Goal: Task Accomplishment & Management: Complete application form

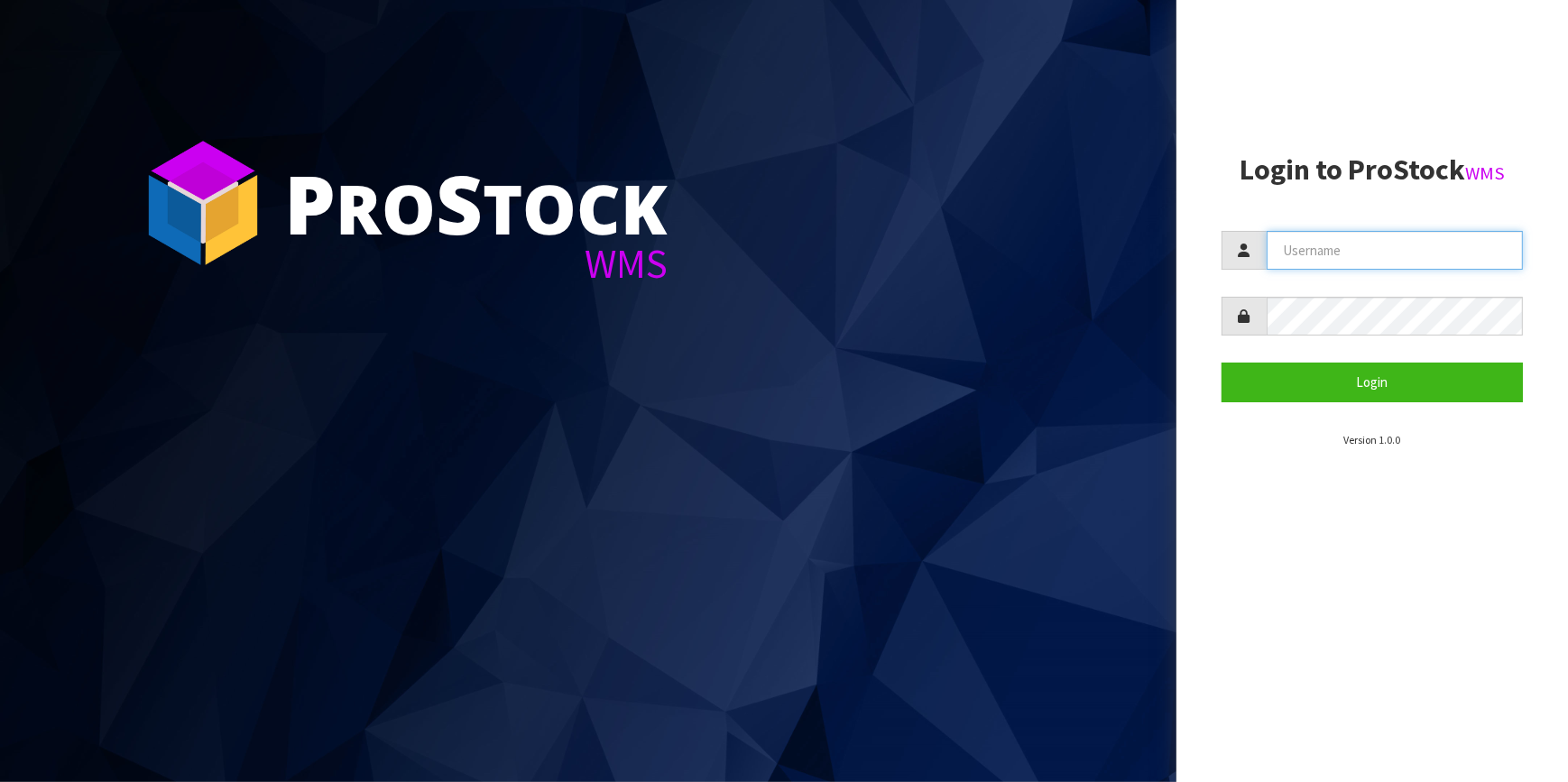
click at [1353, 262] on input "text" at bounding box center [1395, 251] width 257 height 39
type input "adrient@cwl.co.nz"
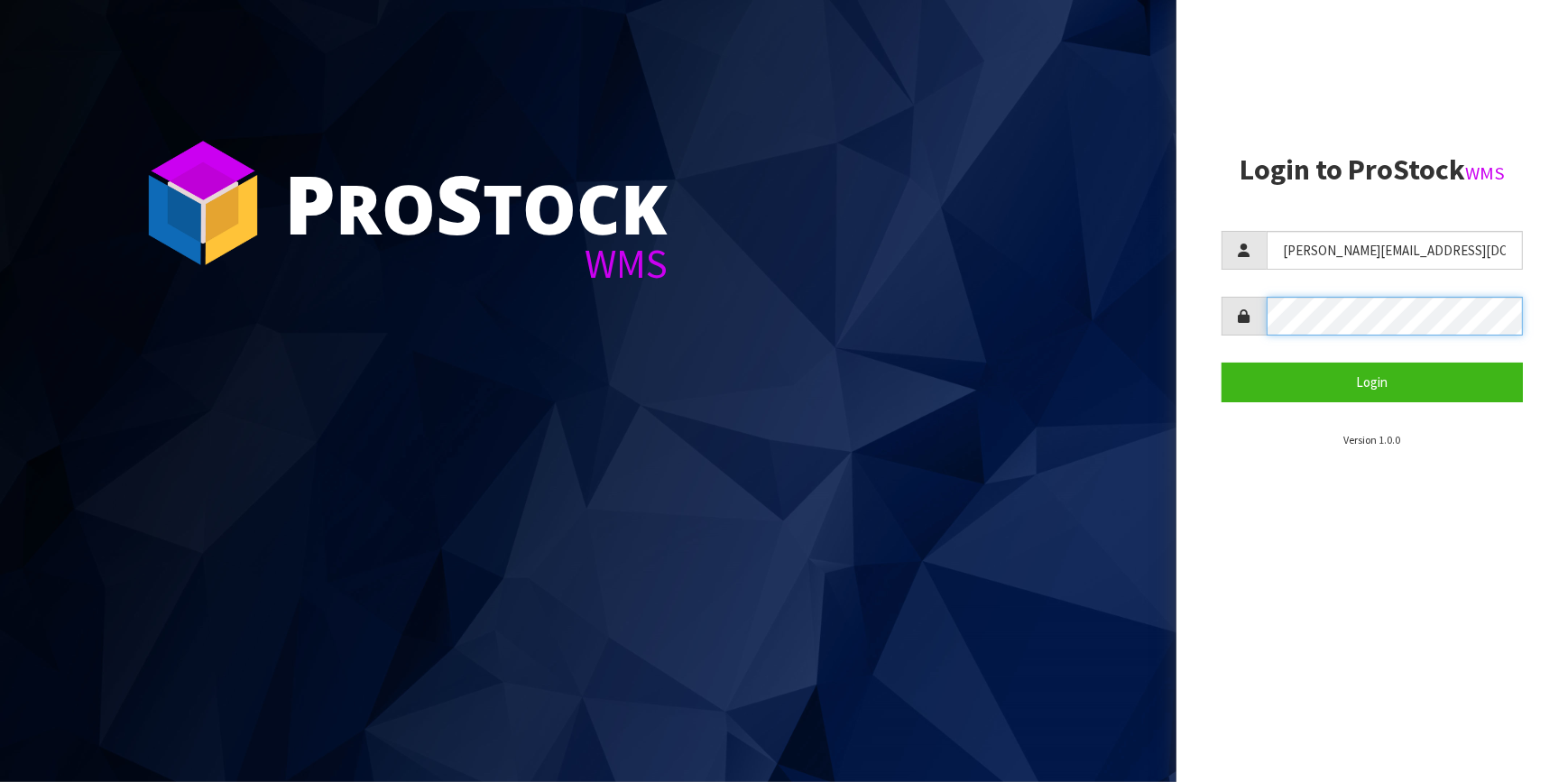
click at [1221, 363] on button "Login" at bounding box center [1372, 382] width 302 height 39
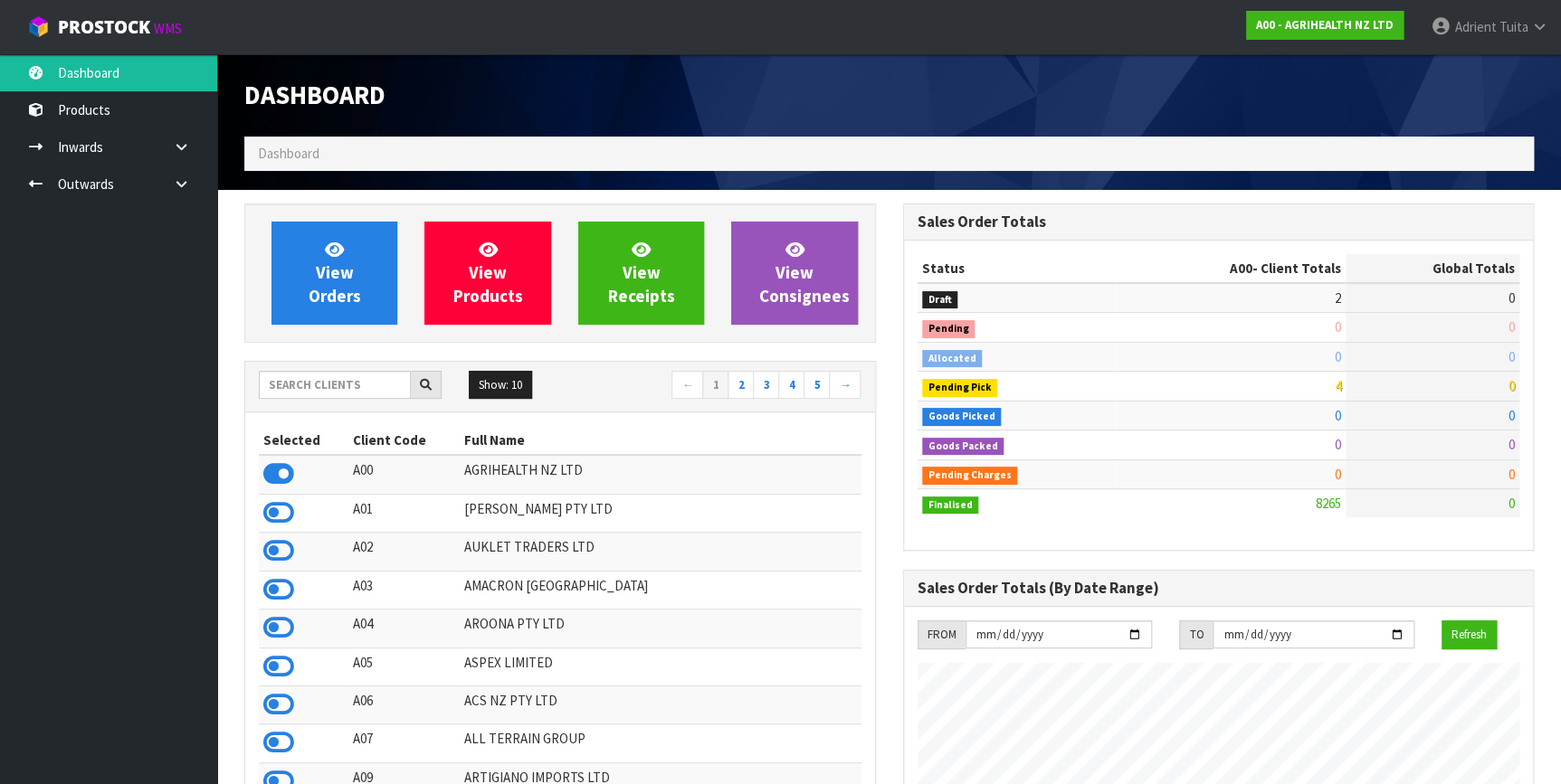
scroll to position [1368, 658]
click at [318, 403] on div "Show: 10 5 10 25 50 ← 1 2 3 4 5 →" at bounding box center [559, 387] width 630 height 51
click at [325, 383] on input "text" at bounding box center [334, 384] width 152 height 28
type input "C11"
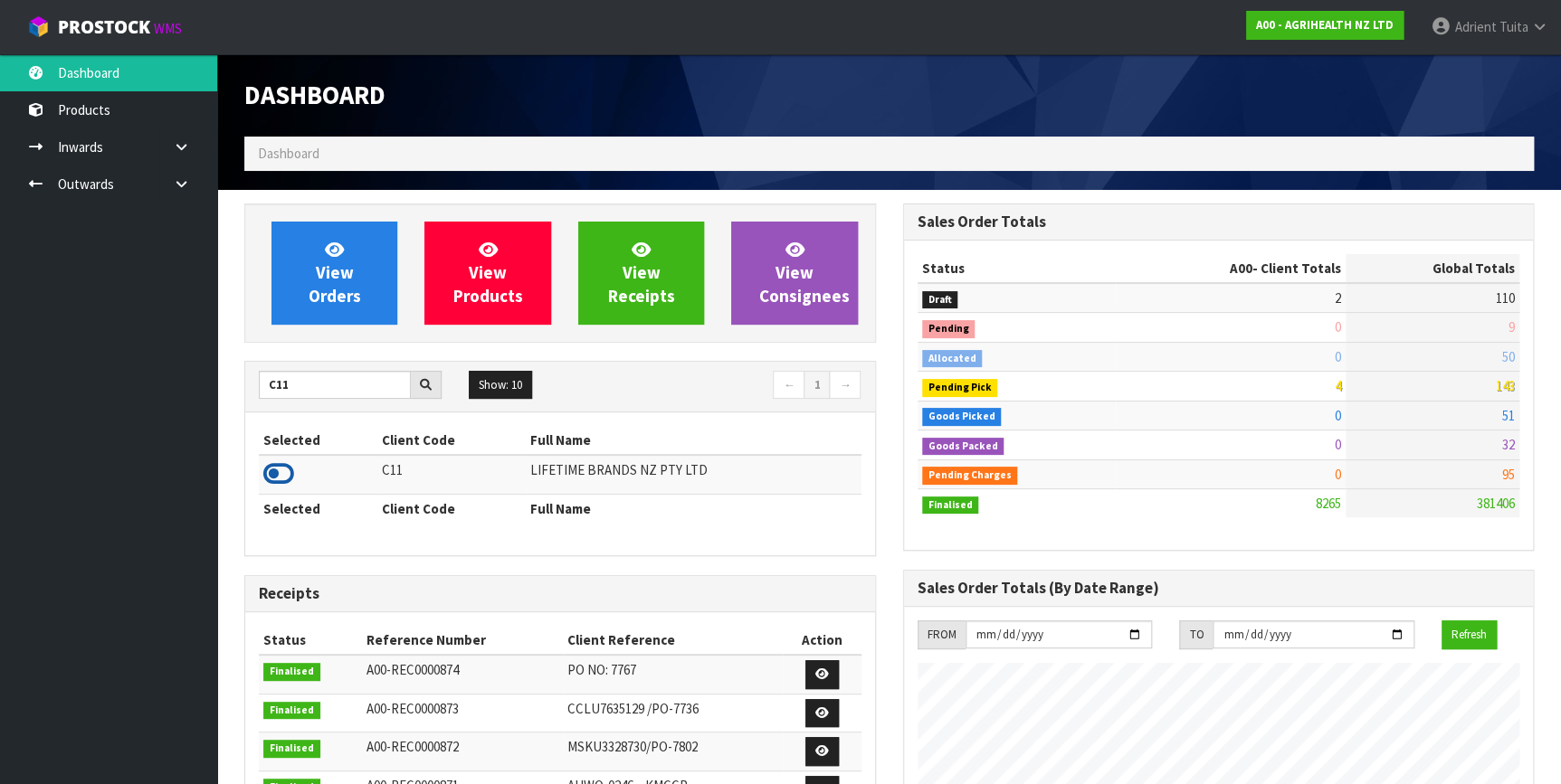
click at [291, 466] on icon at bounding box center [278, 474] width 30 height 28
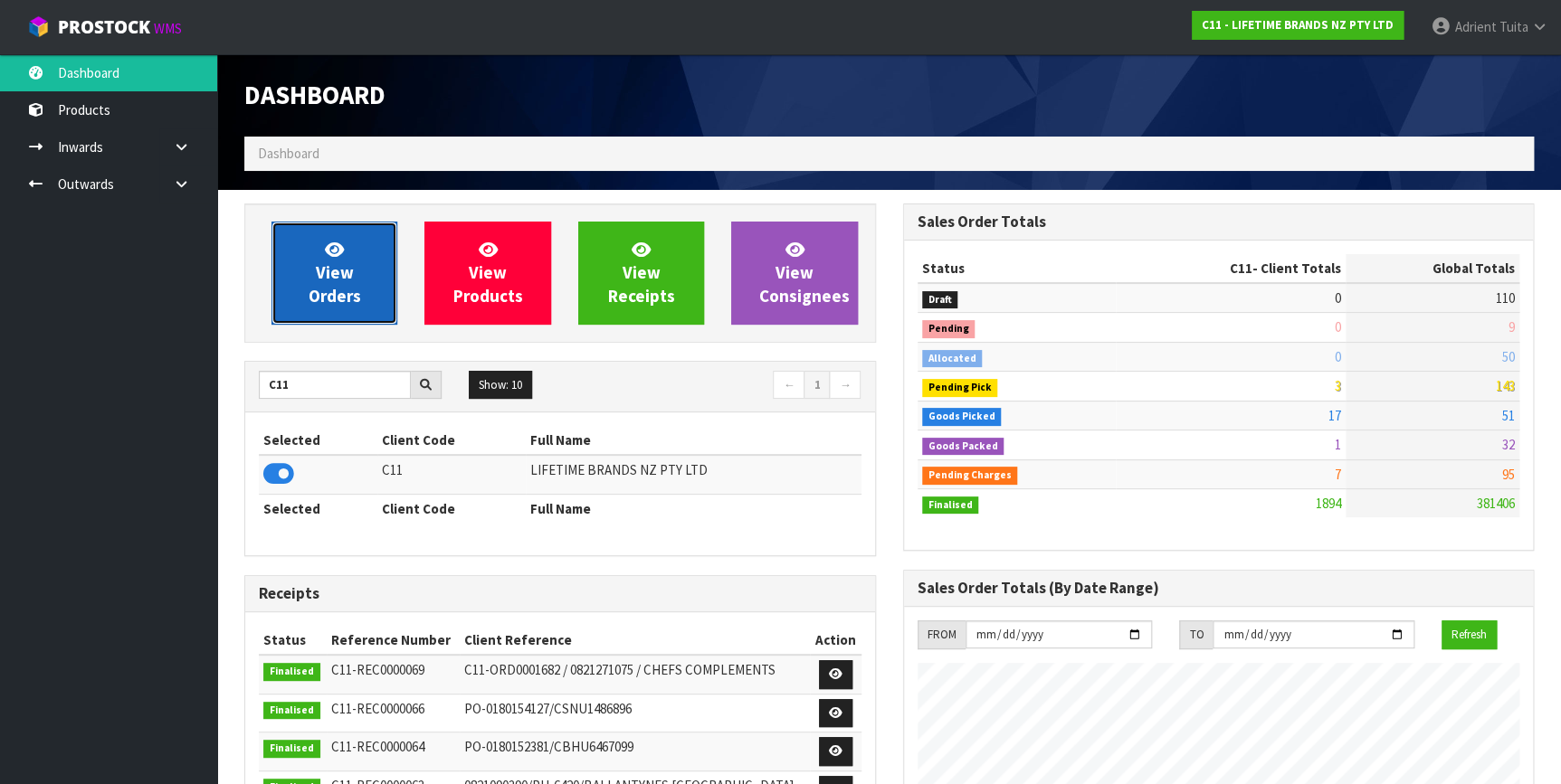
click at [325, 290] on span "View Orders" at bounding box center [334, 272] width 52 height 68
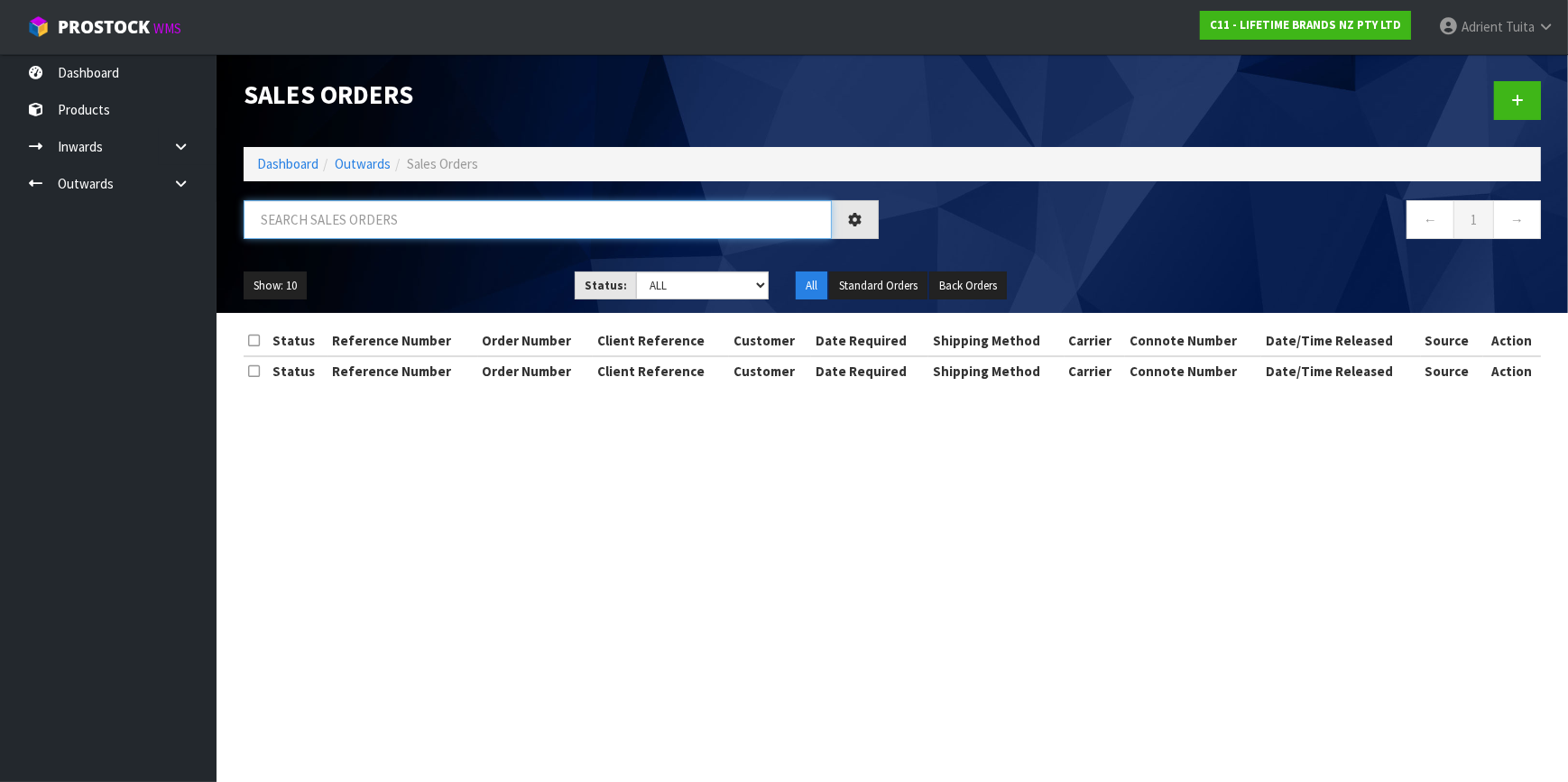
drag, startPoint x: 342, startPoint y: 279, endPoint x: 352, endPoint y: 238, distance: 42.2
click at [352, 238] on input "text" at bounding box center [538, 220] width 588 height 39
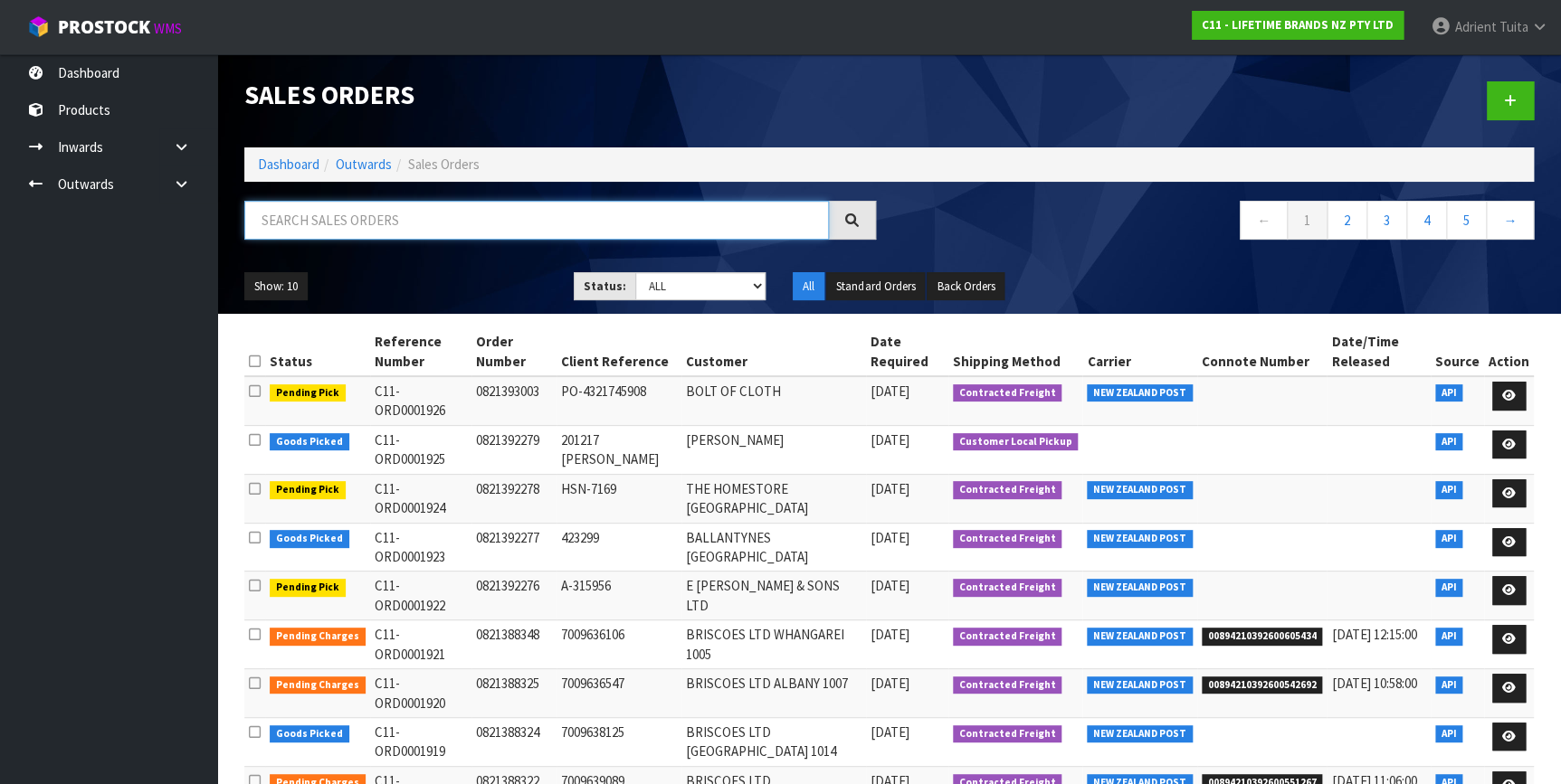
click at [513, 220] on input "text" at bounding box center [537, 220] width 585 height 39
click at [296, 172] on link "Dashboard" at bounding box center [288, 163] width 62 height 17
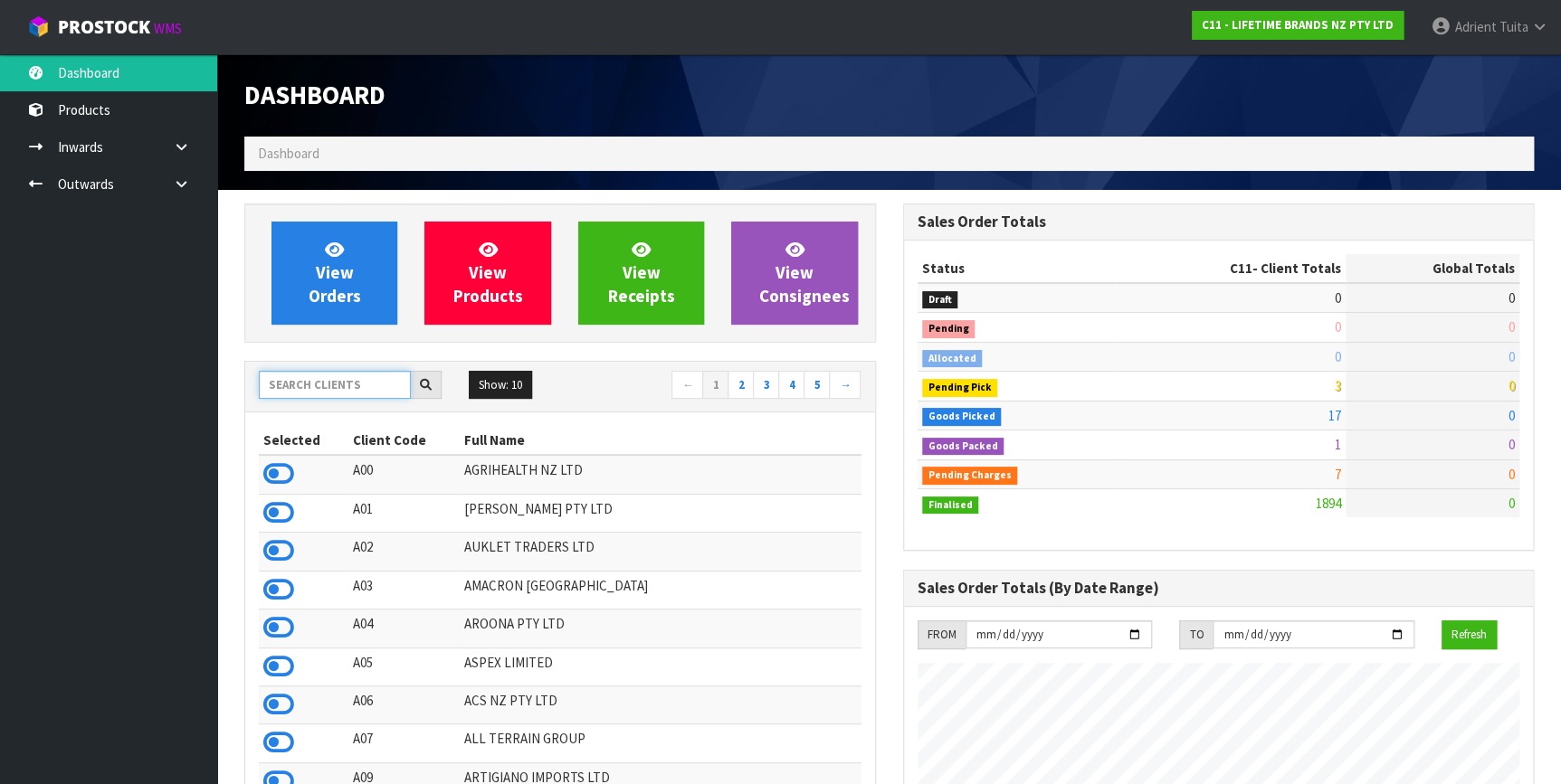
scroll to position [1368, 658]
click at [358, 376] on input "text" at bounding box center [334, 384] width 152 height 28
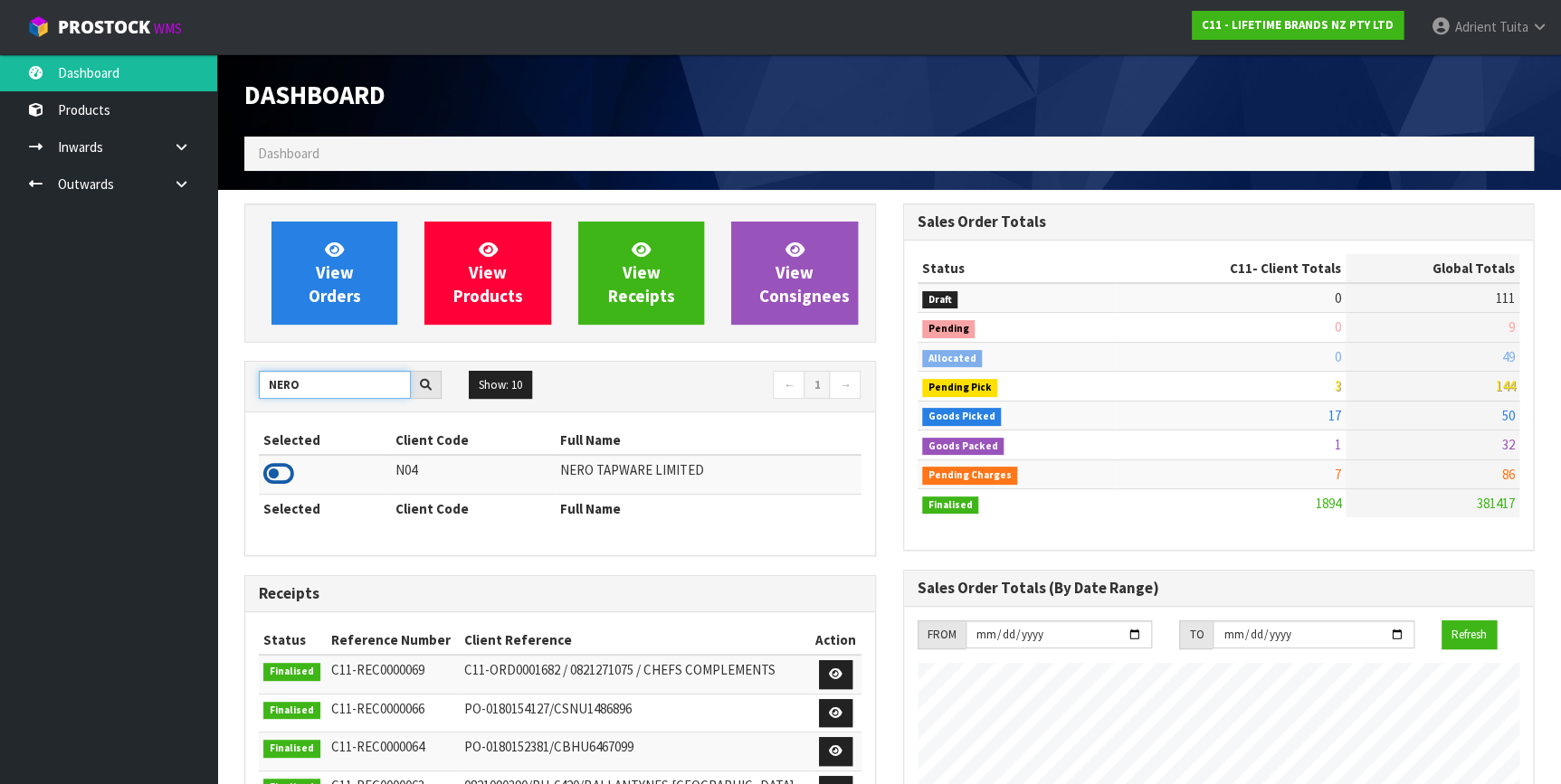
type input "NERO"
click at [265, 467] on icon at bounding box center [278, 474] width 30 height 28
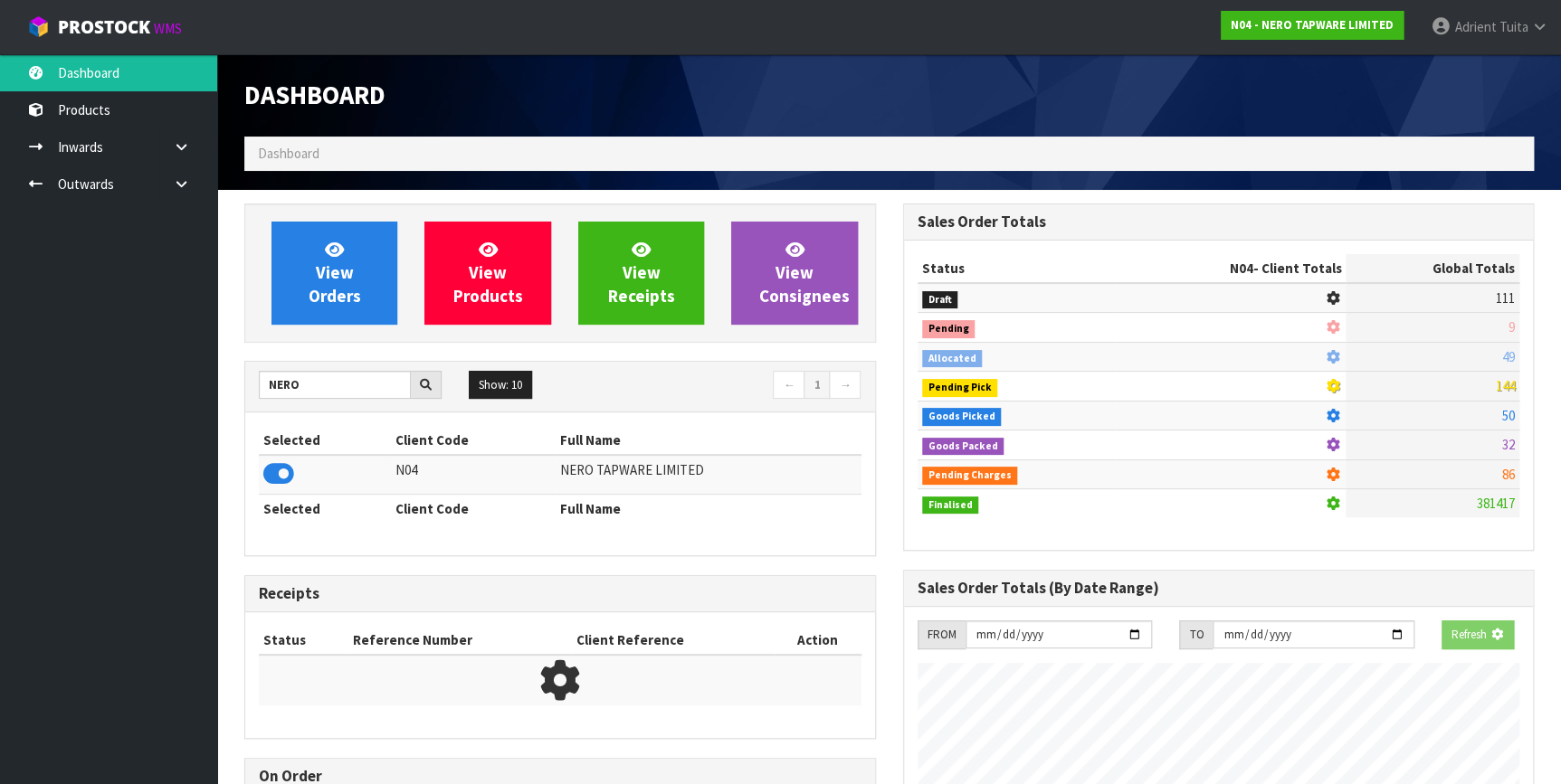
scroll to position [1126, 658]
click at [165, 163] on link at bounding box center [188, 147] width 58 height 37
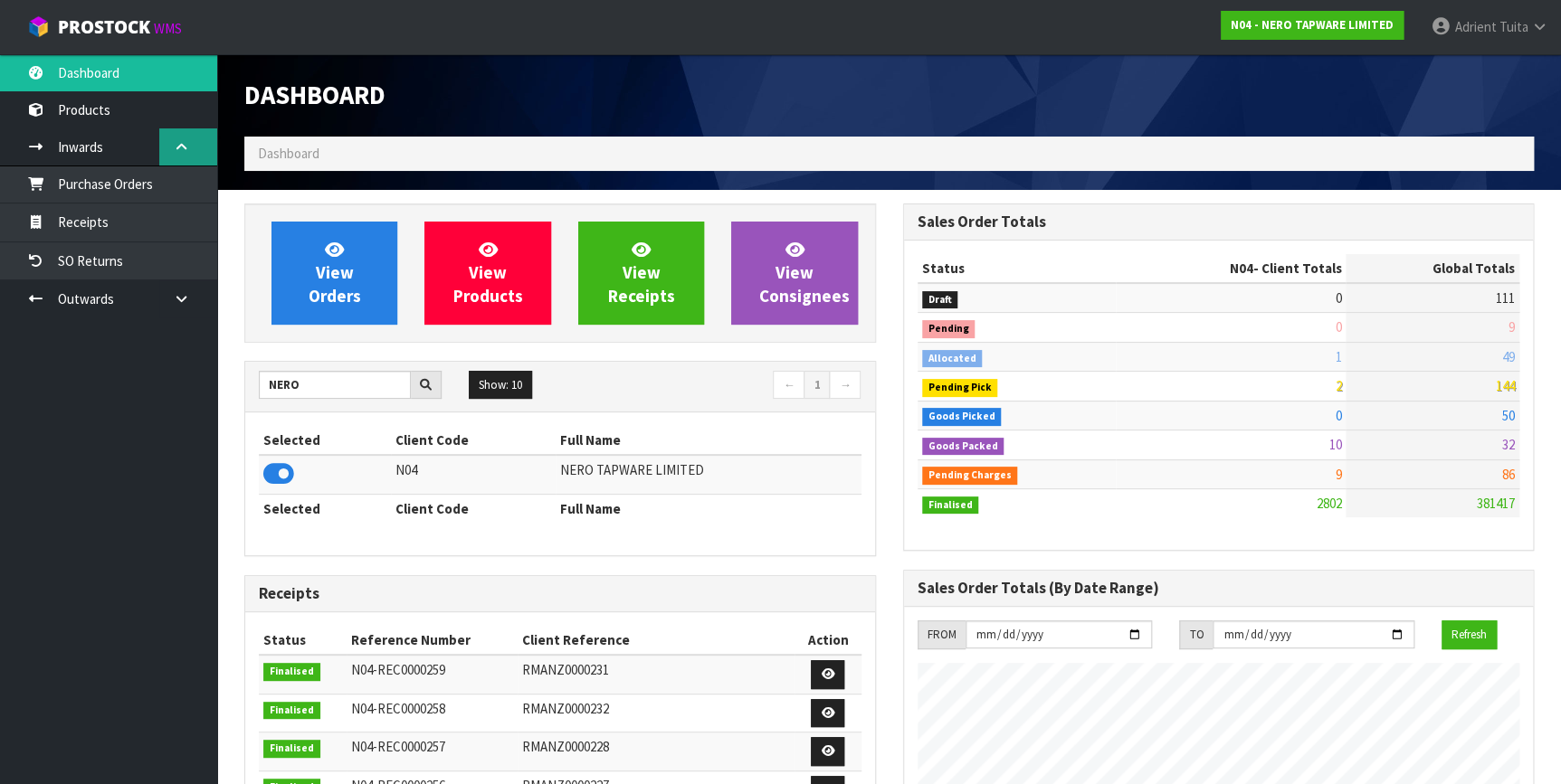
click at [179, 144] on icon at bounding box center [181, 147] width 17 height 14
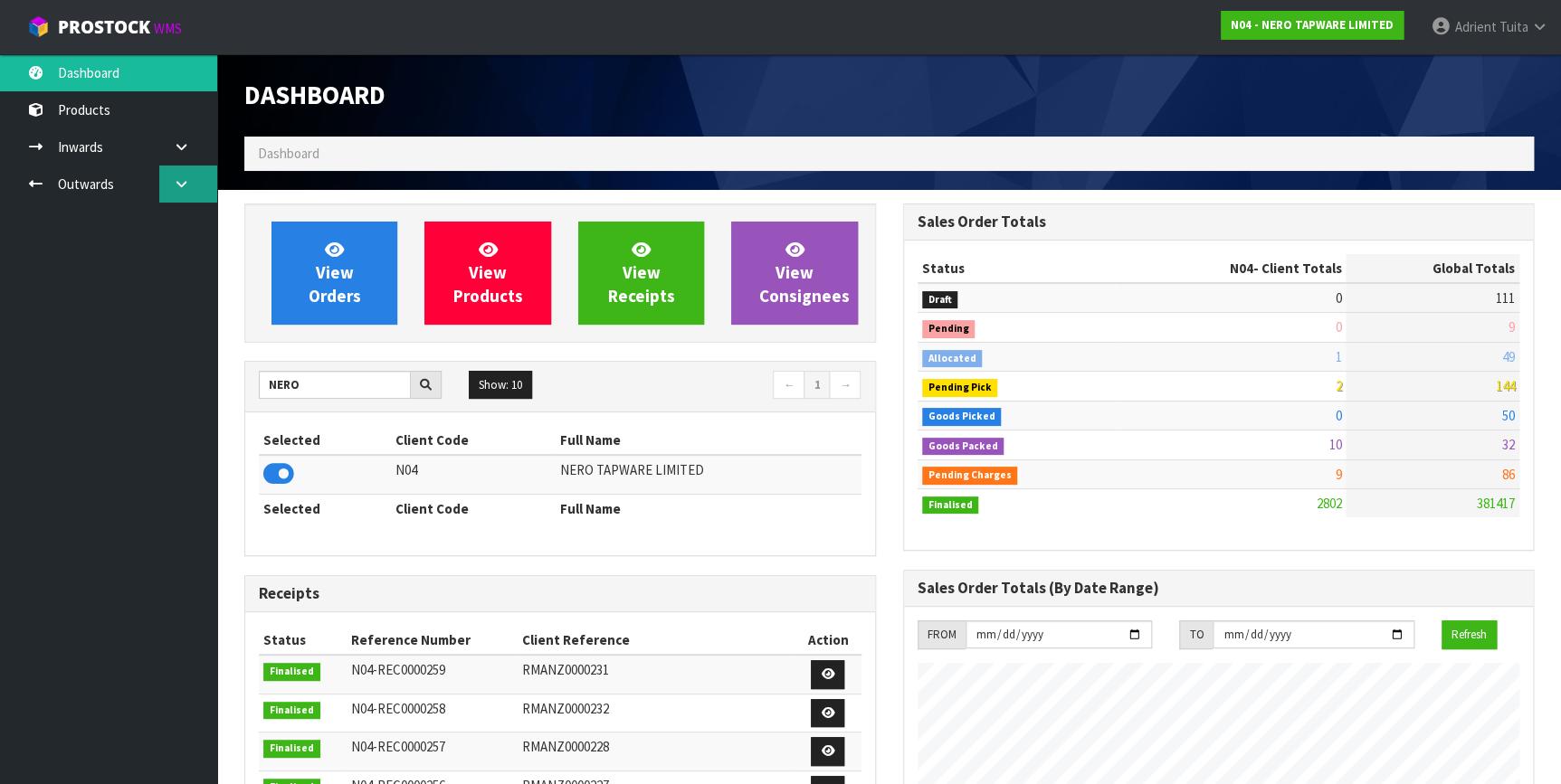
click at [183, 184] on icon at bounding box center [181, 184] width 17 height 14
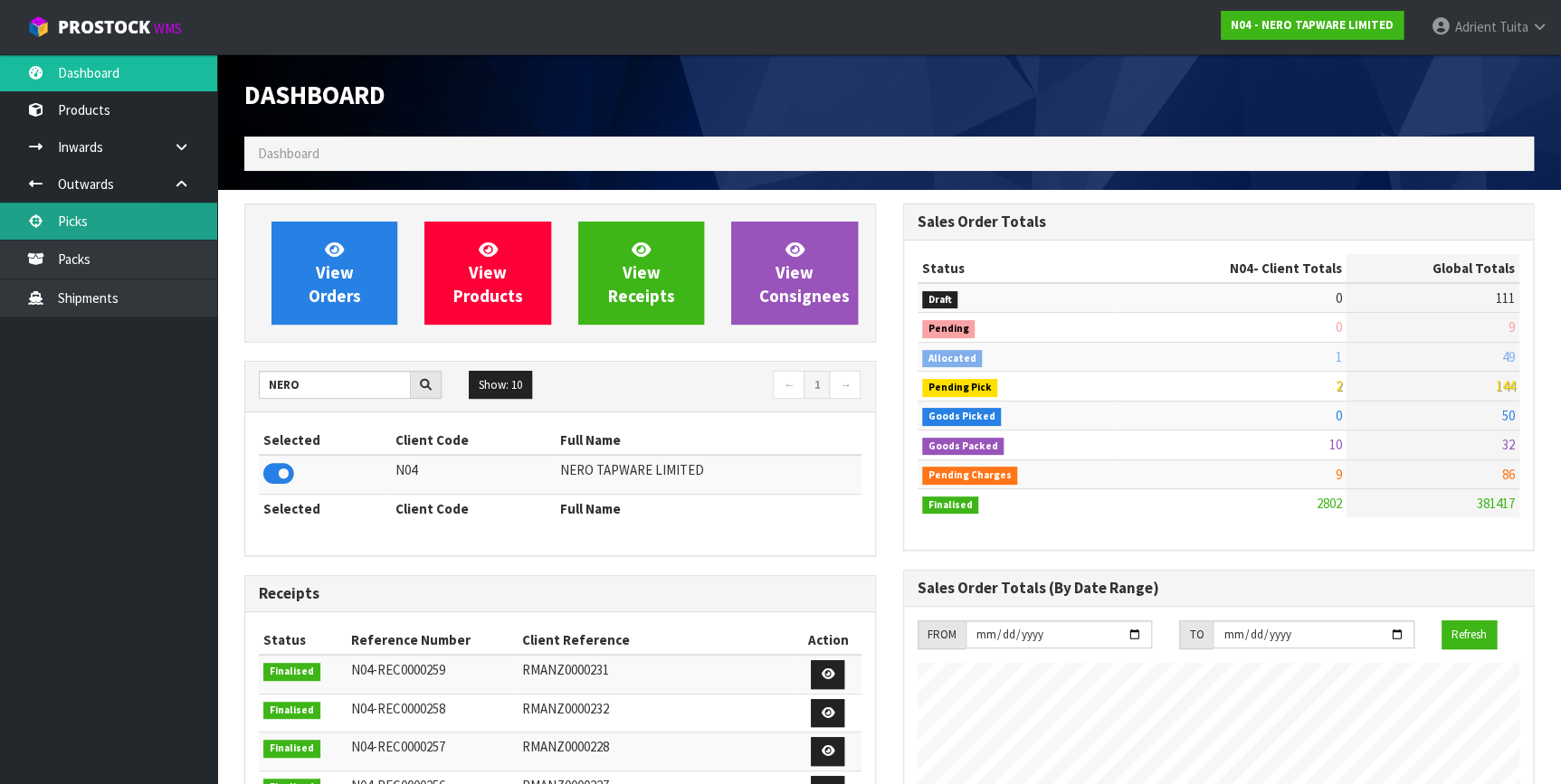
click at [118, 230] on link "Picks" at bounding box center [108, 221] width 217 height 37
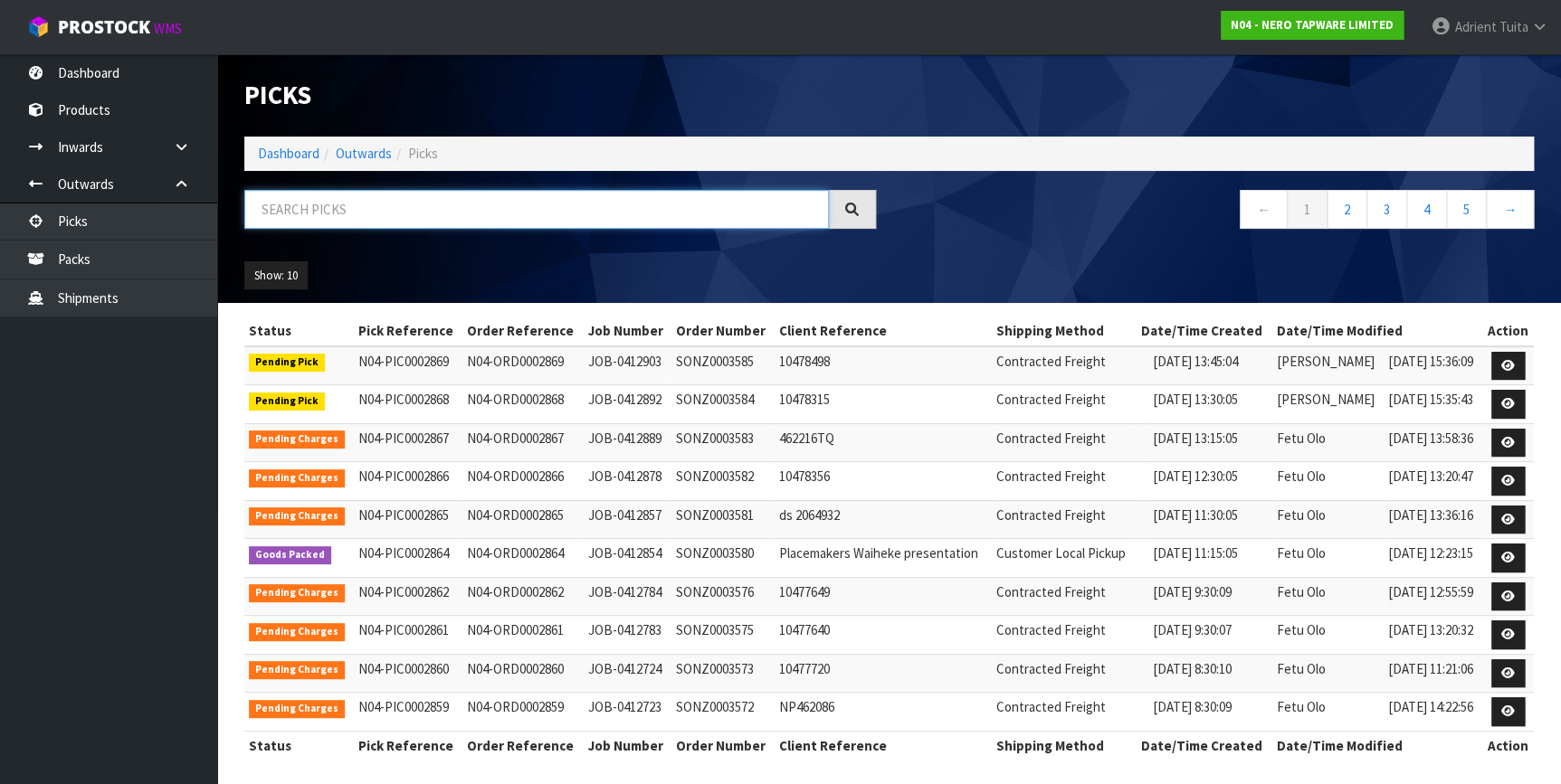
click at [362, 206] on input "text" at bounding box center [537, 209] width 585 height 39
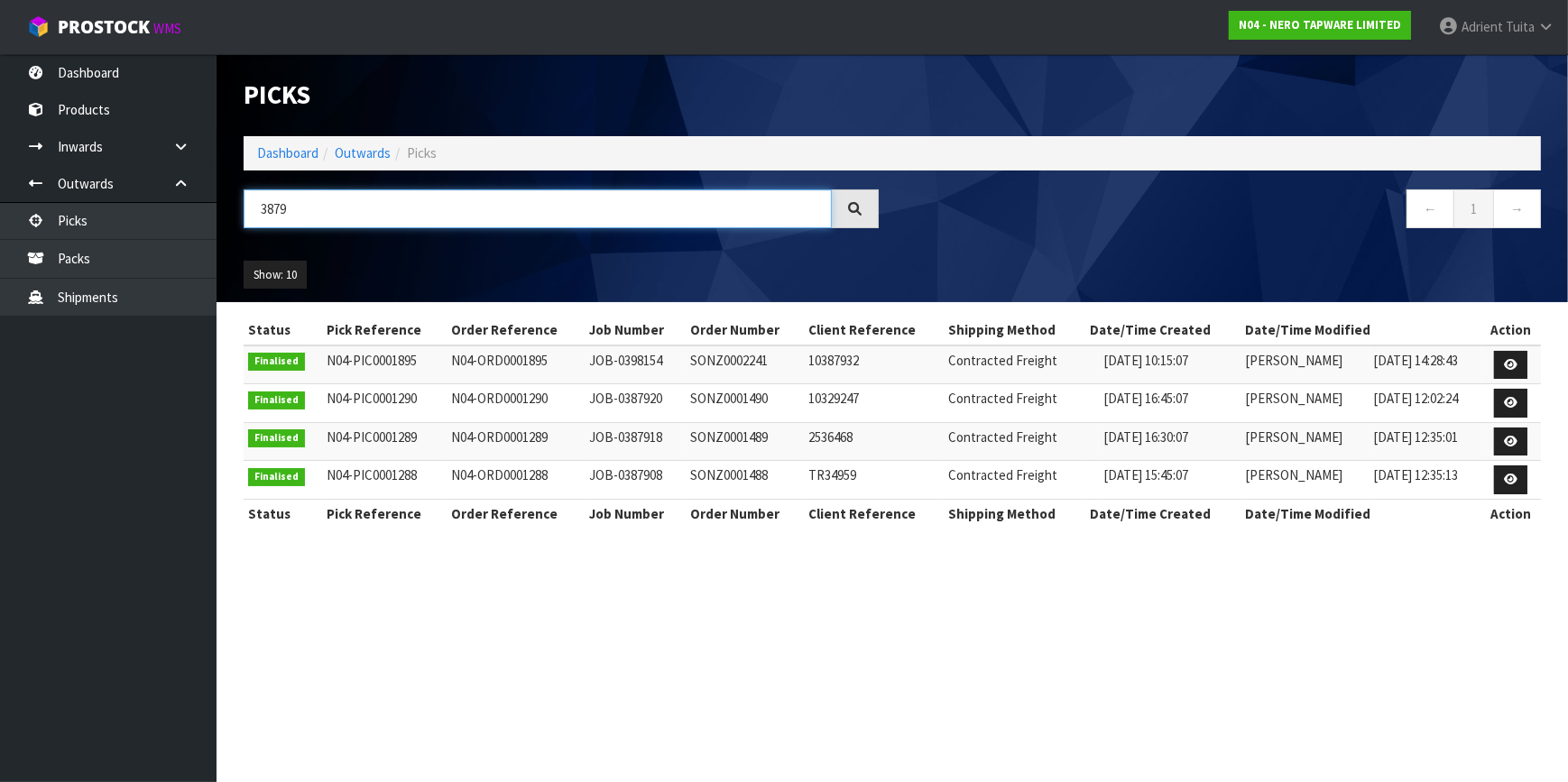
drag, startPoint x: 312, startPoint y: 210, endPoint x: 239, endPoint y: 232, distance: 76.2
click at [239, 232] on div "3879" at bounding box center [562, 215] width 662 height 52
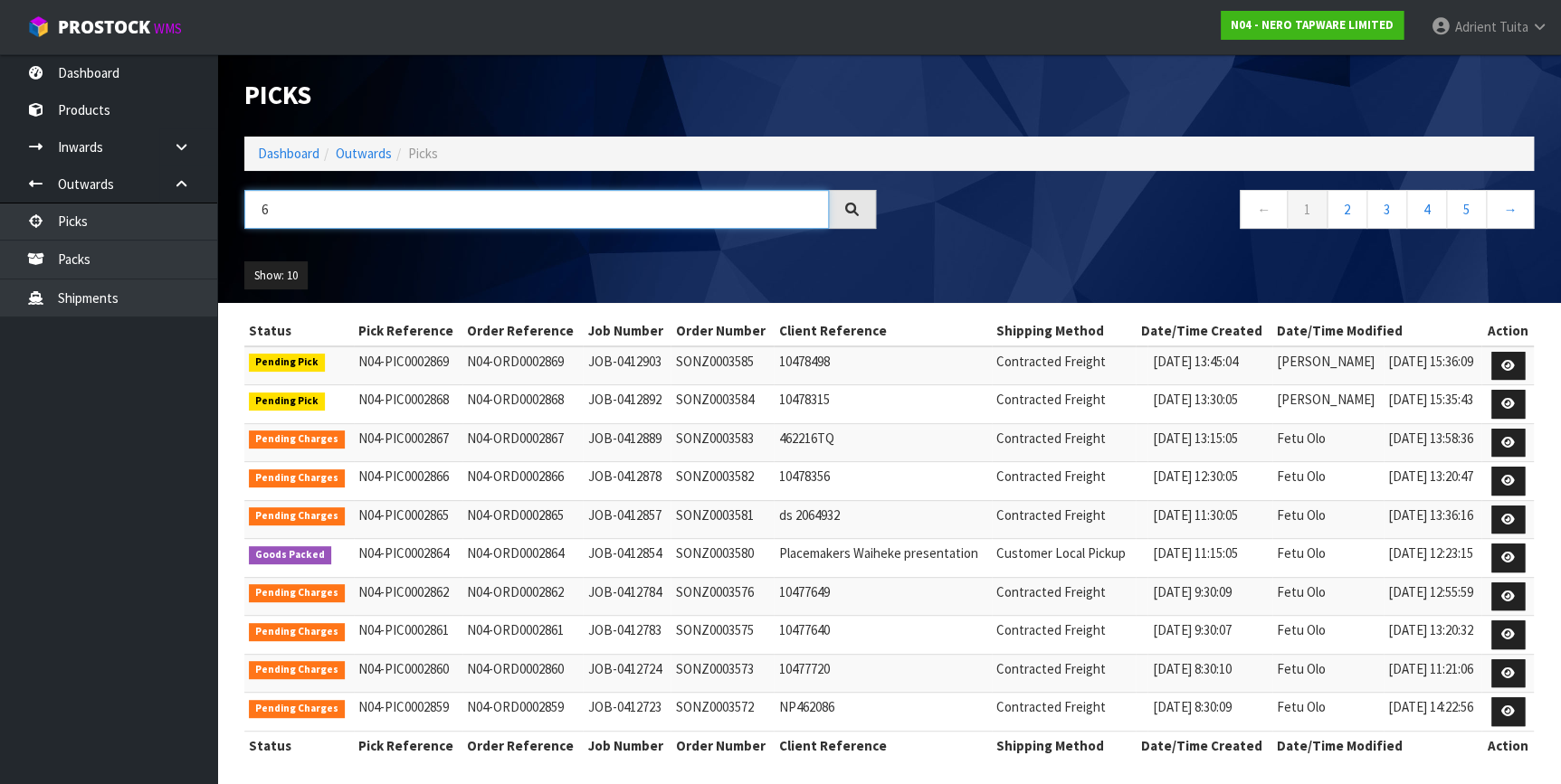
click at [272, 204] on input "6" at bounding box center [537, 209] width 585 height 39
drag, startPoint x: 272, startPoint y: 204, endPoint x: 257, endPoint y: 239, distance: 38.1
click at [257, 239] on div "6" at bounding box center [560, 215] width 659 height 52
type input "2863"
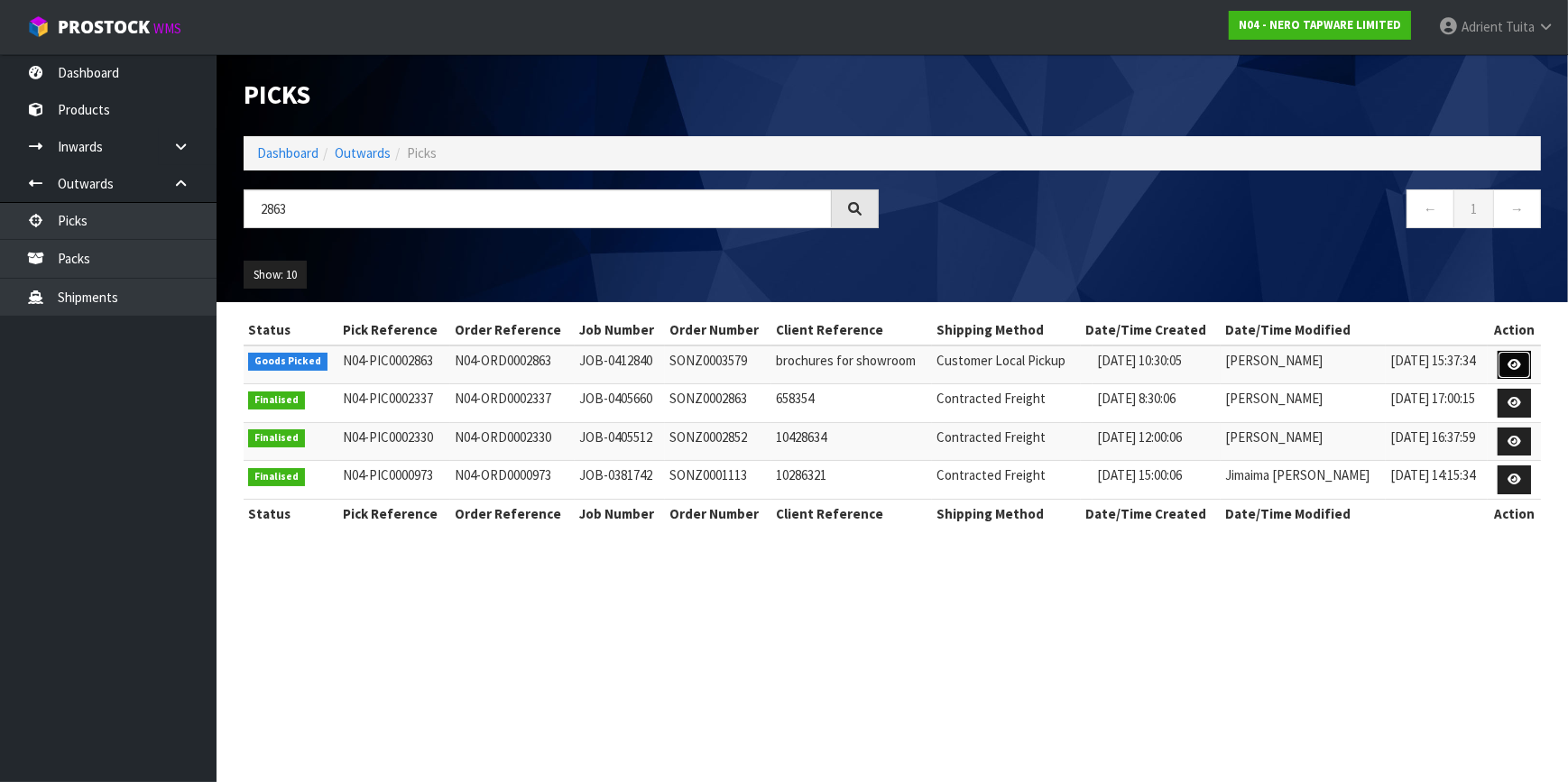
click at [1511, 359] on icon at bounding box center [1514, 365] width 14 height 12
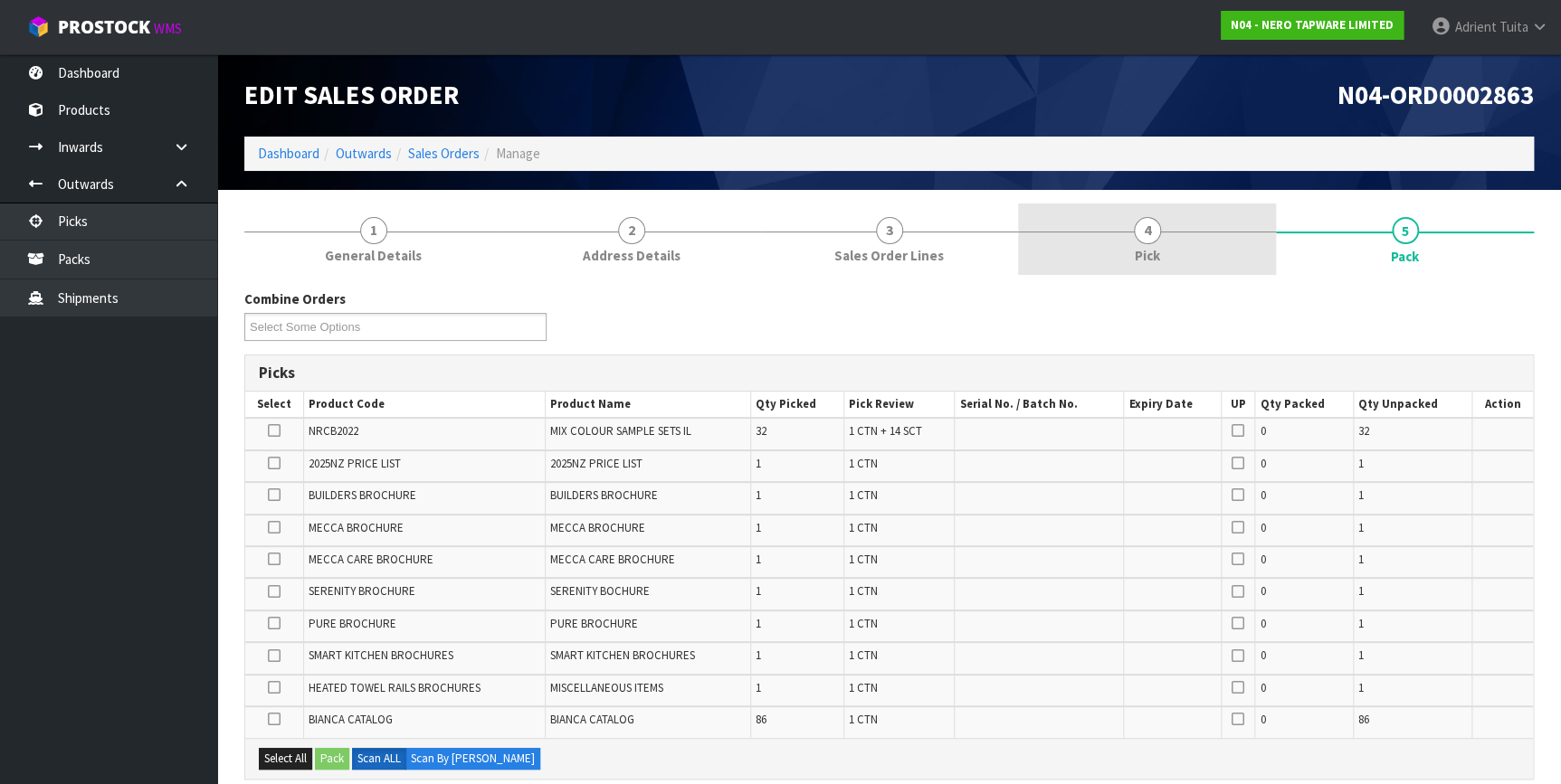
click at [1208, 266] on link "4 Pick" at bounding box center [1146, 239] width 258 height 72
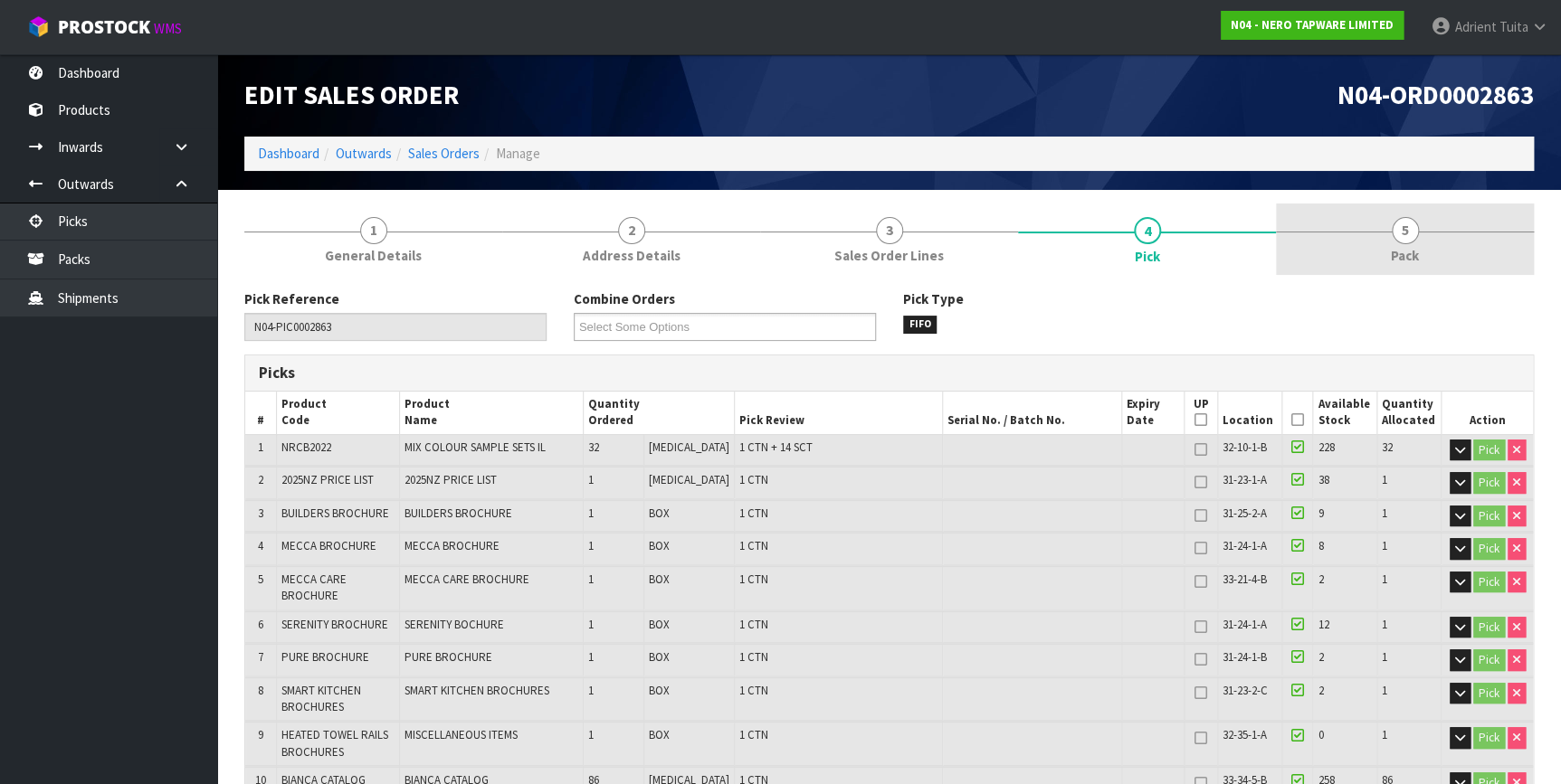
click at [1431, 256] on link "5 Pack" at bounding box center [1405, 239] width 258 height 72
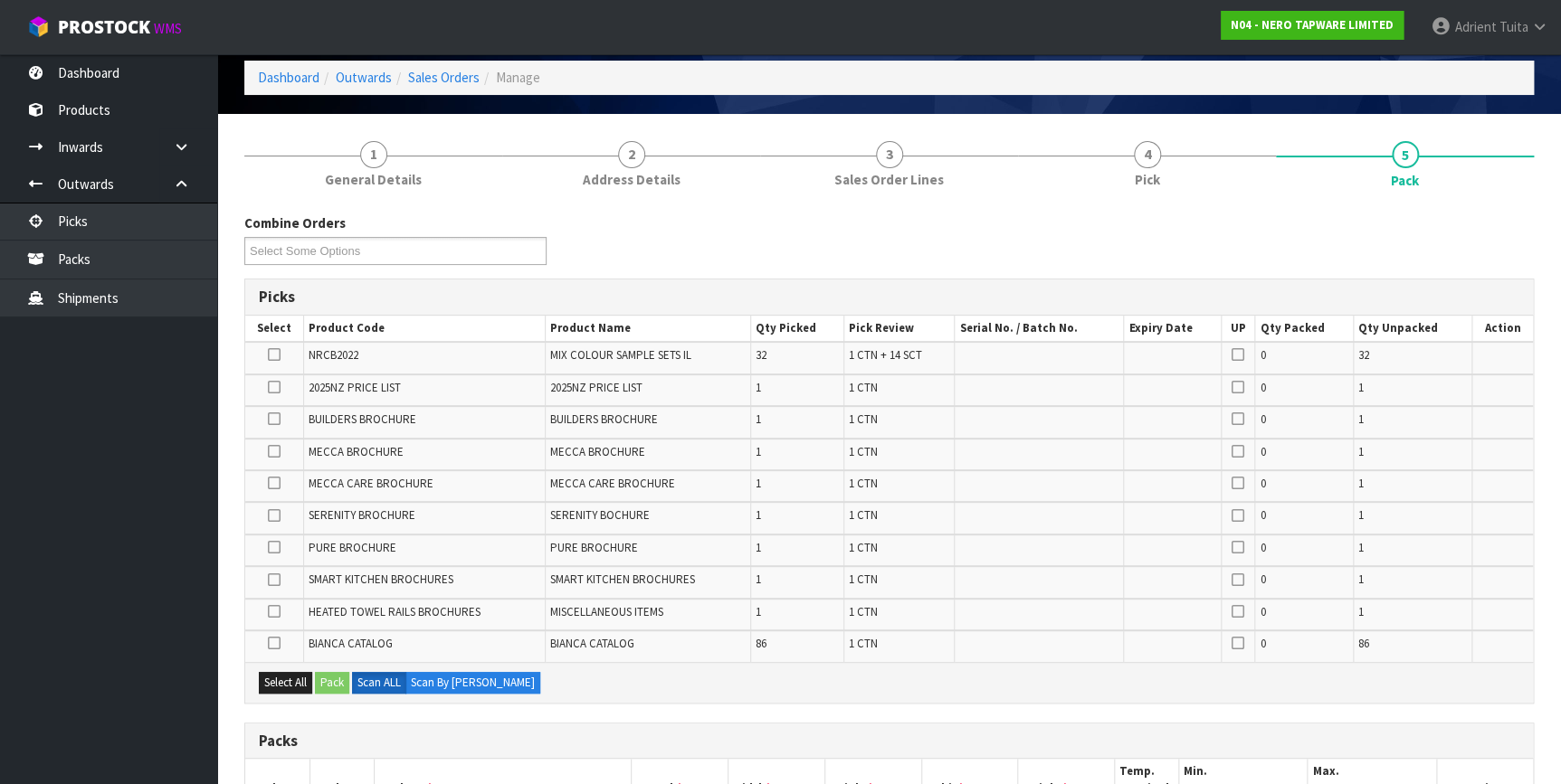
scroll to position [164, 0]
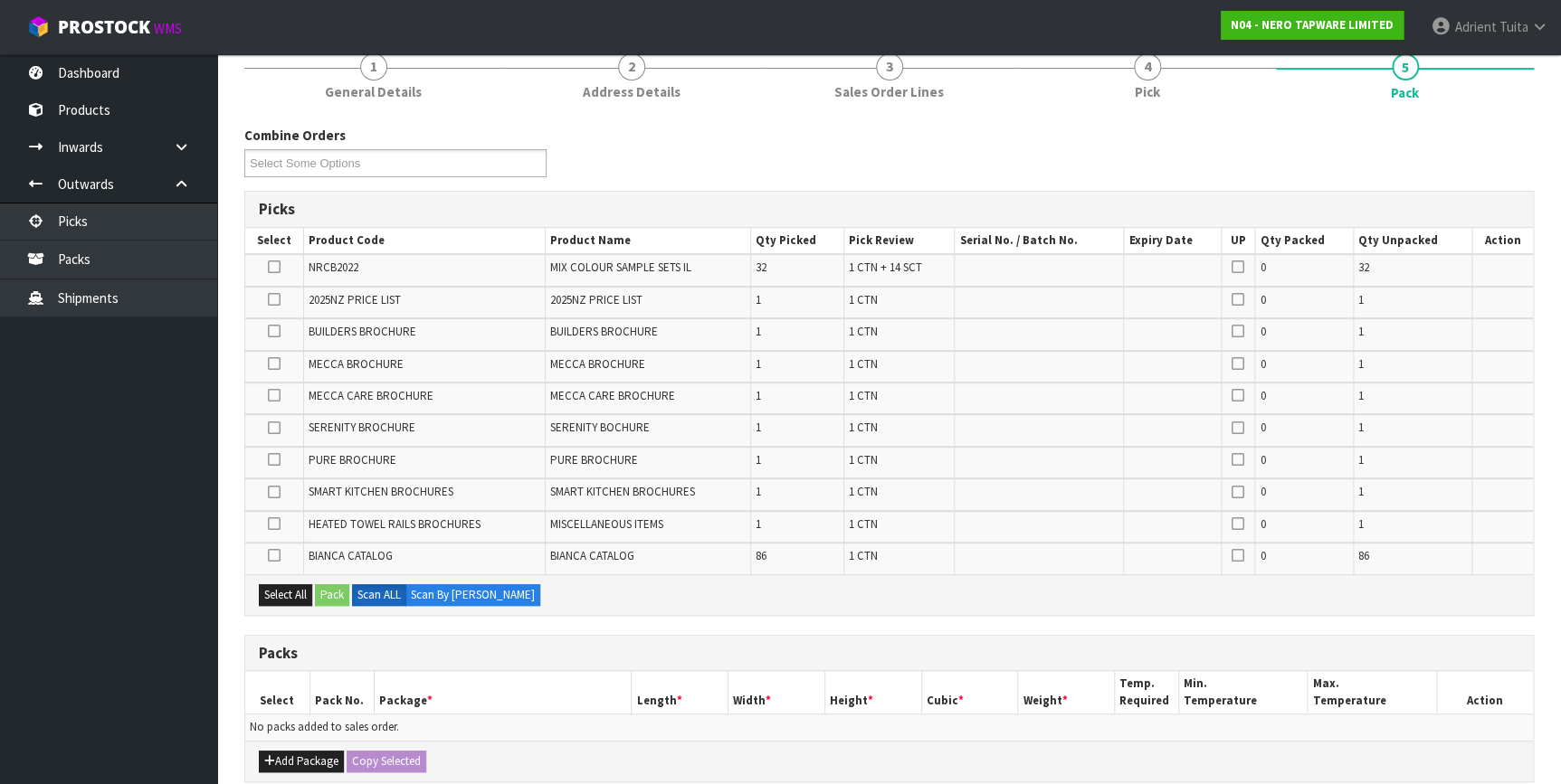
click at [784, 554] on td "86" at bounding box center [797, 557] width 94 height 30
click at [1095, 599] on div "Select All Pack Scan ALL Scan By Quantity" at bounding box center [889, 593] width 1288 height 40
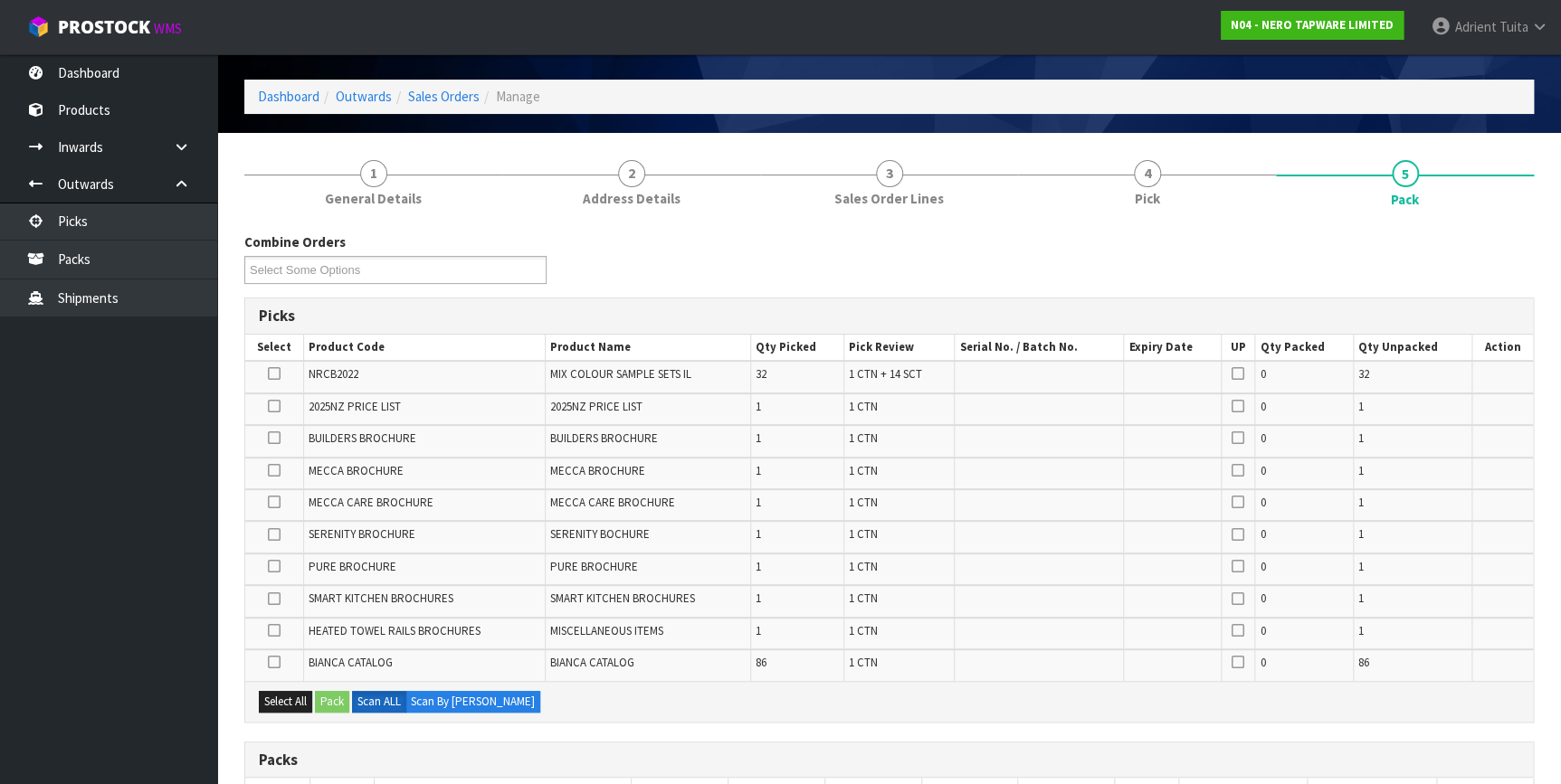
scroll to position [0, 0]
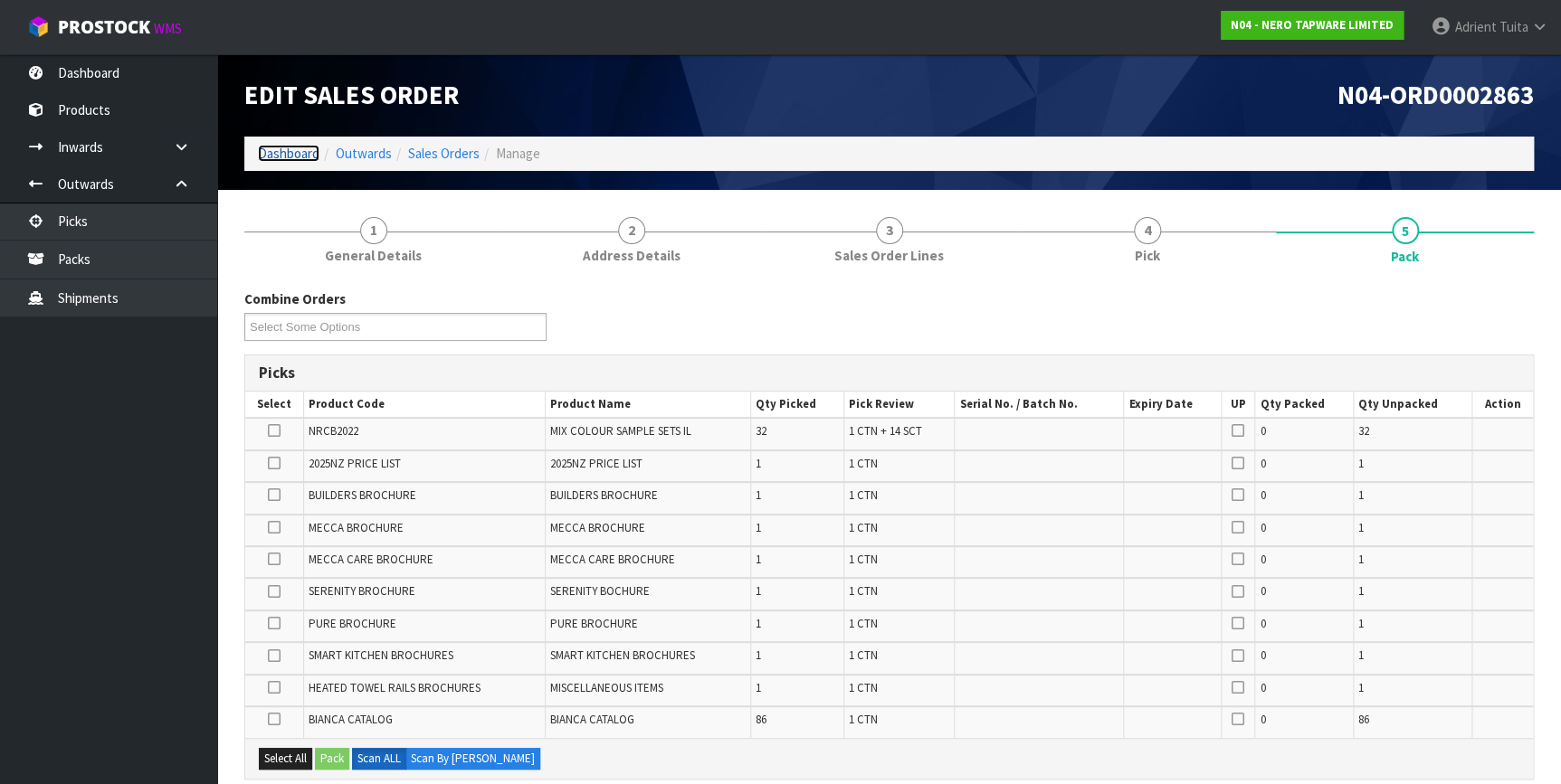
click at [305, 159] on link "Dashboard" at bounding box center [288, 152] width 62 height 17
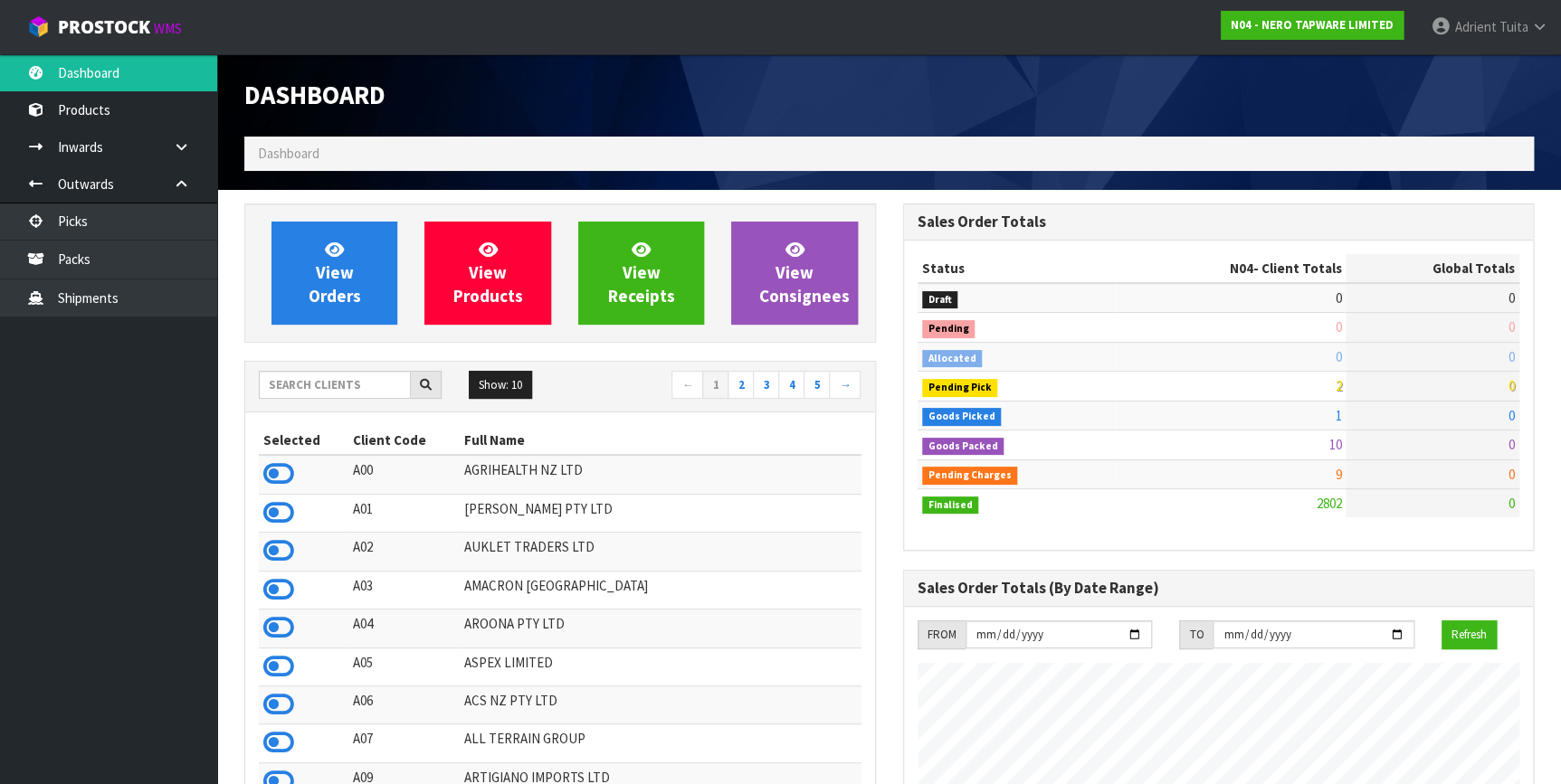
scroll to position [1426, 658]
click at [315, 387] on input "text" at bounding box center [334, 384] width 152 height 28
type input "V"
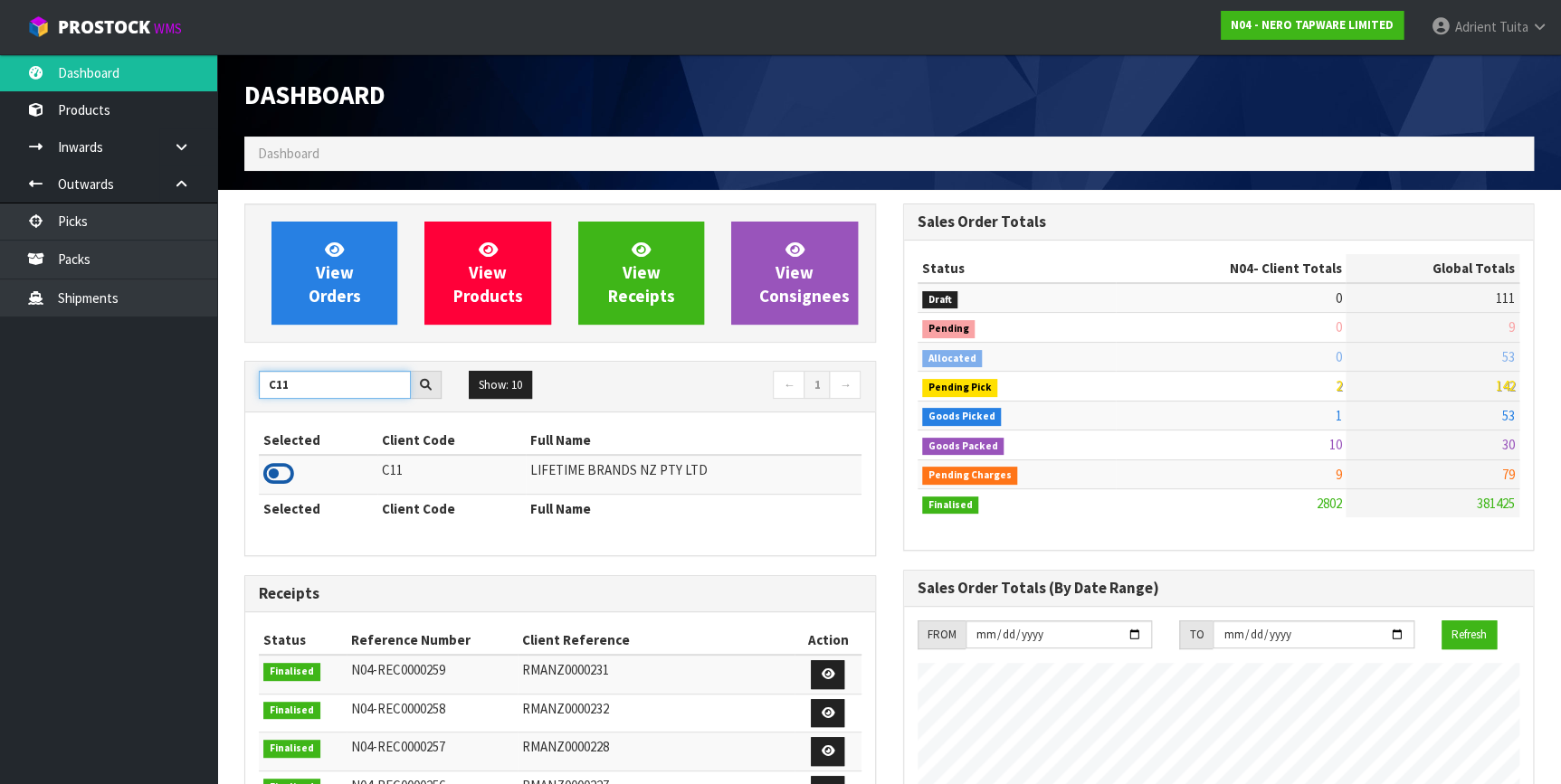
type input "C11"
click at [280, 474] on icon at bounding box center [278, 474] width 30 height 28
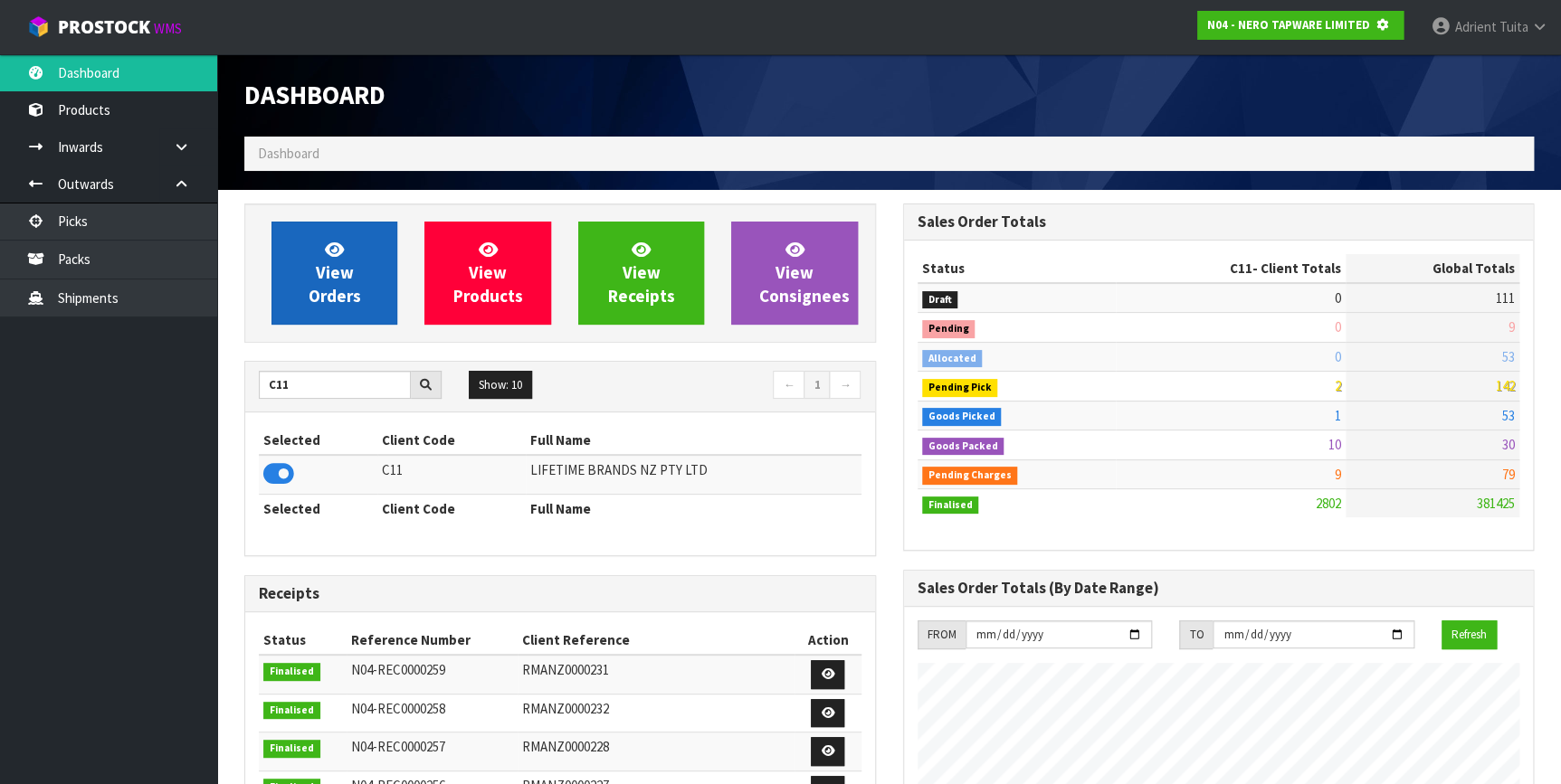
scroll to position [1126, 658]
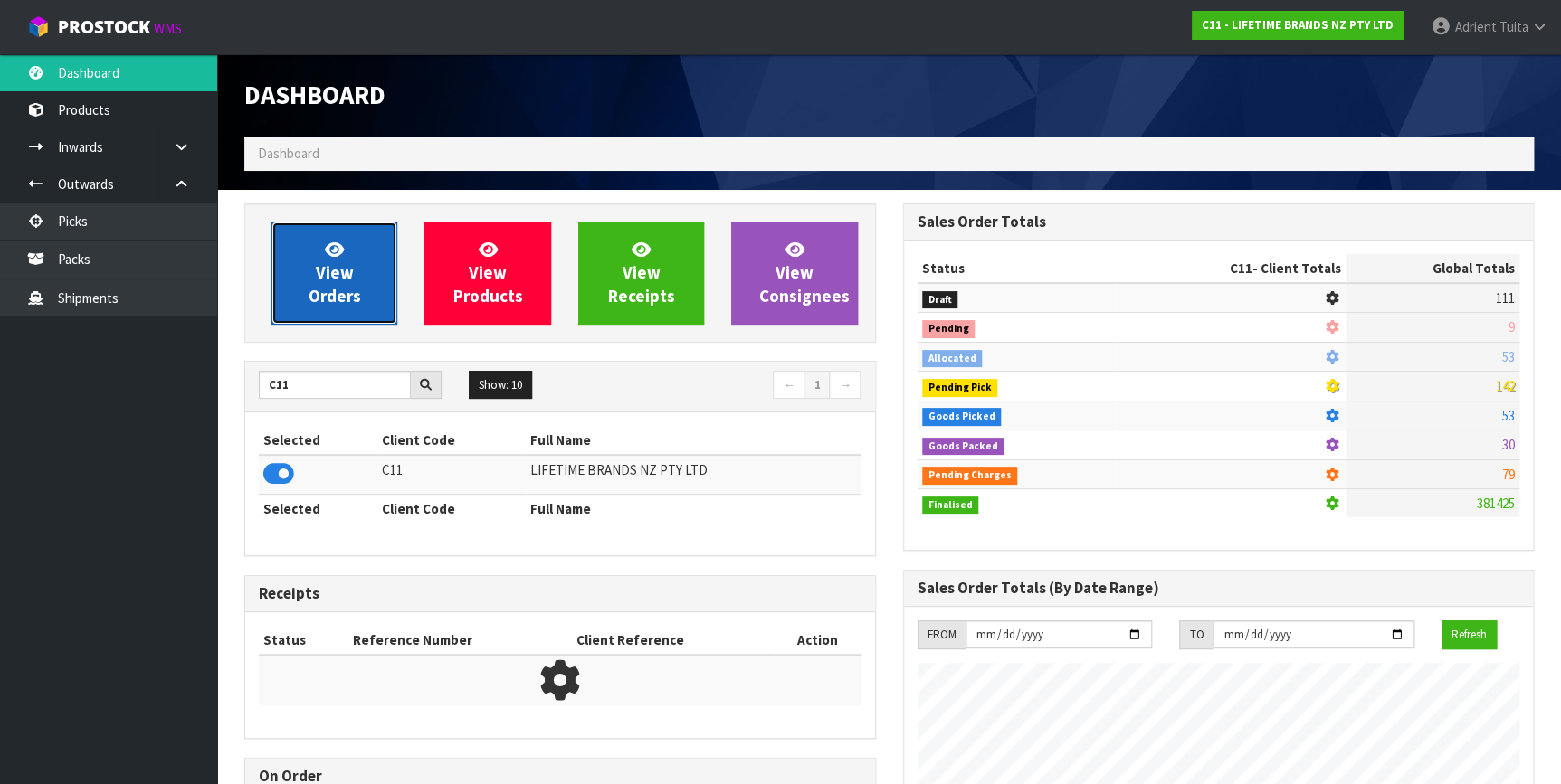
click at [300, 268] on link "View Orders" at bounding box center [334, 272] width 126 height 103
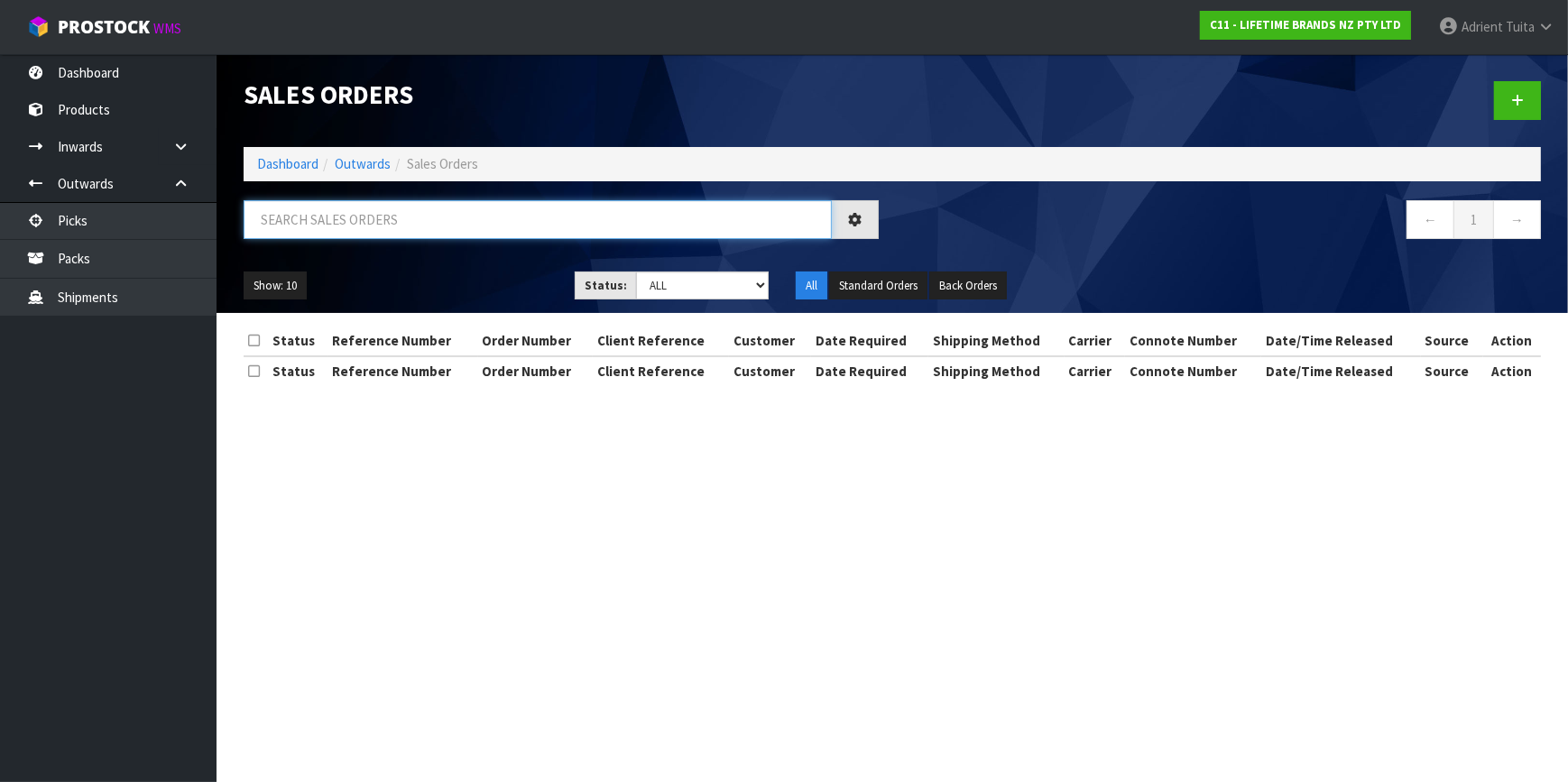
click at [342, 220] on input "text" at bounding box center [538, 220] width 588 height 39
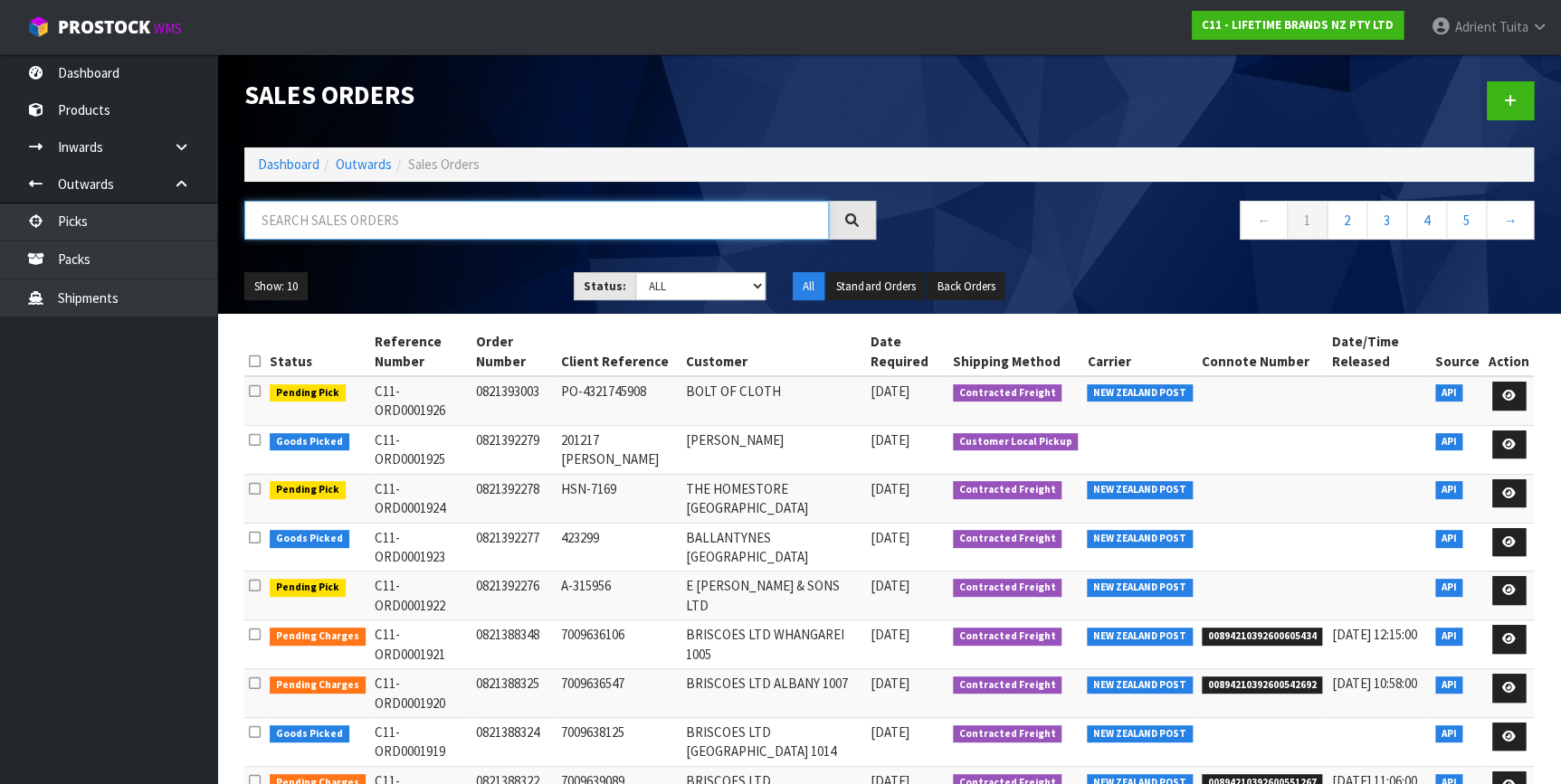
click at [350, 209] on input "text" at bounding box center [537, 220] width 585 height 39
type input "1"
type input "8131"
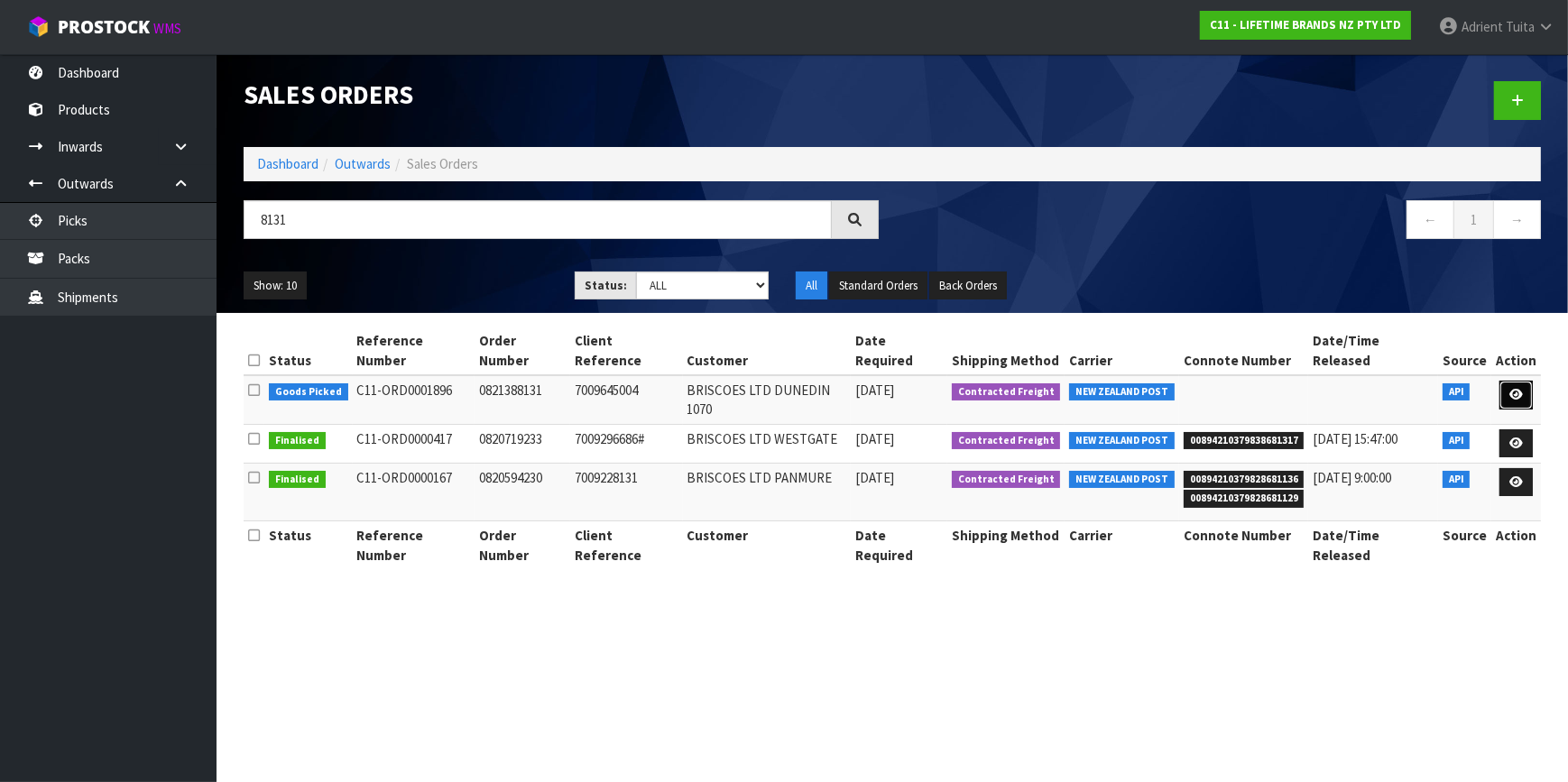
click at [1506, 380] on link at bounding box center [1516, 394] width 33 height 28
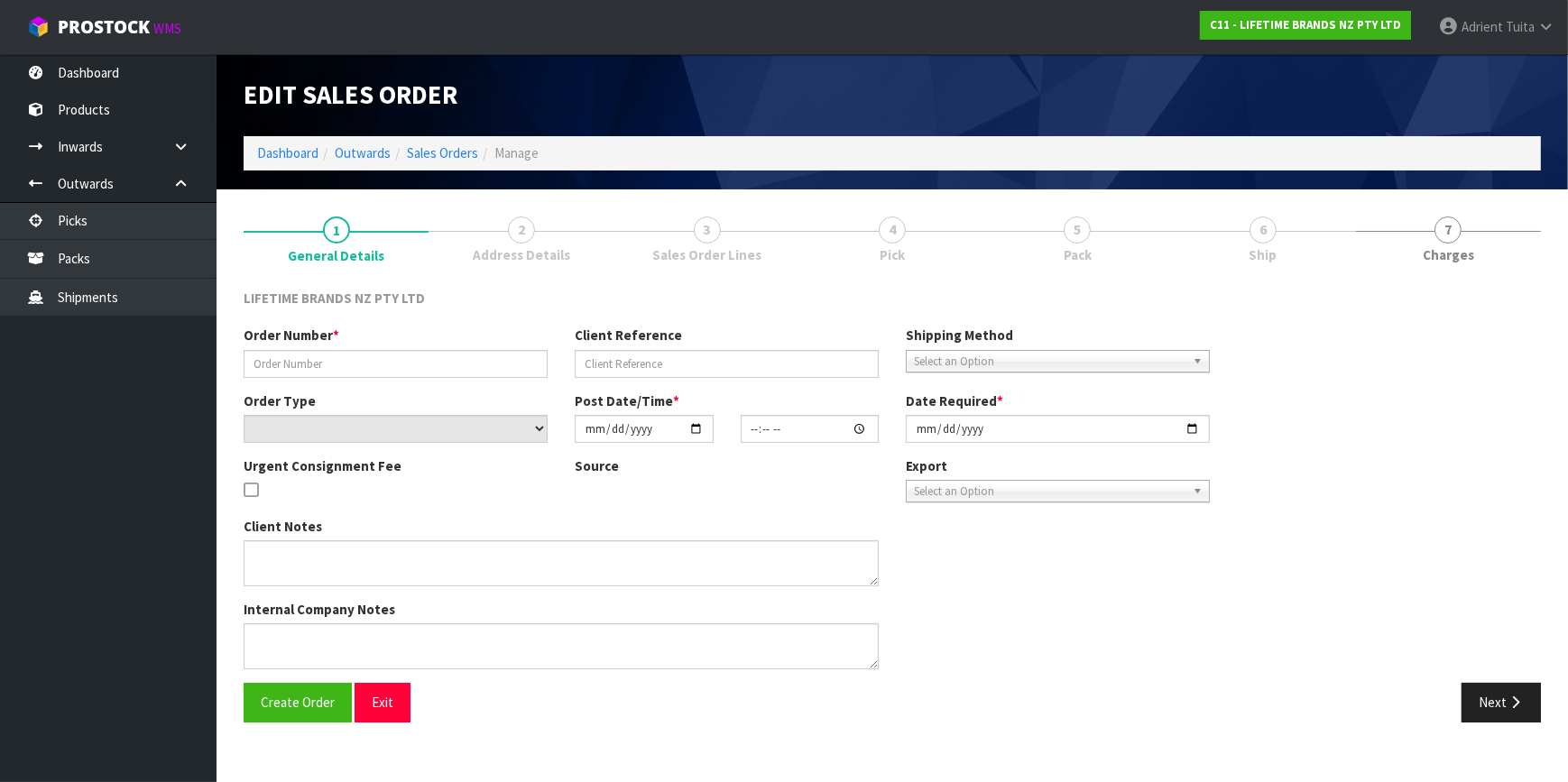
type input "0821388131"
type input "7009645004"
select select "number:0"
type input "2025-09-15"
type input "09:44:07.000"
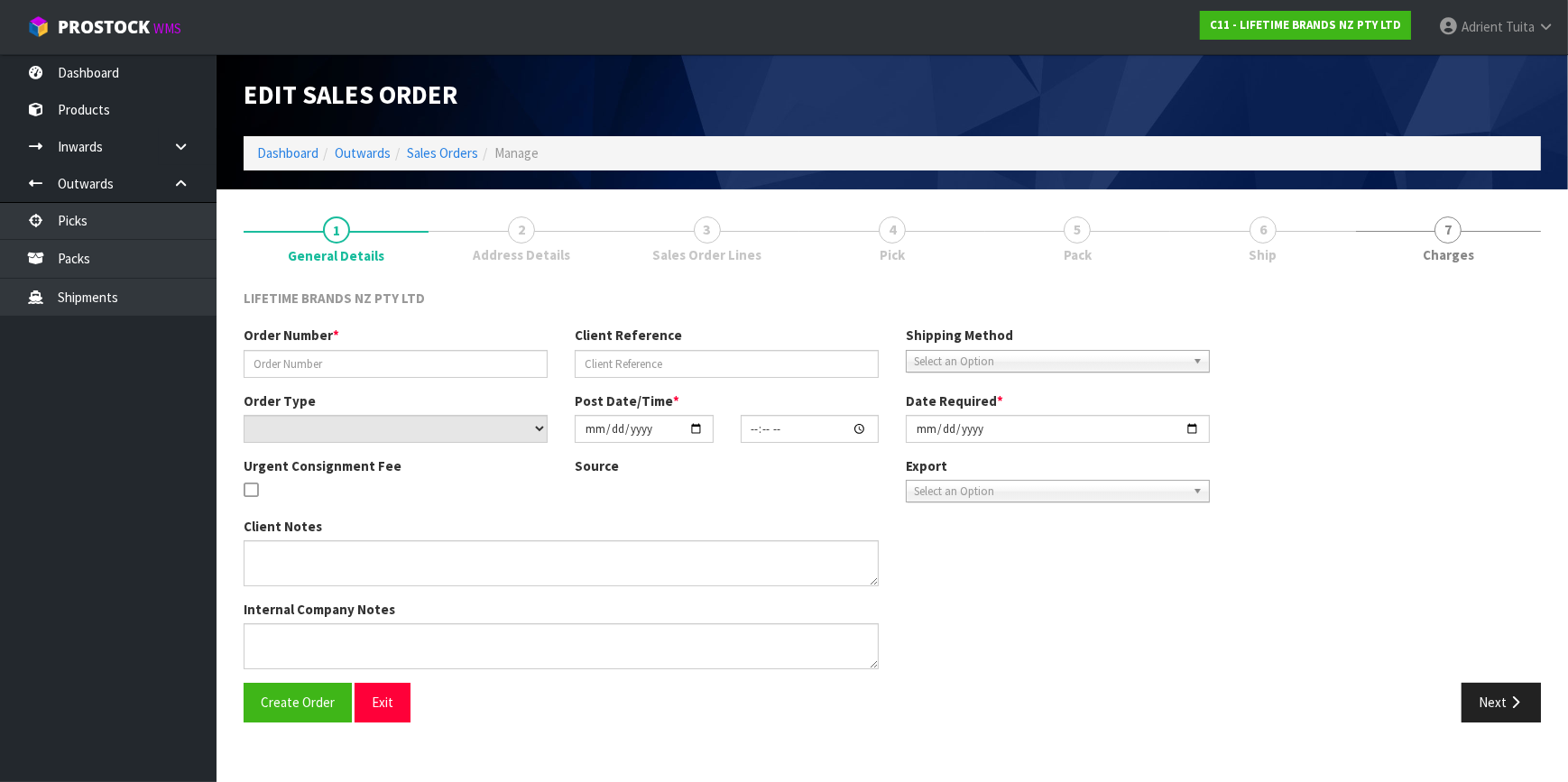
type input "2025-09-15"
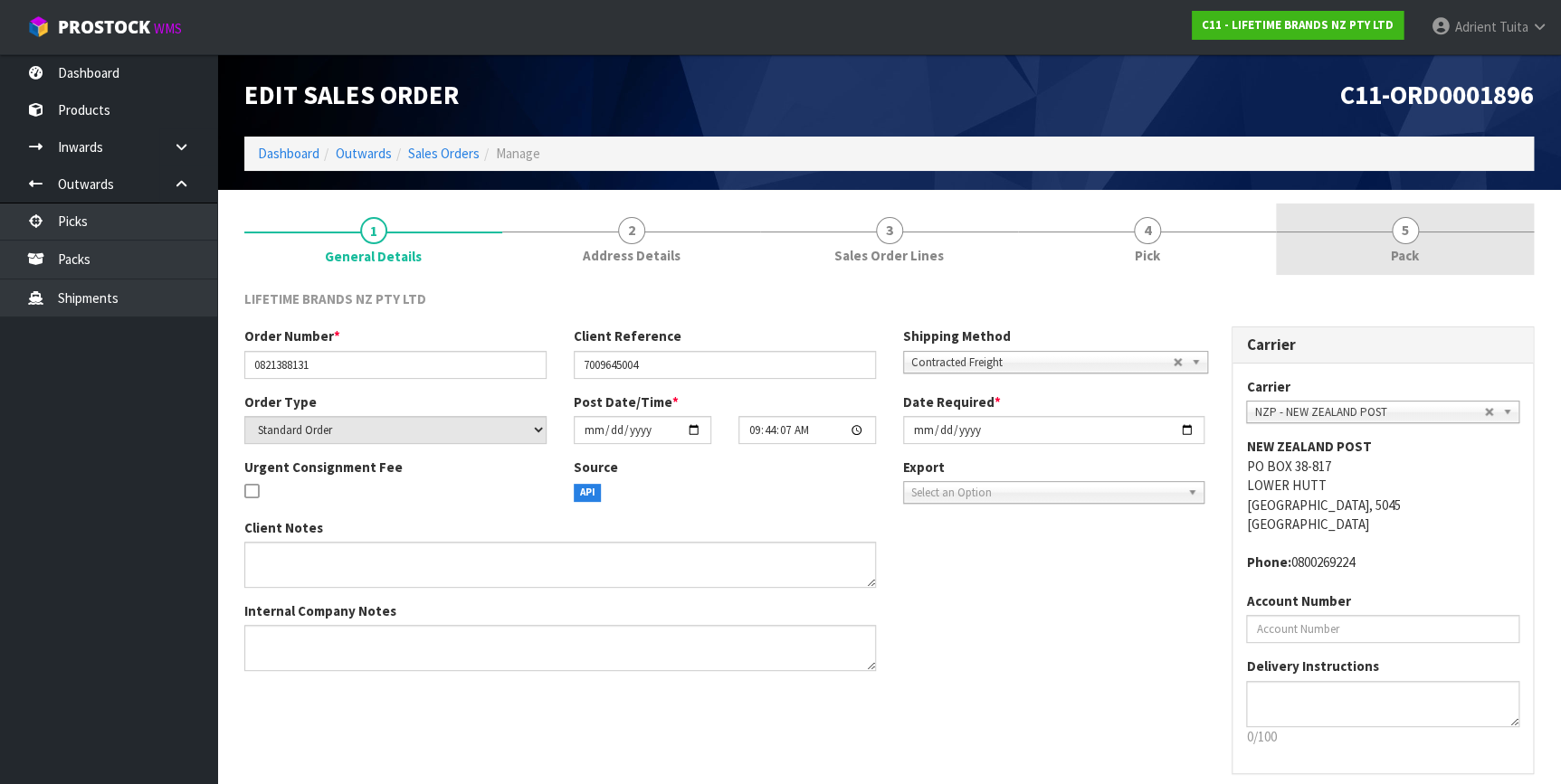
click at [1449, 256] on link "5 Pack" at bounding box center [1405, 239] width 258 height 72
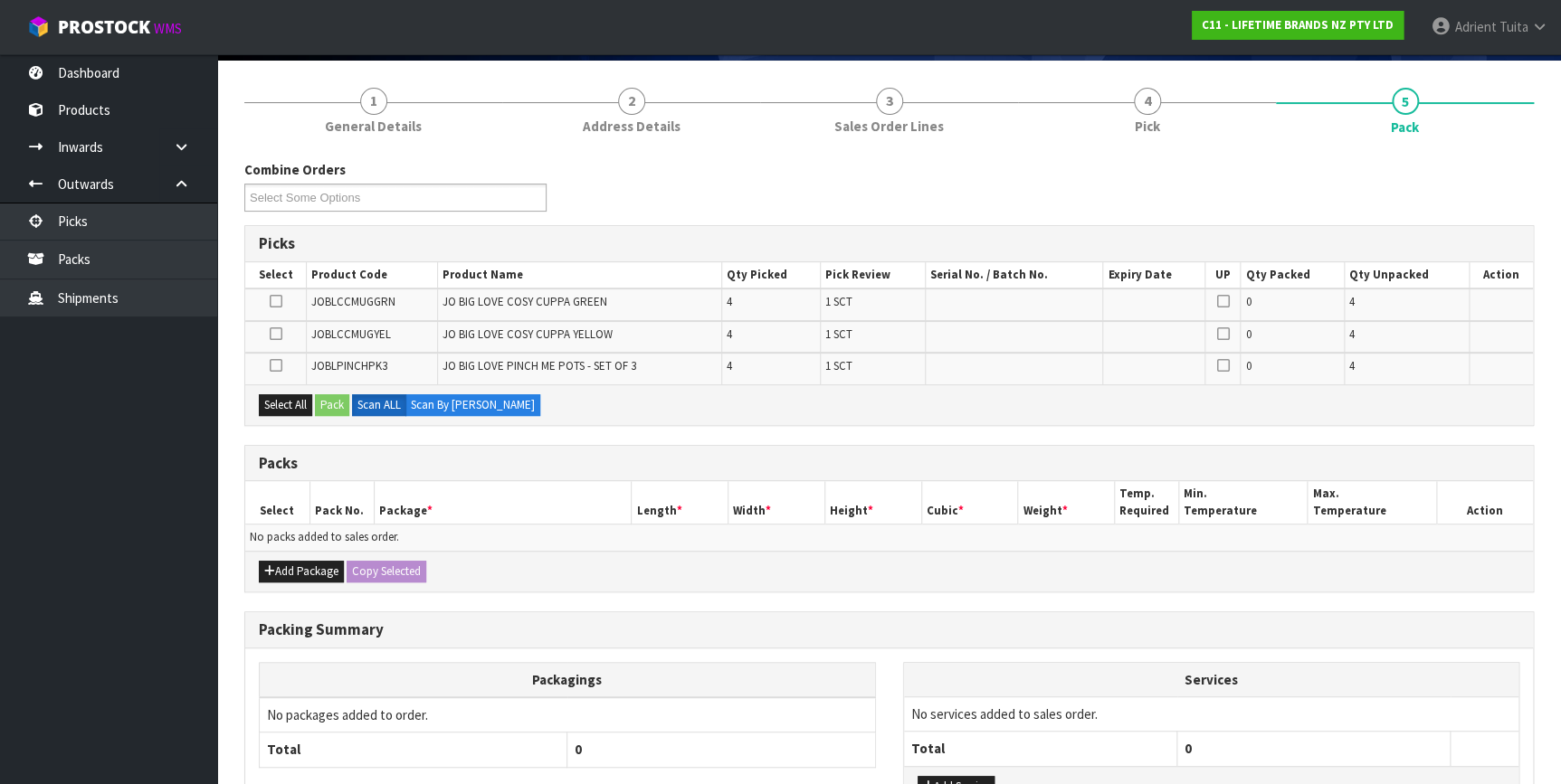
scroll to position [267, 0]
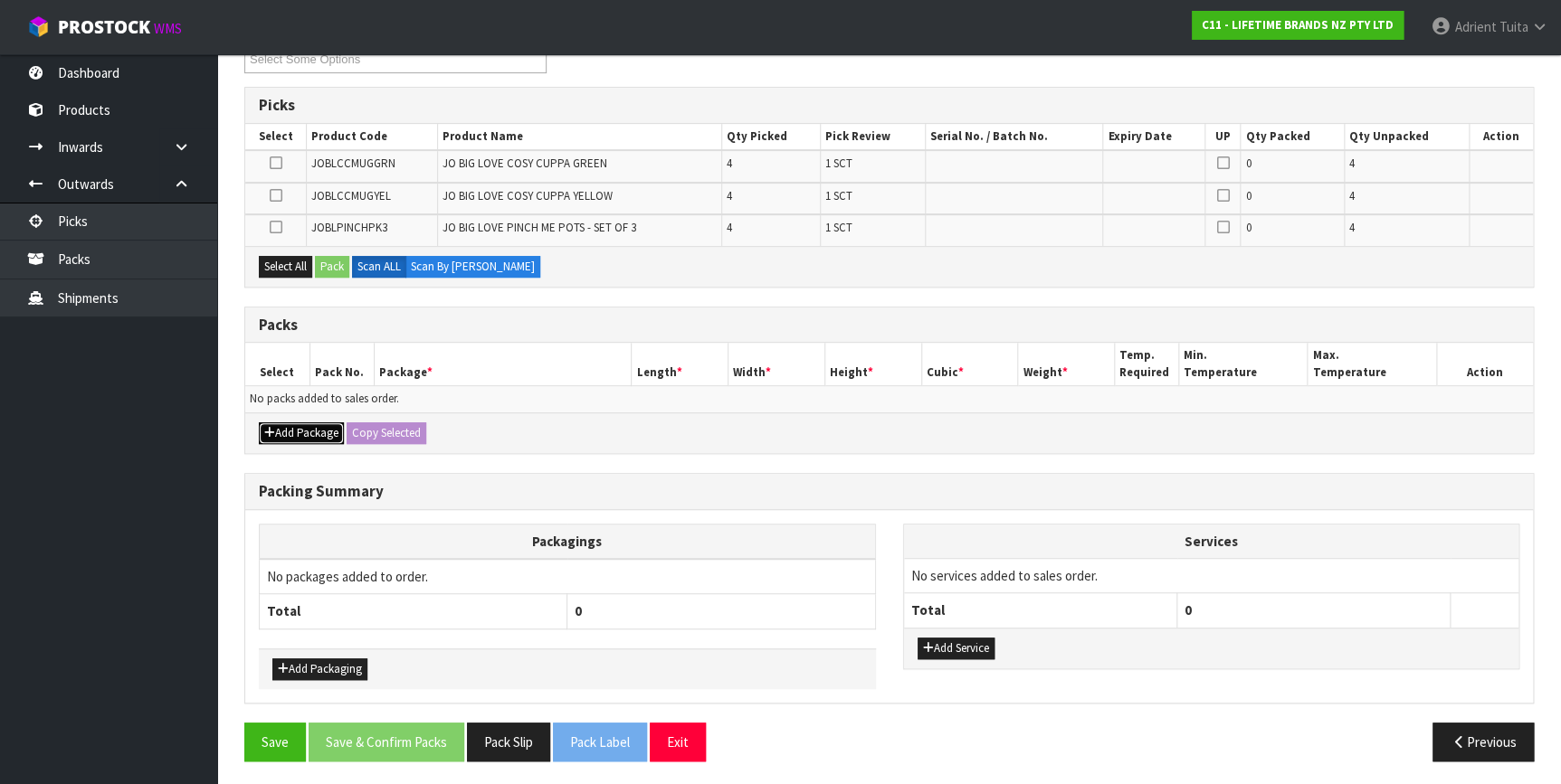
click at [284, 422] on button "Add Package" at bounding box center [301, 433] width 86 height 22
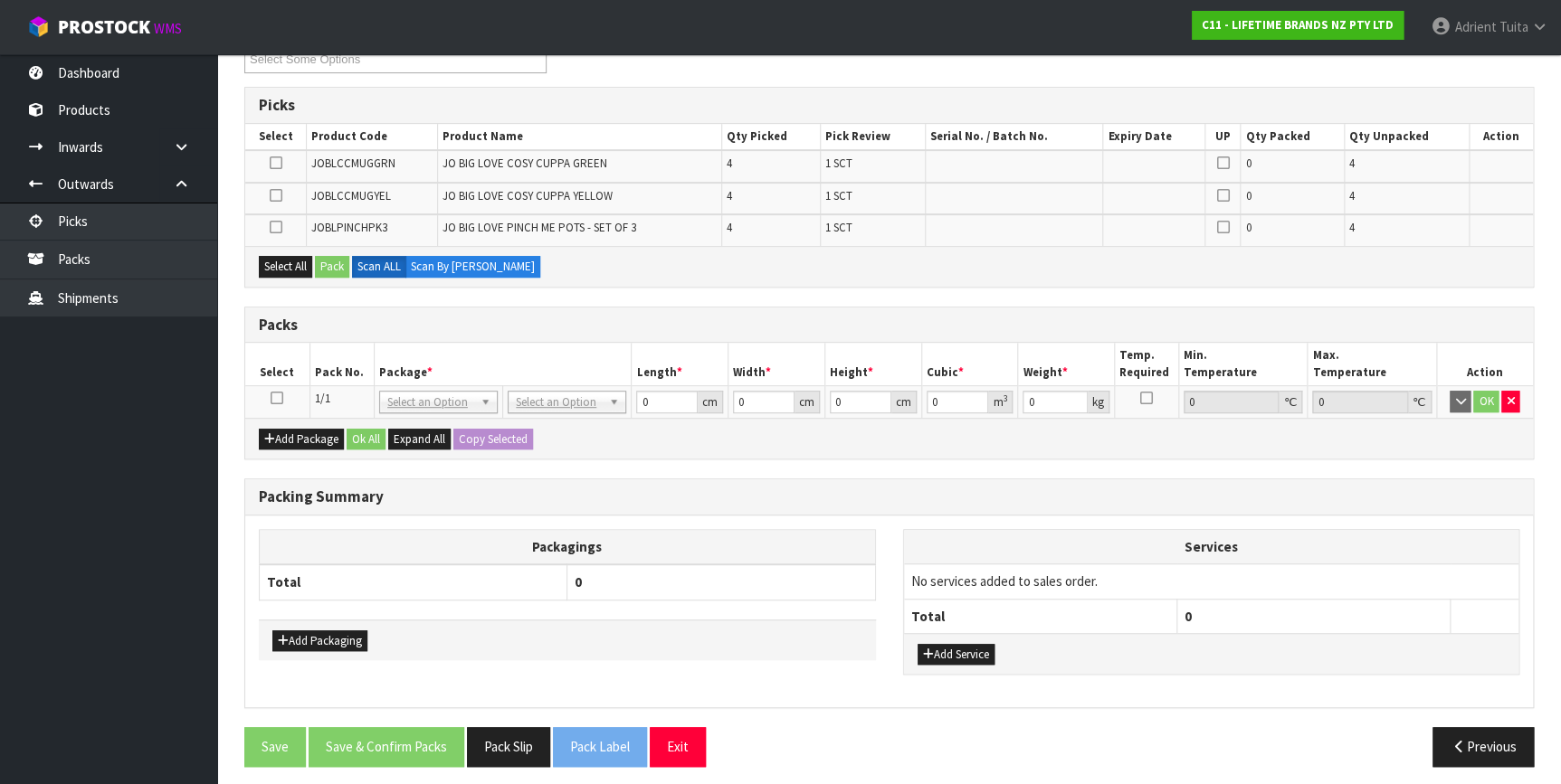
click at [280, 398] on icon at bounding box center [276, 398] width 13 height 1
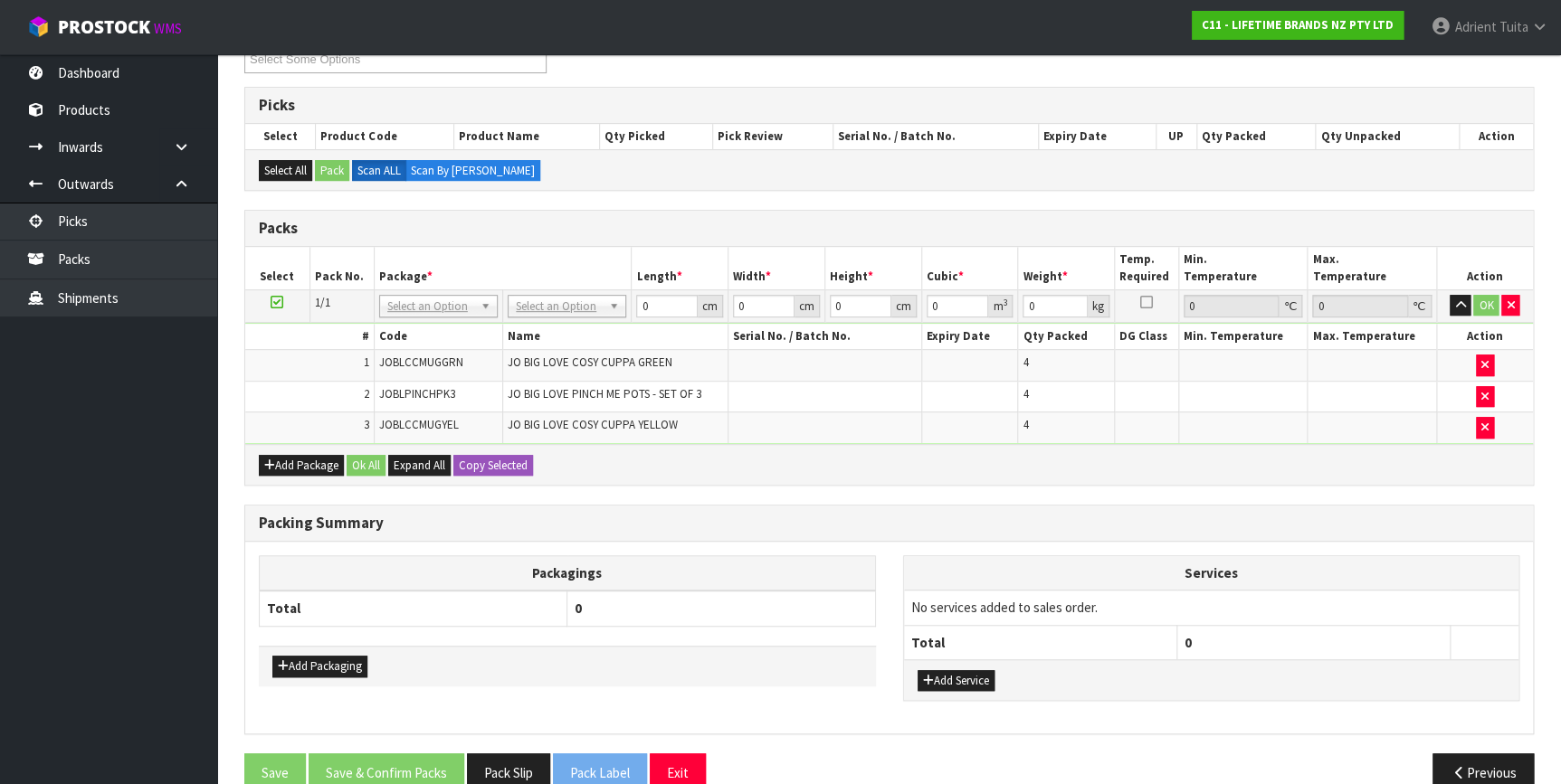
drag, startPoint x: 566, startPoint y: 294, endPoint x: 569, endPoint y: 305, distance: 11.4
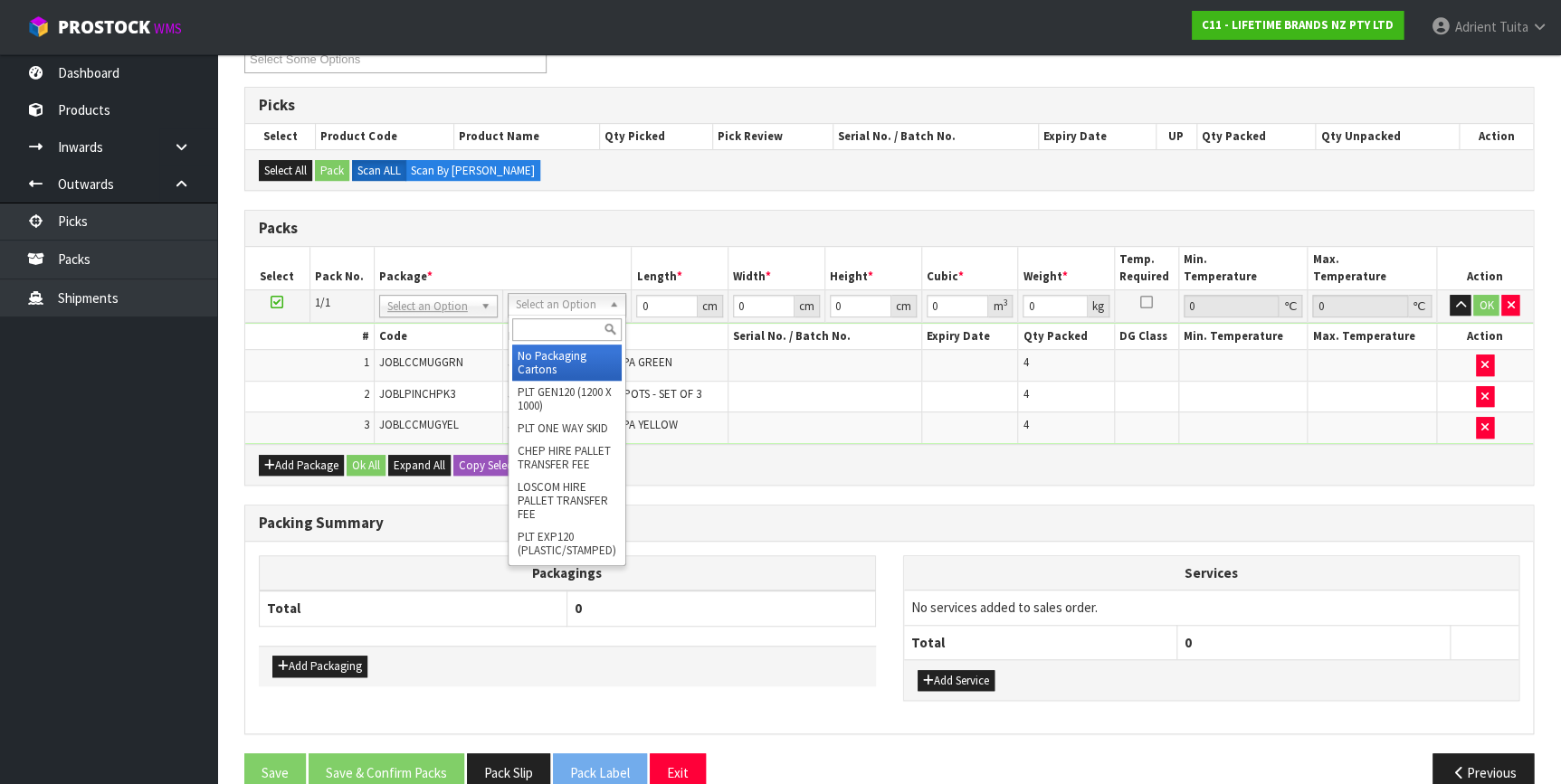
click at [571, 319] on input "text" at bounding box center [566, 329] width 109 height 23
type input "ctn7"
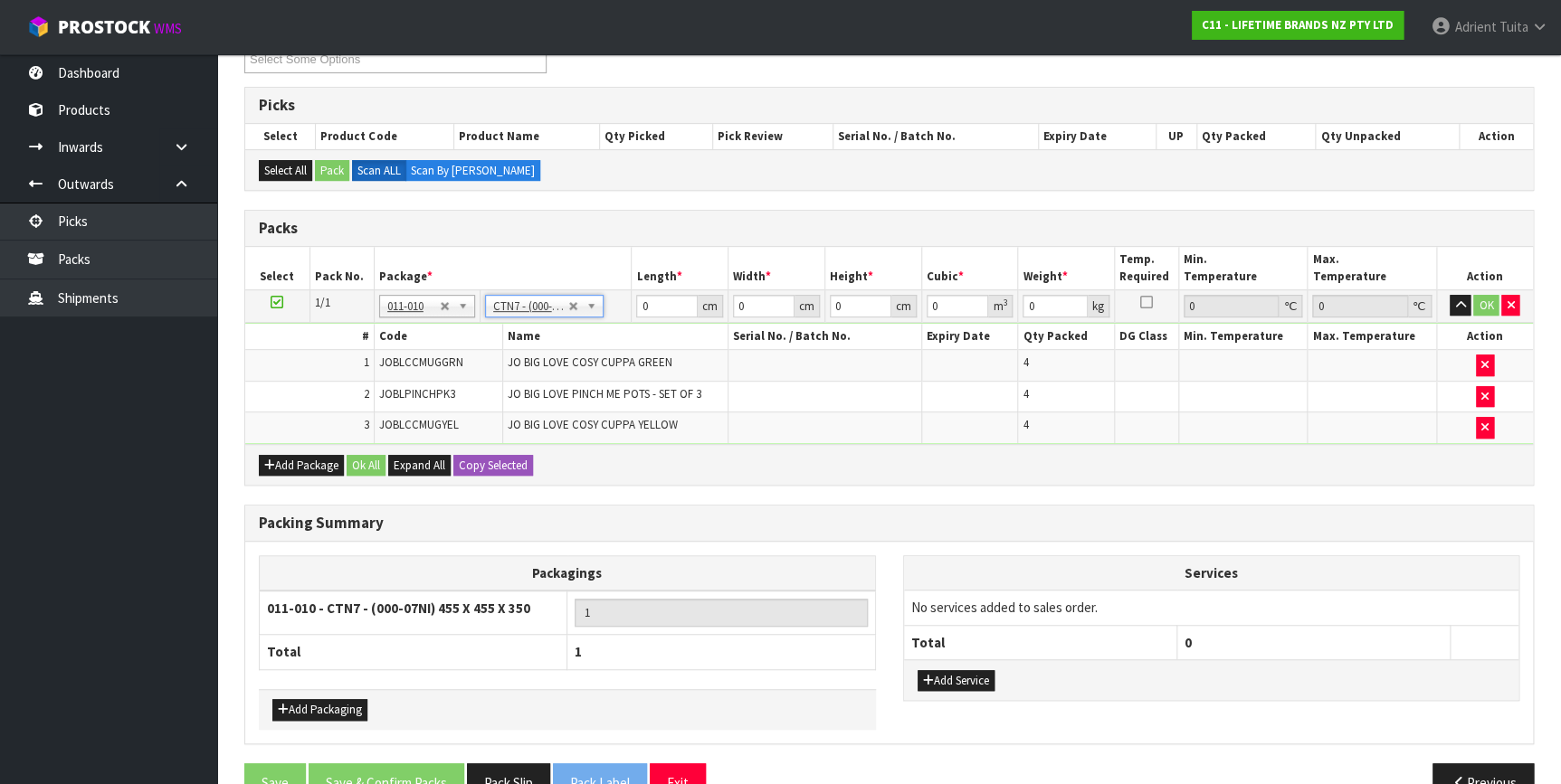
type input "45.5"
type input "35"
type input "0.072459"
type input "7.16"
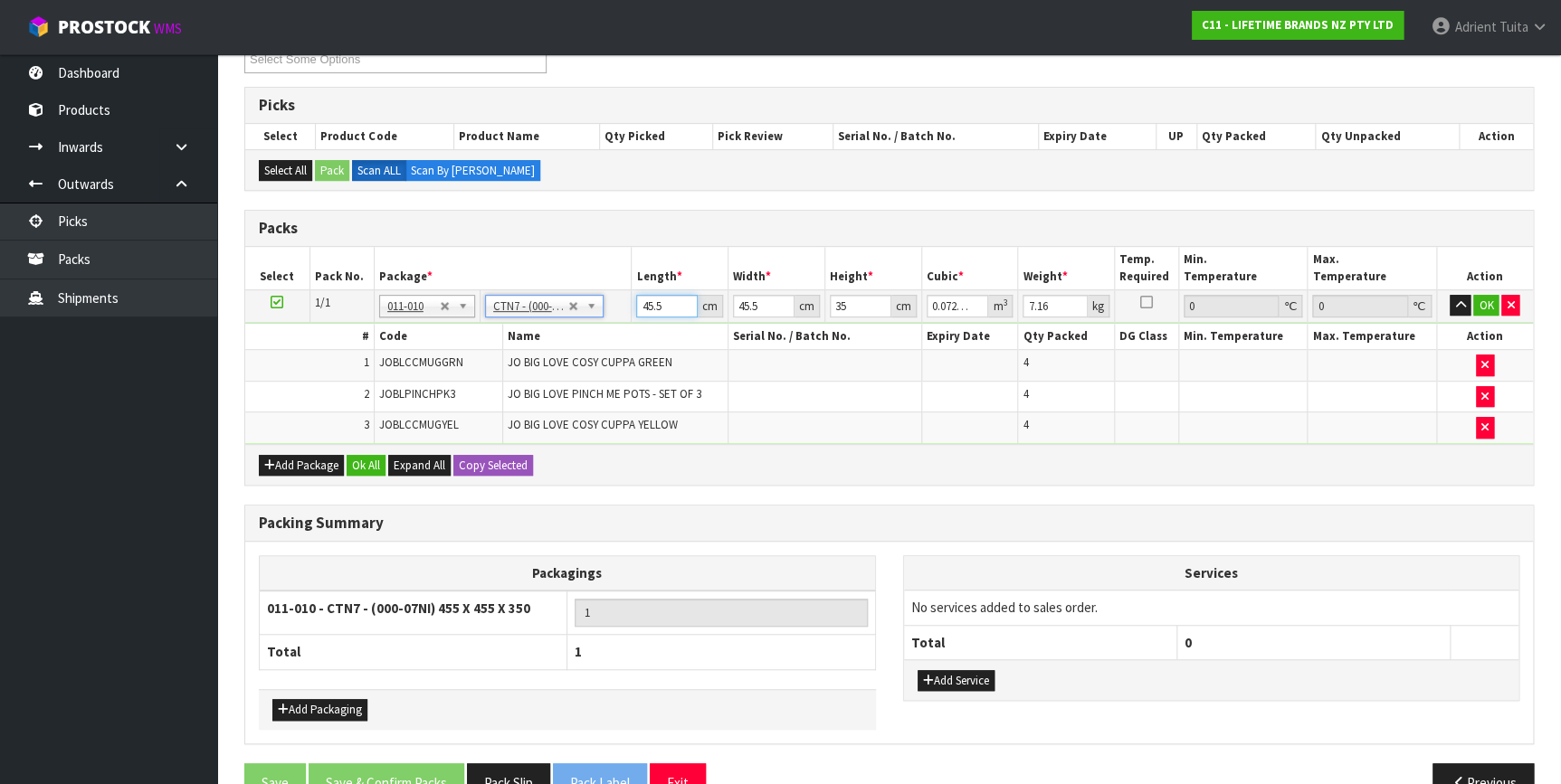
click at [660, 298] on input "45.5" at bounding box center [666, 306] width 62 height 23
click at [663, 297] on input "45.5" at bounding box center [666, 306] width 62 height 23
type input "4"
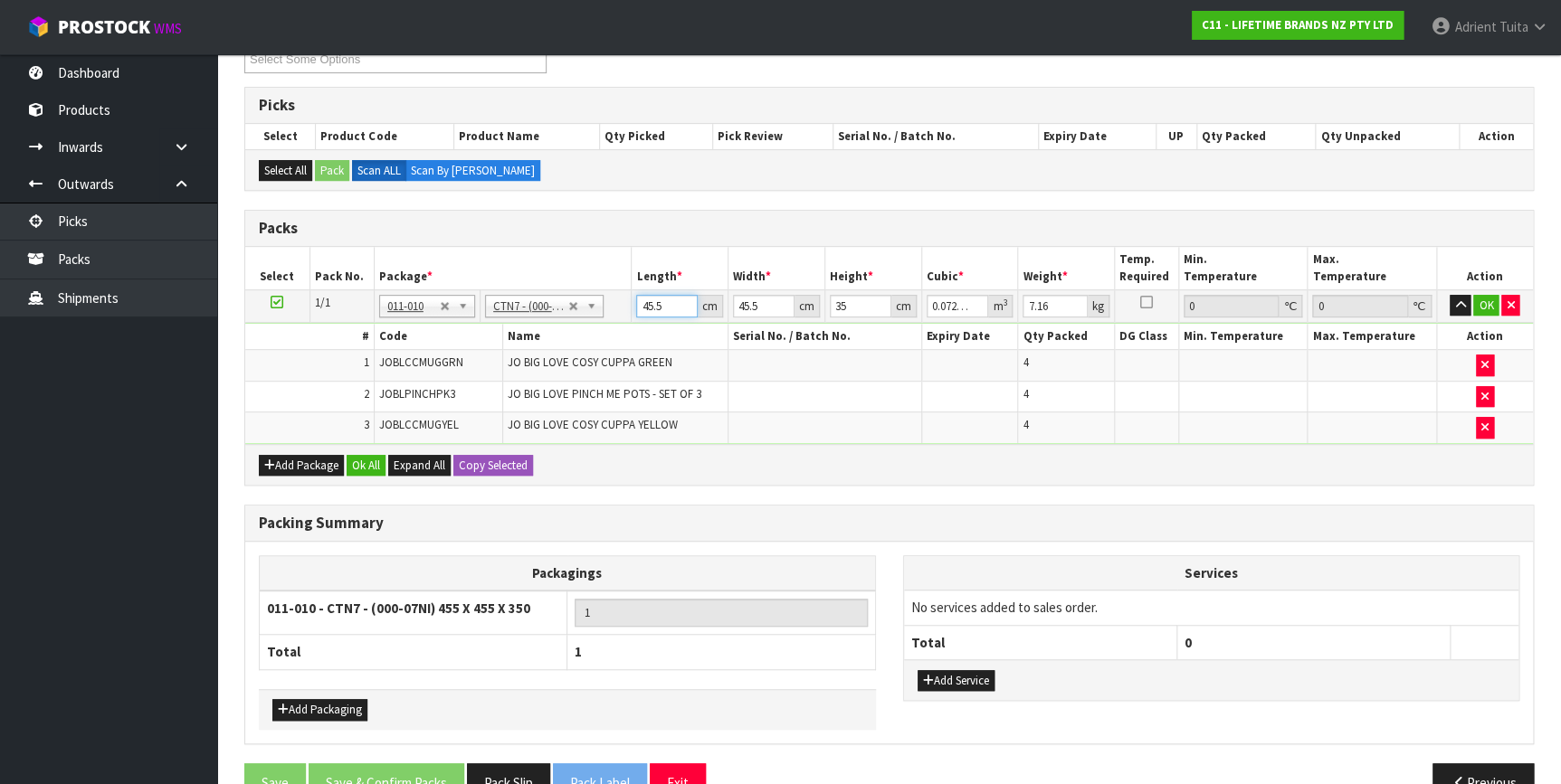
type input "0.00637"
type input "47"
type input "0.074847"
type input "47"
type input "4"
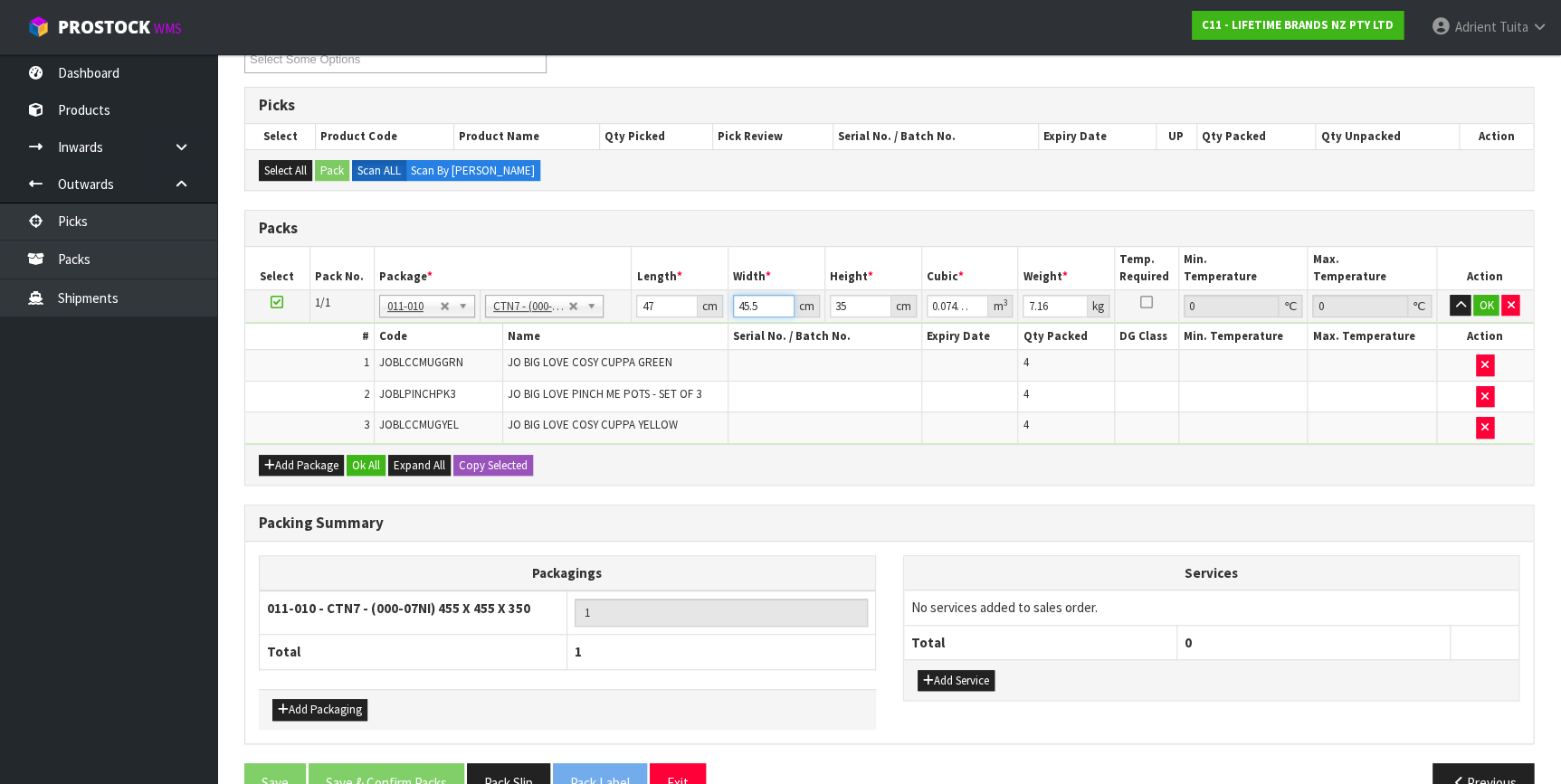
type input "0.00658"
type input "47"
type input "0.077315"
type input "47"
type input "4"
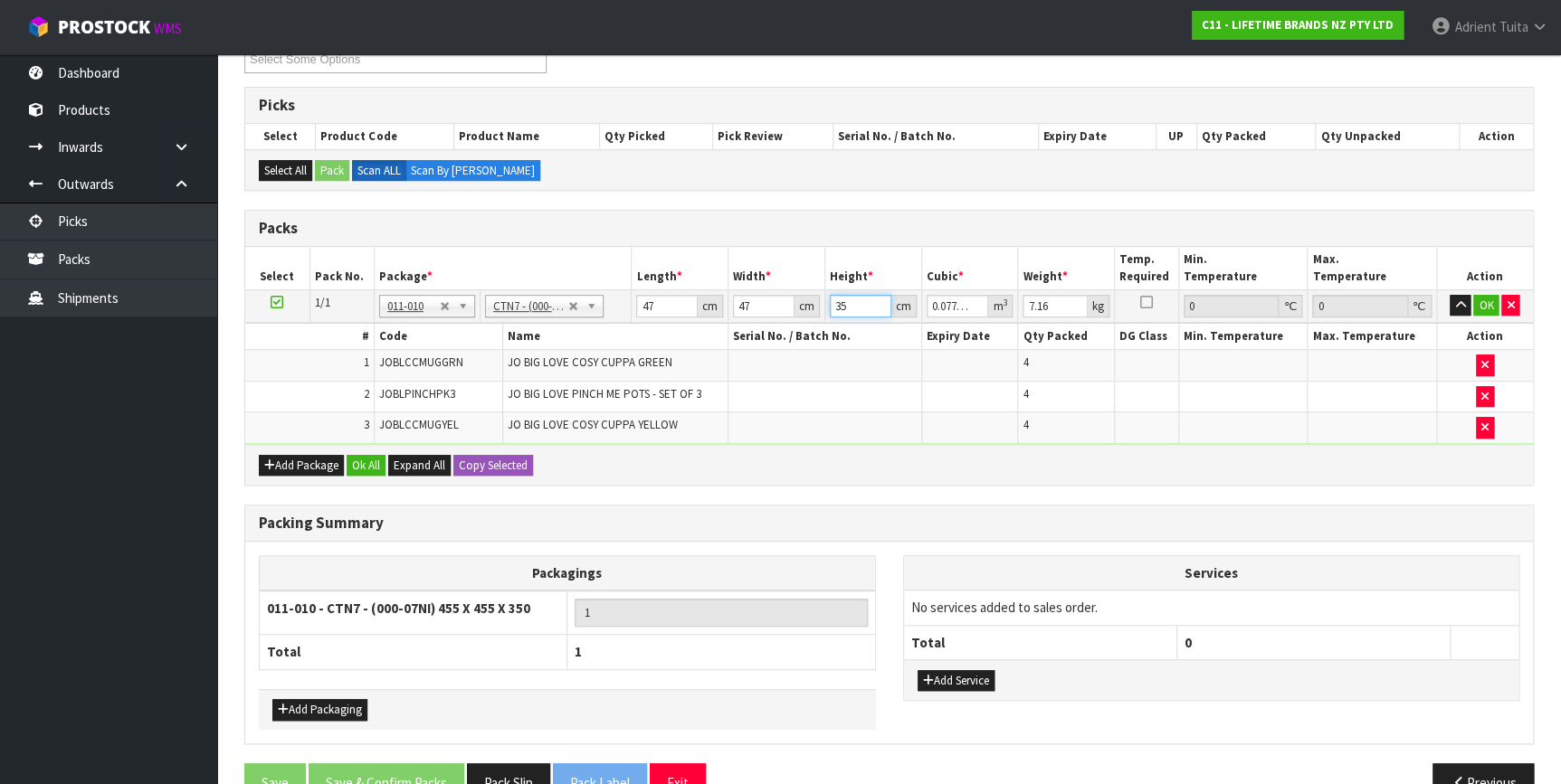
type input "0.008836"
type input "40"
type input "0.08836"
type input "40"
type input "9"
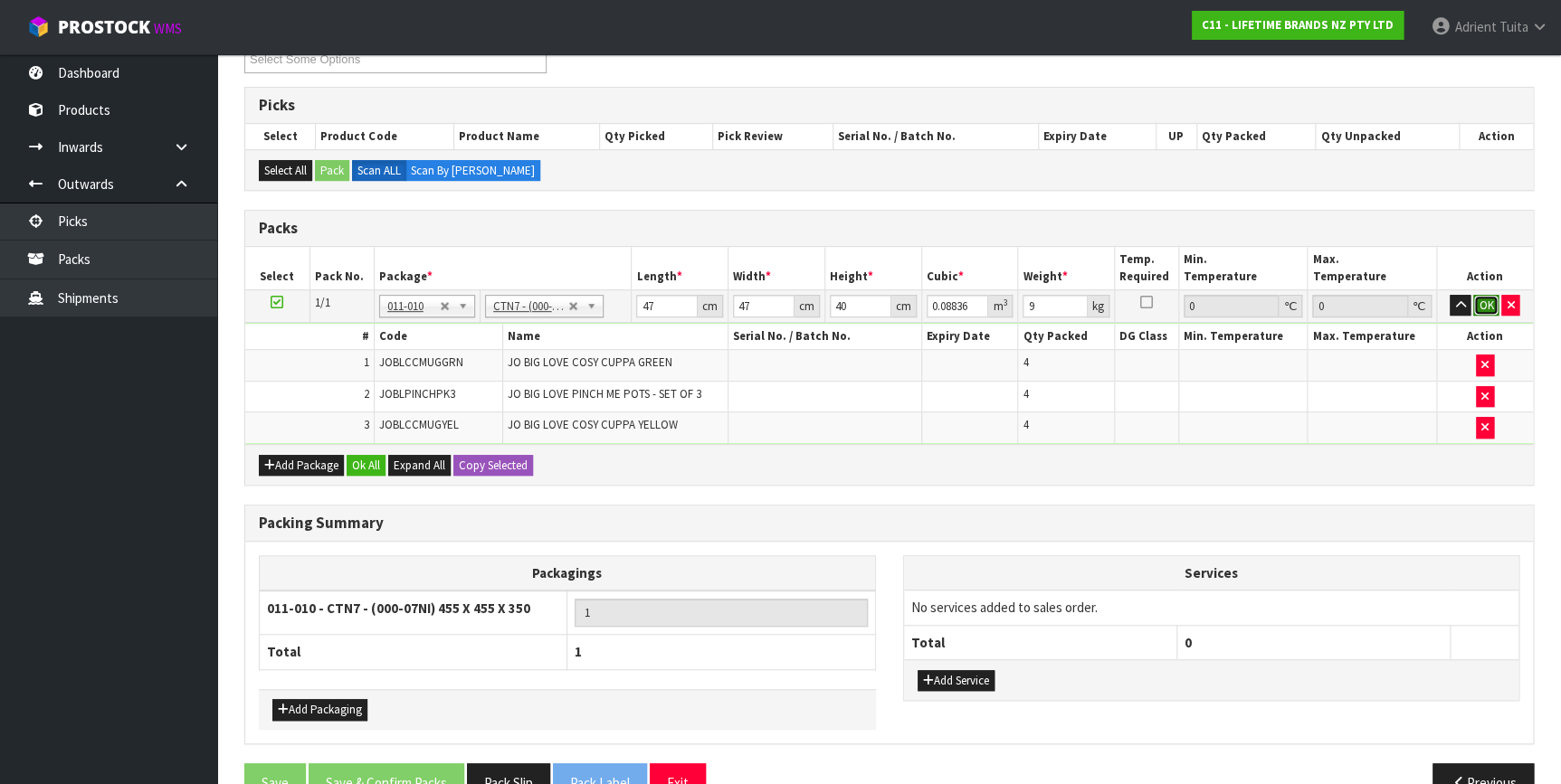
click at [1474, 302] on button "OK" at bounding box center [1485, 306] width 26 height 22
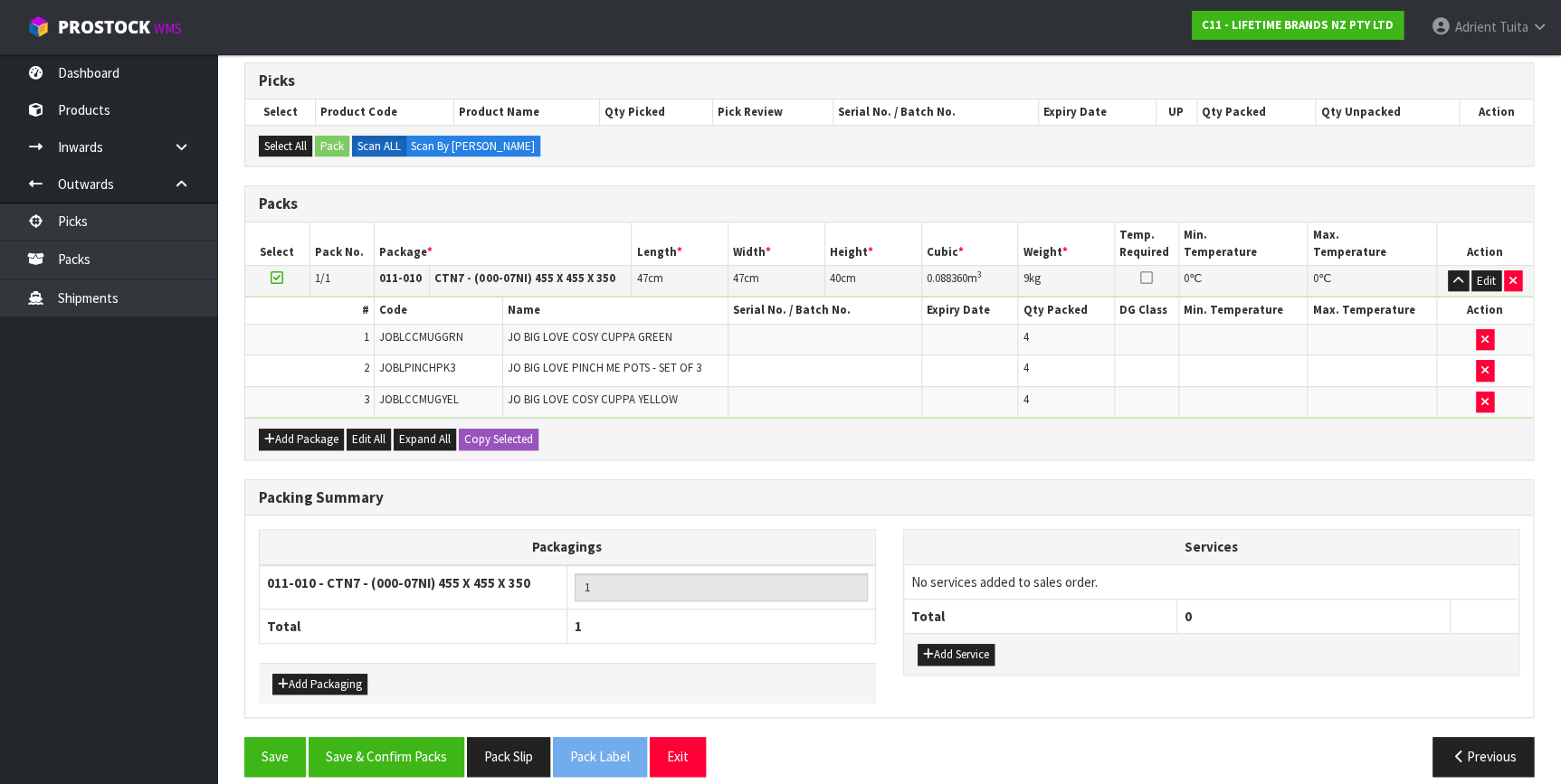
scroll to position [307, 0]
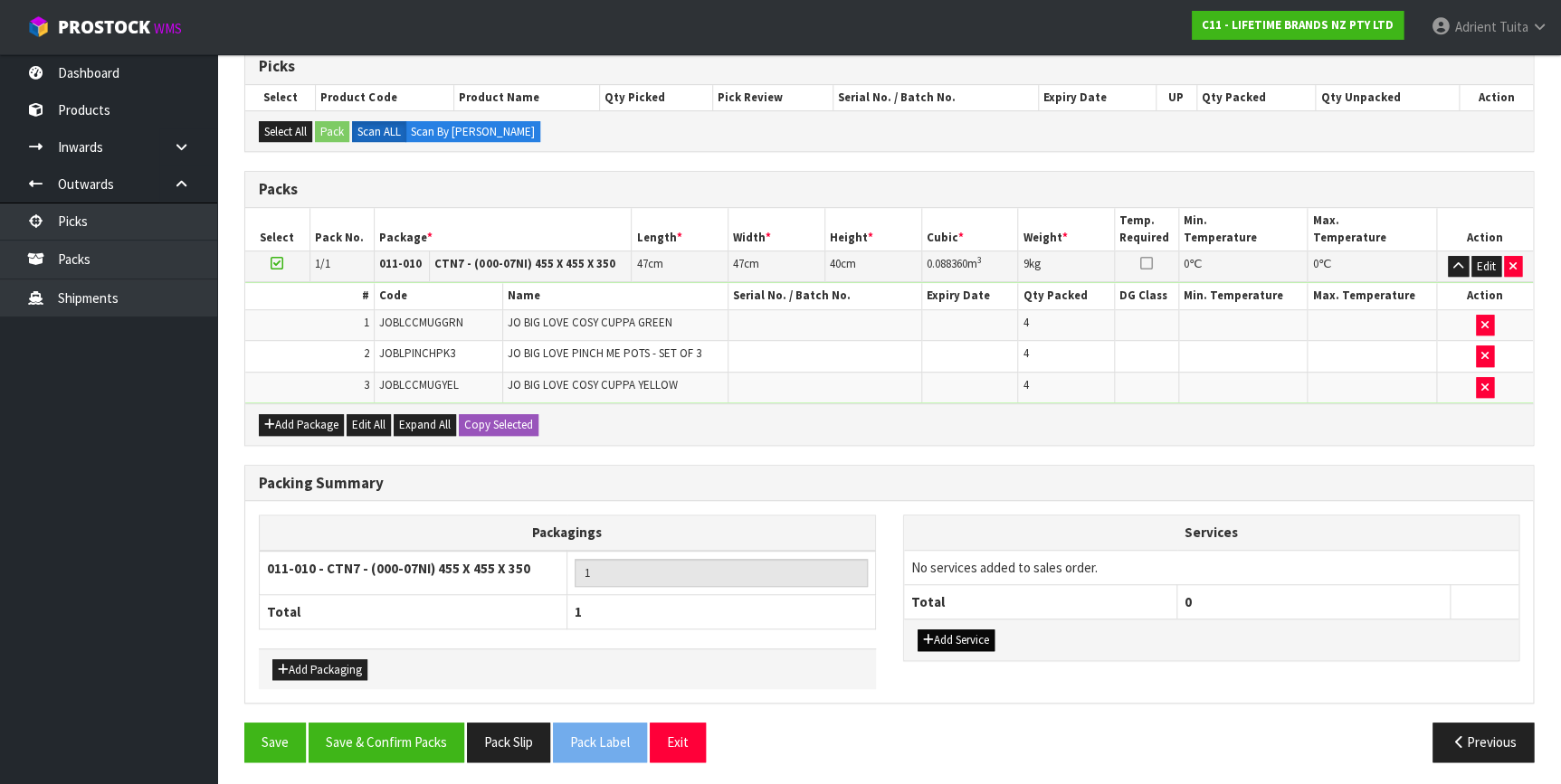
click at [949, 629] on div "Add Service" at bounding box center [1211, 639] width 615 height 40
click at [949, 630] on button "Add Service" at bounding box center [955, 641] width 77 height 22
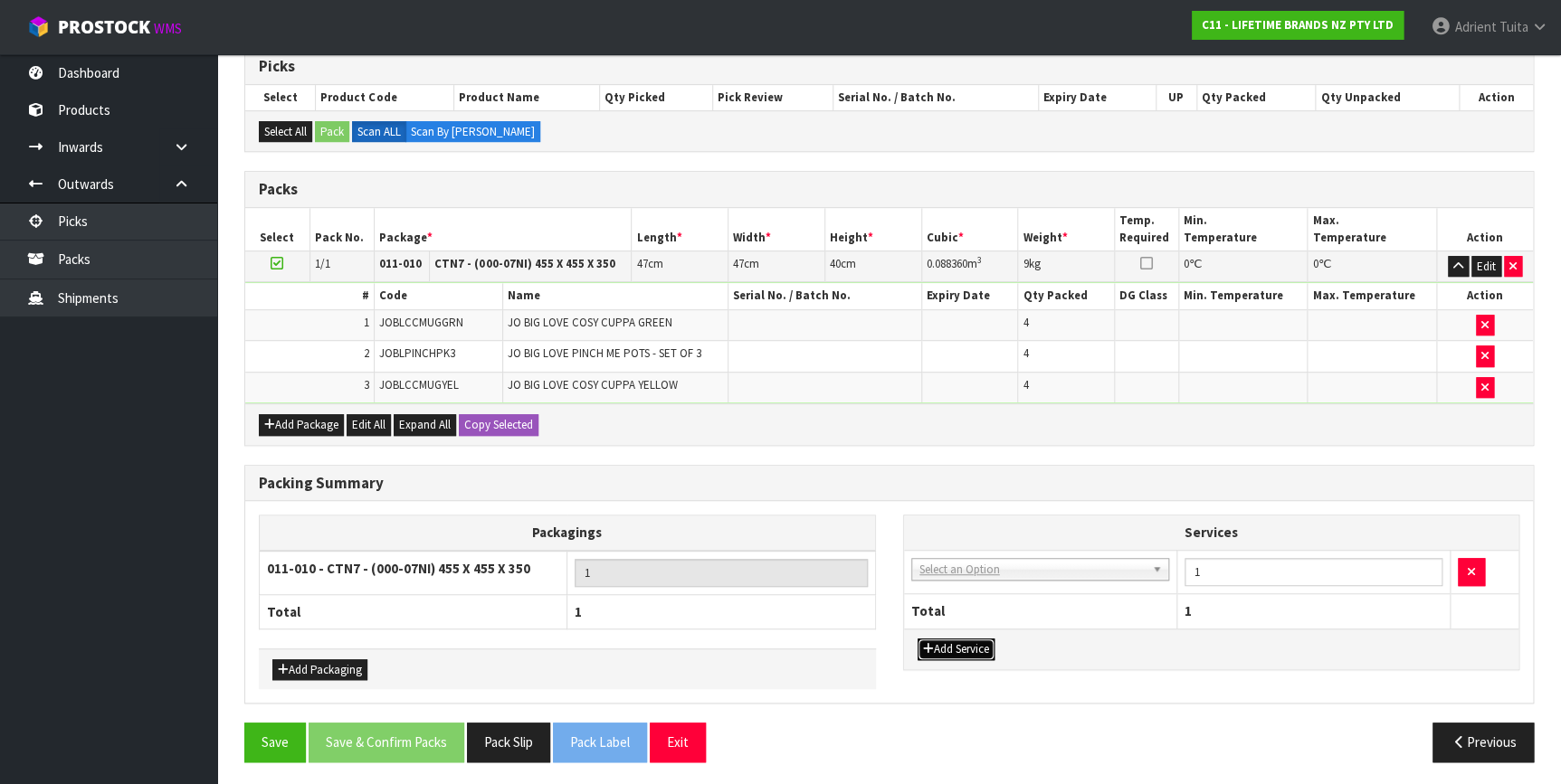
drag, startPoint x: 967, startPoint y: 561, endPoint x: 967, endPoint y: 586, distance: 25.0
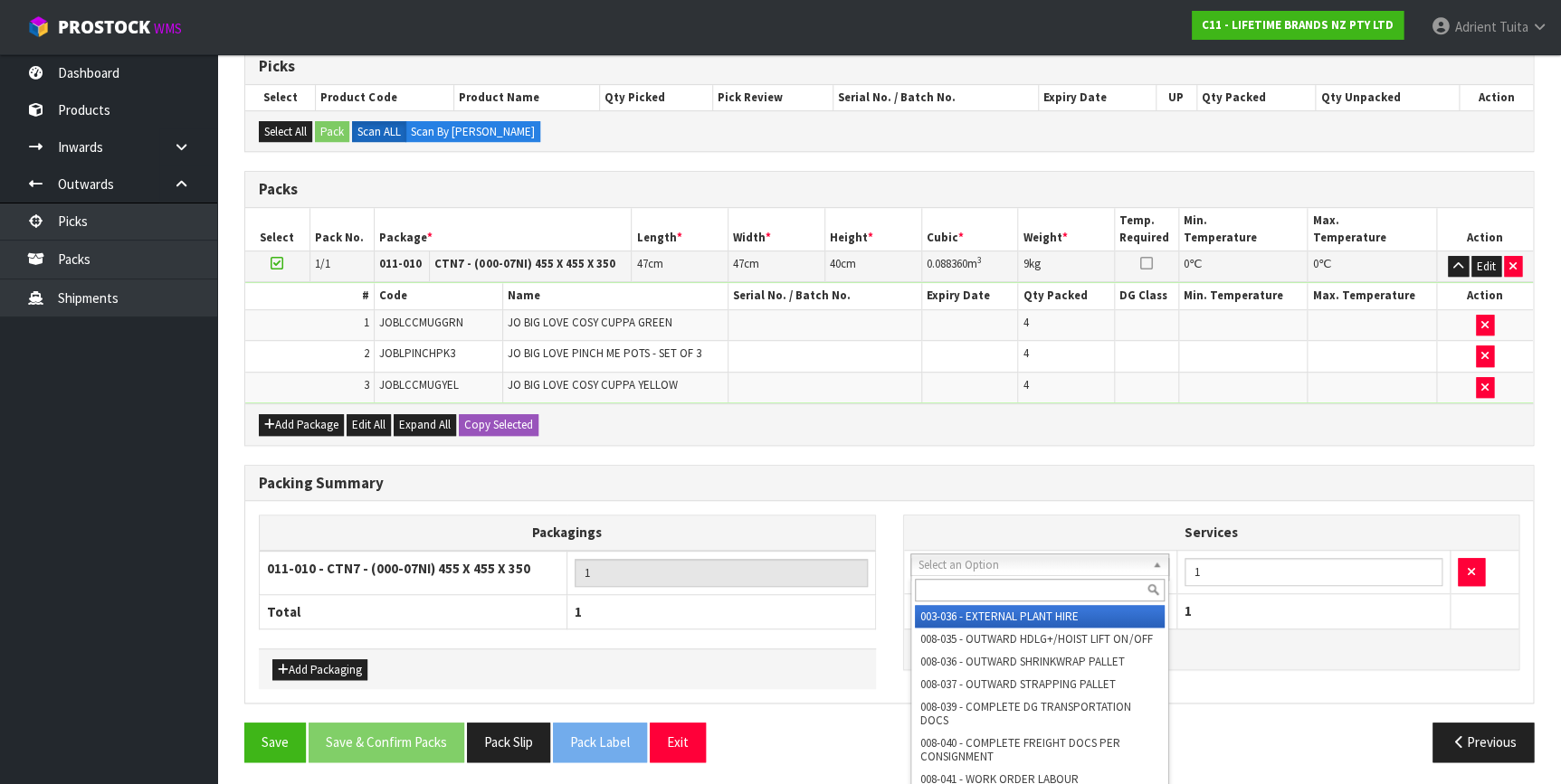
click at [966, 588] on input "text" at bounding box center [1039, 589] width 250 height 23
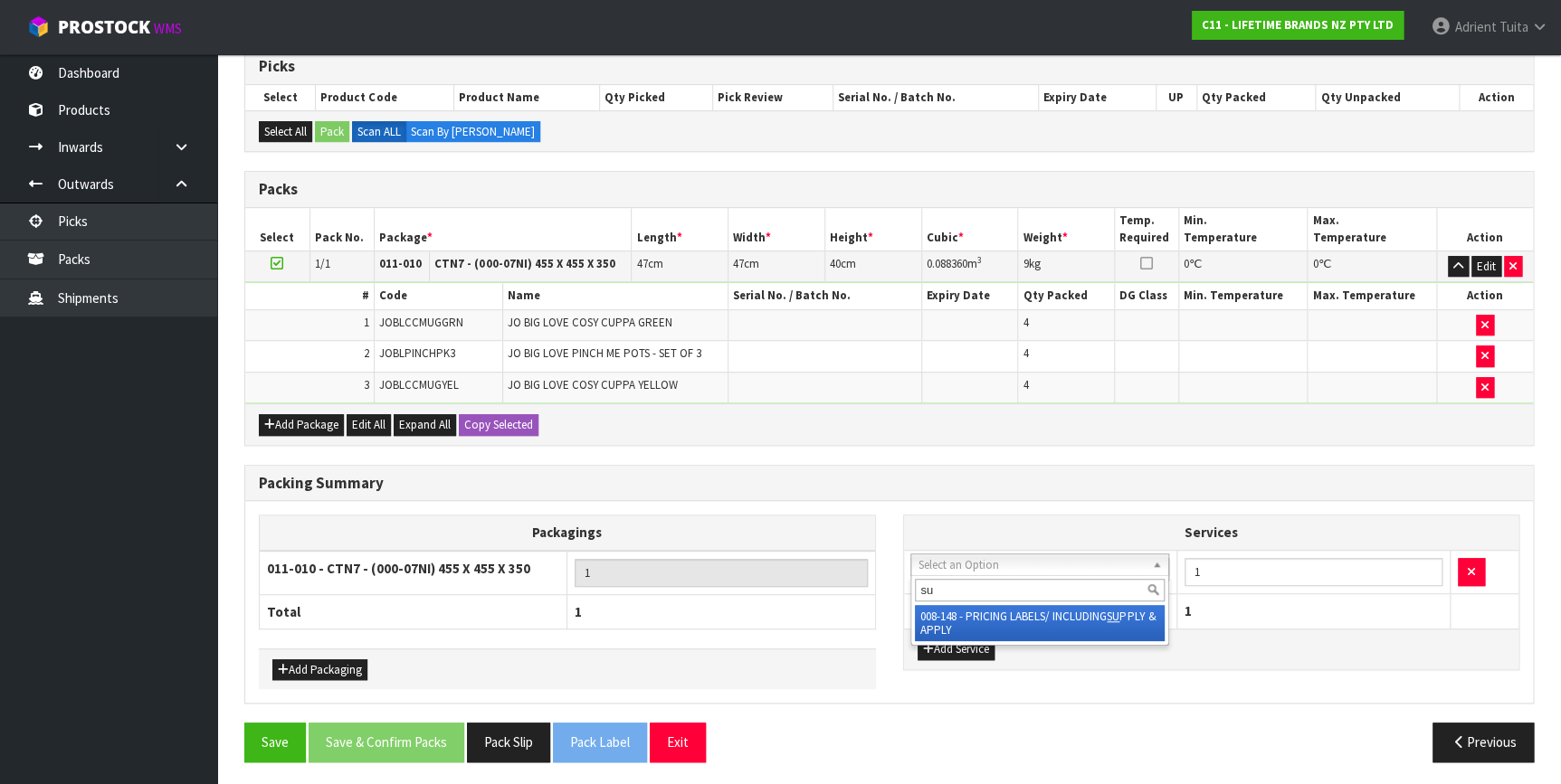
type input "su"
drag, startPoint x: 964, startPoint y: 598, endPoint x: 998, endPoint y: 615, distance: 38.0
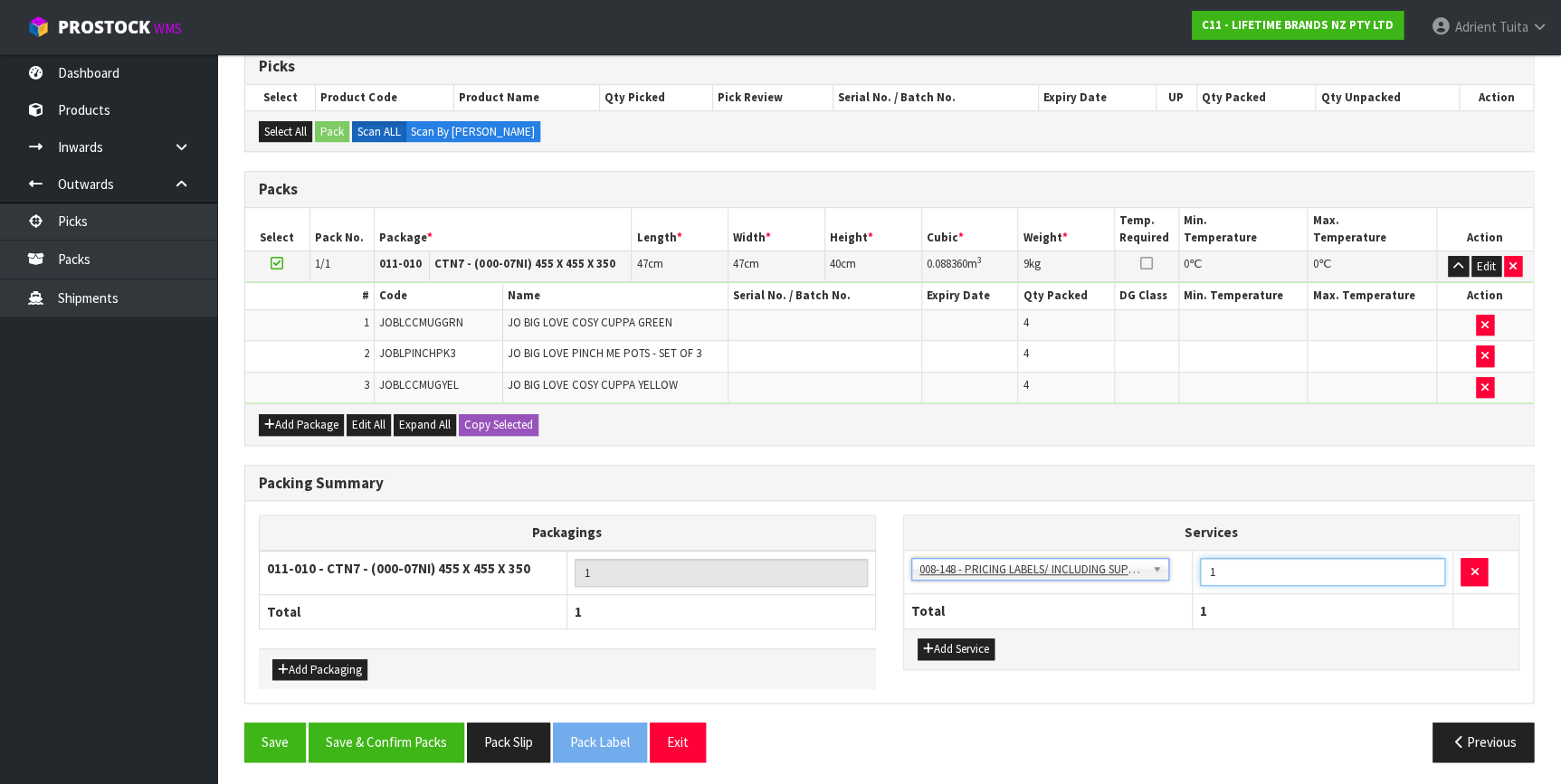
drag, startPoint x: 1227, startPoint y: 562, endPoint x: 1215, endPoint y: 528, distance: 36.1
click at [1228, 562] on input "1" at bounding box center [1322, 572] width 246 height 28
type input "12"
drag, startPoint x: 395, startPoint y: 735, endPoint x: 378, endPoint y: 731, distance: 17.5
click at [395, 733] on button "Save & Confirm Packs" at bounding box center [386, 742] width 155 height 39
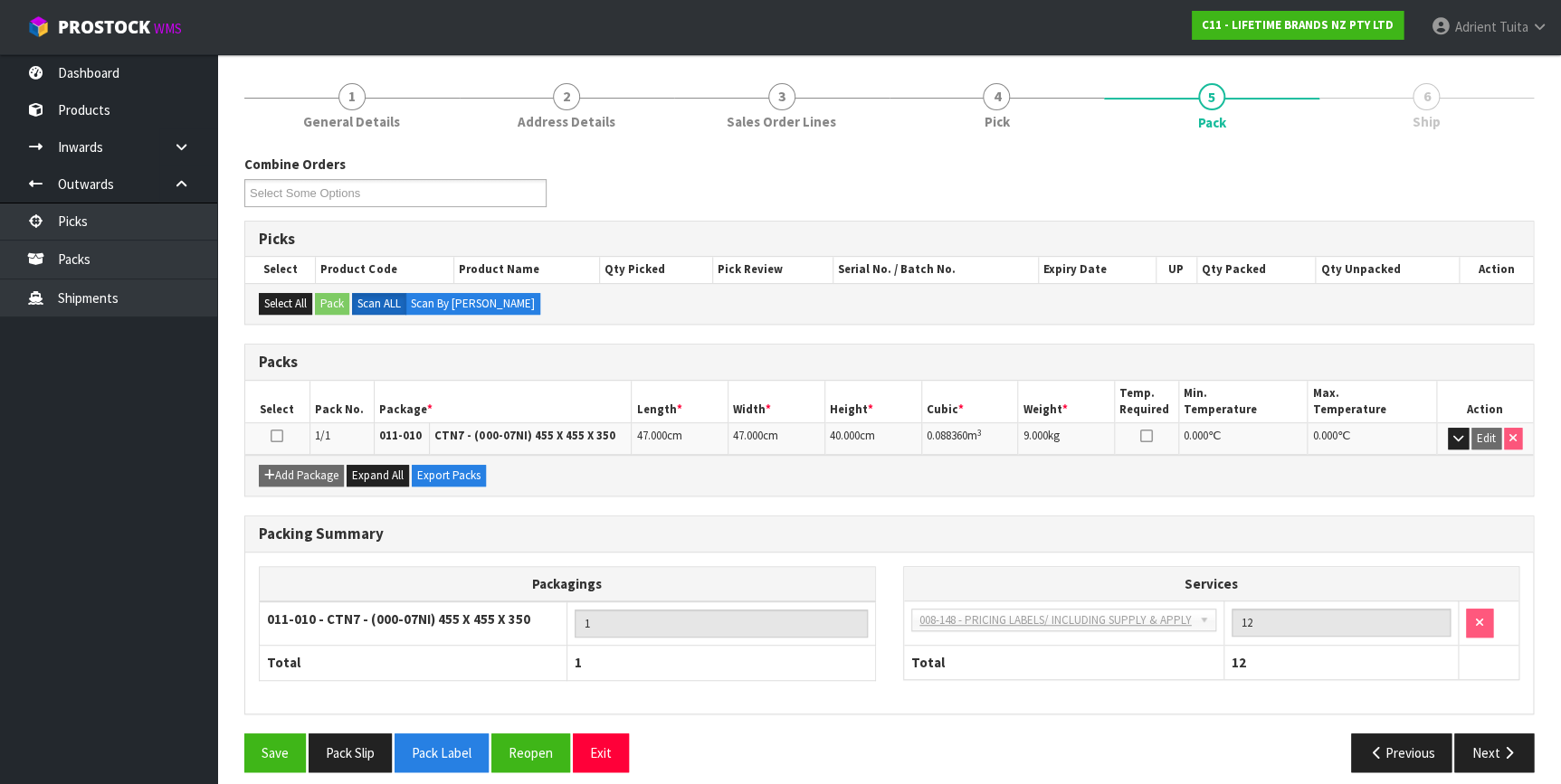
scroll to position [210, 0]
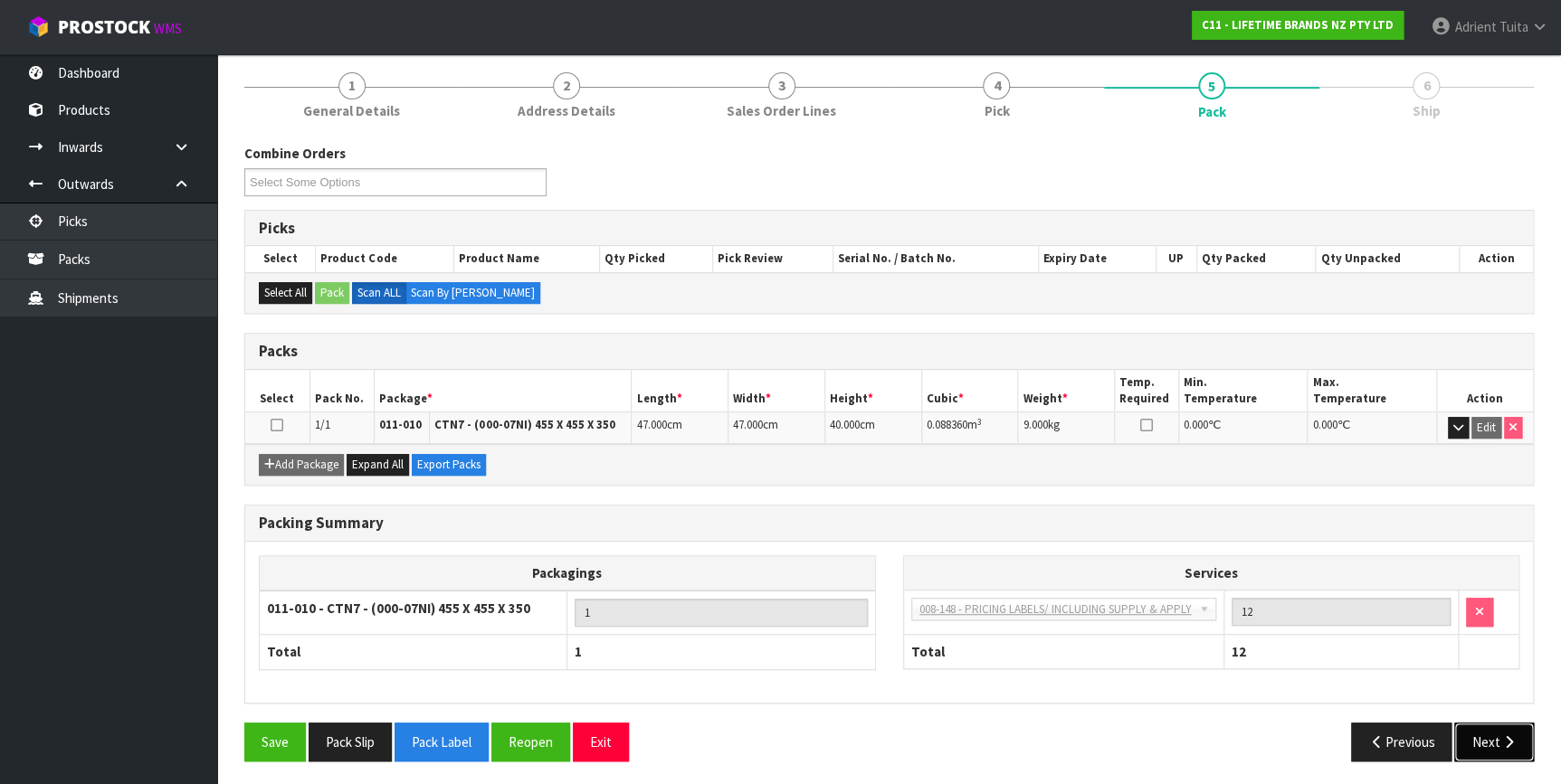
drag, startPoint x: 1513, startPoint y: 742, endPoint x: 1369, endPoint y: 720, distance: 145.7
click at [1512, 737] on icon "button" at bounding box center [1507, 742] width 17 height 14
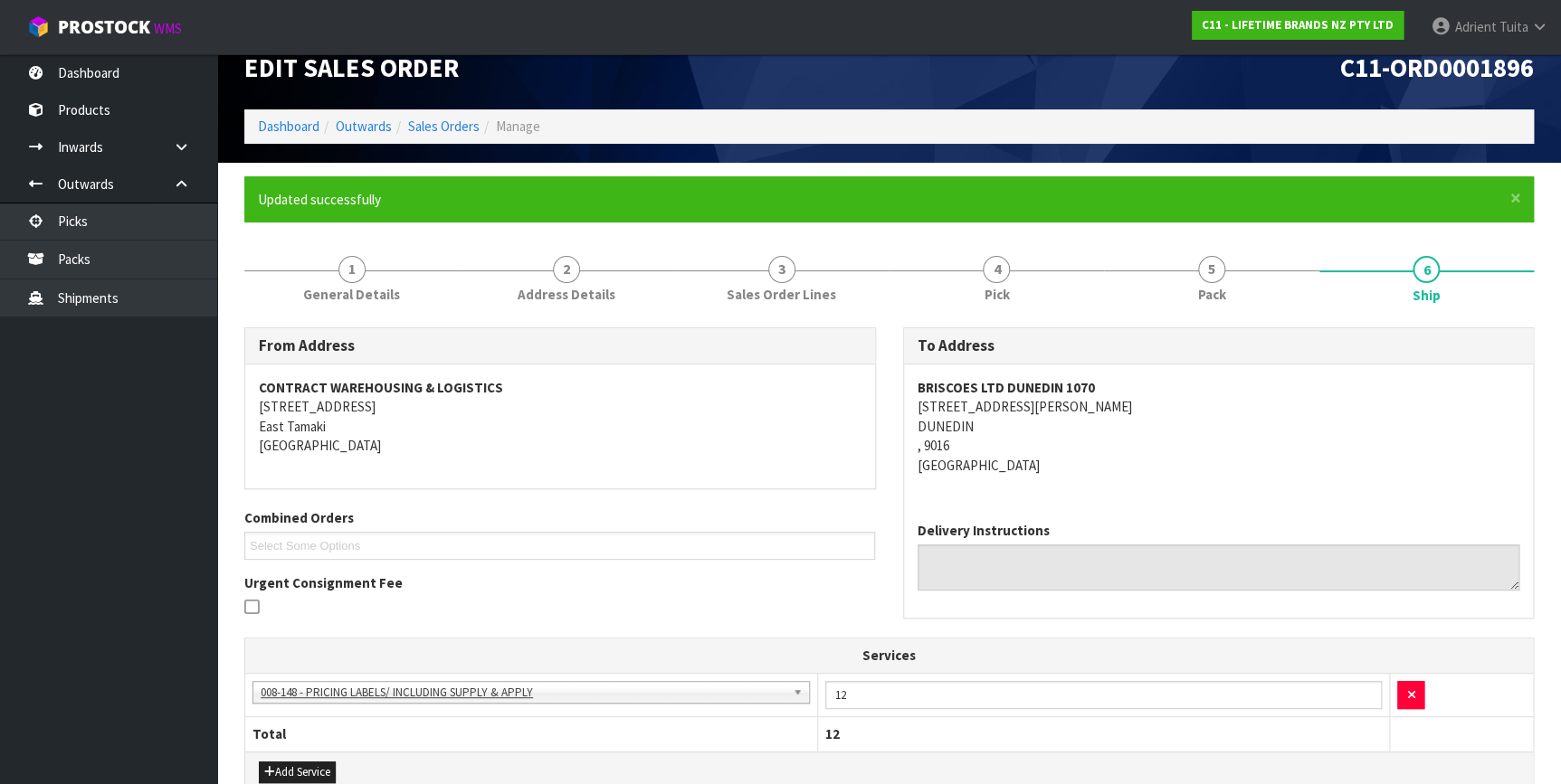
scroll to position [398, 0]
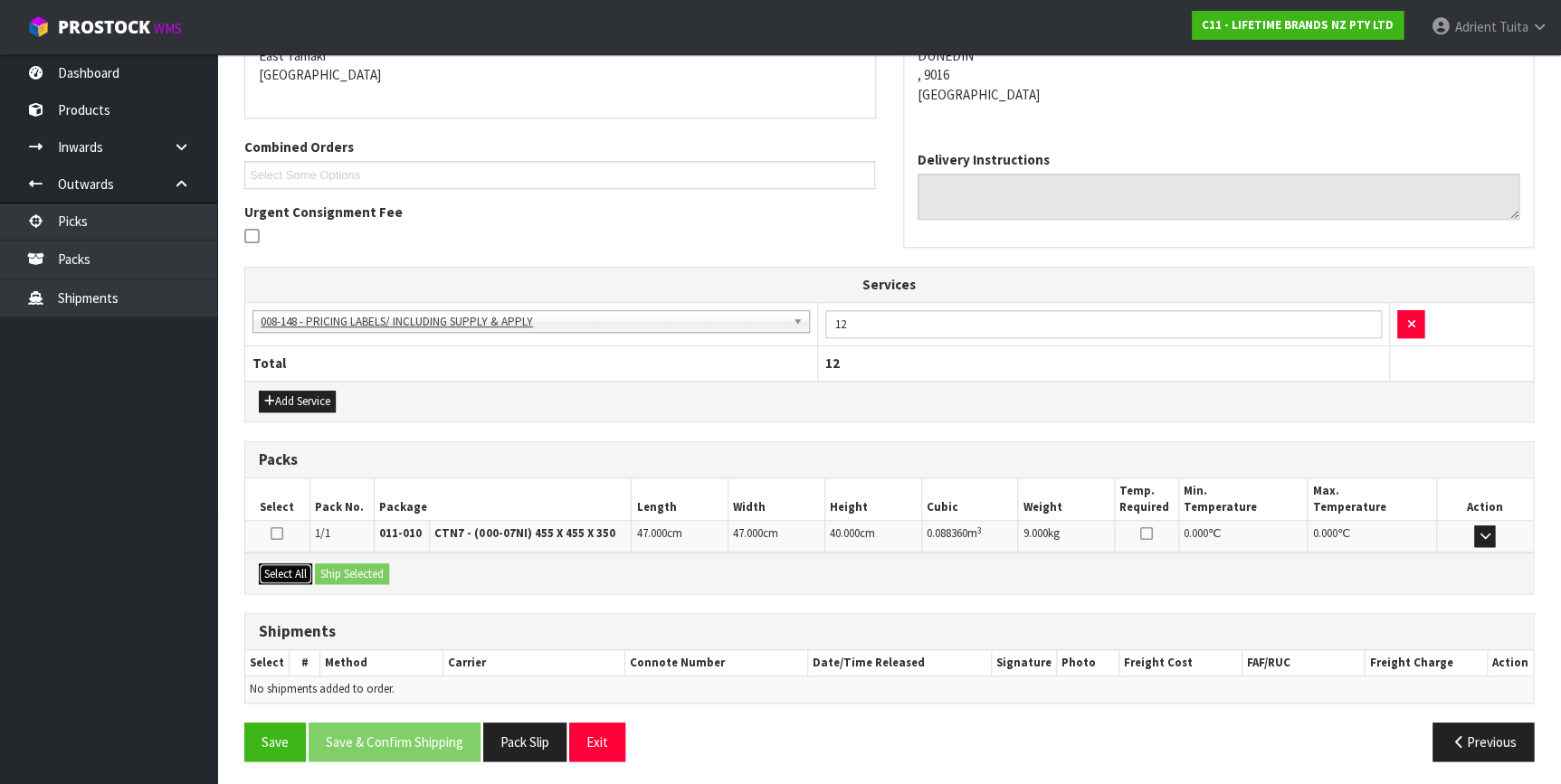
drag, startPoint x: 286, startPoint y: 565, endPoint x: 306, endPoint y: 565, distance: 20.0
click at [297, 565] on button "Select All" at bounding box center [285, 574] width 53 height 22
click at [361, 565] on button "Ship Selected" at bounding box center [351, 574] width 74 height 22
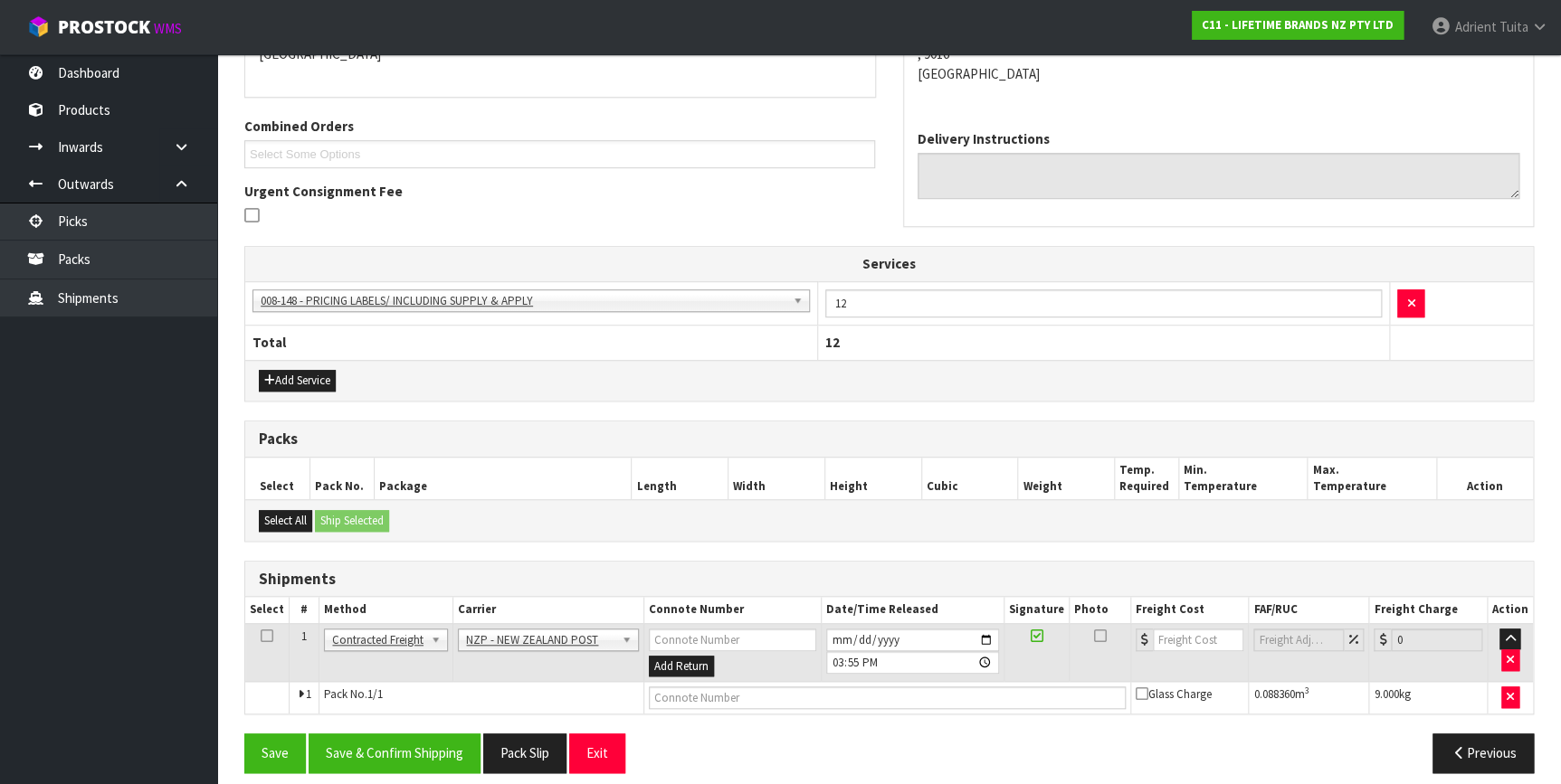
scroll to position [430, 0]
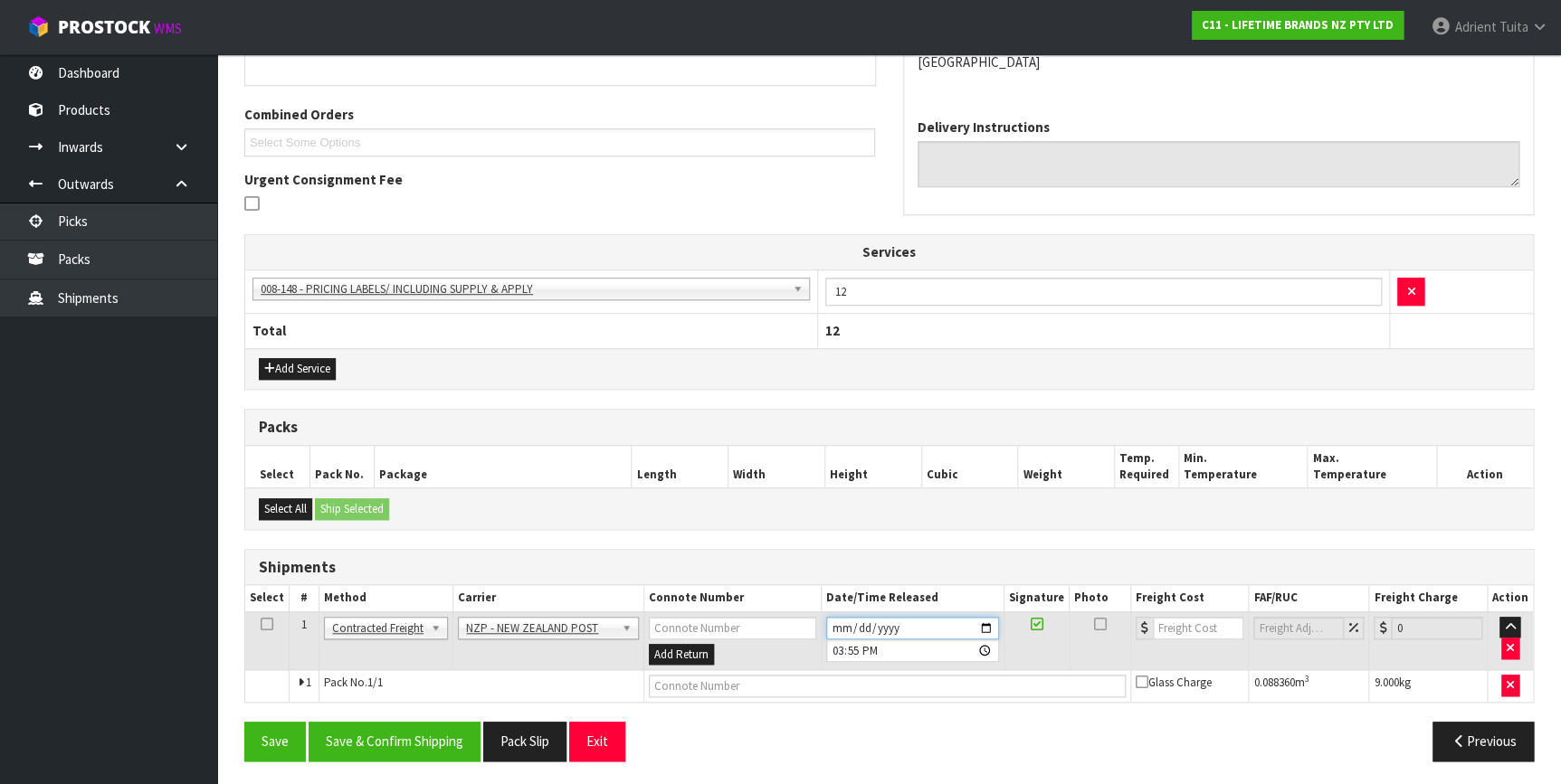
click at [988, 622] on input "2025-09-16" at bounding box center [912, 628] width 173 height 23
type input "2025-09-17"
click at [367, 734] on button "Save & Confirm Shipping" at bounding box center [394, 741] width 172 height 39
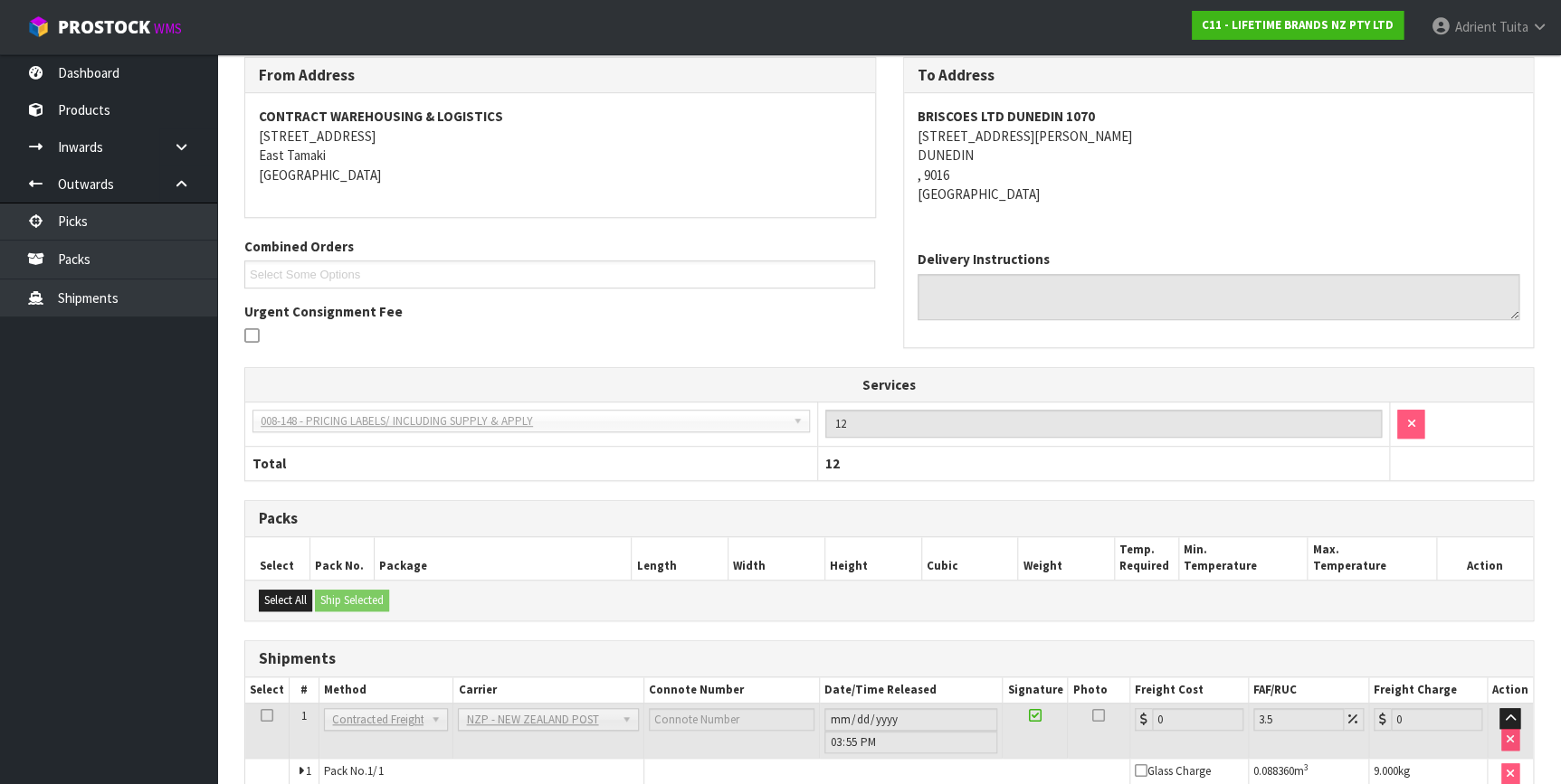
scroll to position [405, 0]
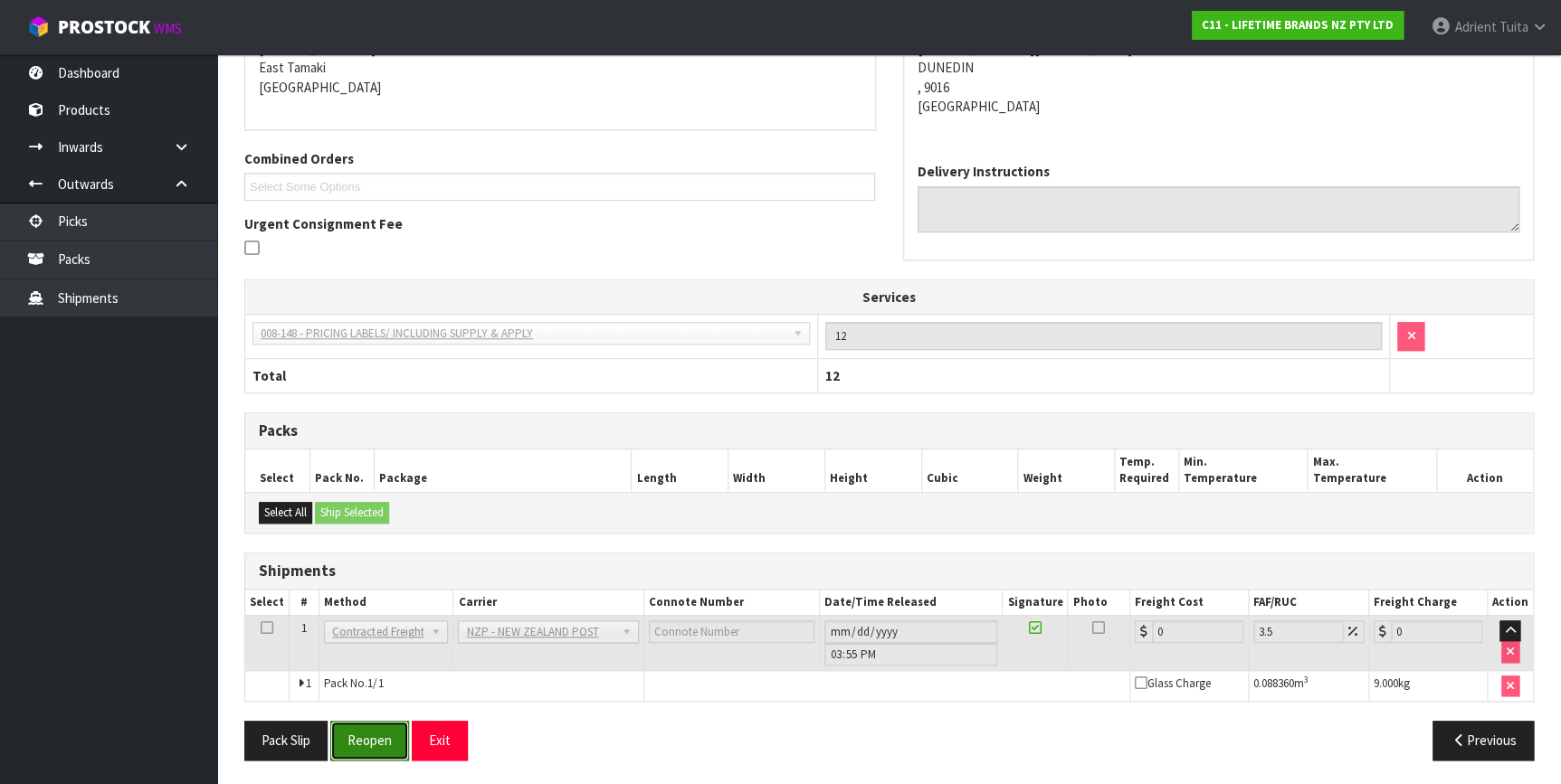
drag, startPoint x: 380, startPoint y: 739, endPoint x: 344, endPoint y: 725, distance: 38.6
click at [380, 739] on button "Reopen" at bounding box center [370, 741] width 79 height 39
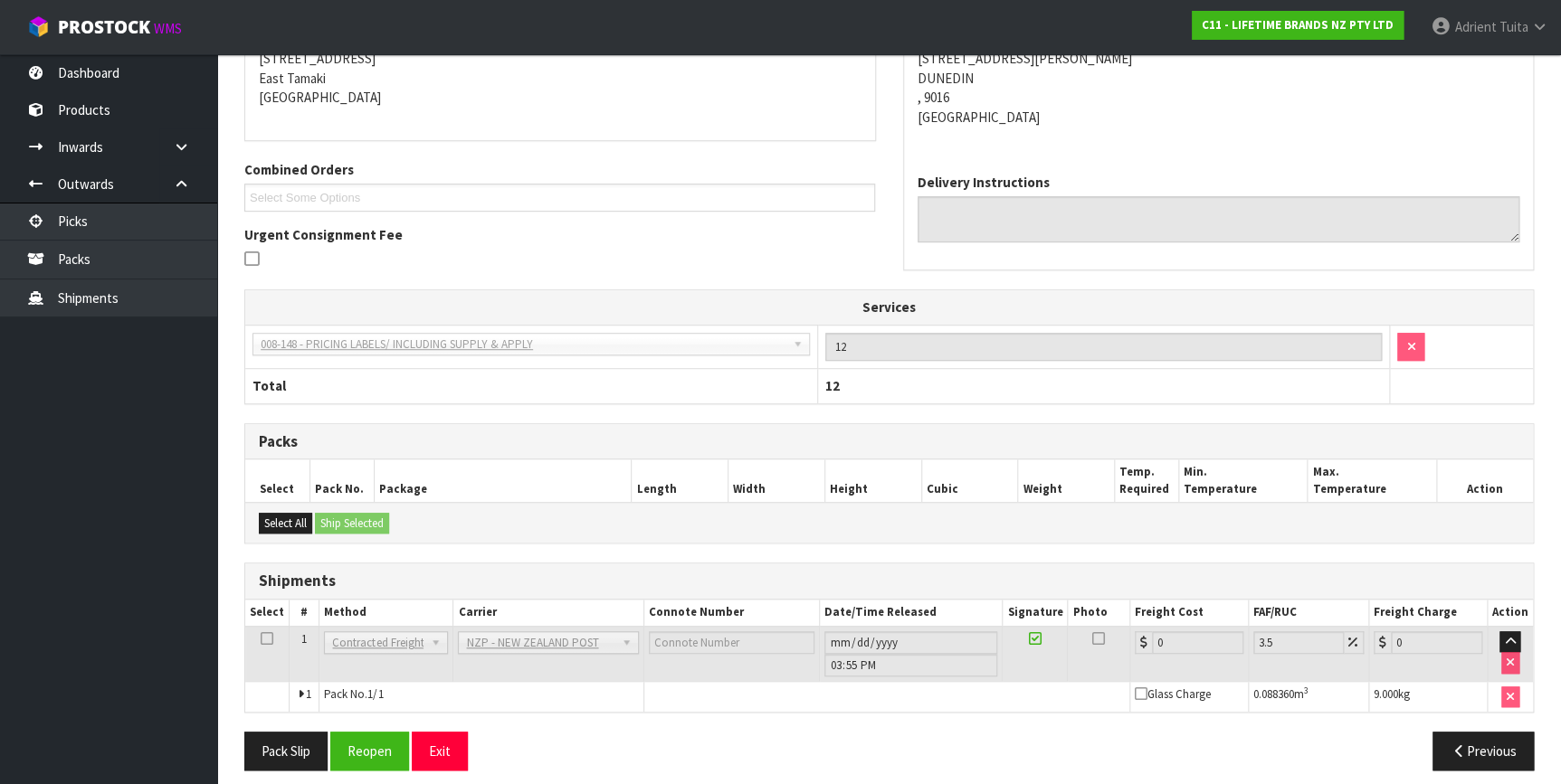
scroll to position [386, 0]
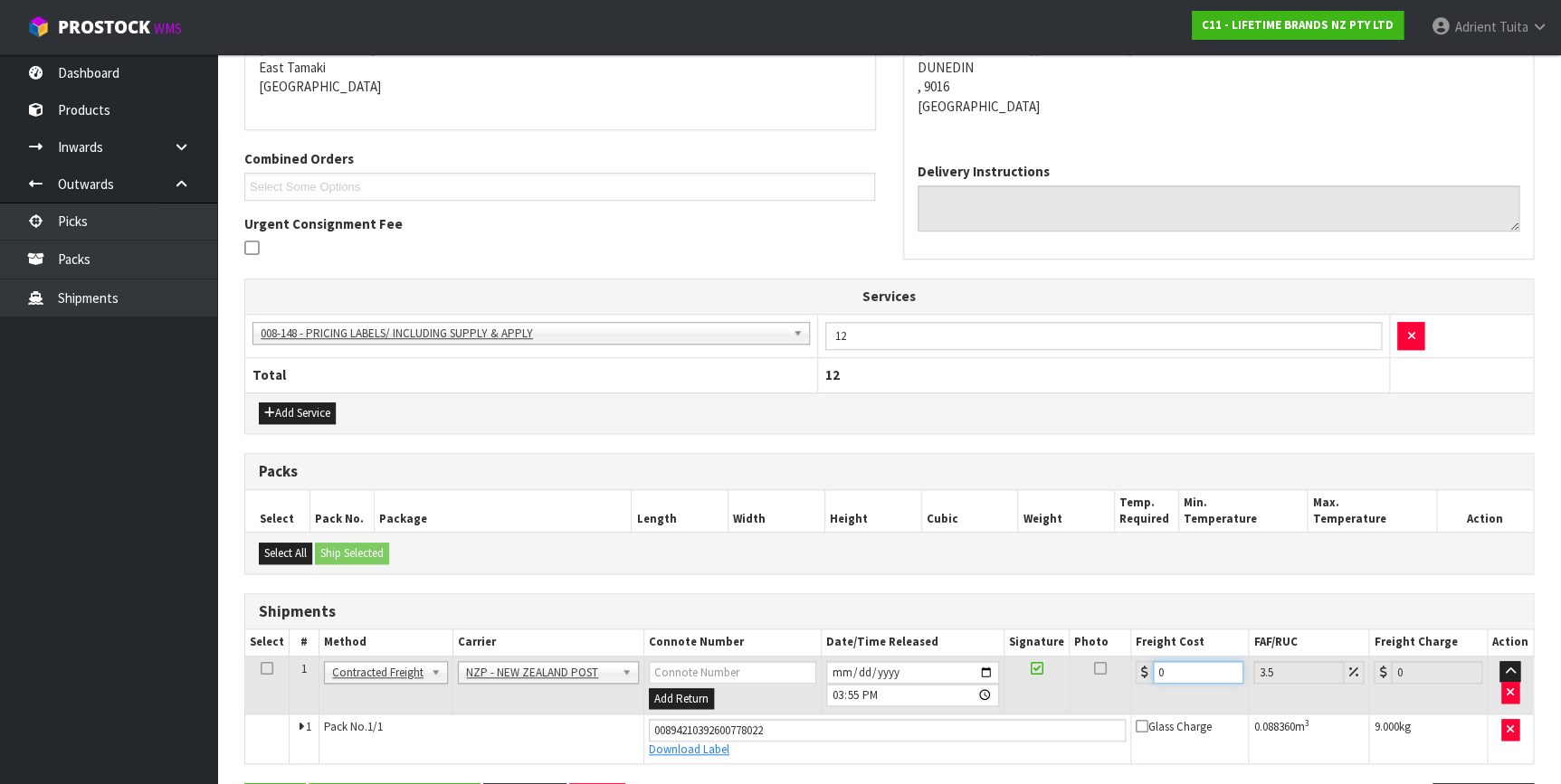
click at [1181, 663] on input "0" at bounding box center [1198, 672] width 91 height 23
type input "2"
type input "2.07"
type input "24"
type input "24.84"
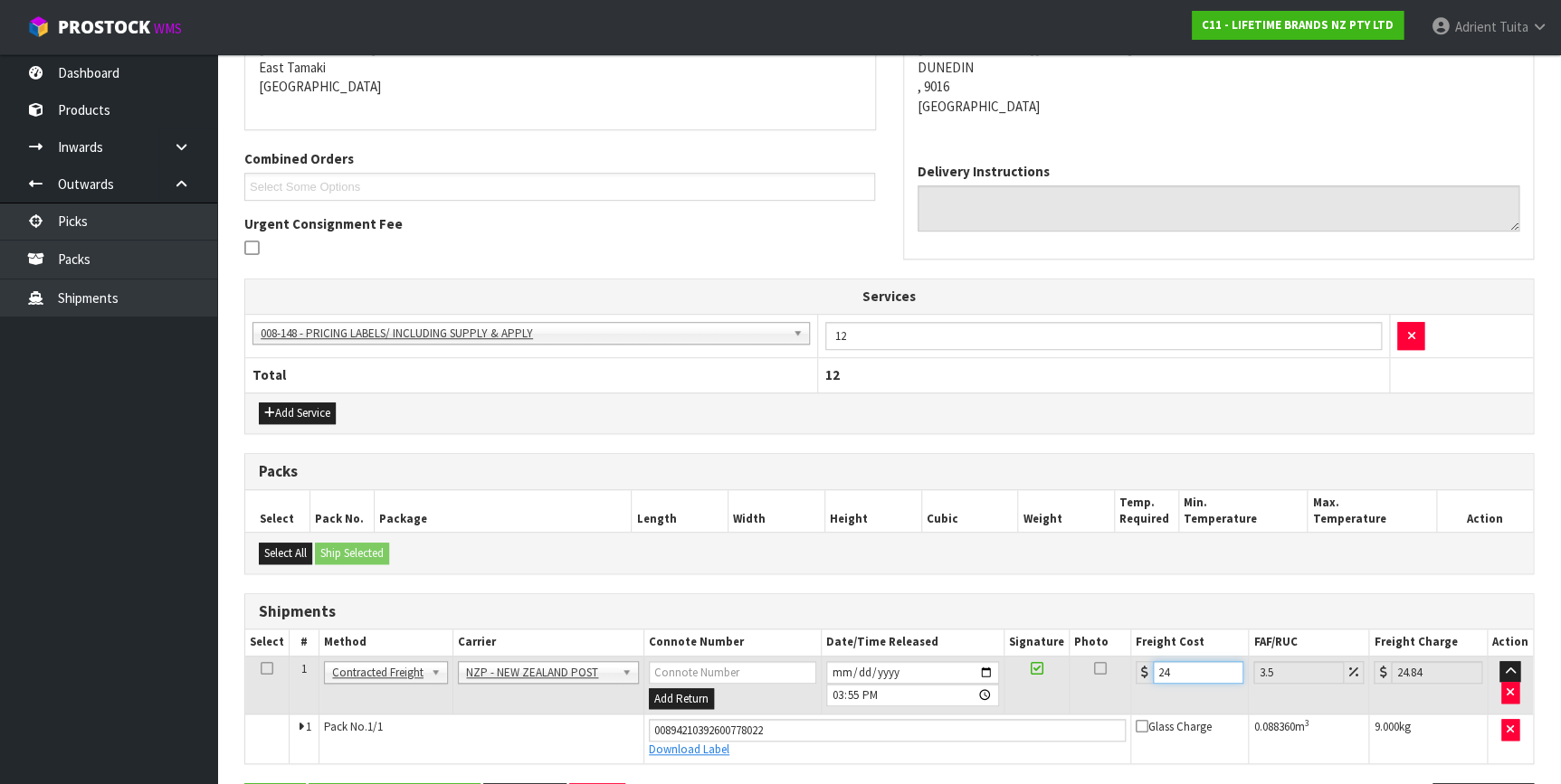
type input "24.9"
type input "25.77"
type input "24.94"
type input "25.81"
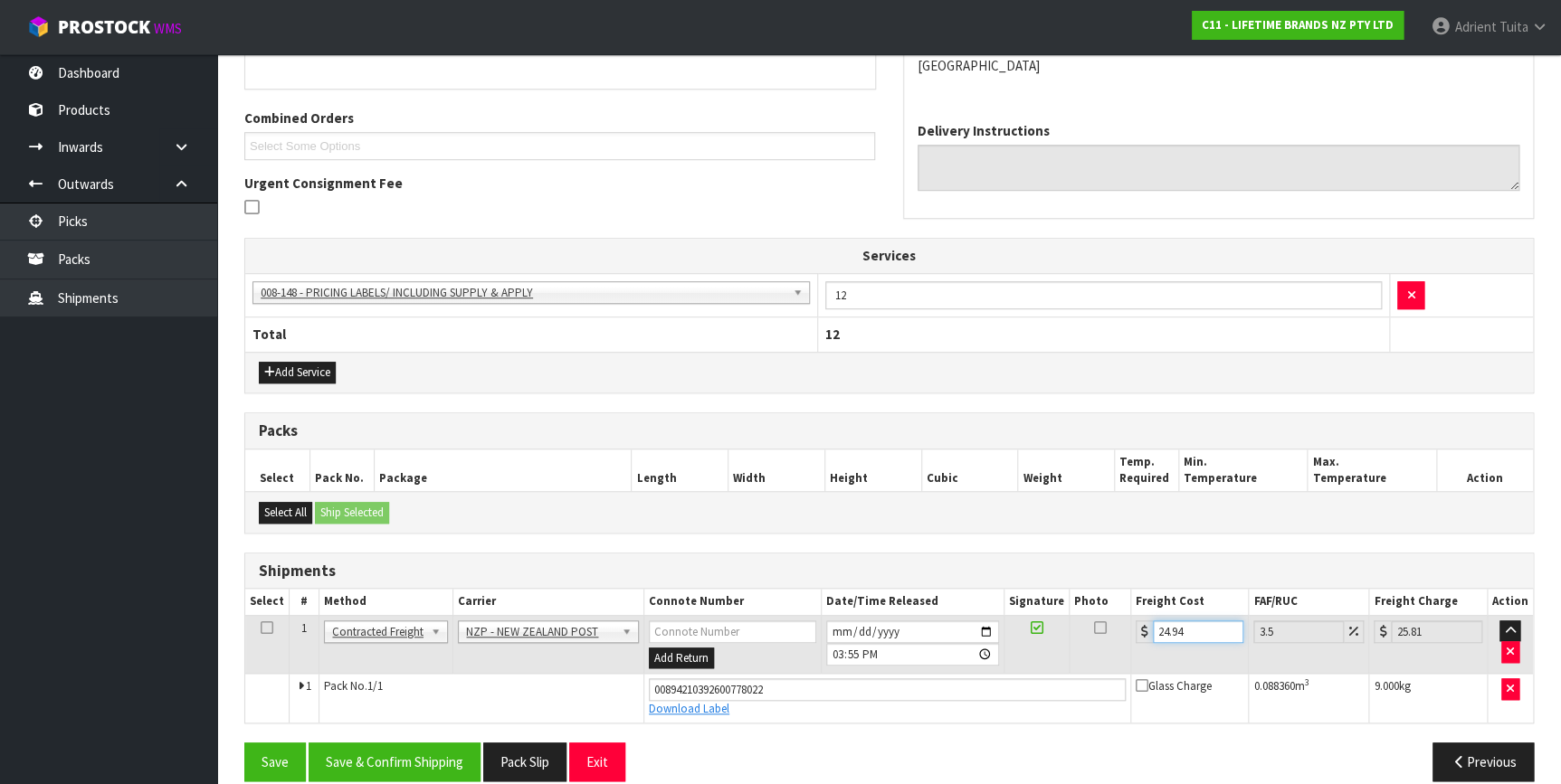
scroll to position [447, 0]
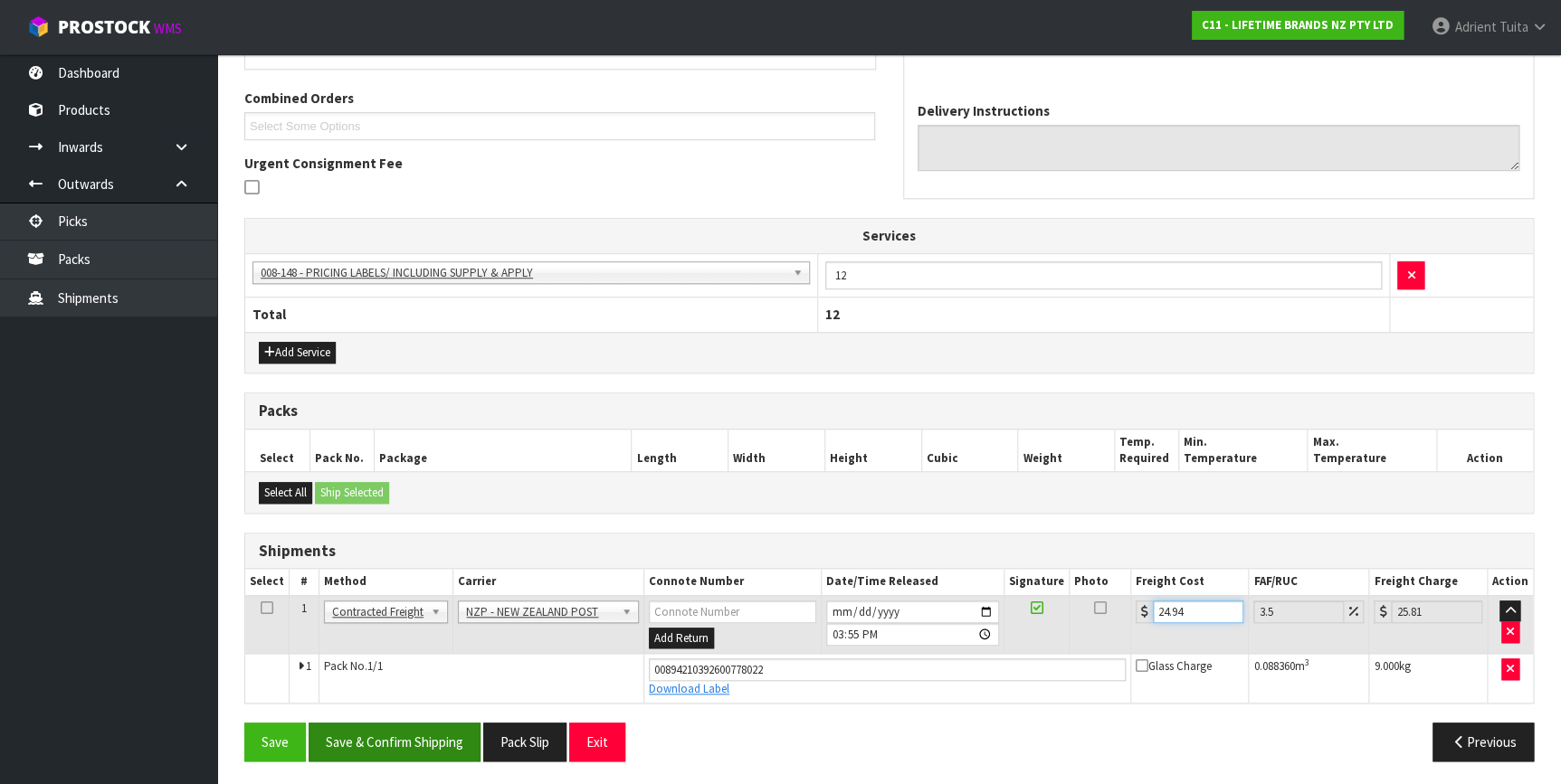
type input "24.94"
click at [462, 730] on button "Save & Confirm Shipping" at bounding box center [394, 742] width 172 height 39
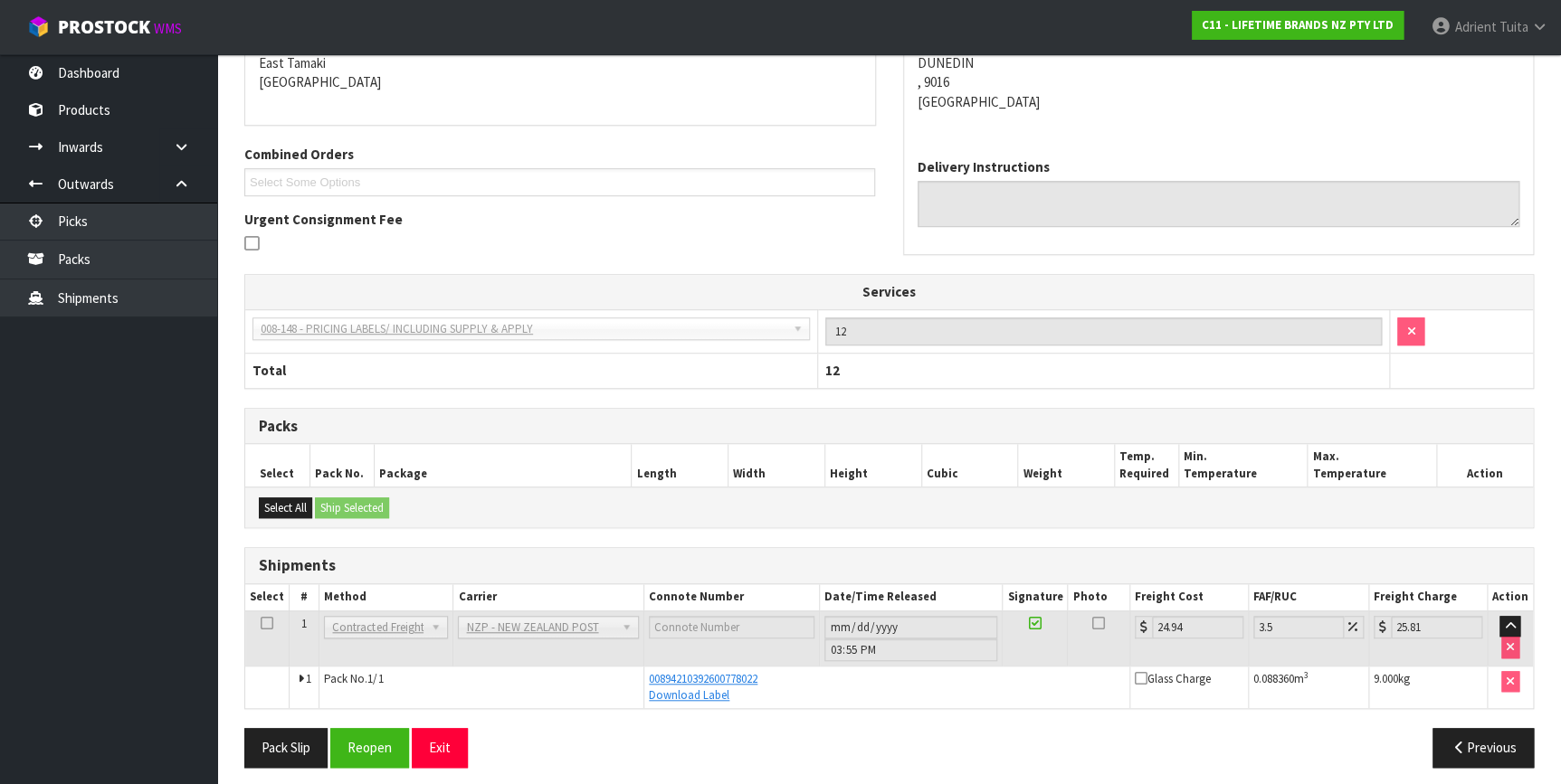
scroll to position [398, 0]
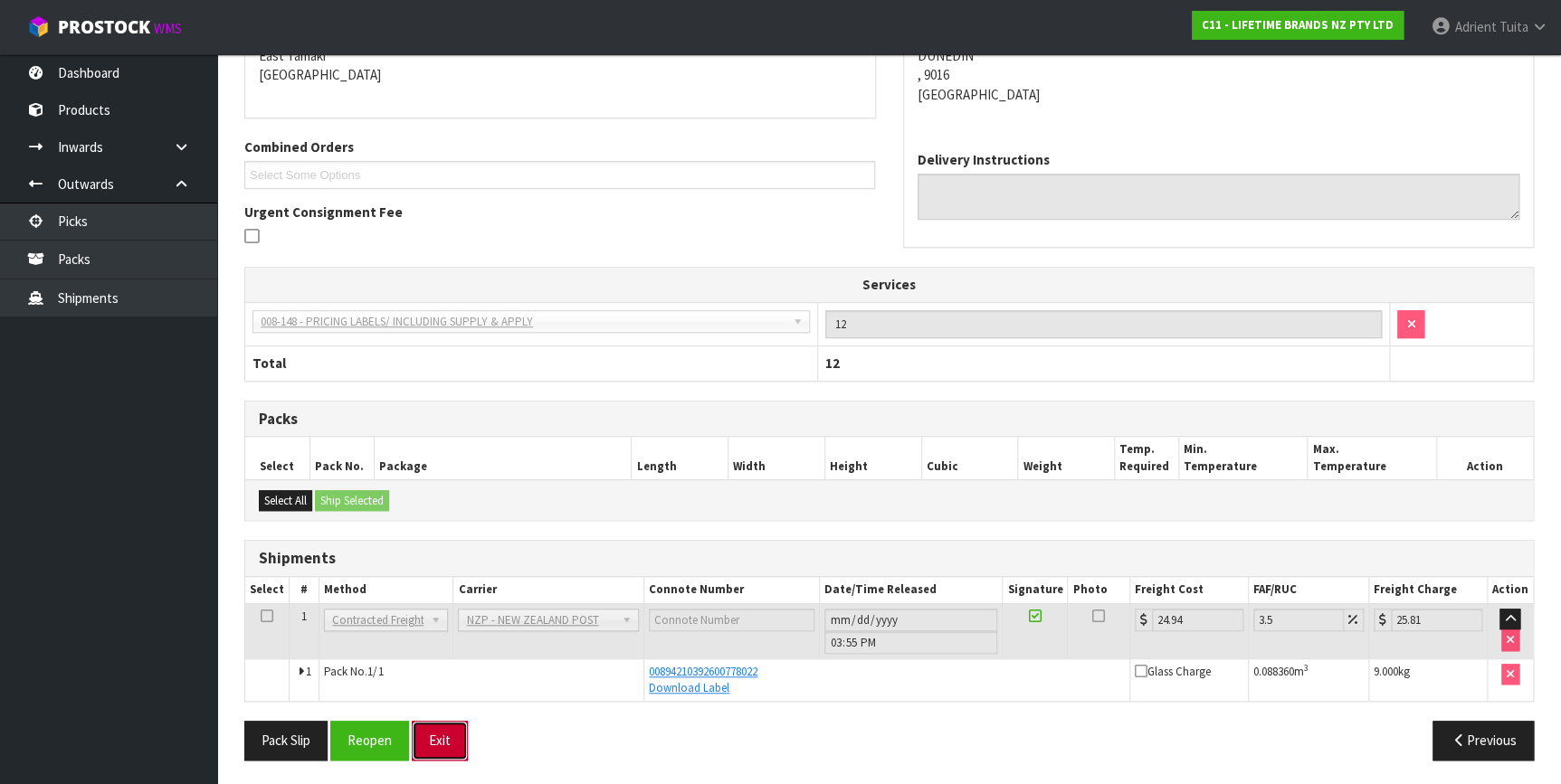
click at [442, 738] on button "Exit" at bounding box center [439, 741] width 56 height 39
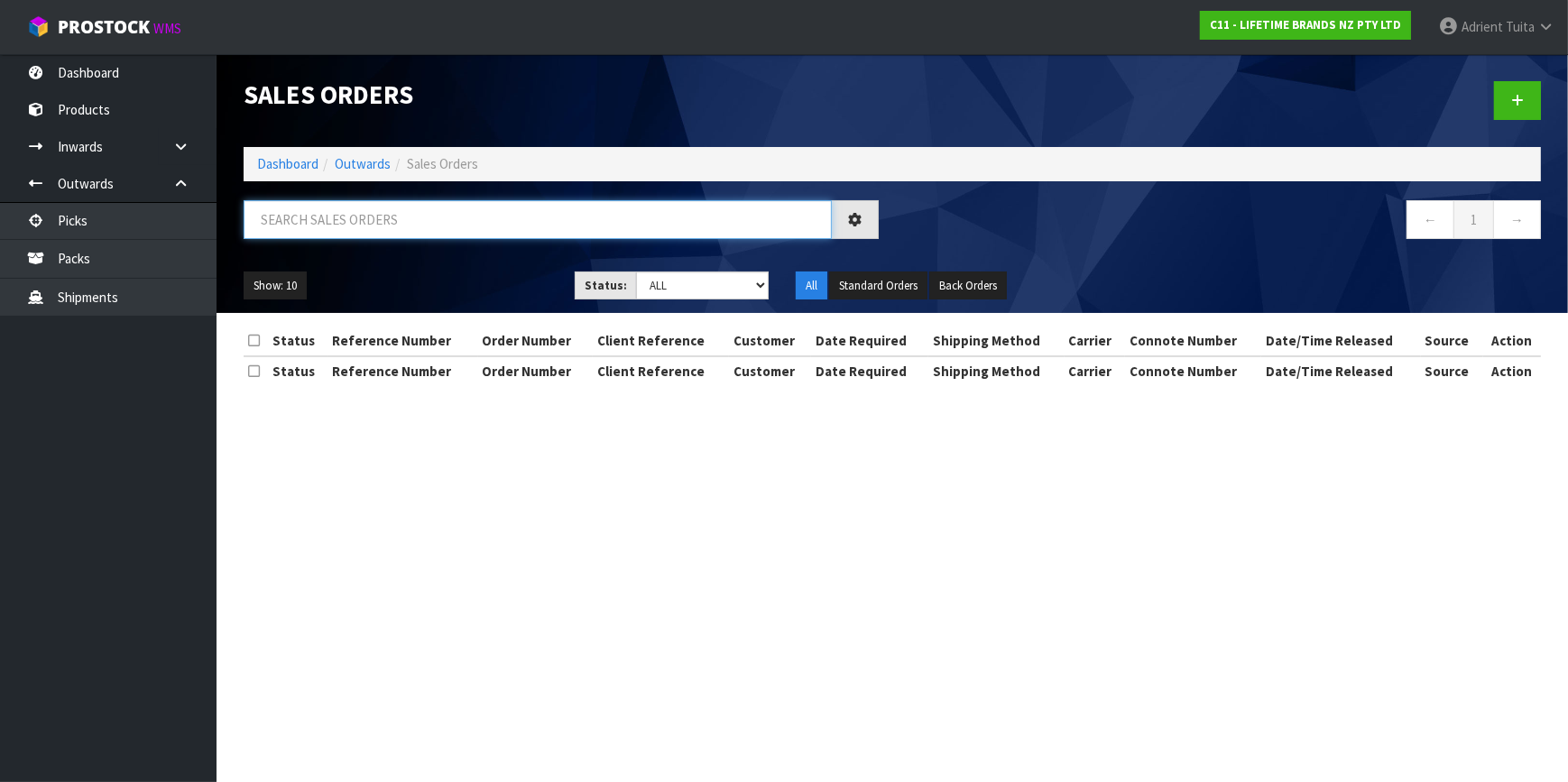
click at [331, 205] on input "text" at bounding box center [538, 220] width 588 height 39
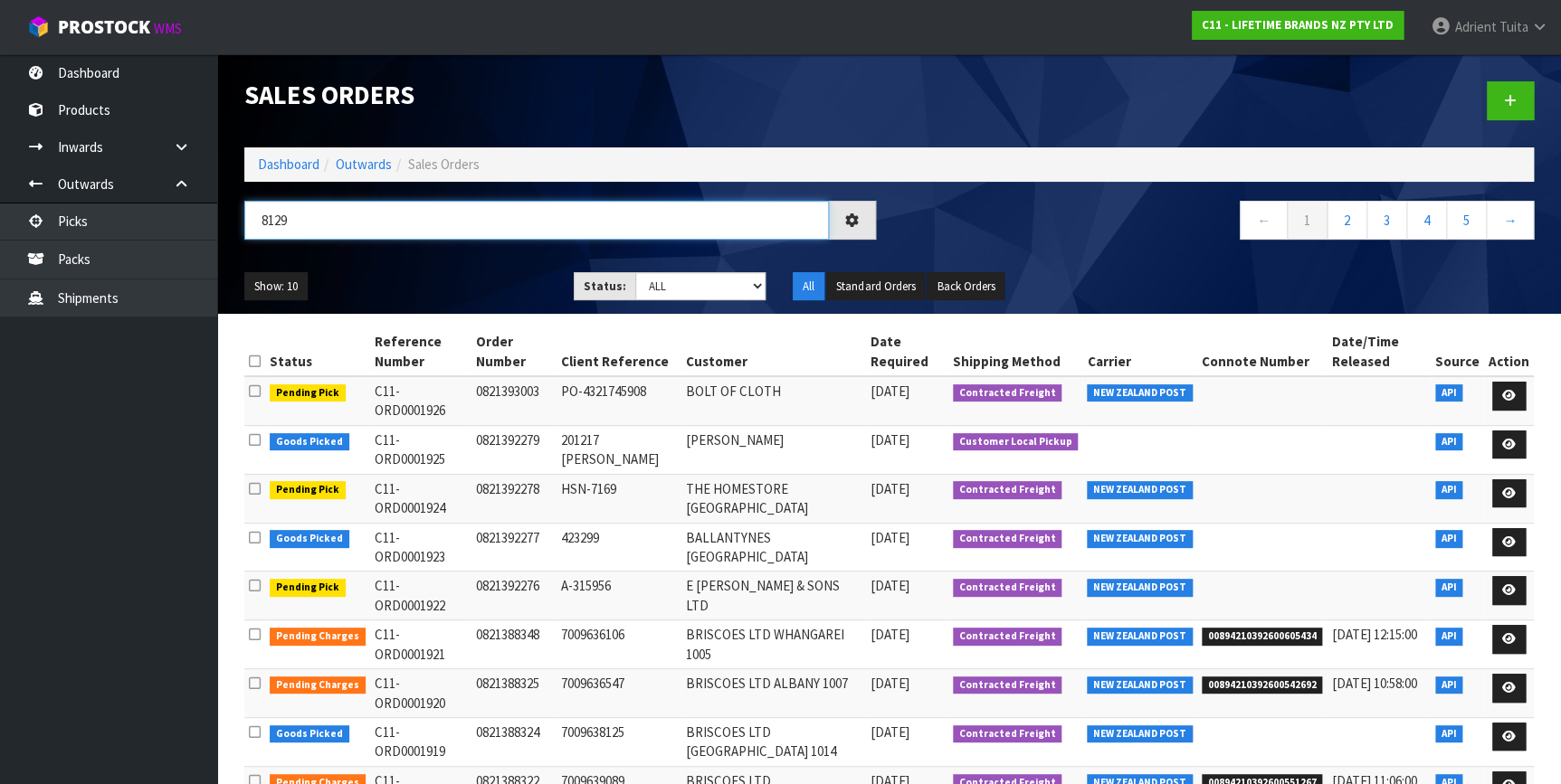
type input "8129"
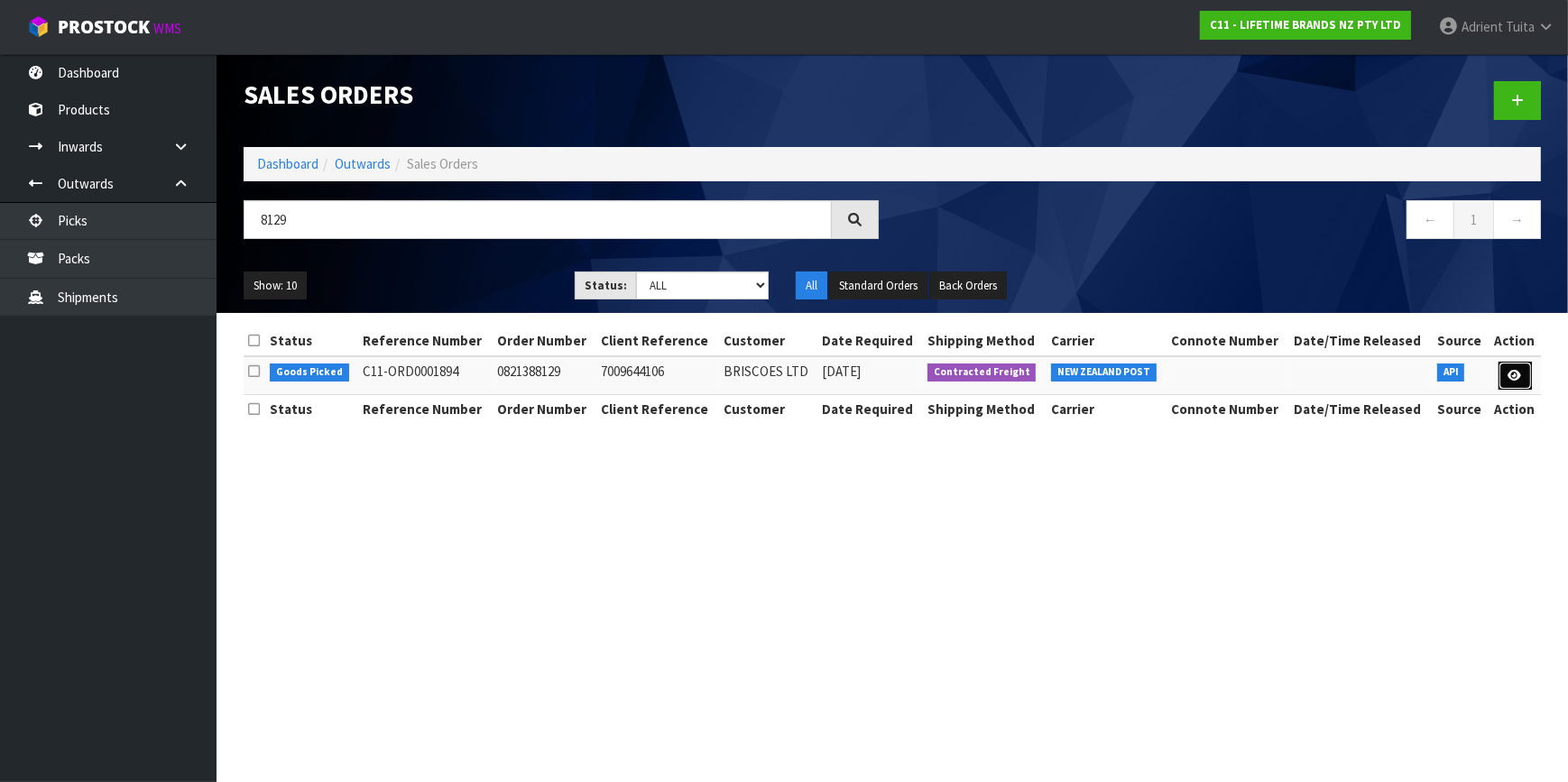
click at [1503, 374] on link at bounding box center [1515, 375] width 33 height 28
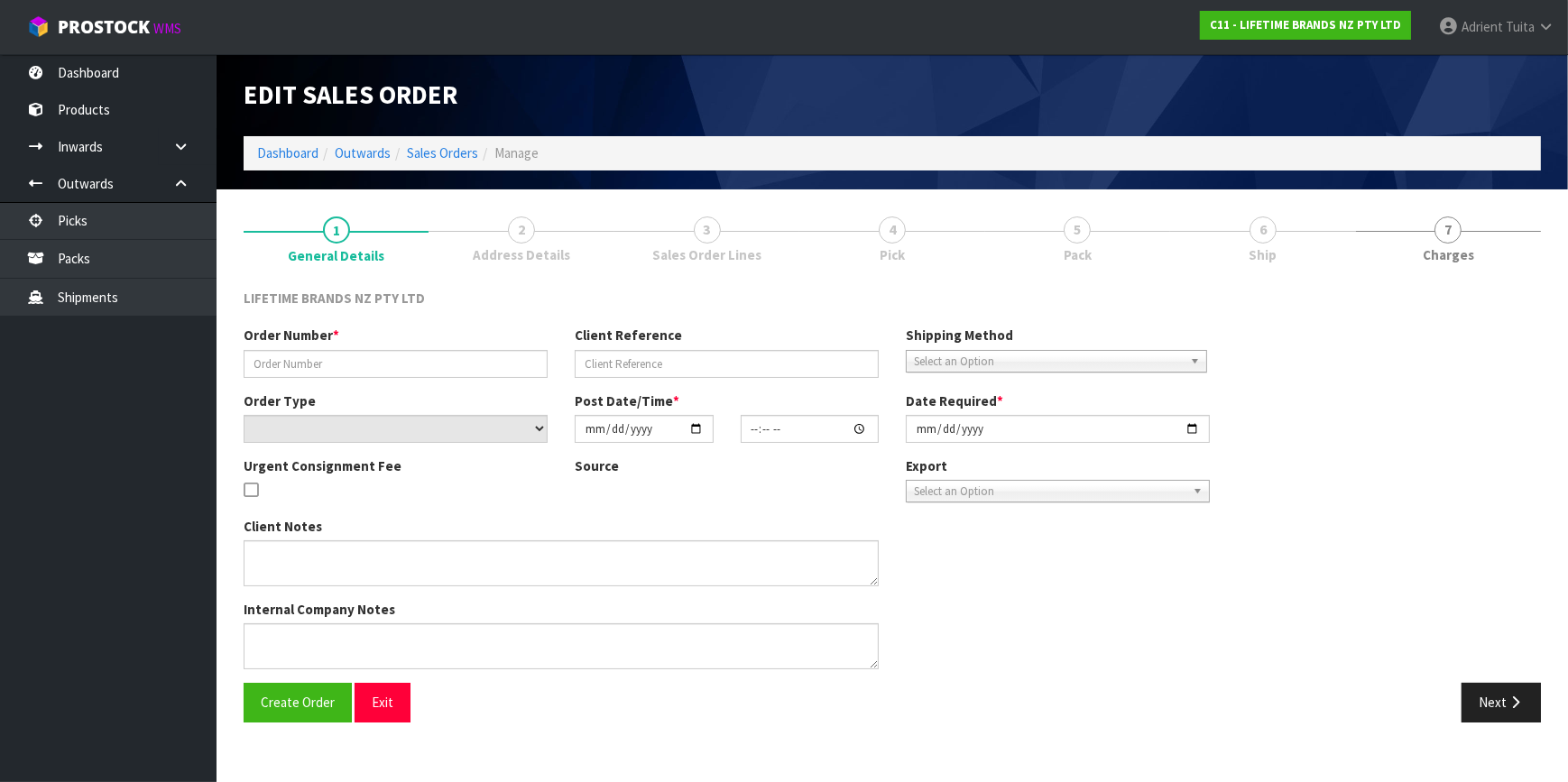
type input "0821388129"
type input "7009644106"
select select "number:0"
type input "2025-09-15"
type input "09:39:04.000"
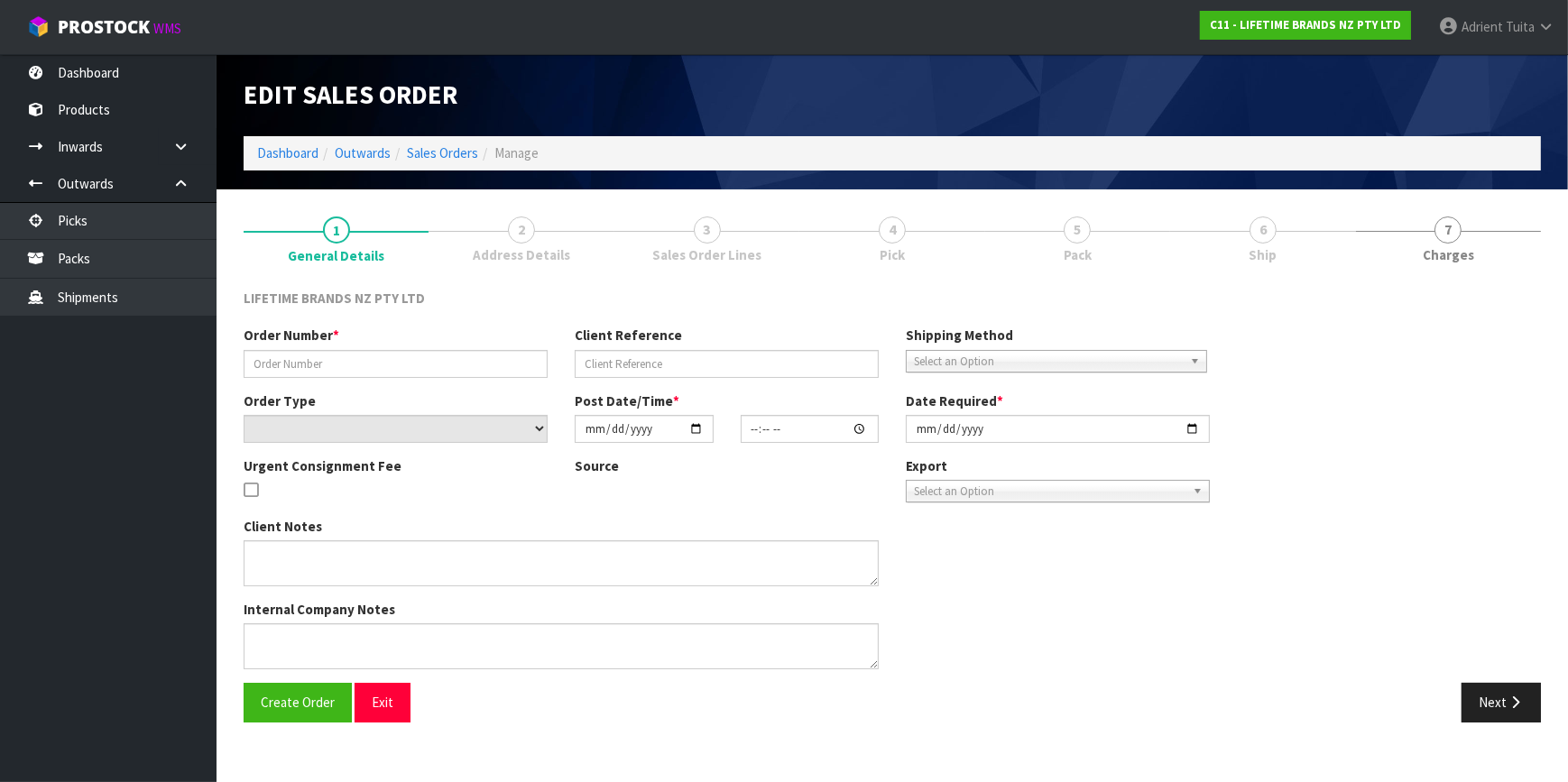
type input "2025-09-15"
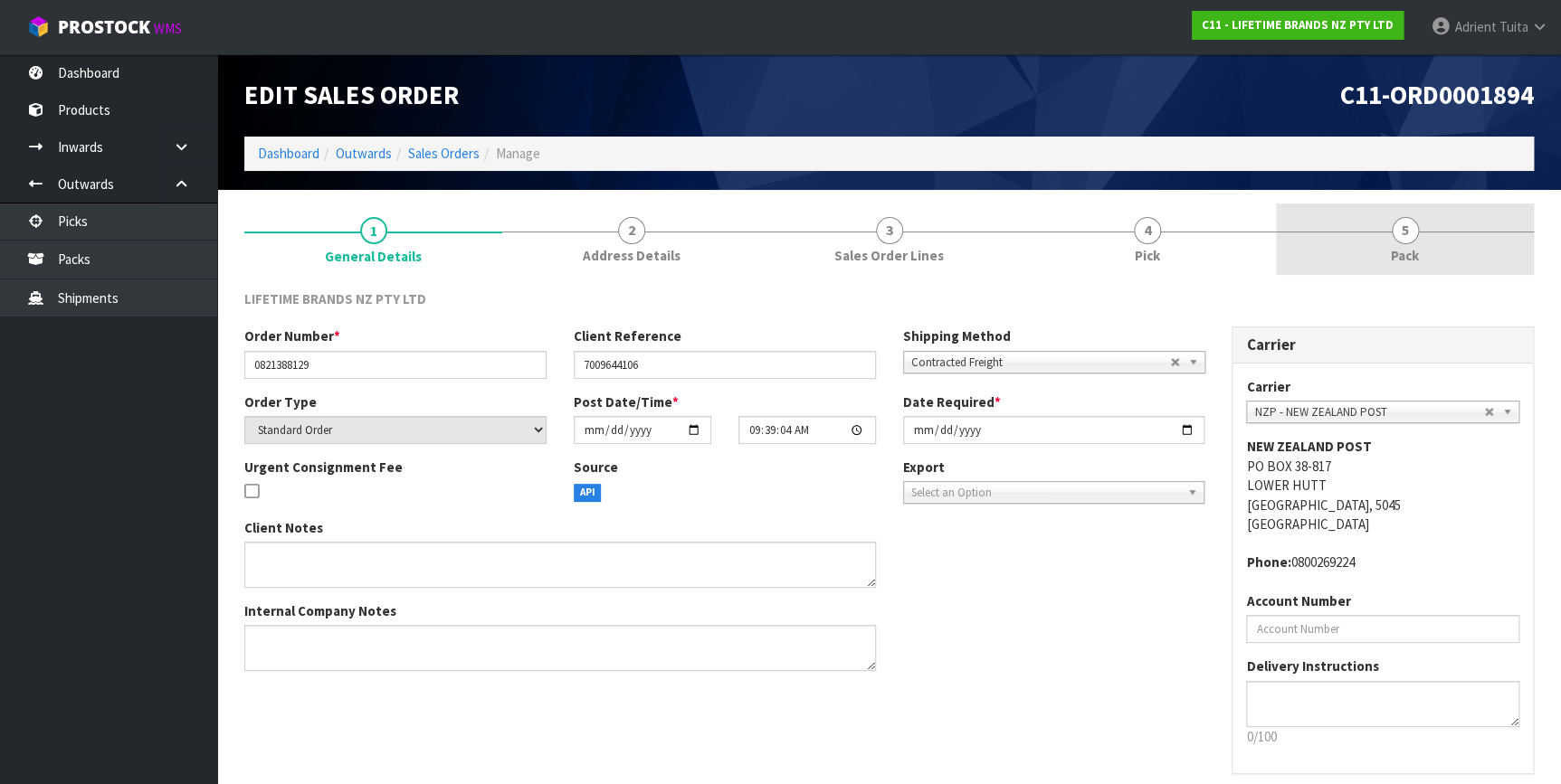
click at [1430, 259] on link "5 Pack" at bounding box center [1405, 239] width 258 height 72
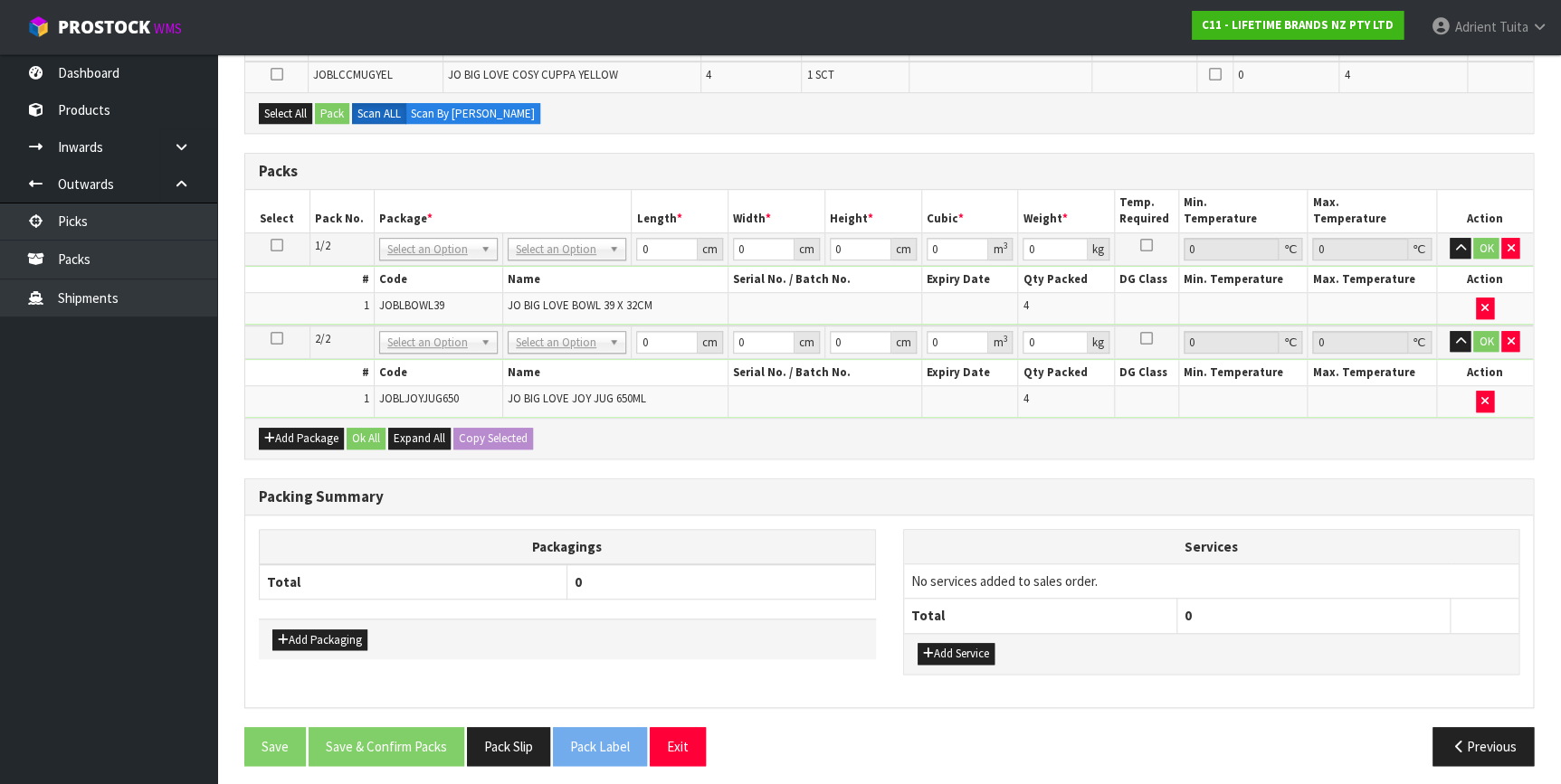
scroll to position [392, 0]
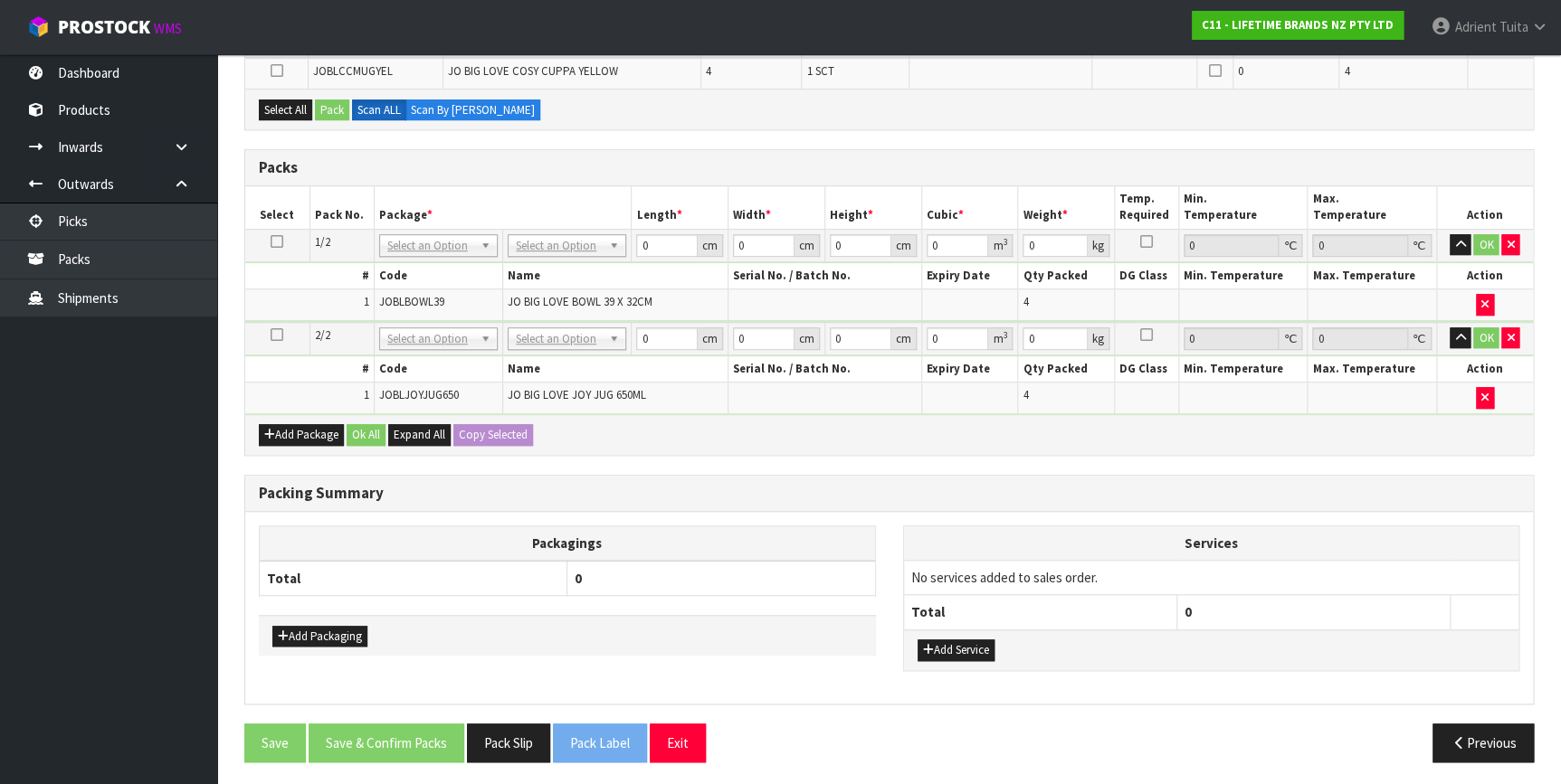
click at [280, 441] on div "Add Package Ok All Expand All Copy Selected" at bounding box center [889, 434] width 1288 height 40
click at [280, 433] on button "Add Package" at bounding box center [301, 435] width 86 height 22
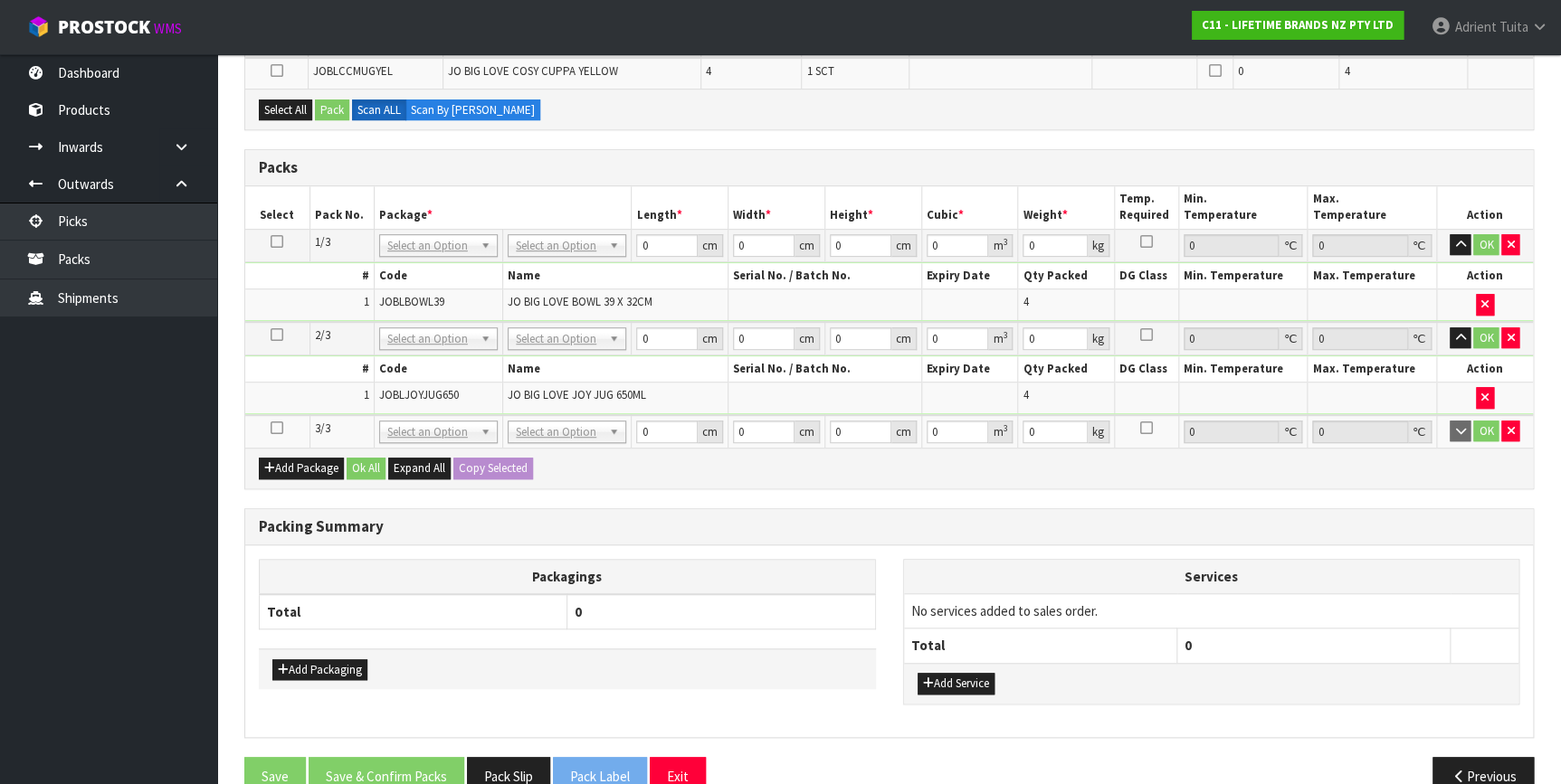
click at [281, 427] on icon at bounding box center [276, 427] width 13 height 1
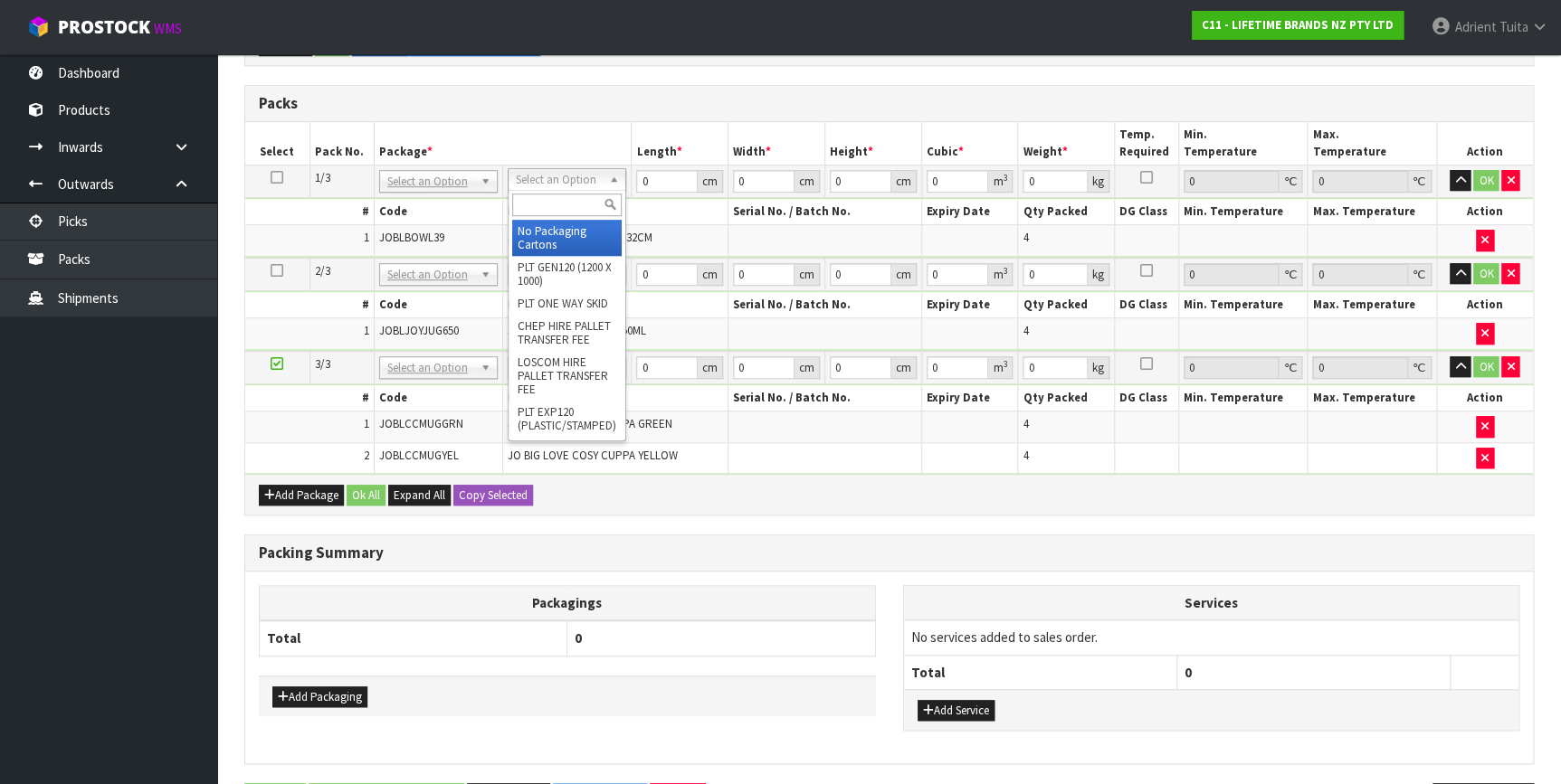
drag, startPoint x: 531, startPoint y: 170, endPoint x: 537, endPoint y: 198, distance: 28.6
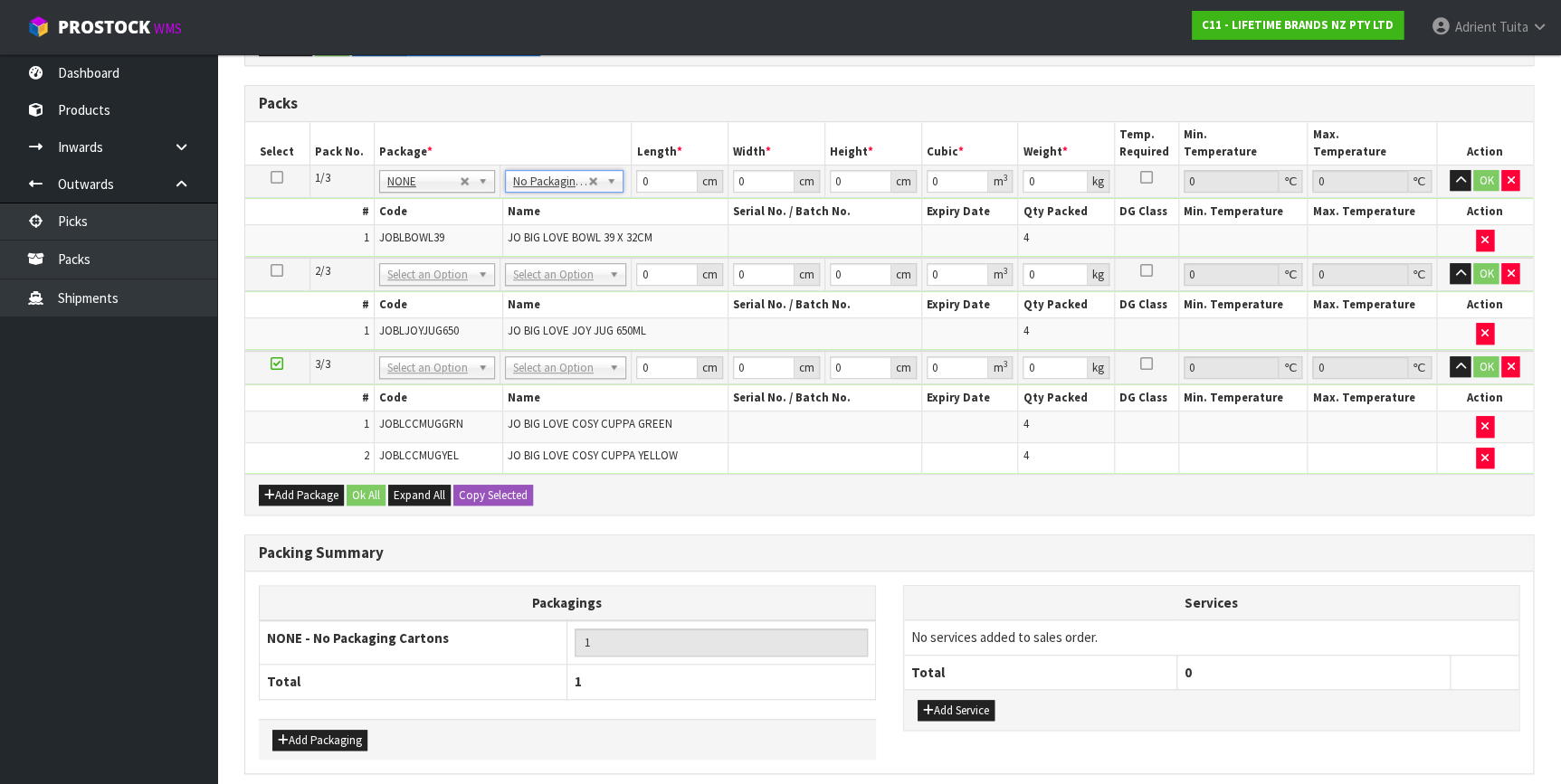
click at [534, 230] on span "JO BIG LOVE BOWL 39 X 32CM" at bounding box center [579, 238] width 145 height 16
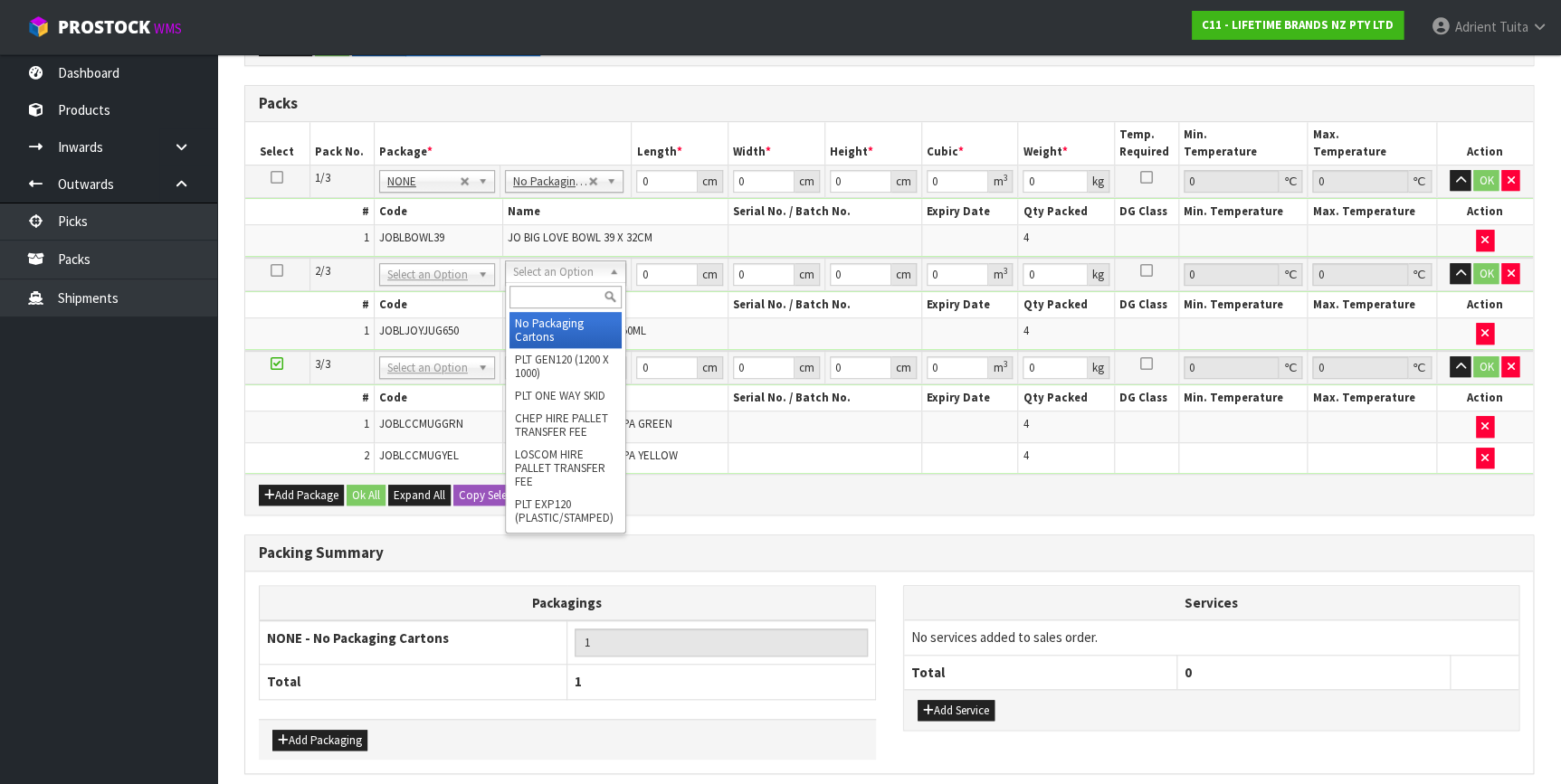
drag, startPoint x: 530, startPoint y: 320, endPoint x: 551, endPoint y: 369, distance: 53.3
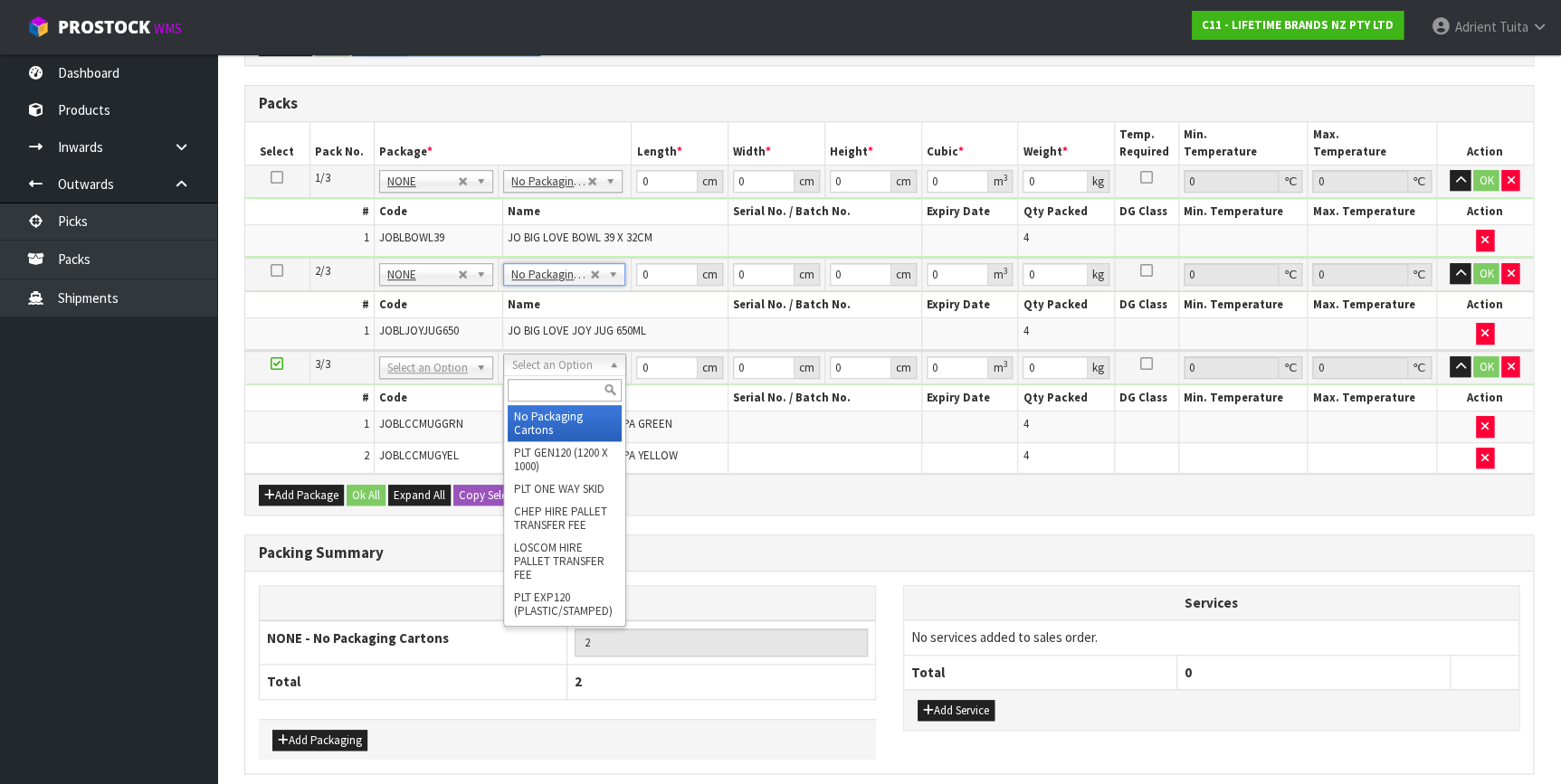
type input "3"
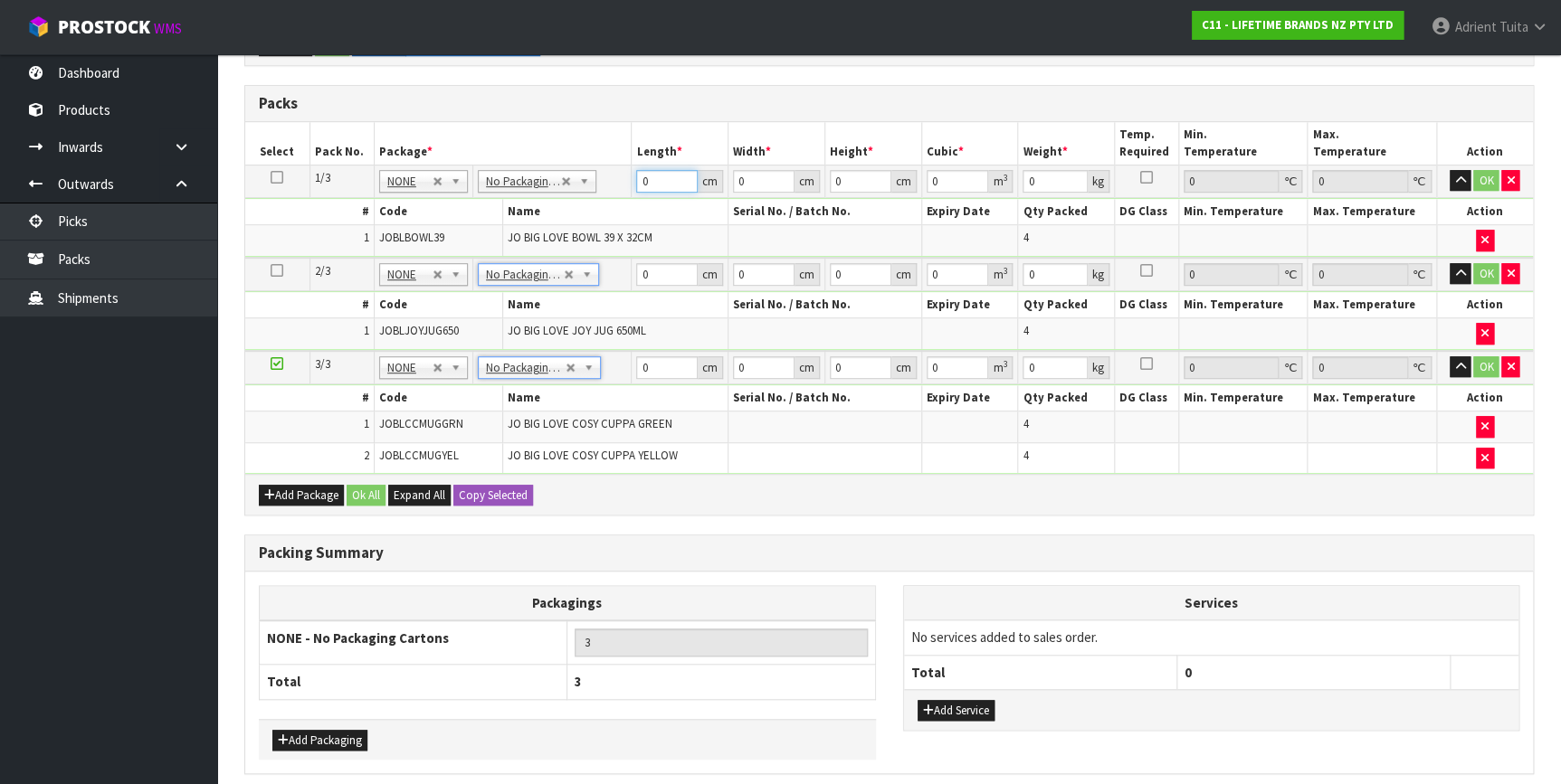
click at [656, 183] on input "0" at bounding box center [666, 181] width 62 height 23
type input "48"
type input "41"
type input "4"
type input "0.007872"
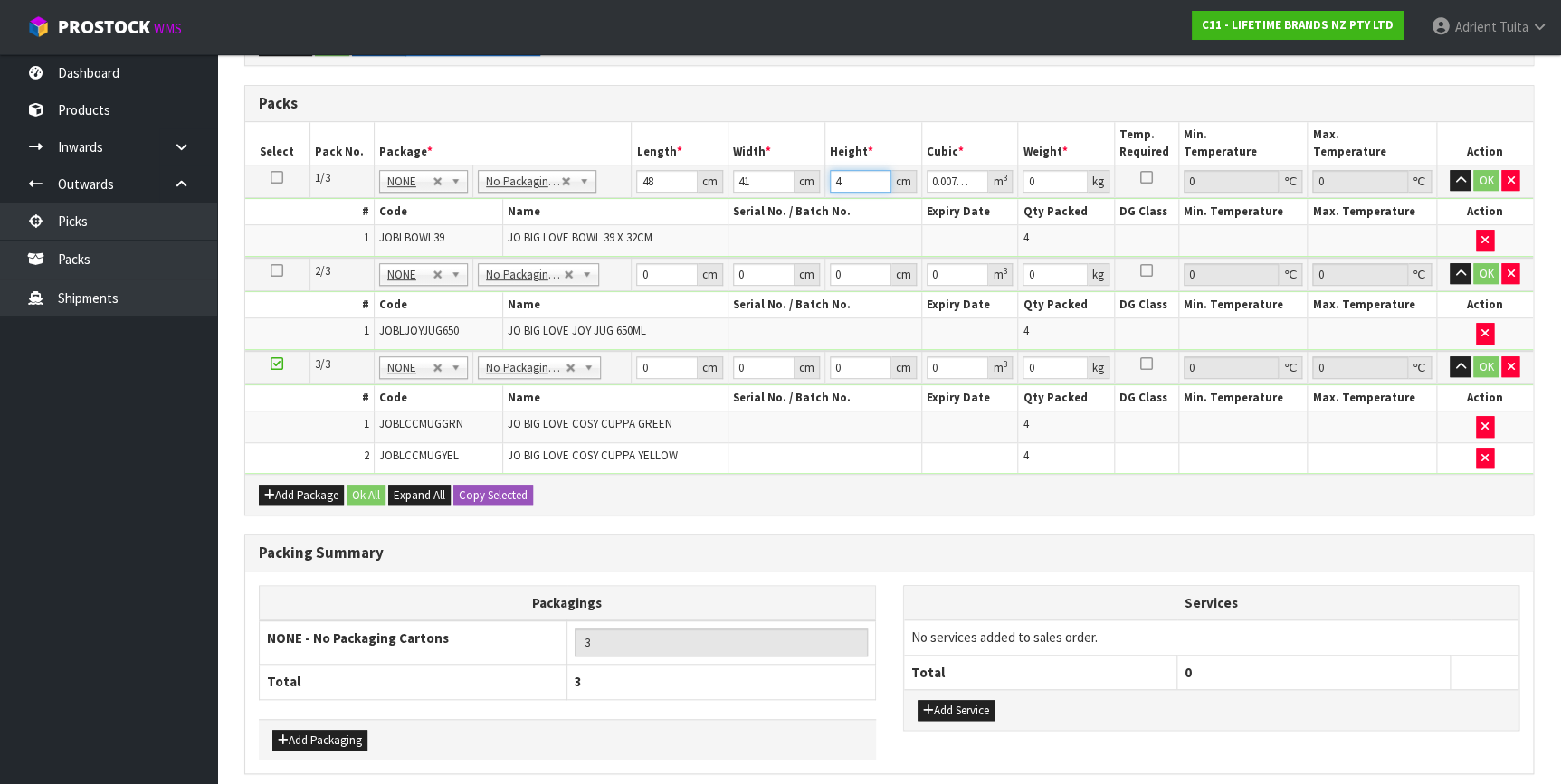
type input "49"
type input "0.096432"
type input "496"
type input "0.976128"
type input "49"
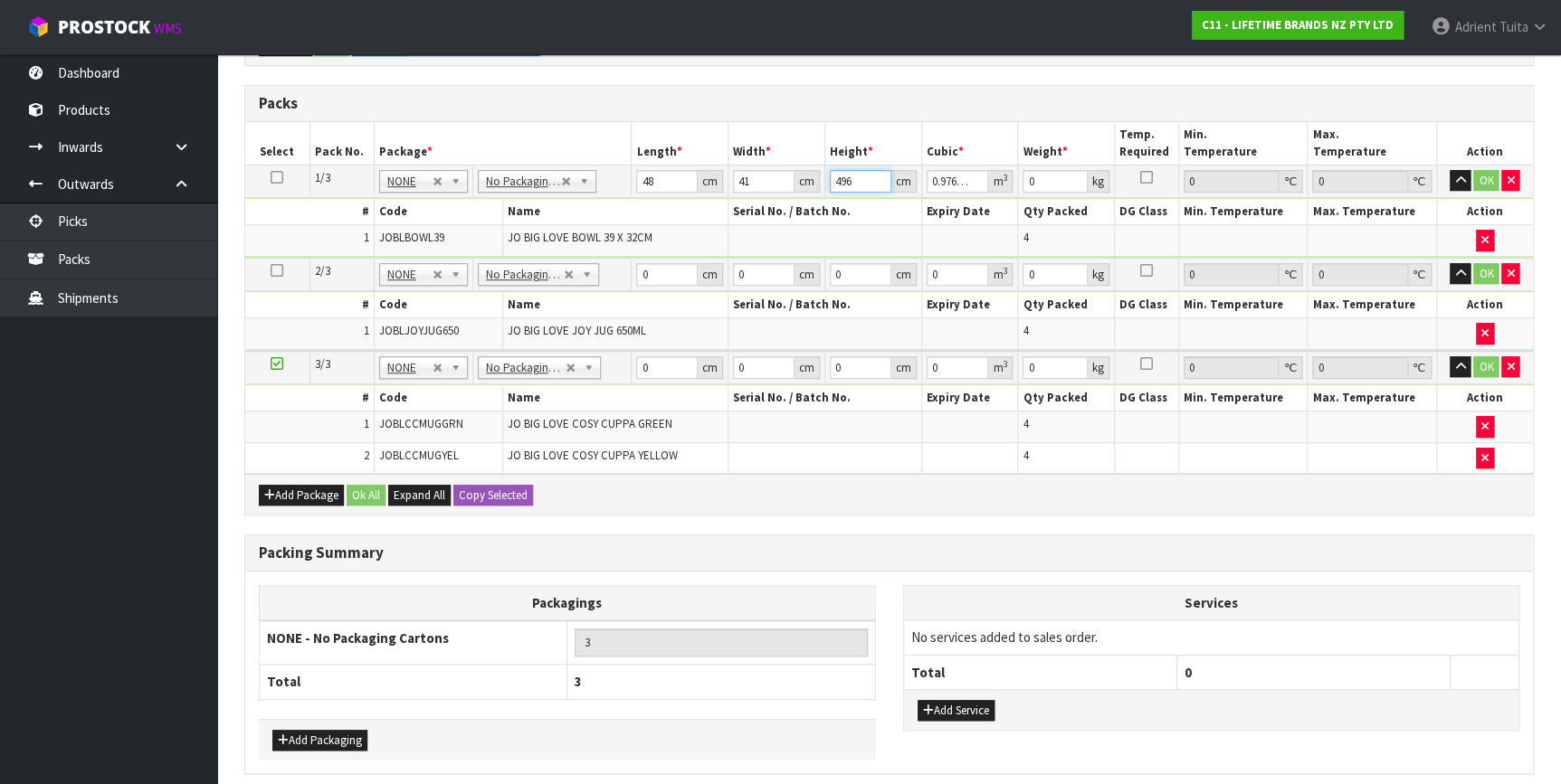
type input "0.096432"
type input "4"
type input "0.007872"
type input "46"
type input "0.090528"
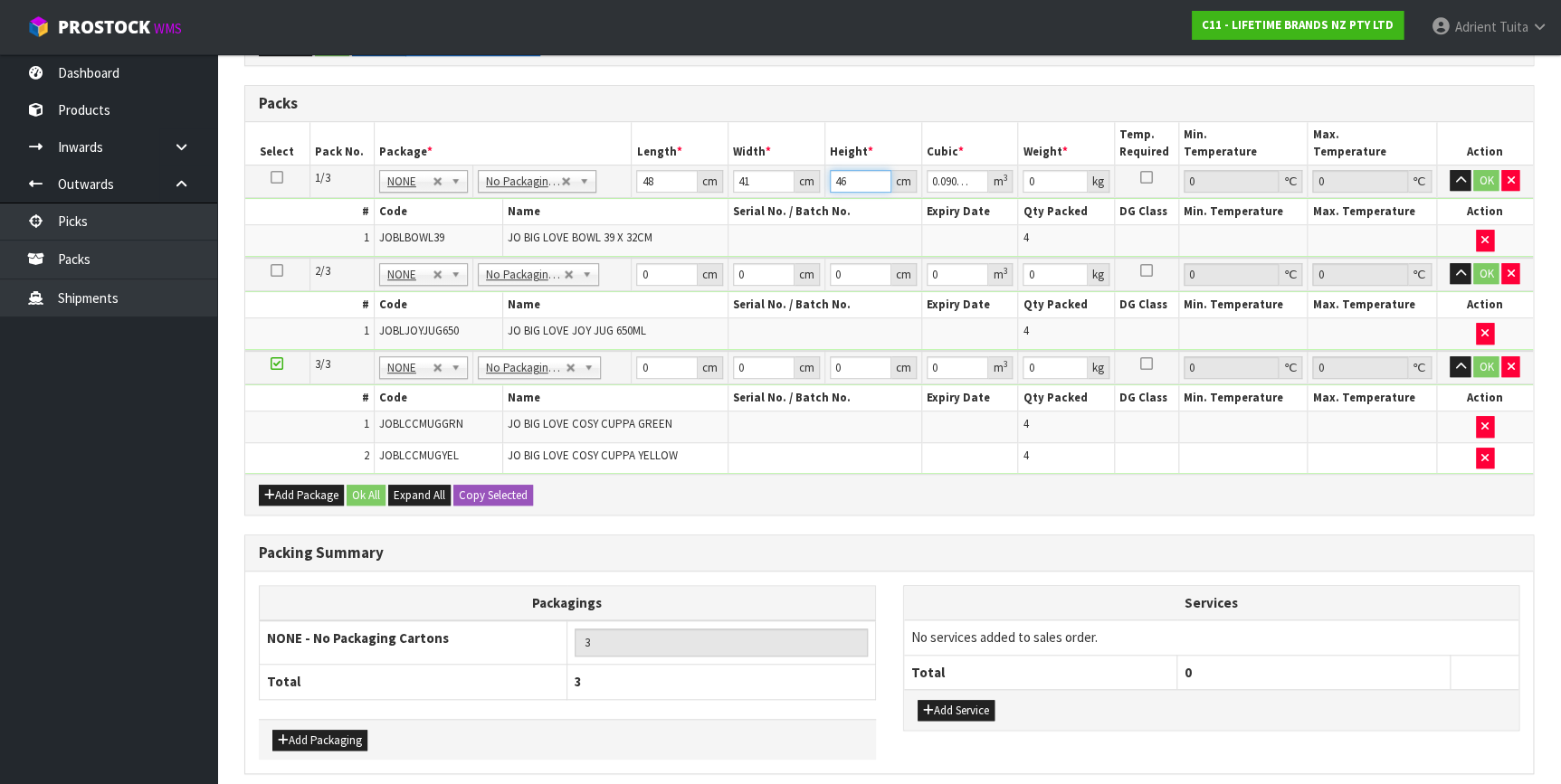
type input "46"
type input "14"
click at [654, 271] on input "0" at bounding box center [666, 274] width 62 height 23
type input "48"
type input "35"
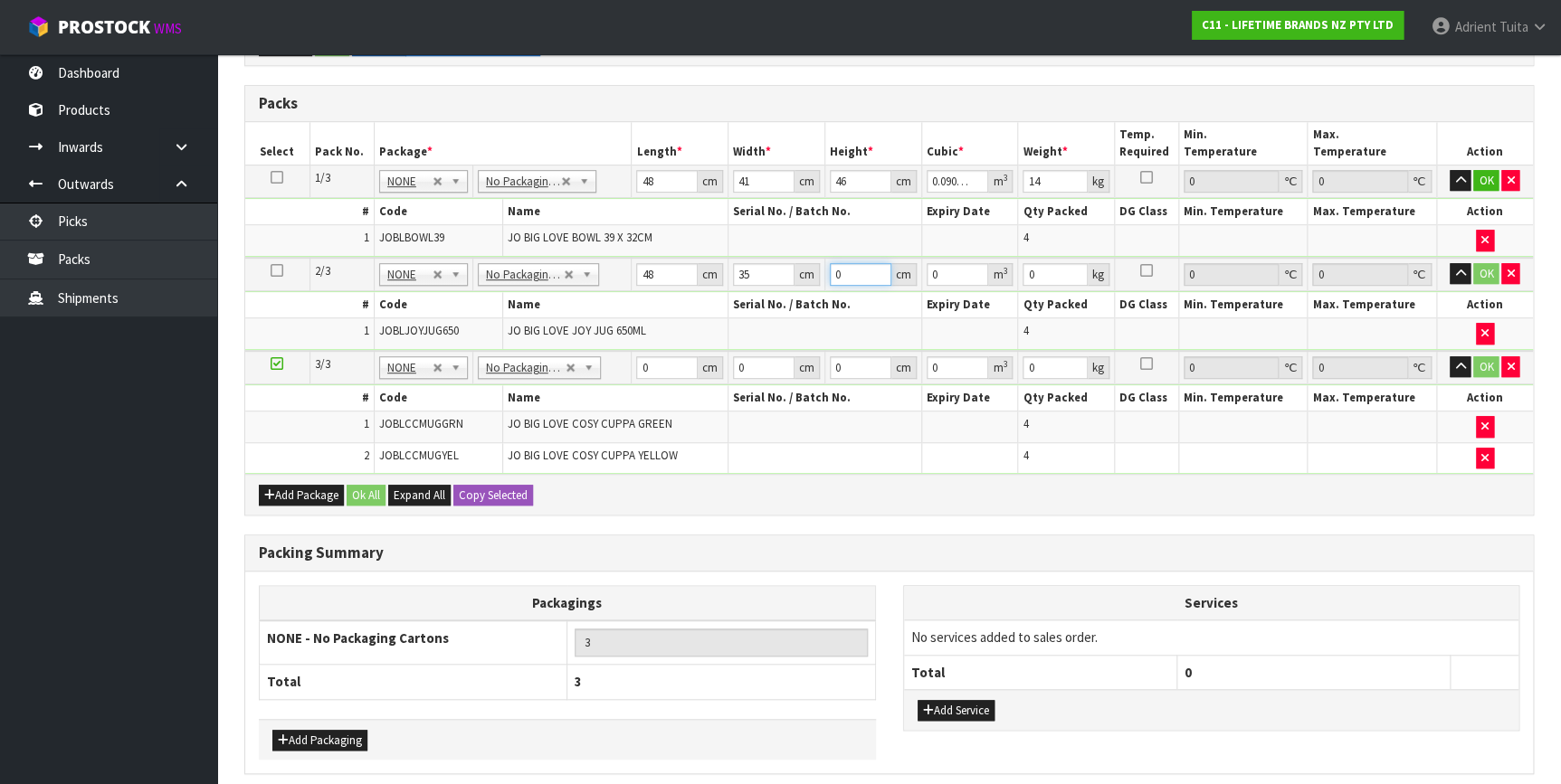
type input "3"
type input "0.00504"
type input "0"
type input "1"
type input "0.00168"
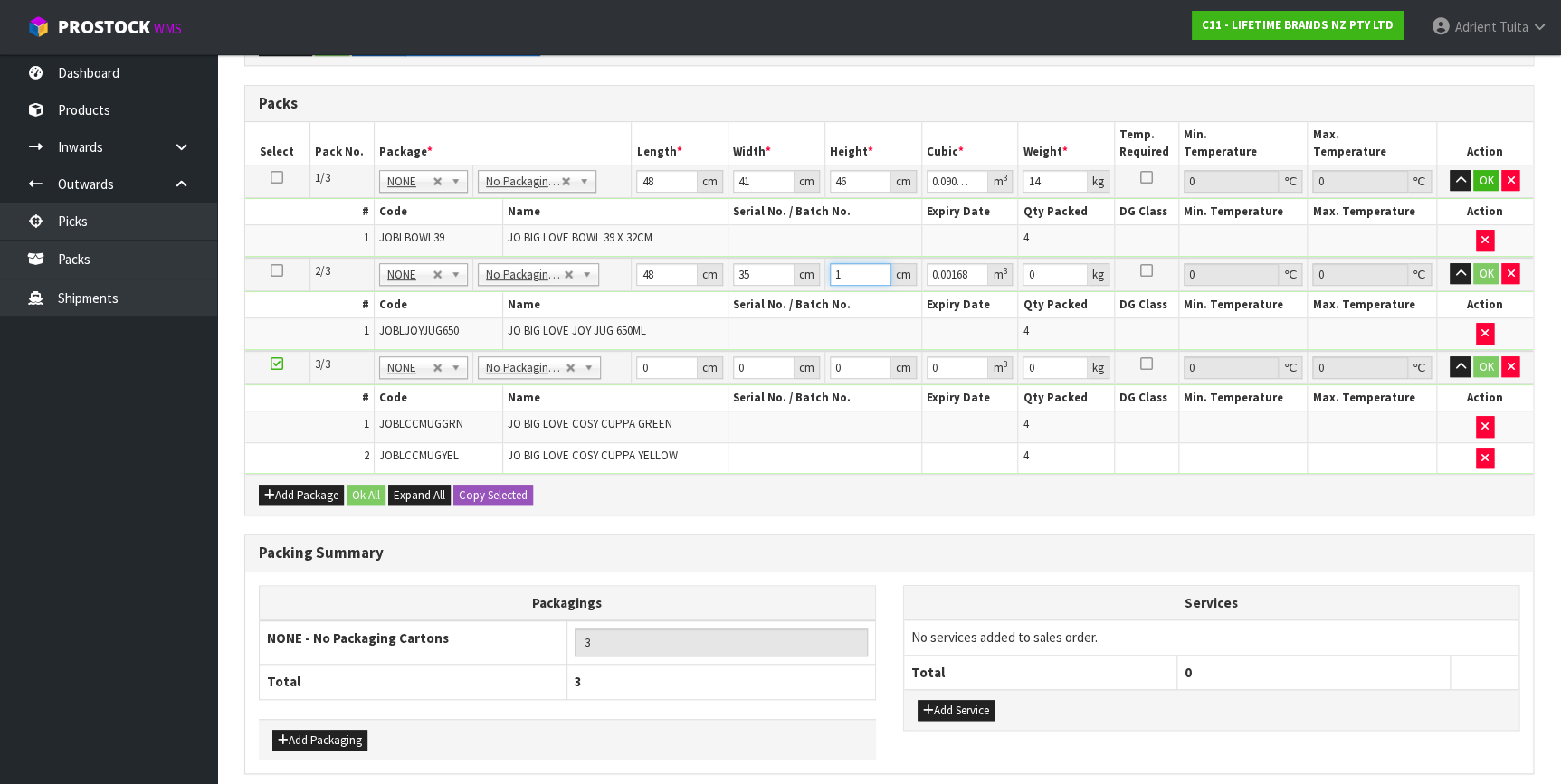
type input "19"
type input "0.03192"
type input "19"
type input "5"
click at [657, 362] on input "0" at bounding box center [666, 367] width 62 height 23
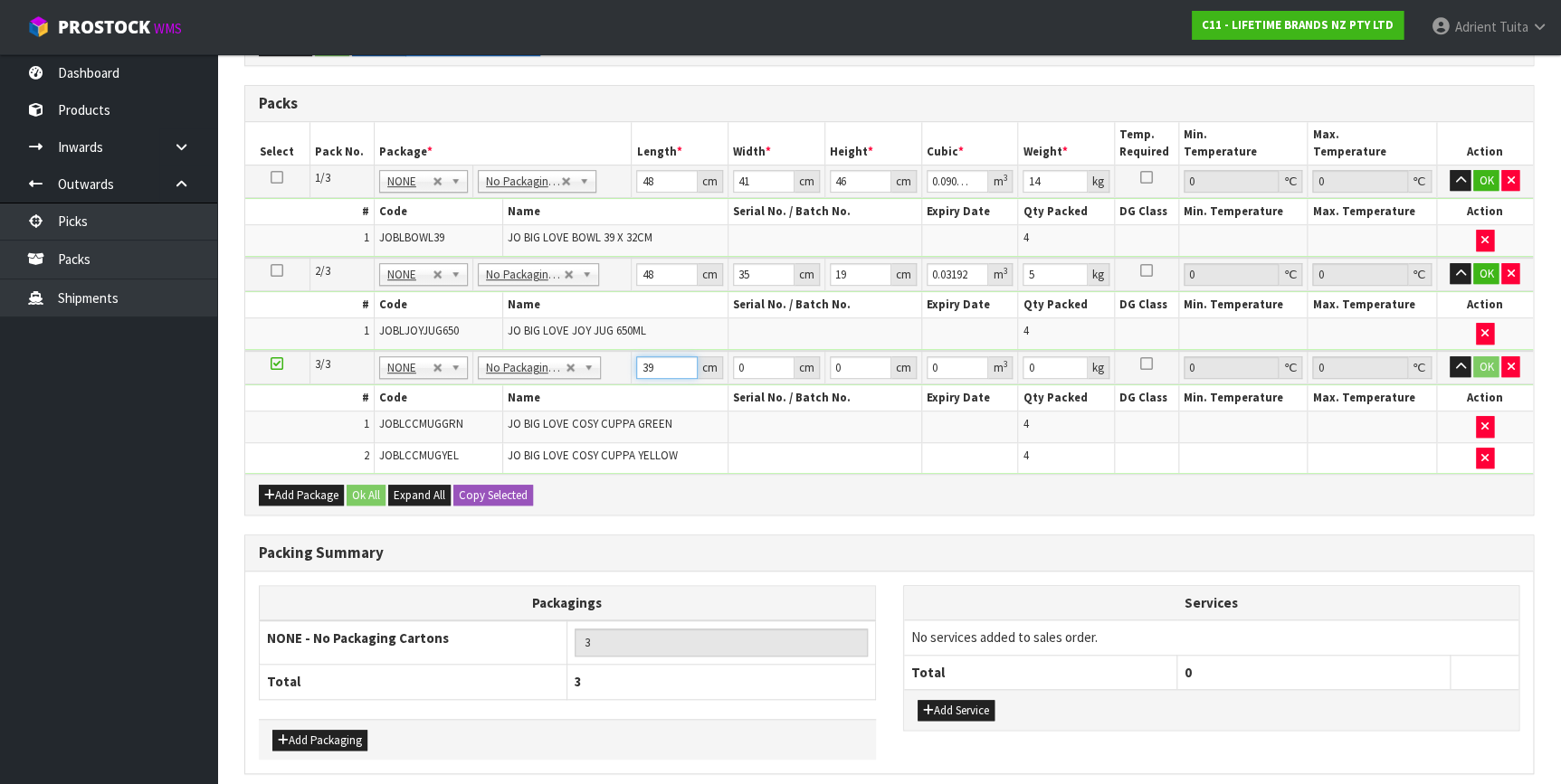
type input "39"
type input "33"
type input "2"
type input "0.002574"
type input "23"
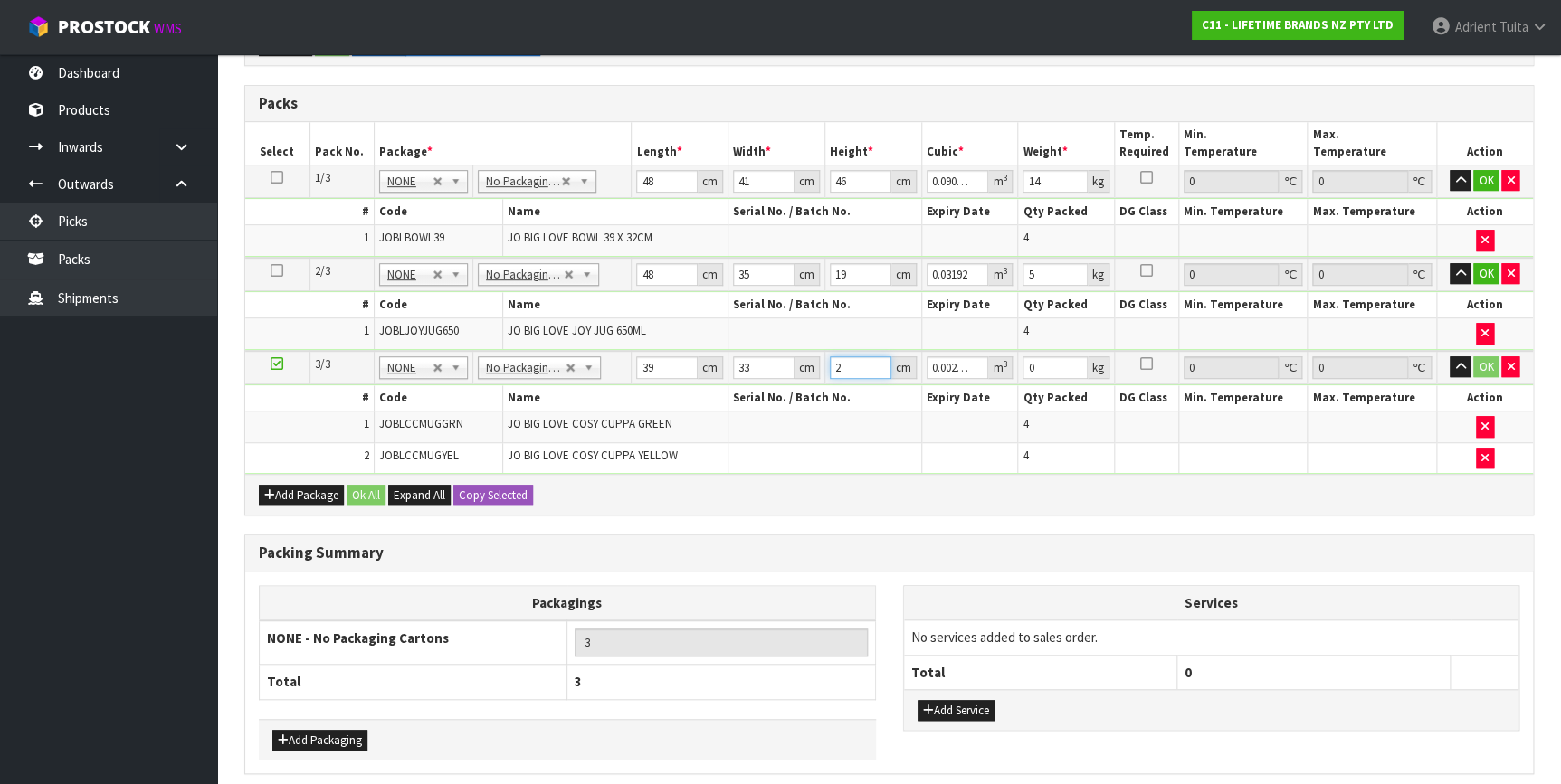
type input "0.029601"
type input "23"
type input "5"
click at [1488, 179] on button "OK" at bounding box center [1485, 181] width 26 height 22
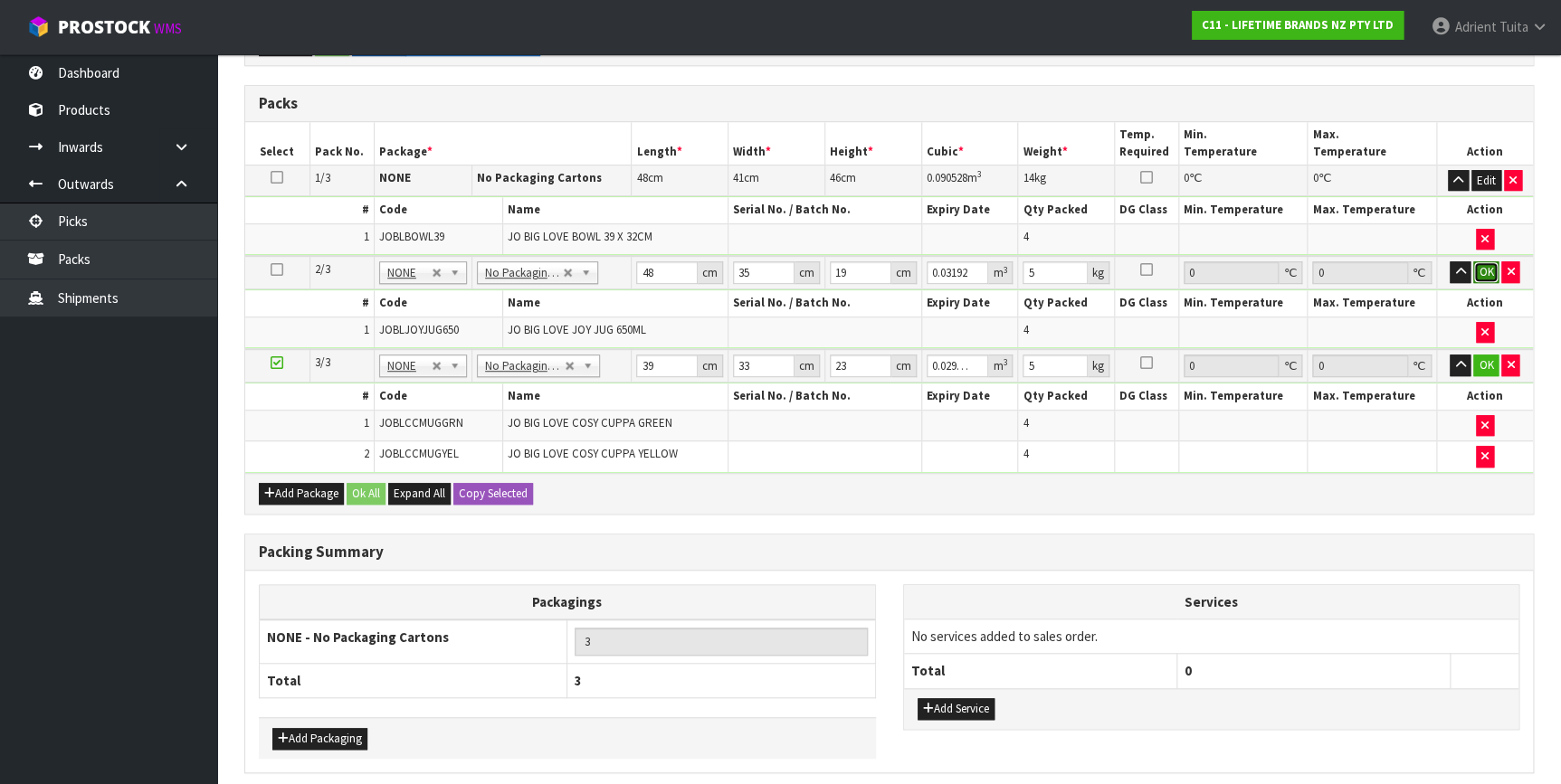
click at [1484, 264] on button "OK" at bounding box center [1485, 272] width 26 height 22
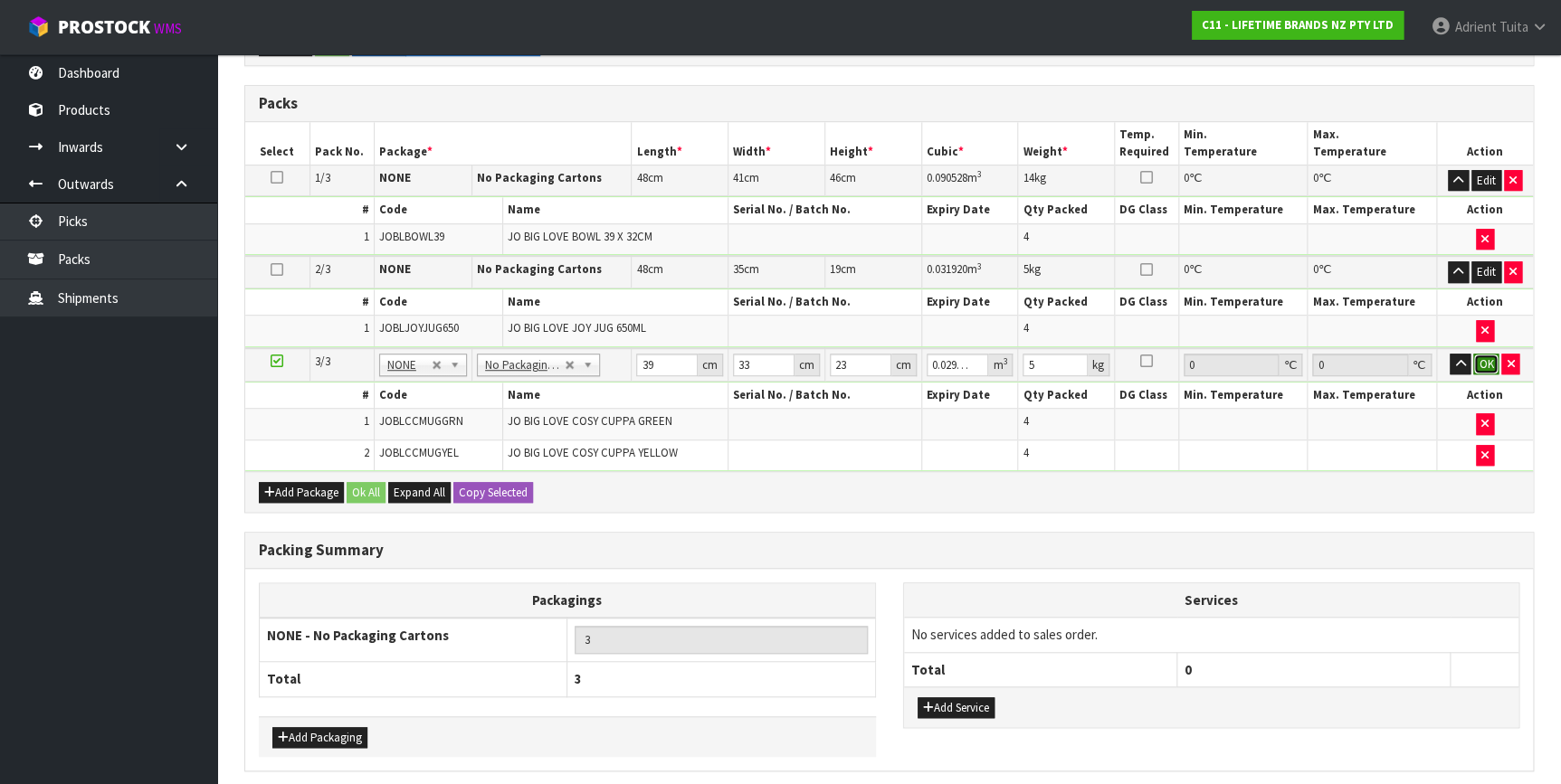
click at [1474, 364] on button "OK" at bounding box center [1485, 364] width 26 height 22
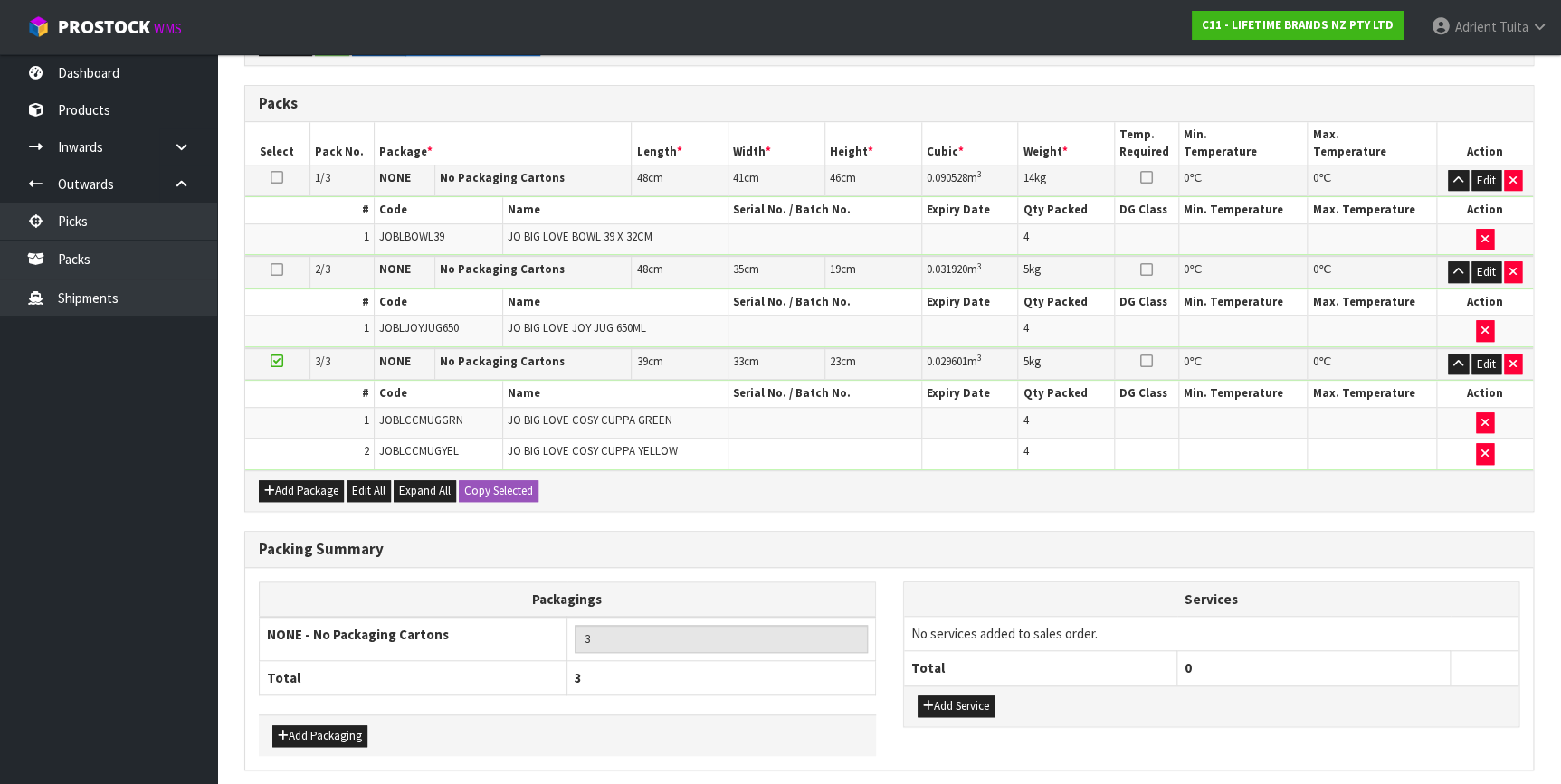
scroll to position [457, 0]
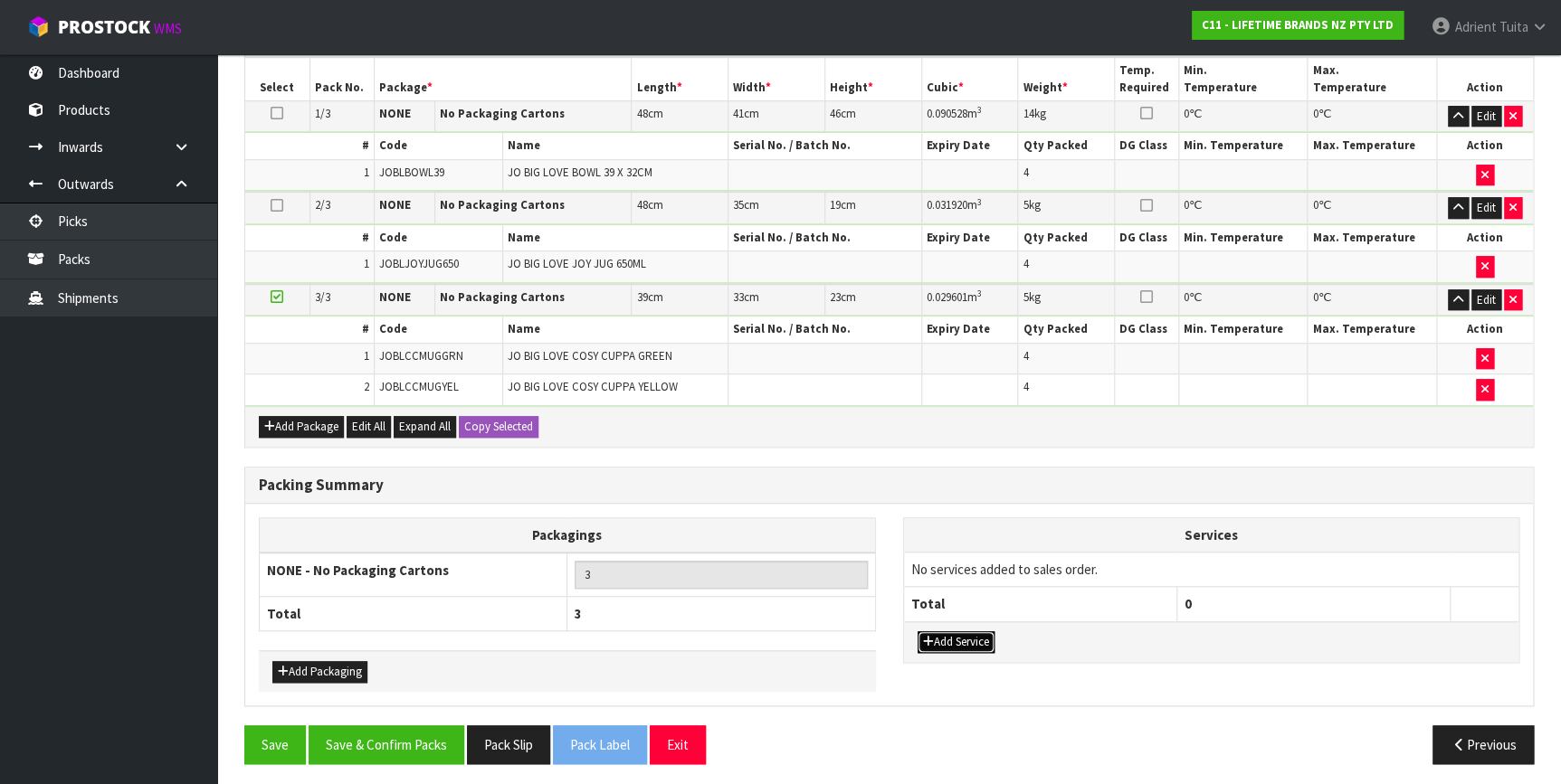
click at [960, 631] on button "Add Service" at bounding box center [955, 642] width 77 height 22
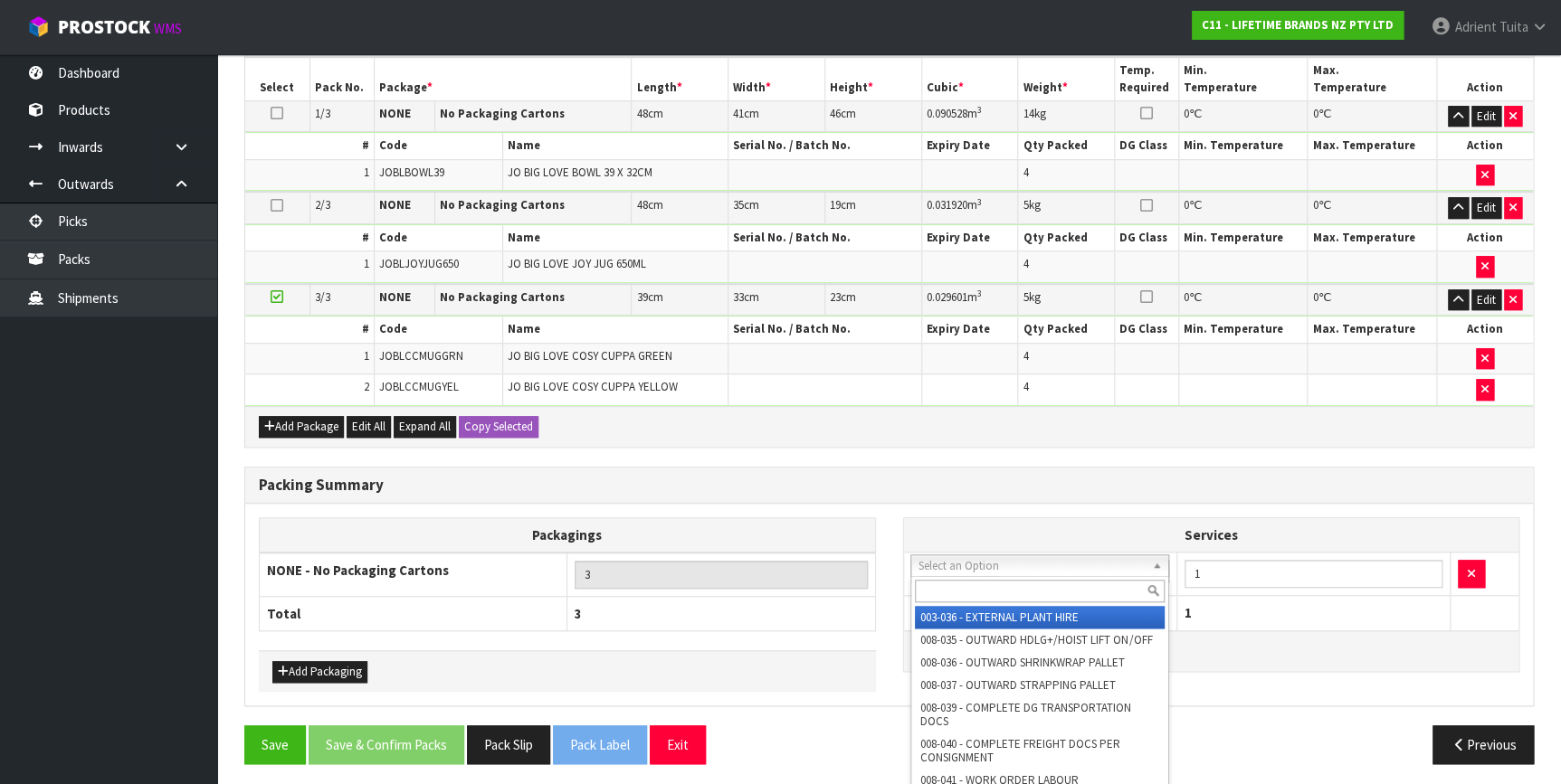
drag, startPoint x: 977, startPoint y: 568, endPoint x: 978, endPoint y: 586, distance: 18.0
click at [980, 587] on input "text" at bounding box center [1039, 590] width 250 height 23
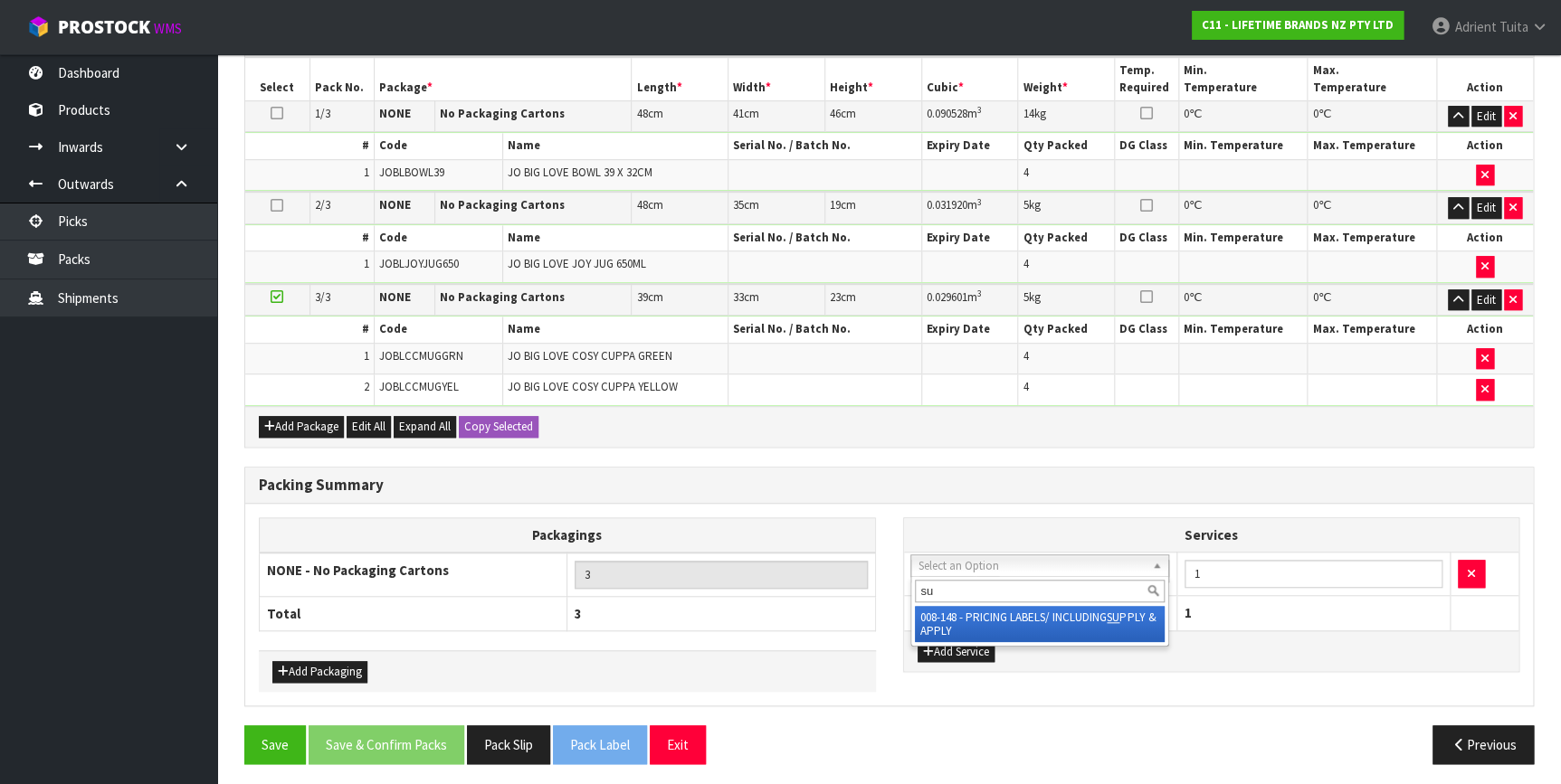
type input "su"
drag, startPoint x: 974, startPoint y: 614, endPoint x: 1129, endPoint y: 579, distance: 158.9
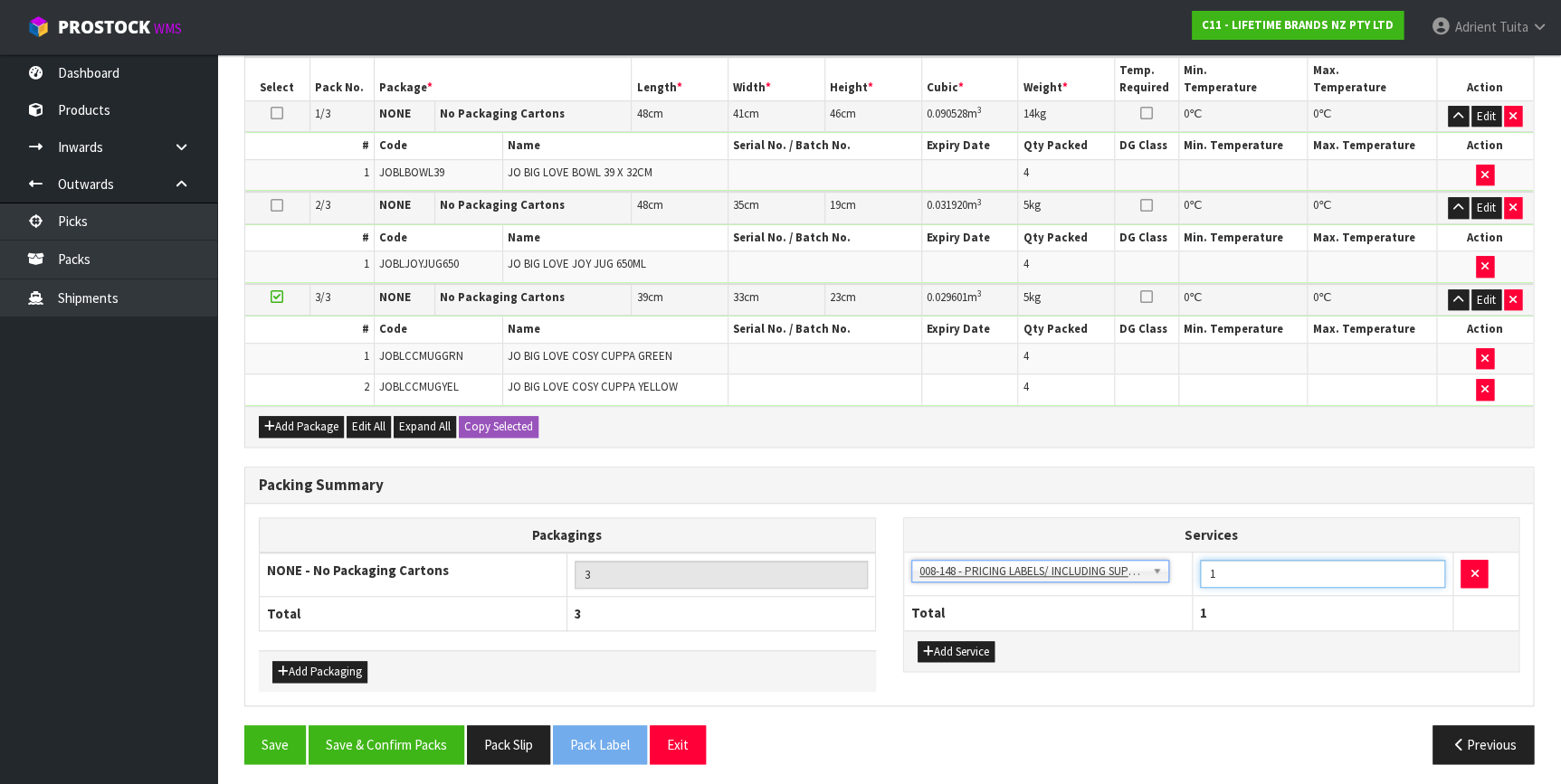
click at [1224, 565] on input "1" at bounding box center [1322, 574] width 246 height 28
type input "16"
click at [396, 736] on button "Save & Confirm Packs" at bounding box center [386, 745] width 155 height 39
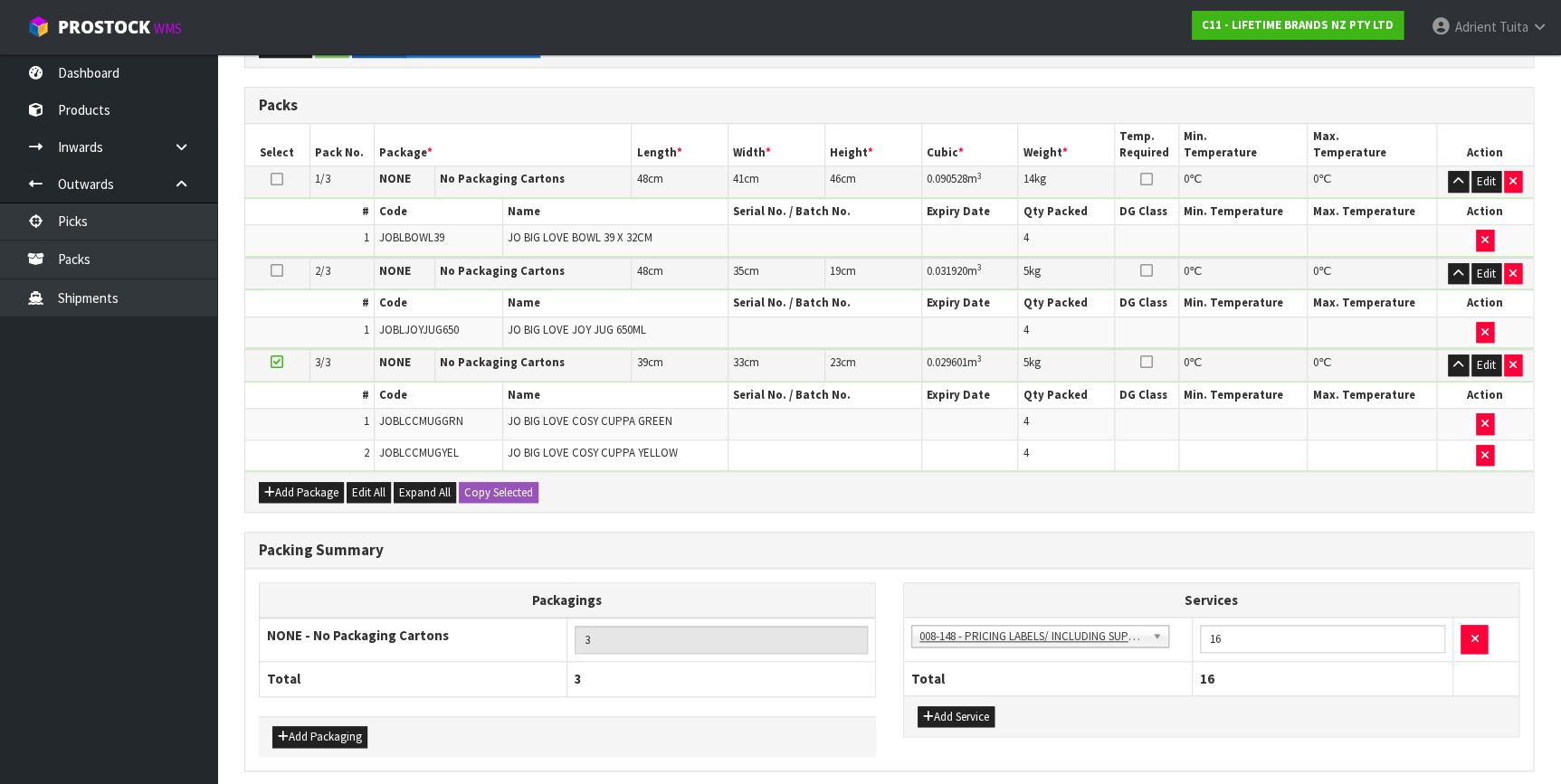
scroll to position [0, 0]
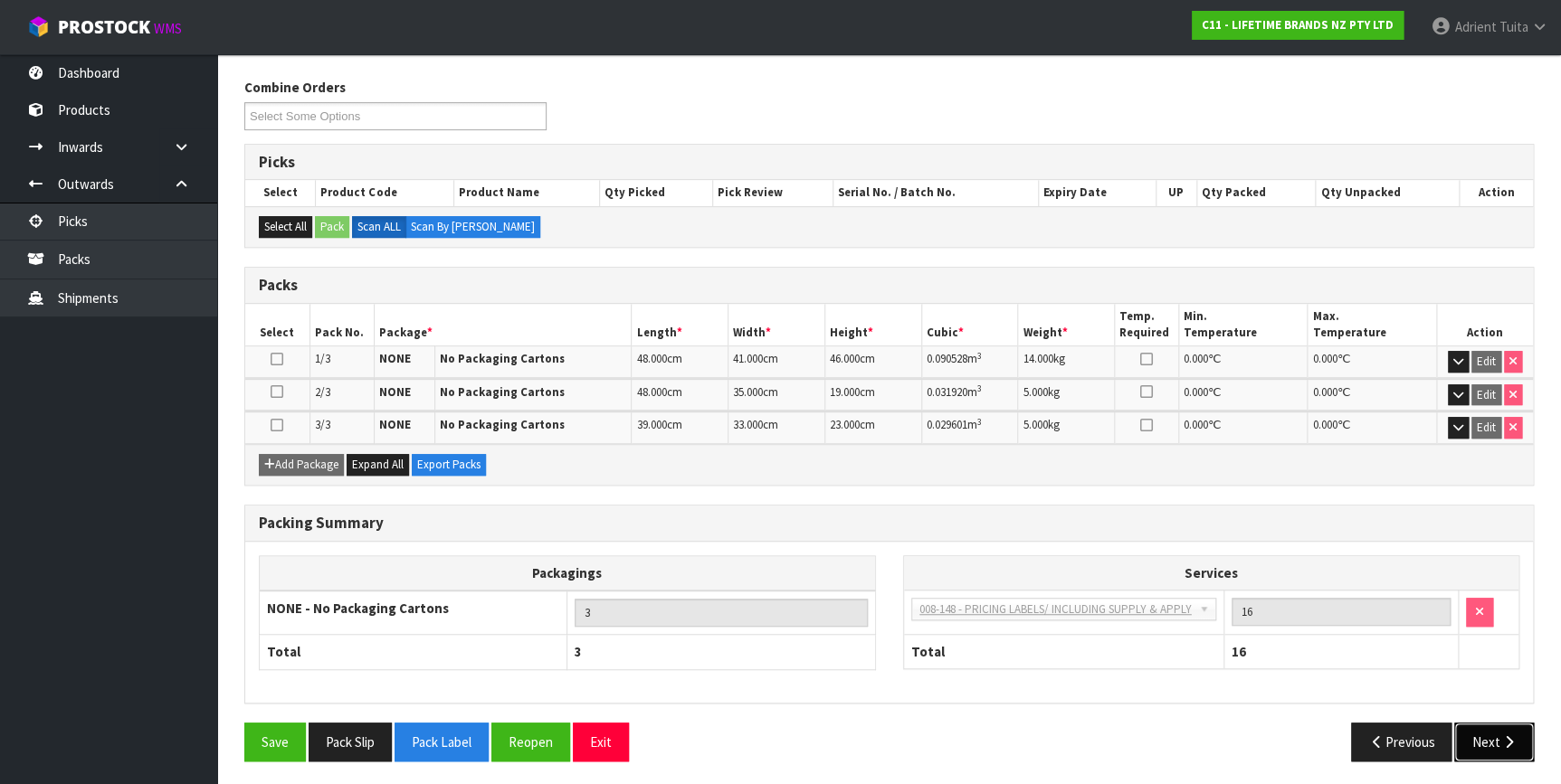
click at [1526, 744] on button "Next" at bounding box center [1493, 742] width 80 height 39
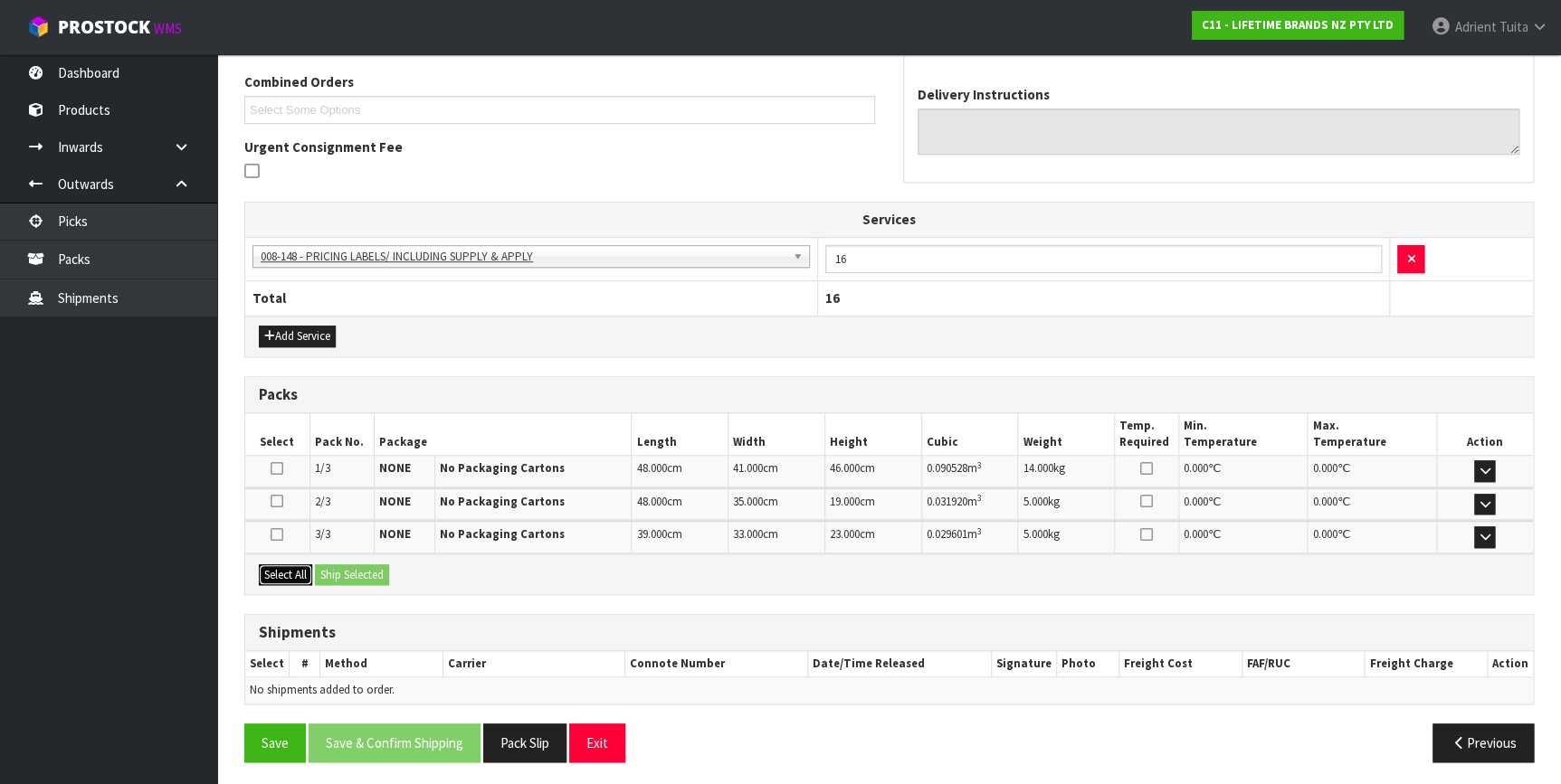
drag, startPoint x: 288, startPoint y: 562, endPoint x: 306, endPoint y: 565, distance: 18.2
click at [294, 564] on button "Select All" at bounding box center [285, 575] width 53 height 22
click at [335, 570] on button "Ship Selected" at bounding box center [351, 575] width 74 height 22
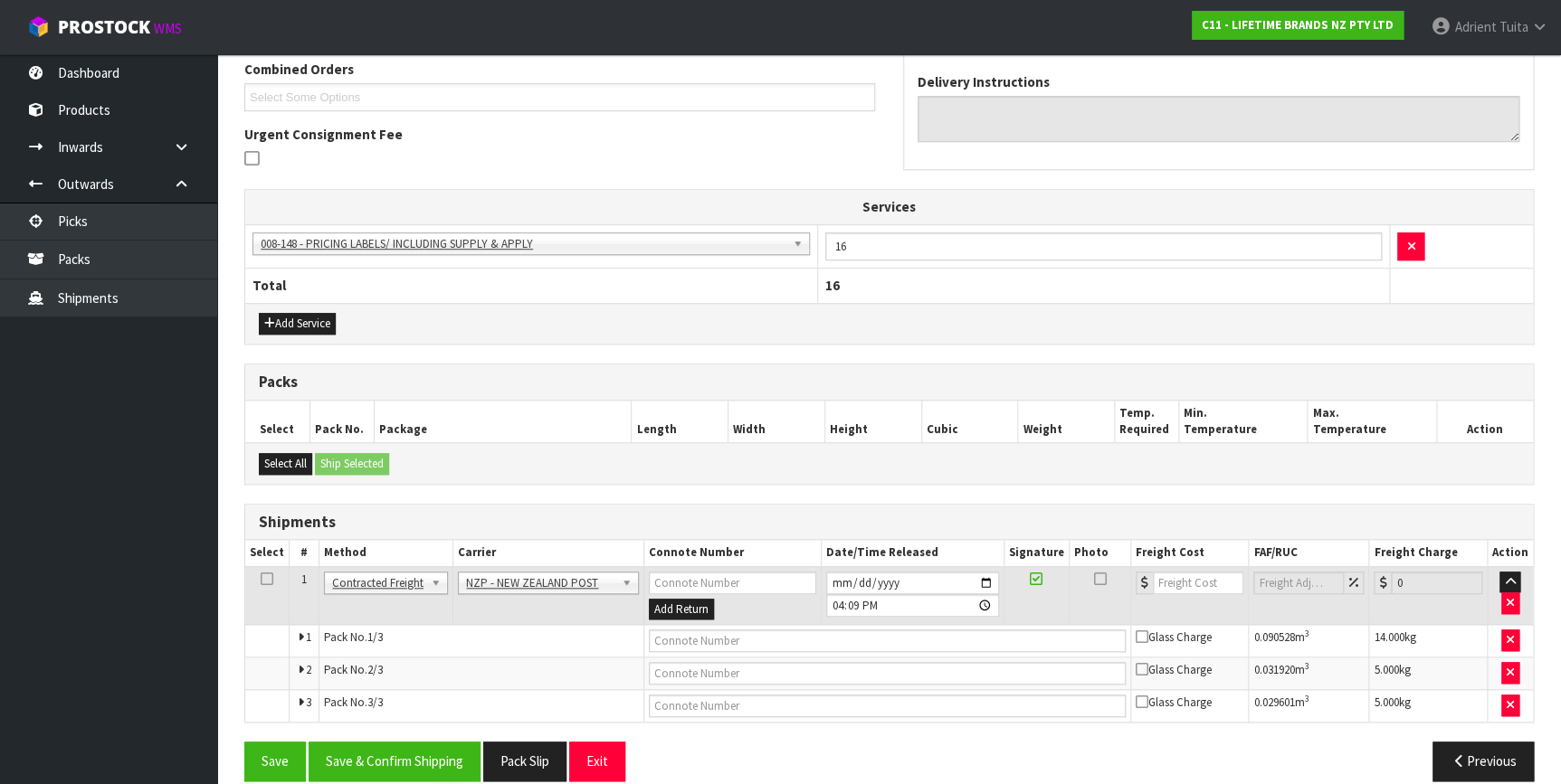
scroll to position [495, 0]
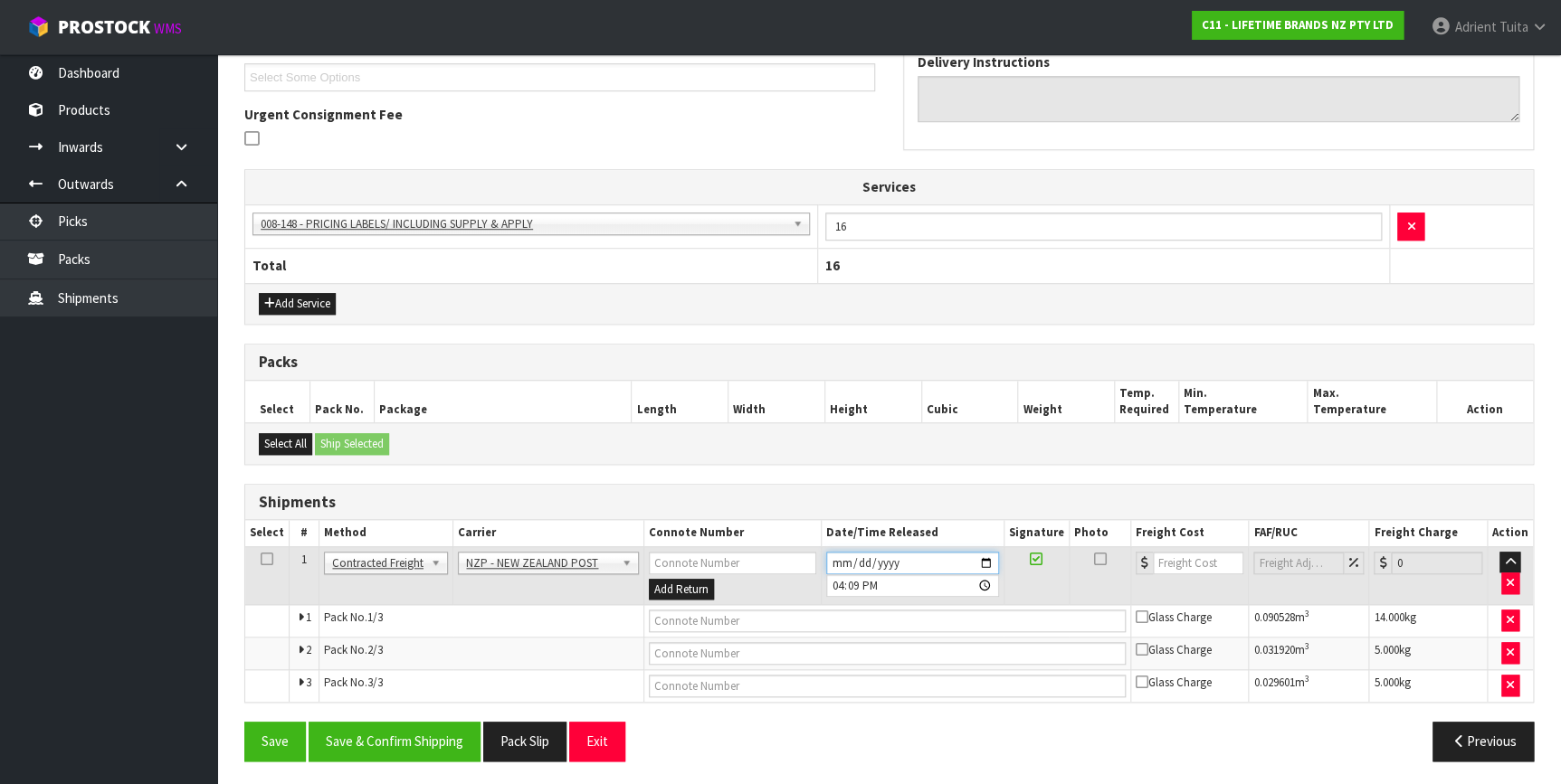
click at [986, 561] on input "2025-09-16" at bounding box center [912, 562] width 173 height 23
type input "2025-09-17"
click at [445, 723] on button "Save & Confirm Shipping" at bounding box center [394, 741] width 172 height 39
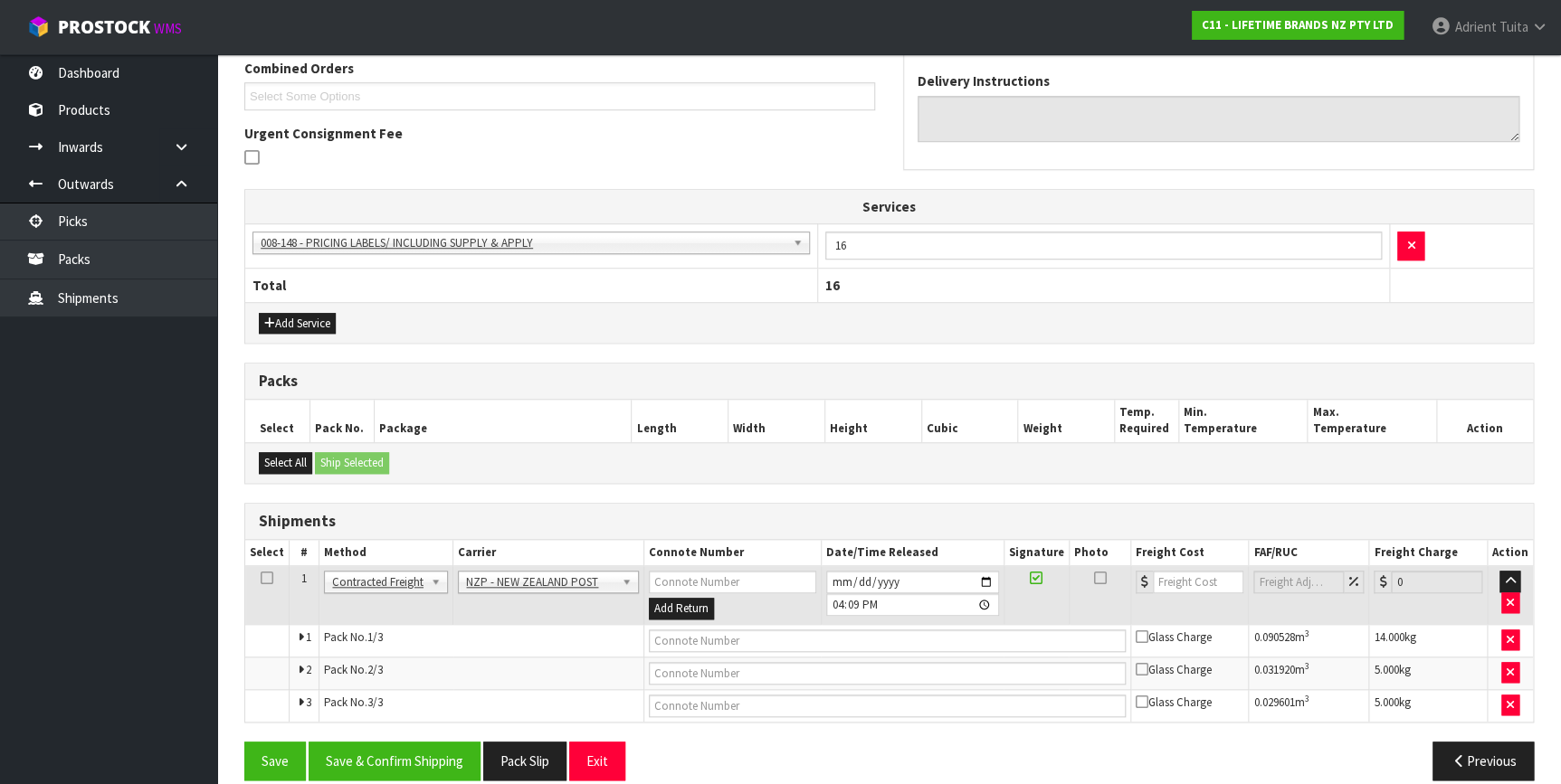
scroll to position [0, 0]
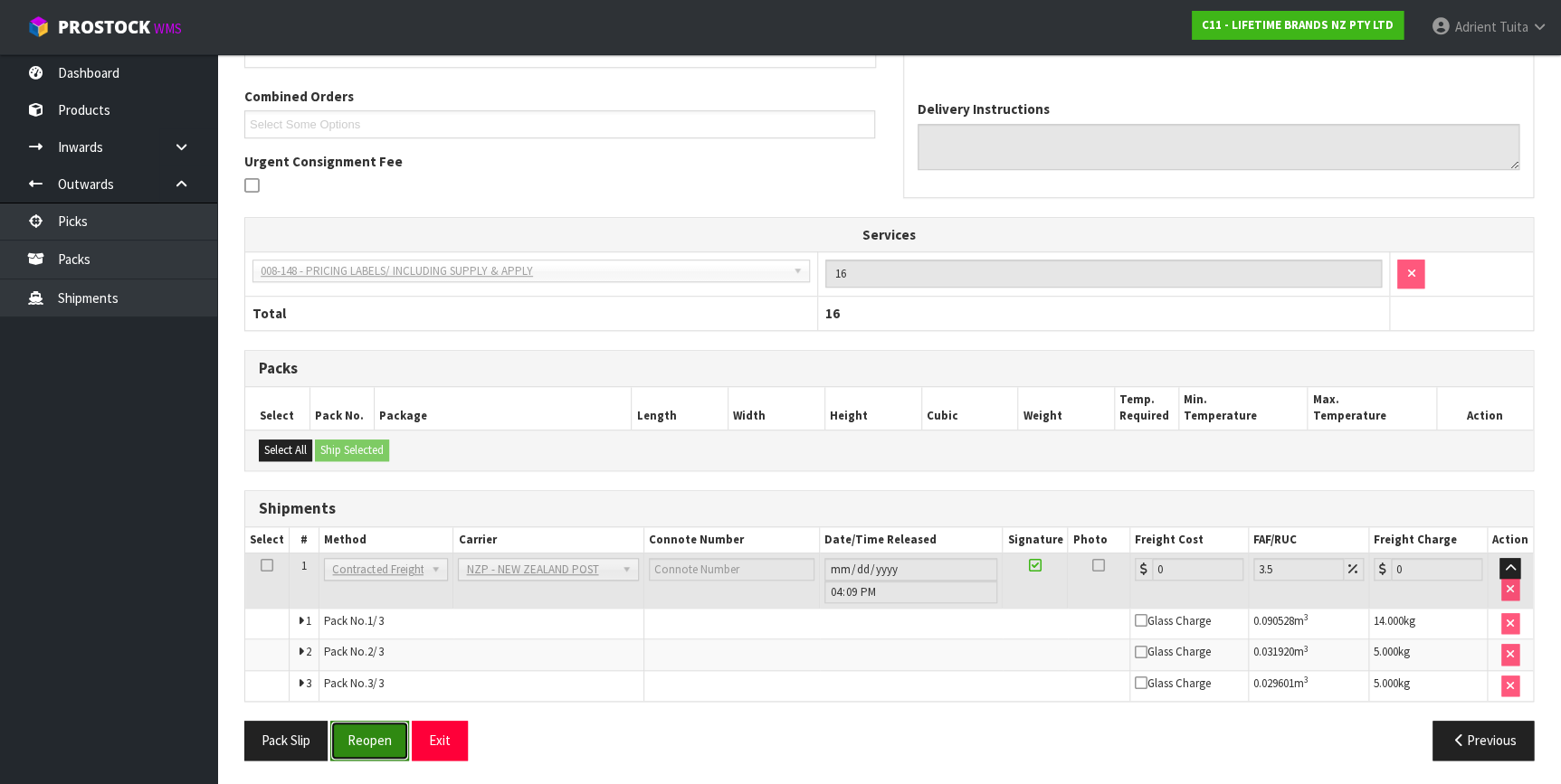
drag, startPoint x: 392, startPoint y: 736, endPoint x: 333, endPoint y: 733, distance: 59.1
click at [392, 736] on button "Reopen" at bounding box center [370, 741] width 79 height 39
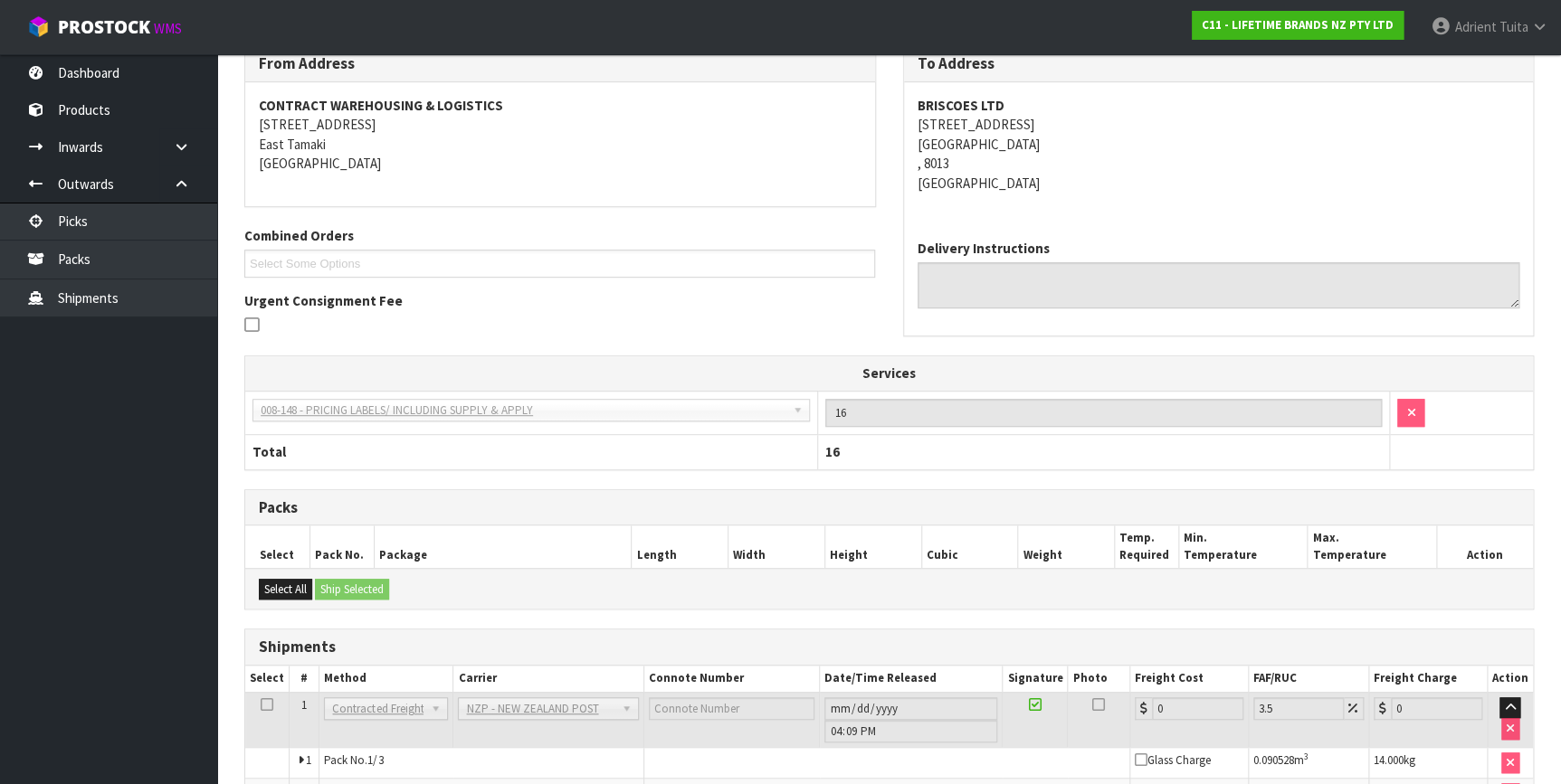
scroll to position [448, 0]
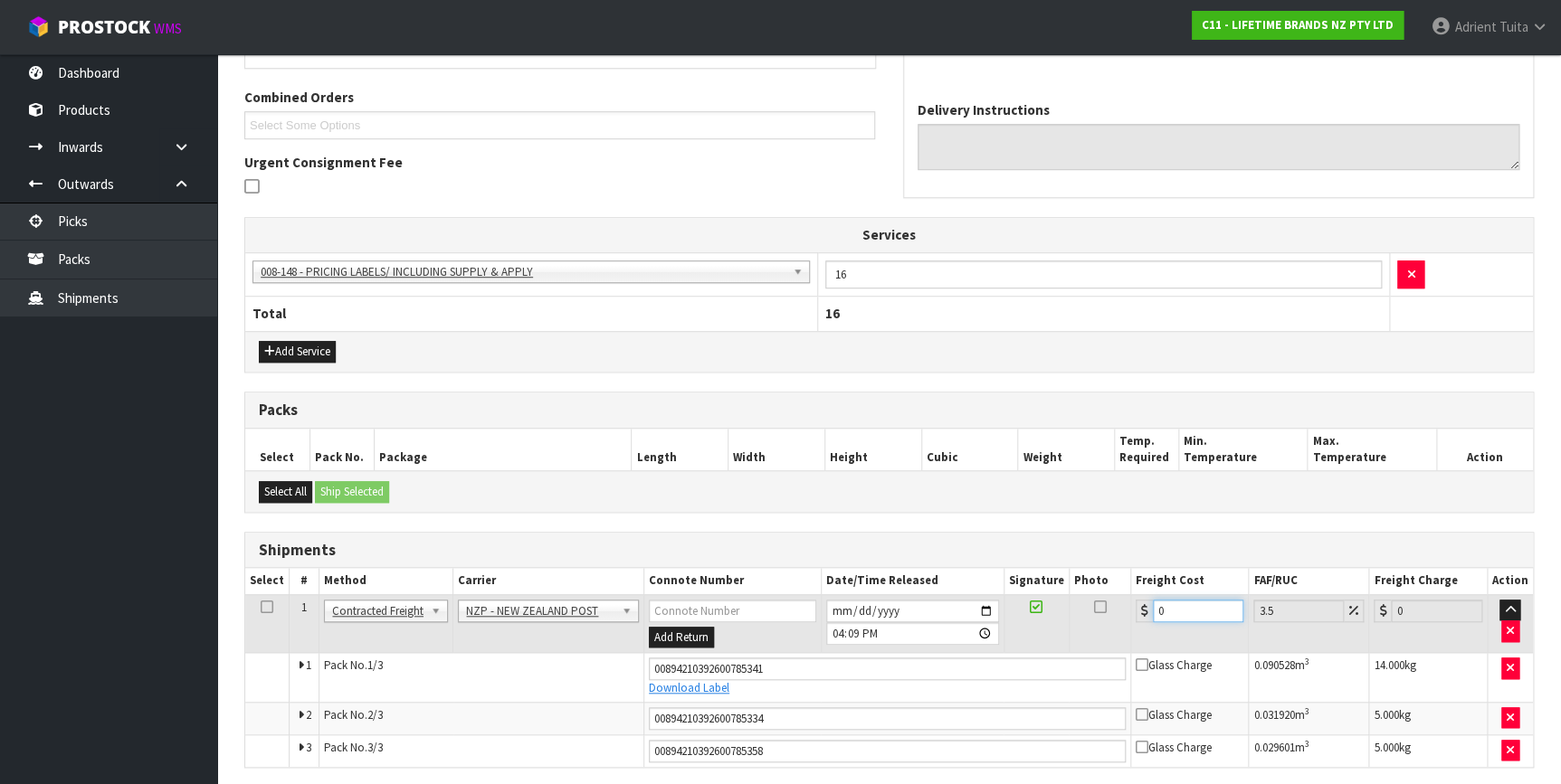
click at [1187, 607] on input "0" at bounding box center [1198, 610] width 91 height 23
type input "4"
type input "4.14"
type input "49"
type input "50.71"
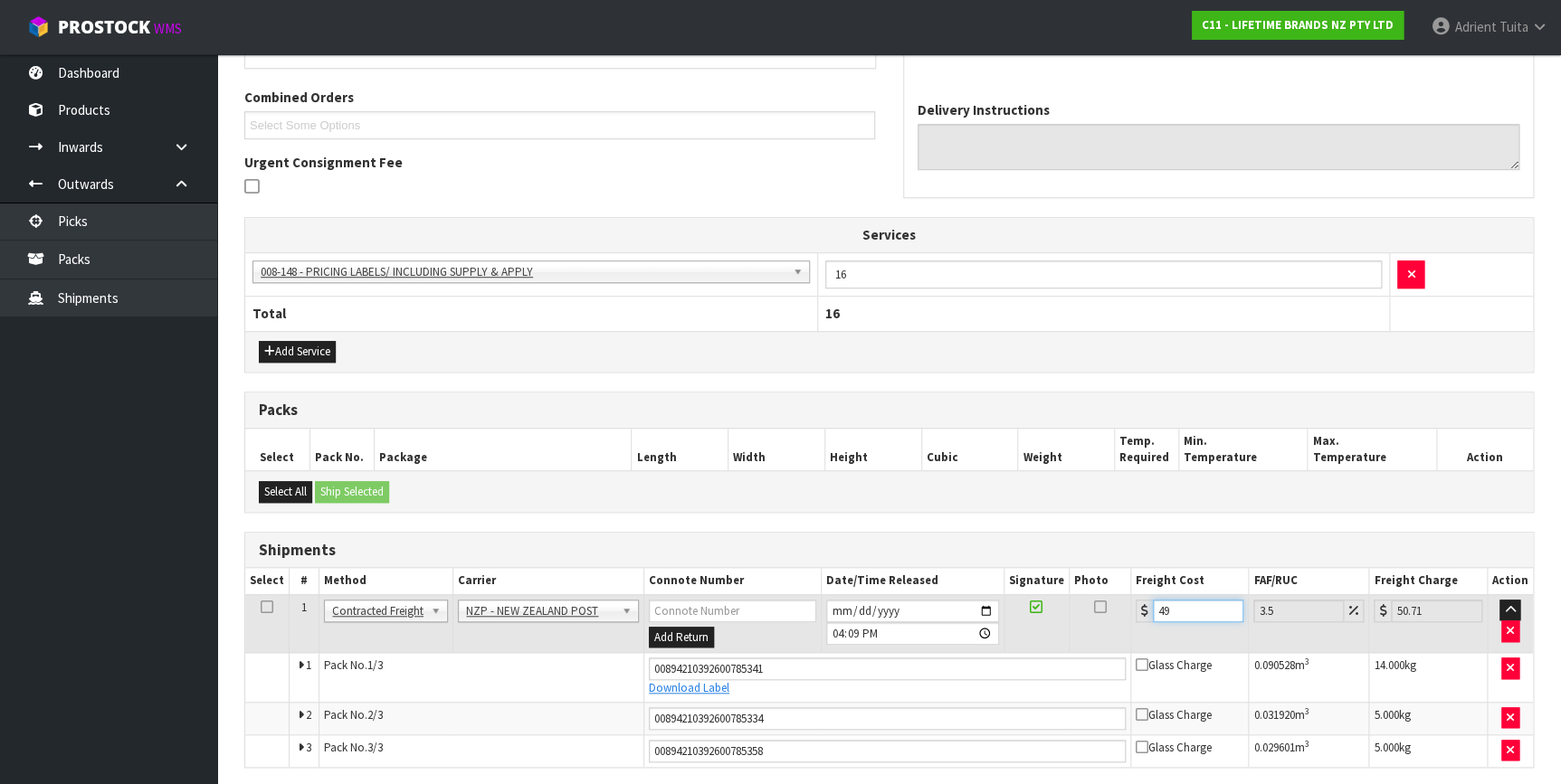
type input "49.8"
type input "51.54"
type input "49.83"
type input "51.57"
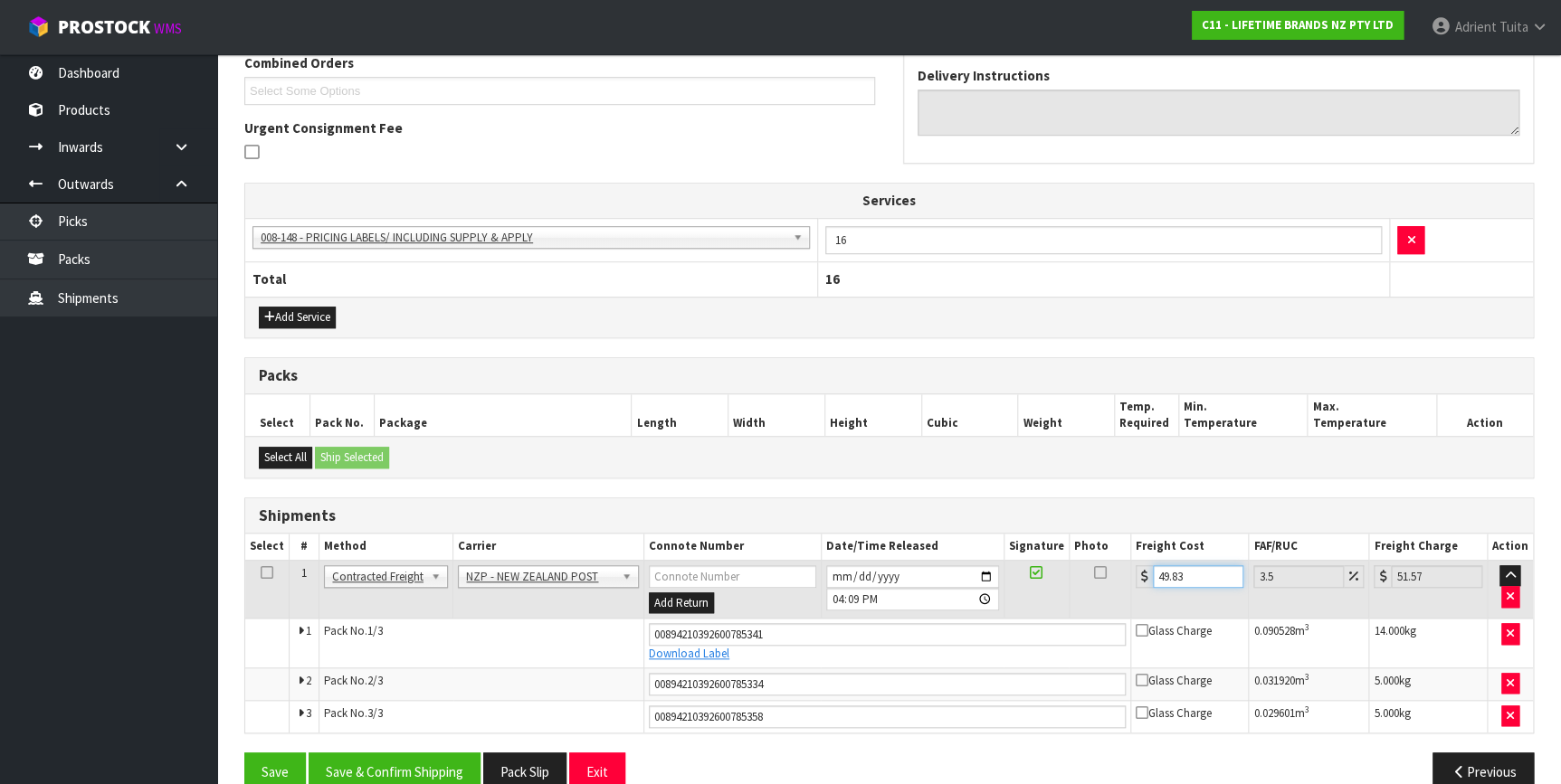
scroll to position [512, 0]
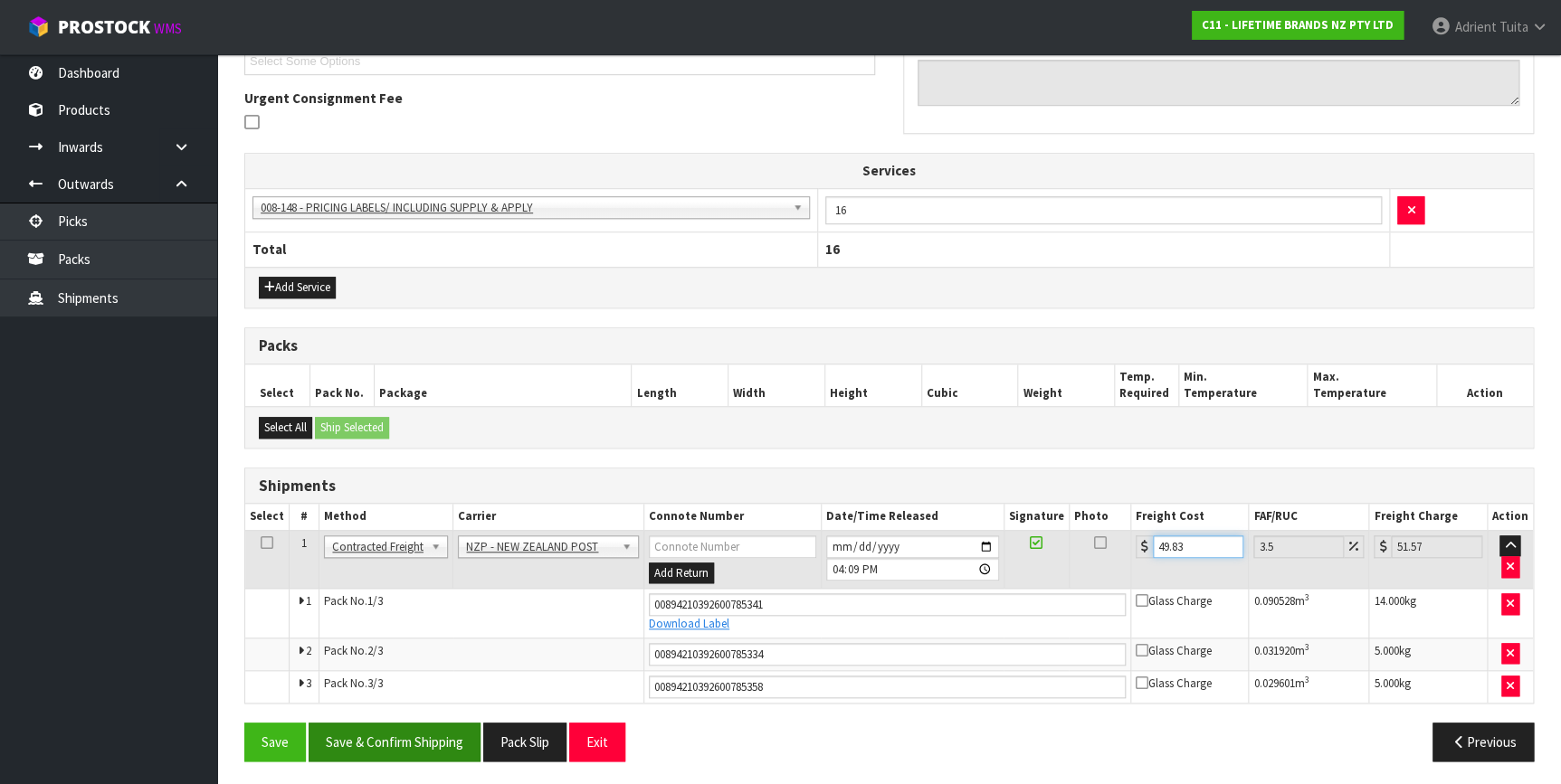
type input "49.83"
click at [363, 740] on button "Save & Confirm Shipping" at bounding box center [394, 742] width 172 height 39
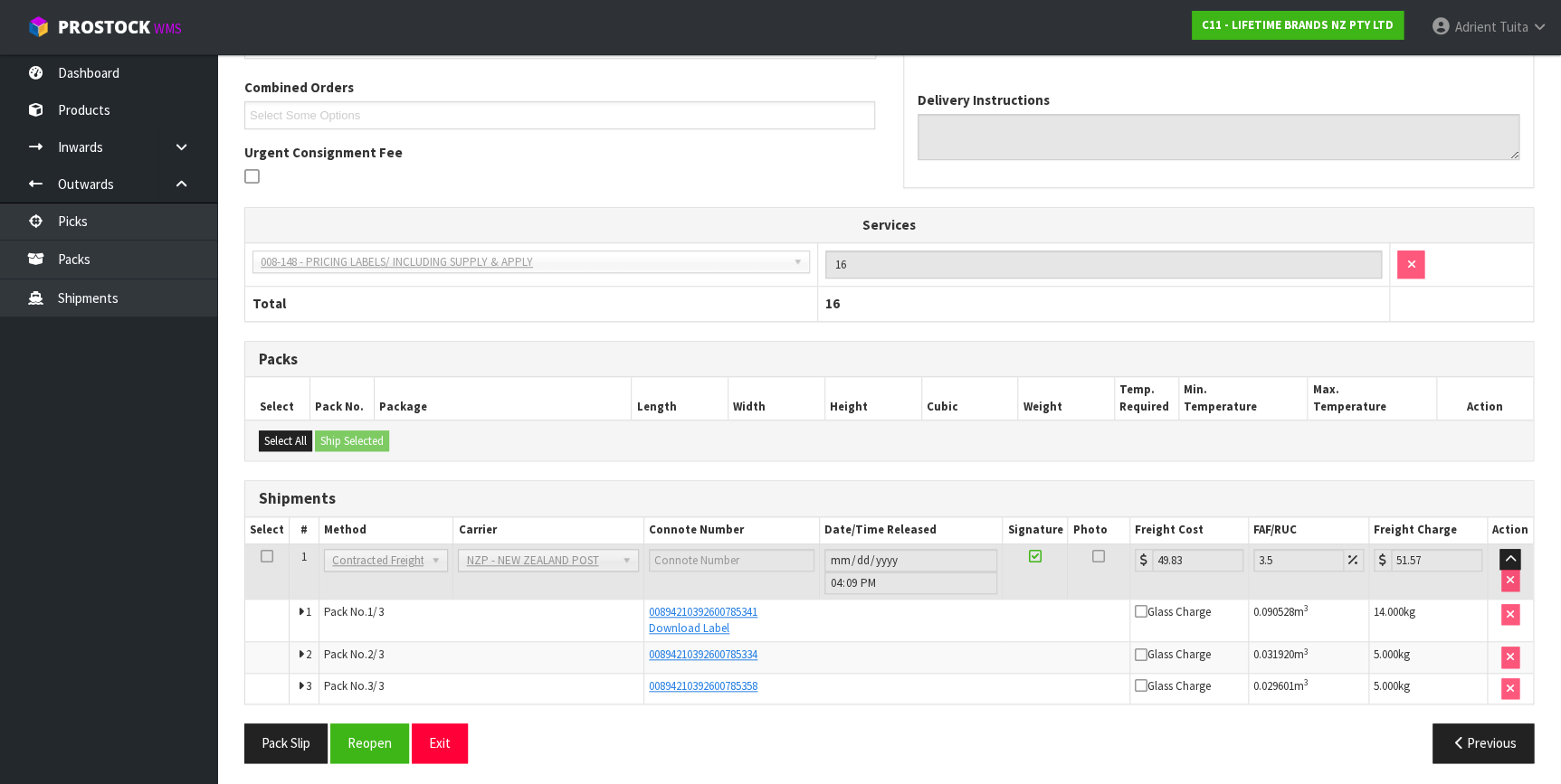
scroll to position [460, 0]
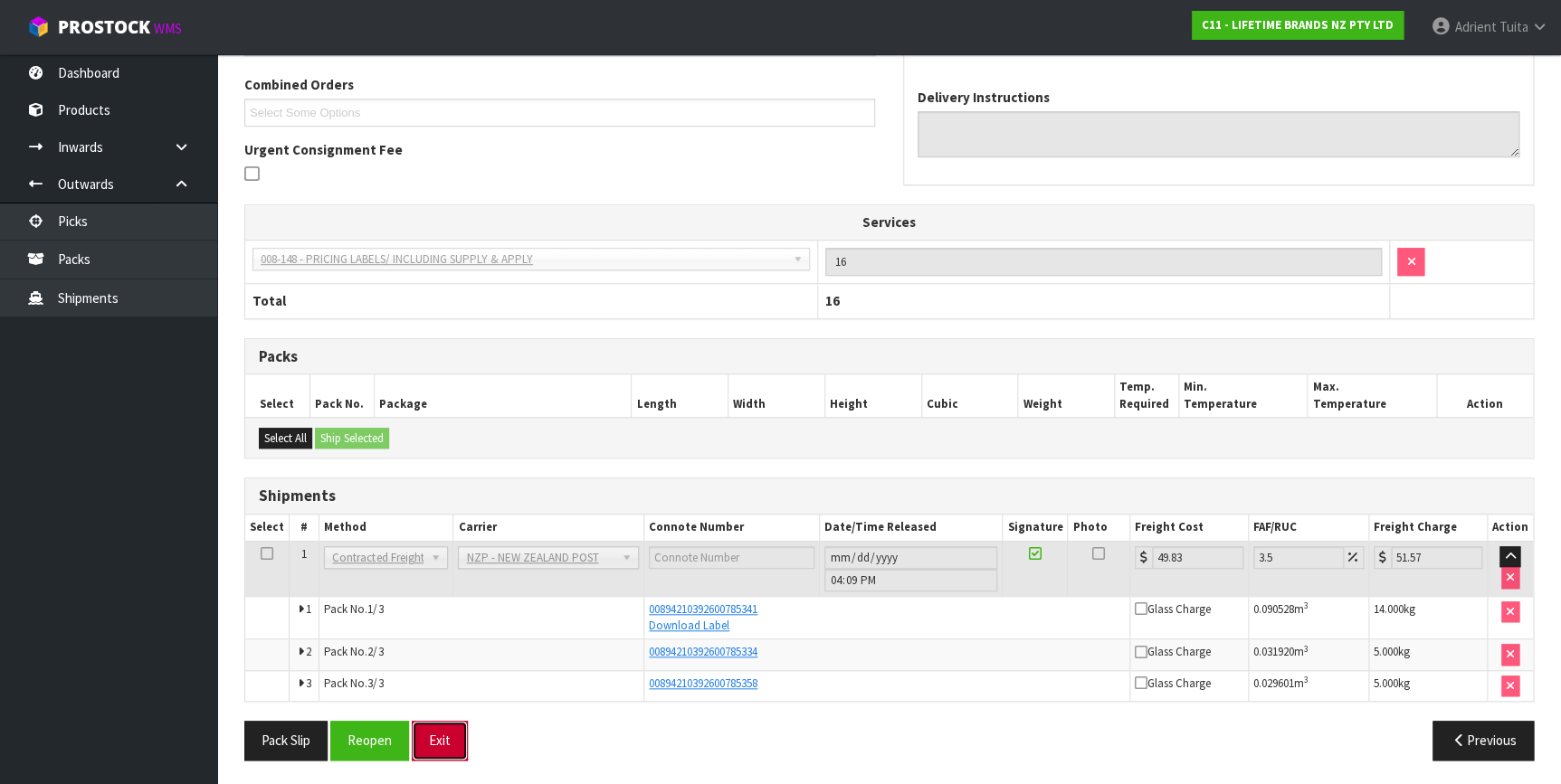
click at [444, 733] on button "Exit" at bounding box center [439, 741] width 56 height 39
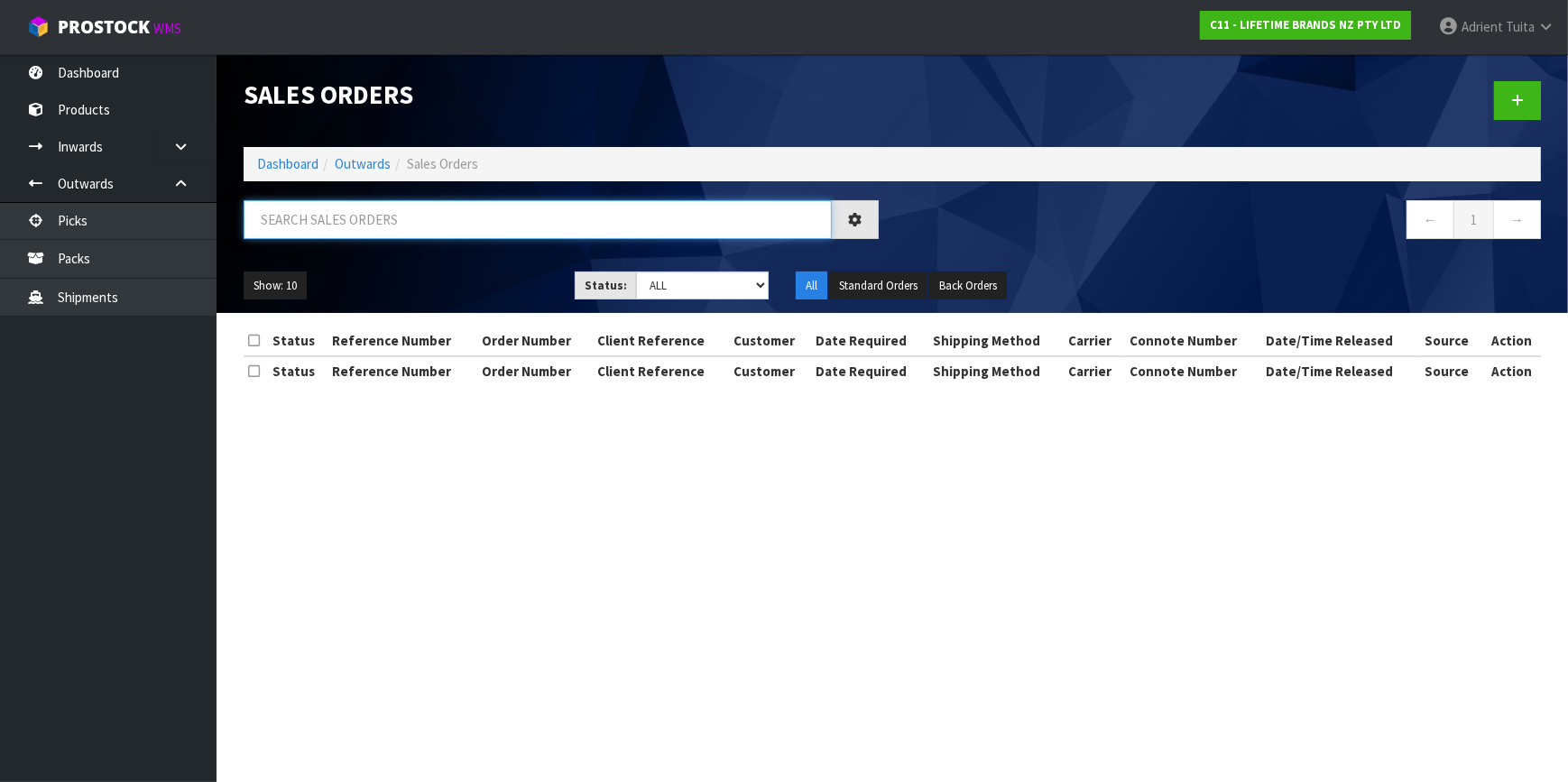
click at [448, 213] on input "text" at bounding box center [538, 220] width 588 height 39
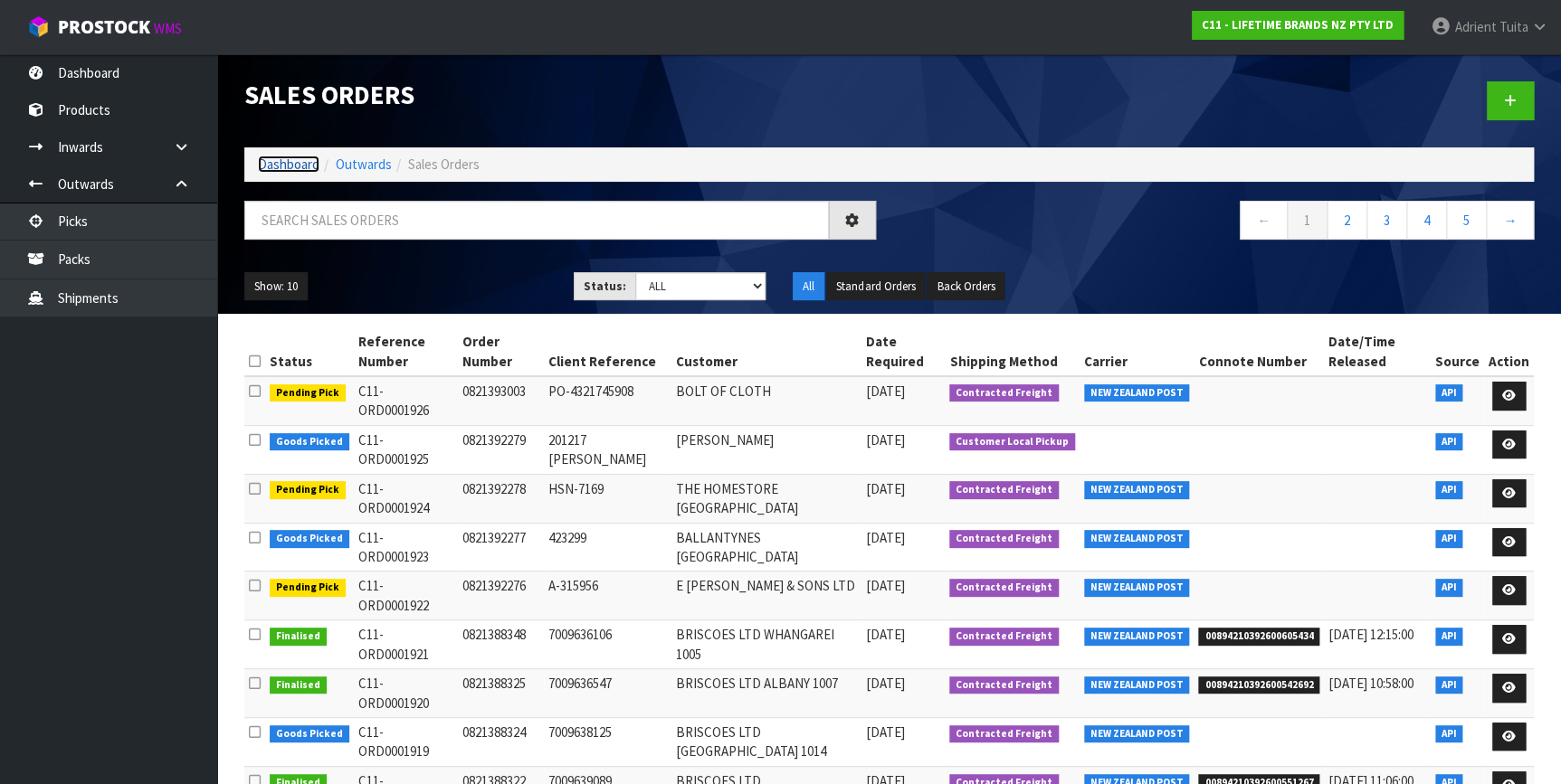
click at [314, 158] on link "Dashboard" at bounding box center [288, 163] width 62 height 17
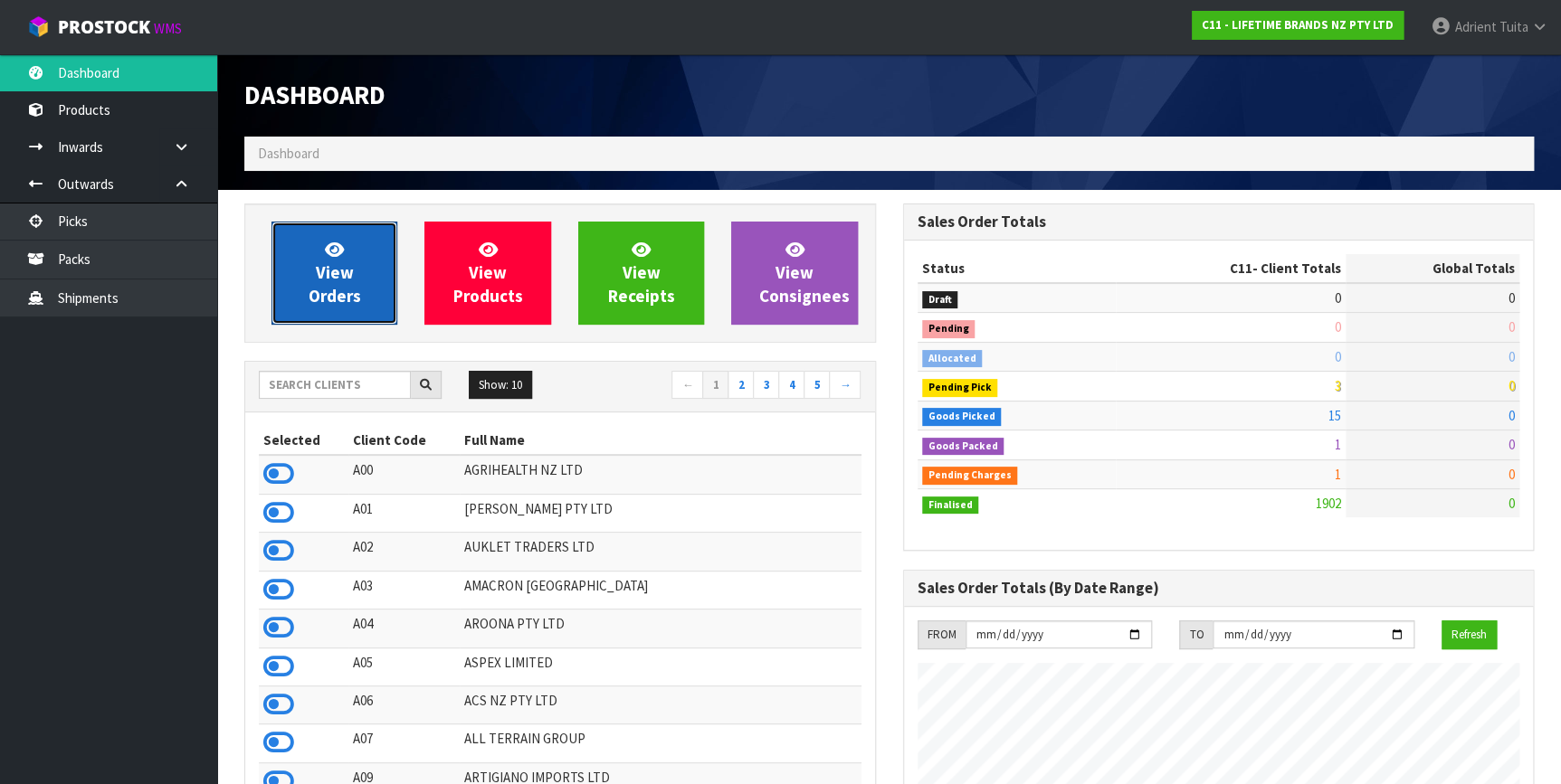
scroll to position [1126, 658]
click at [343, 252] on icon at bounding box center [333, 249] width 19 height 17
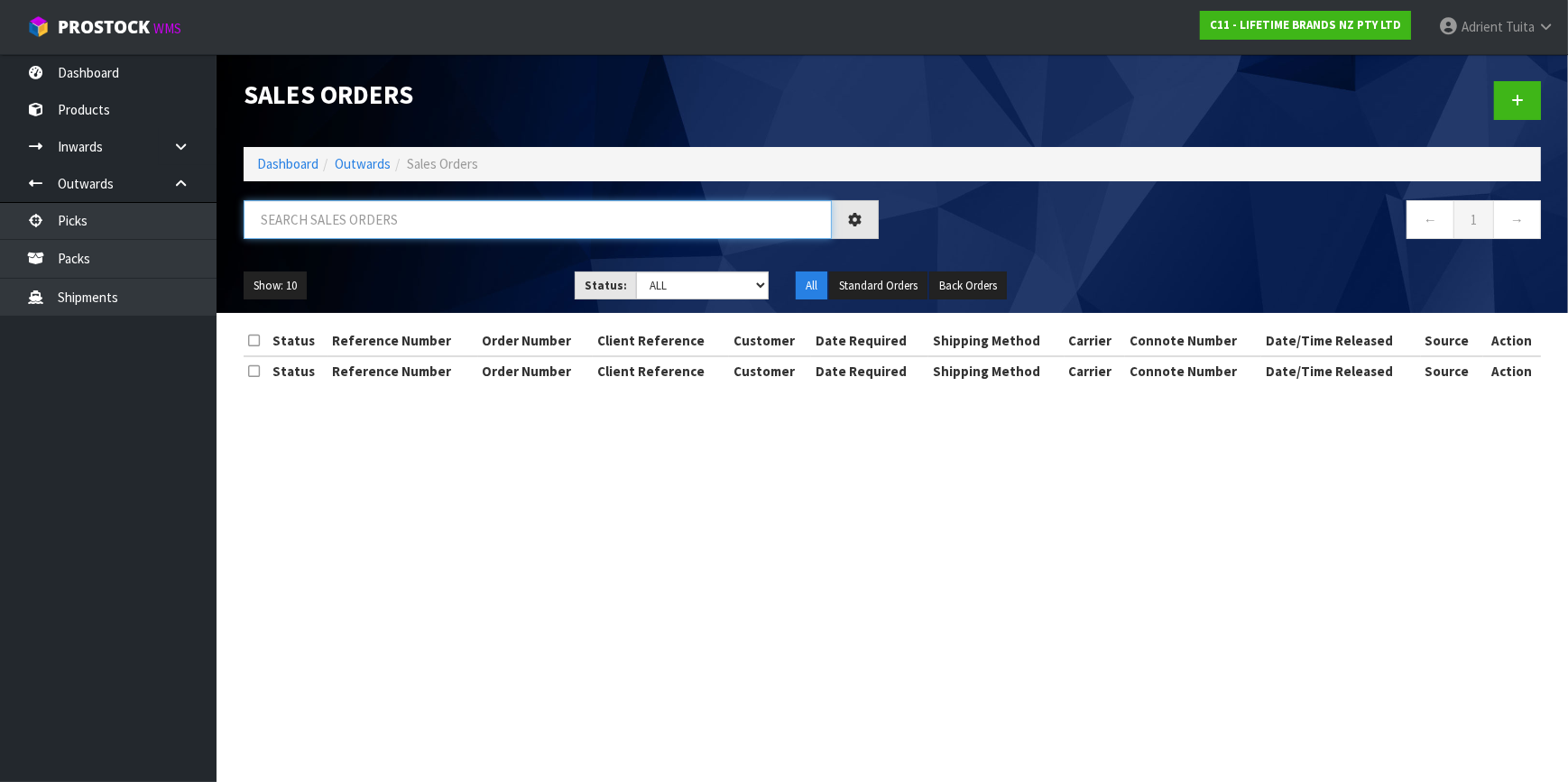
click at [358, 224] on input "text" at bounding box center [538, 220] width 588 height 39
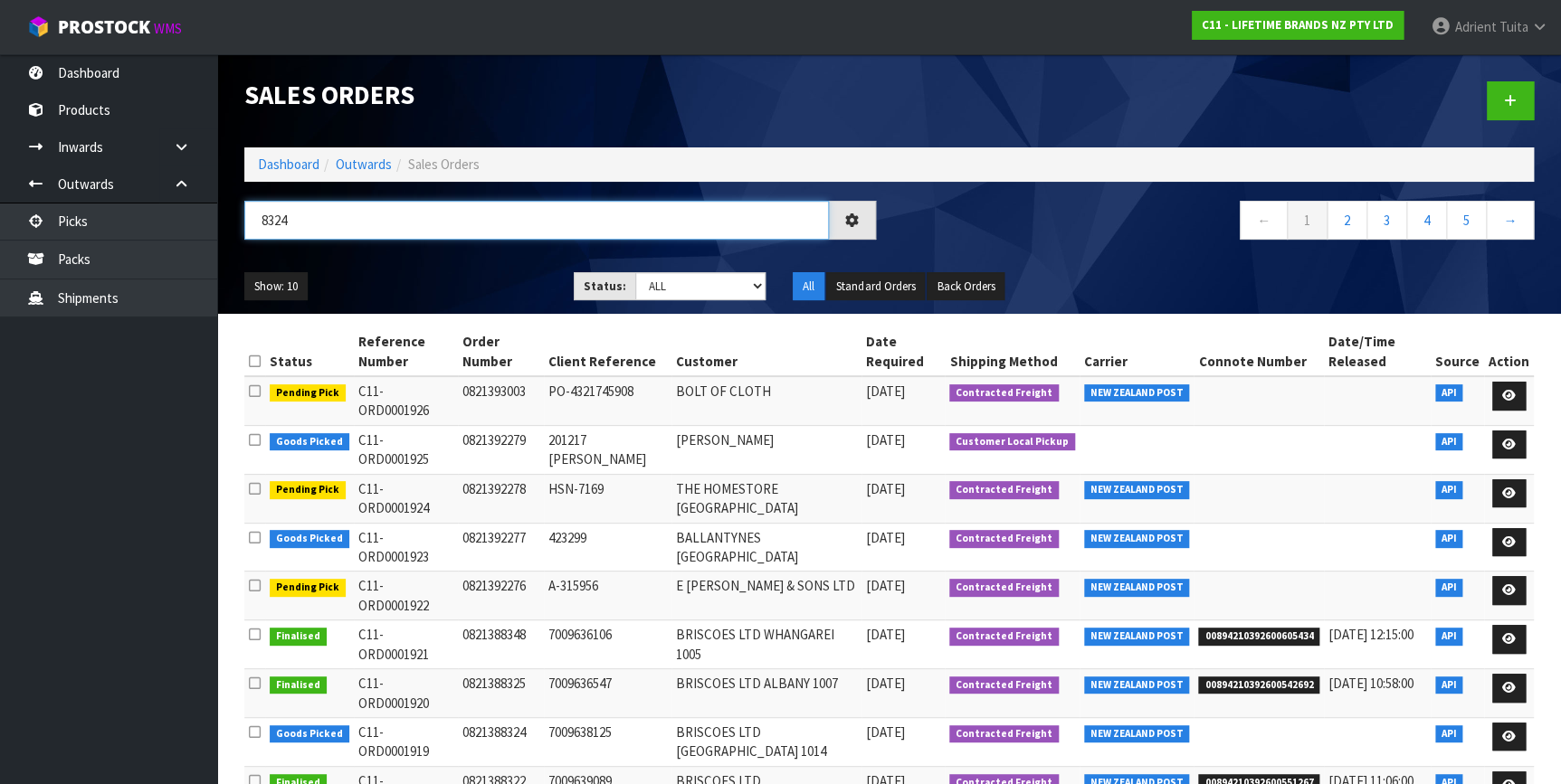
type input "8324"
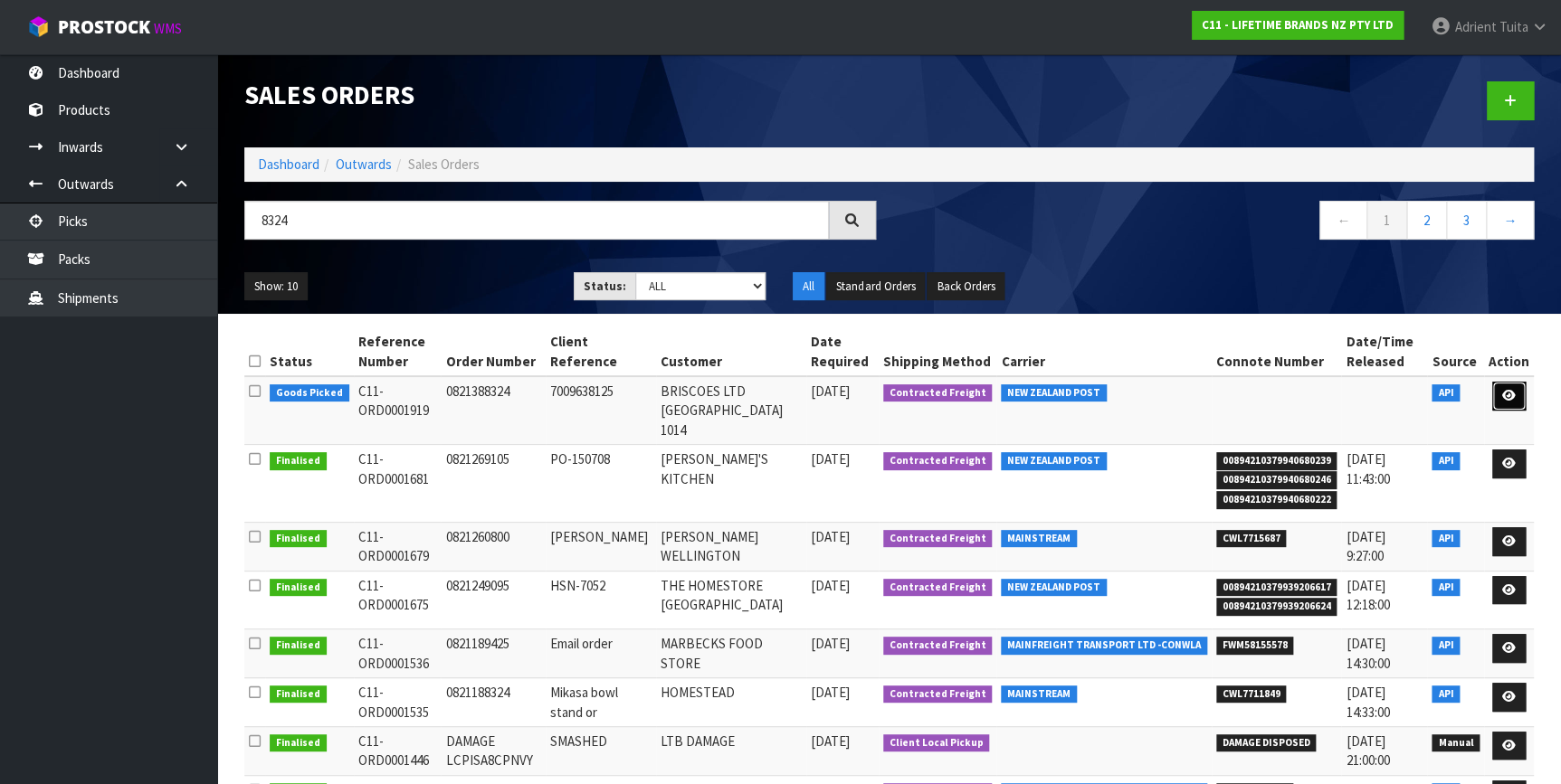
click at [1502, 393] on icon at bounding box center [1509, 396] width 14 height 12
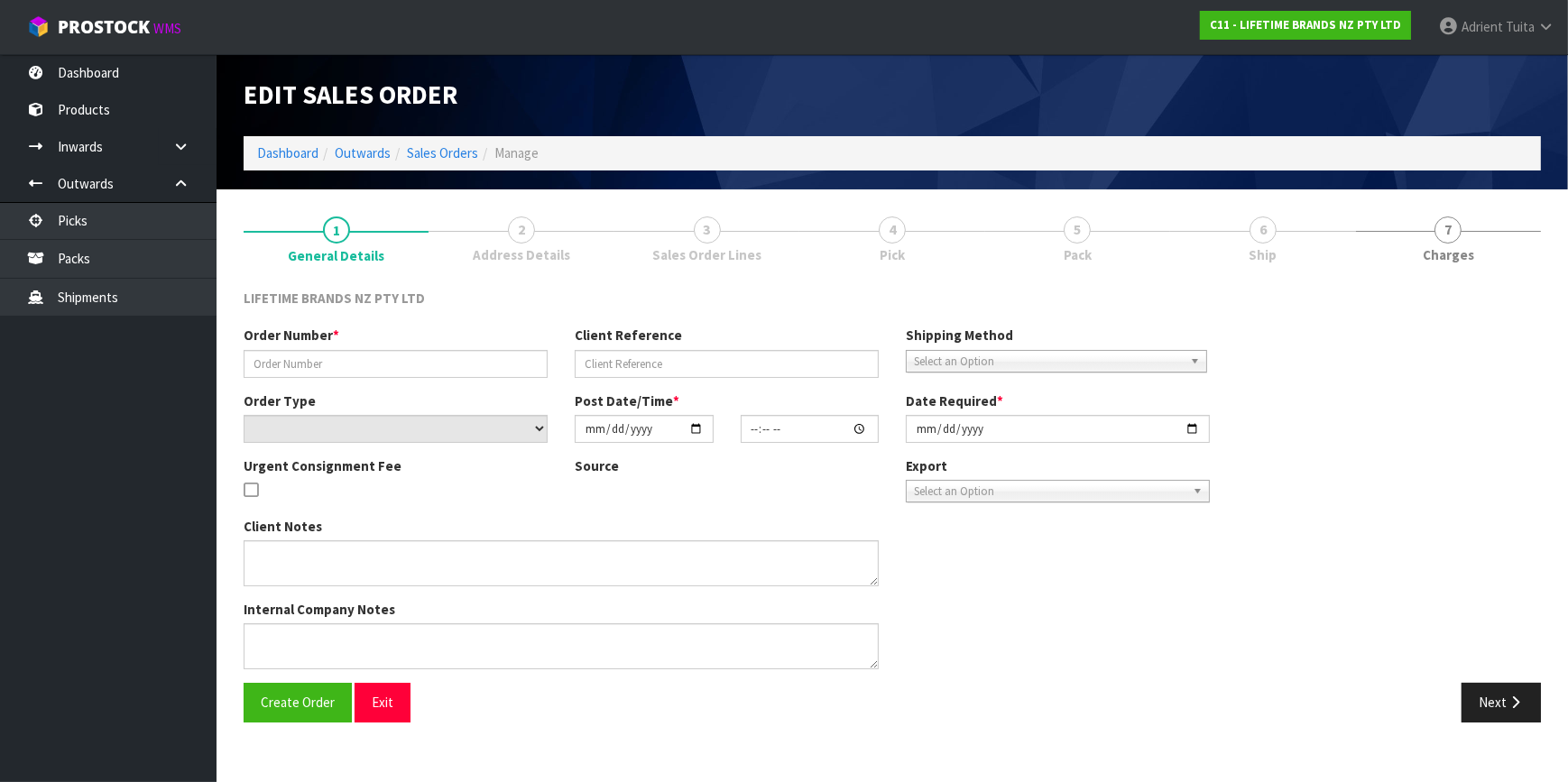
type input "0821388324"
type input "7009638125"
select select "number:0"
type input "2025-09-15"
type input "11:19:13.000"
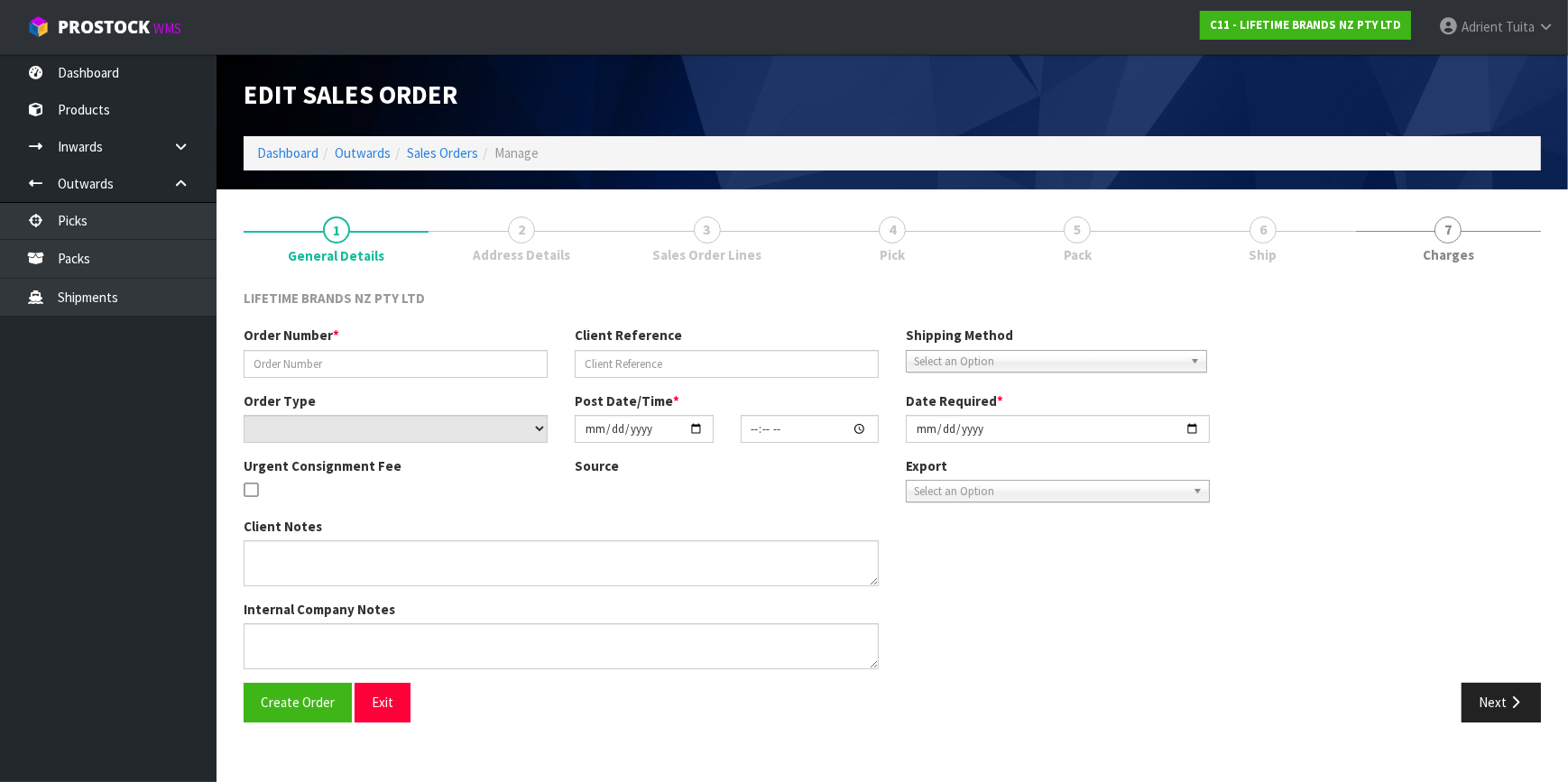
type input "2025-09-15"
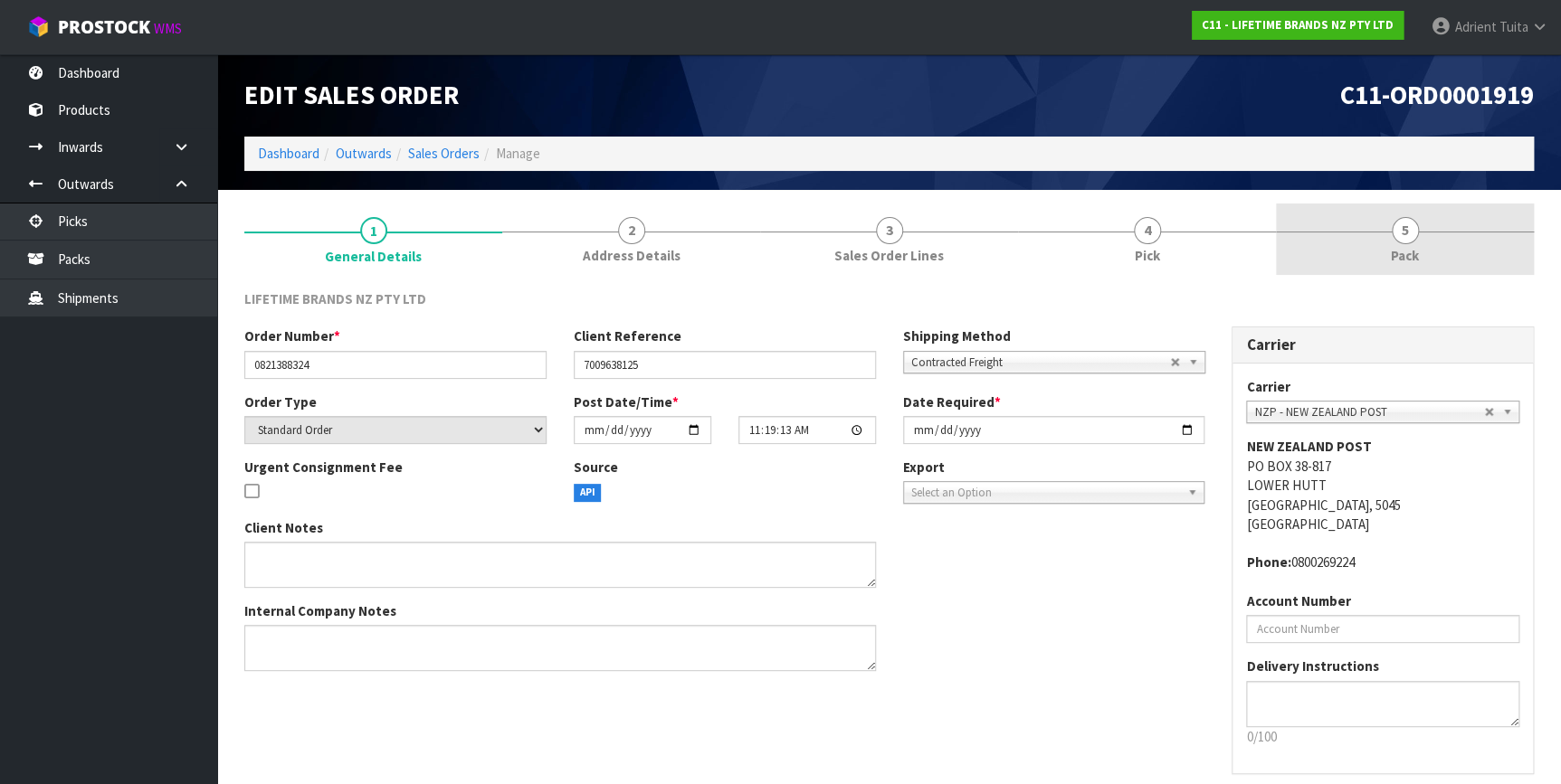
click at [1453, 253] on link "5 Pack" at bounding box center [1405, 239] width 258 height 72
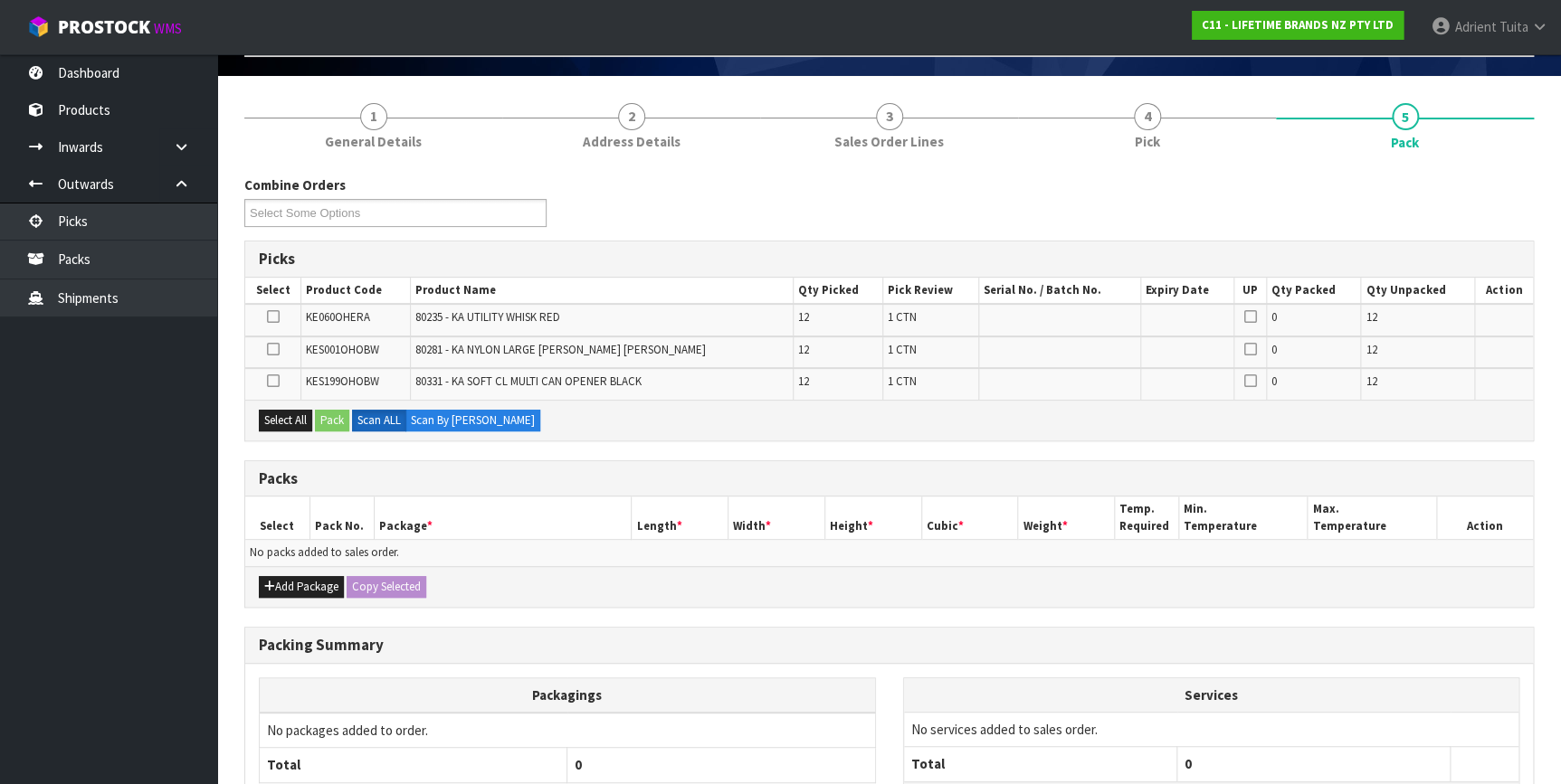
scroll to position [267, 0]
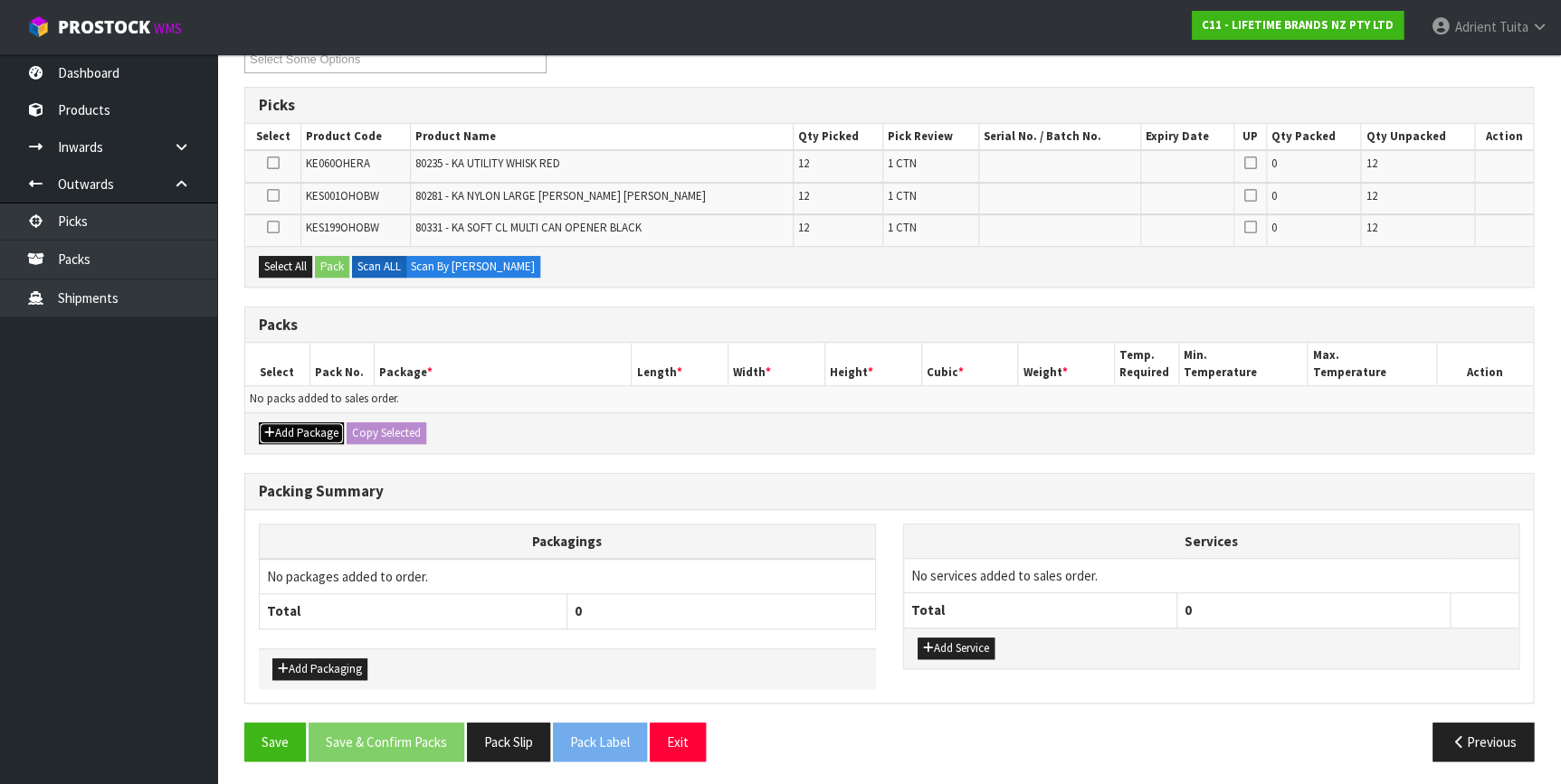
click at [282, 424] on button "Add Package" at bounding box center [301, 433] width 86 height 22
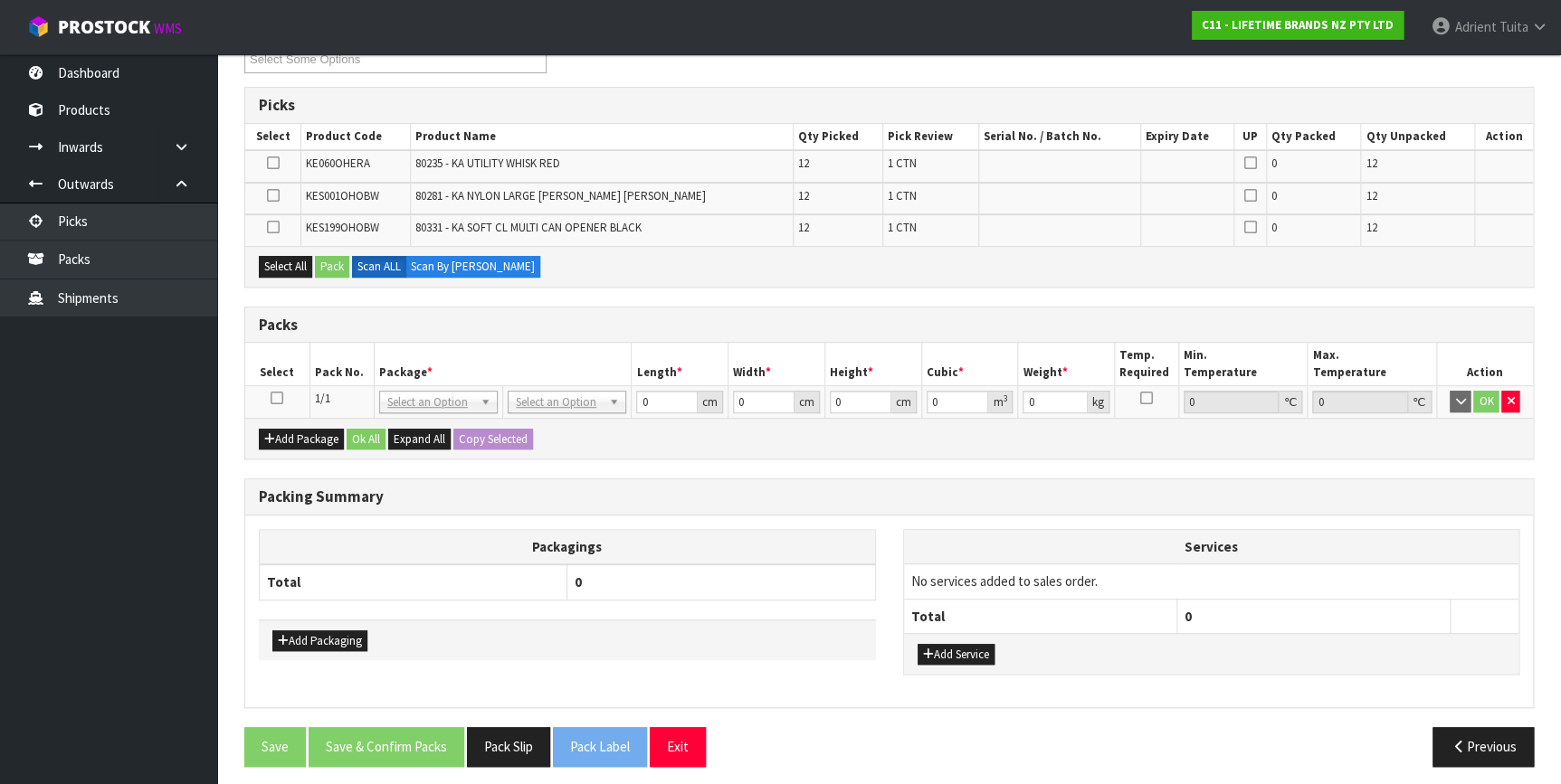
click at [282, 398] on icon at bounding box center [276, 398] width 13 height 1
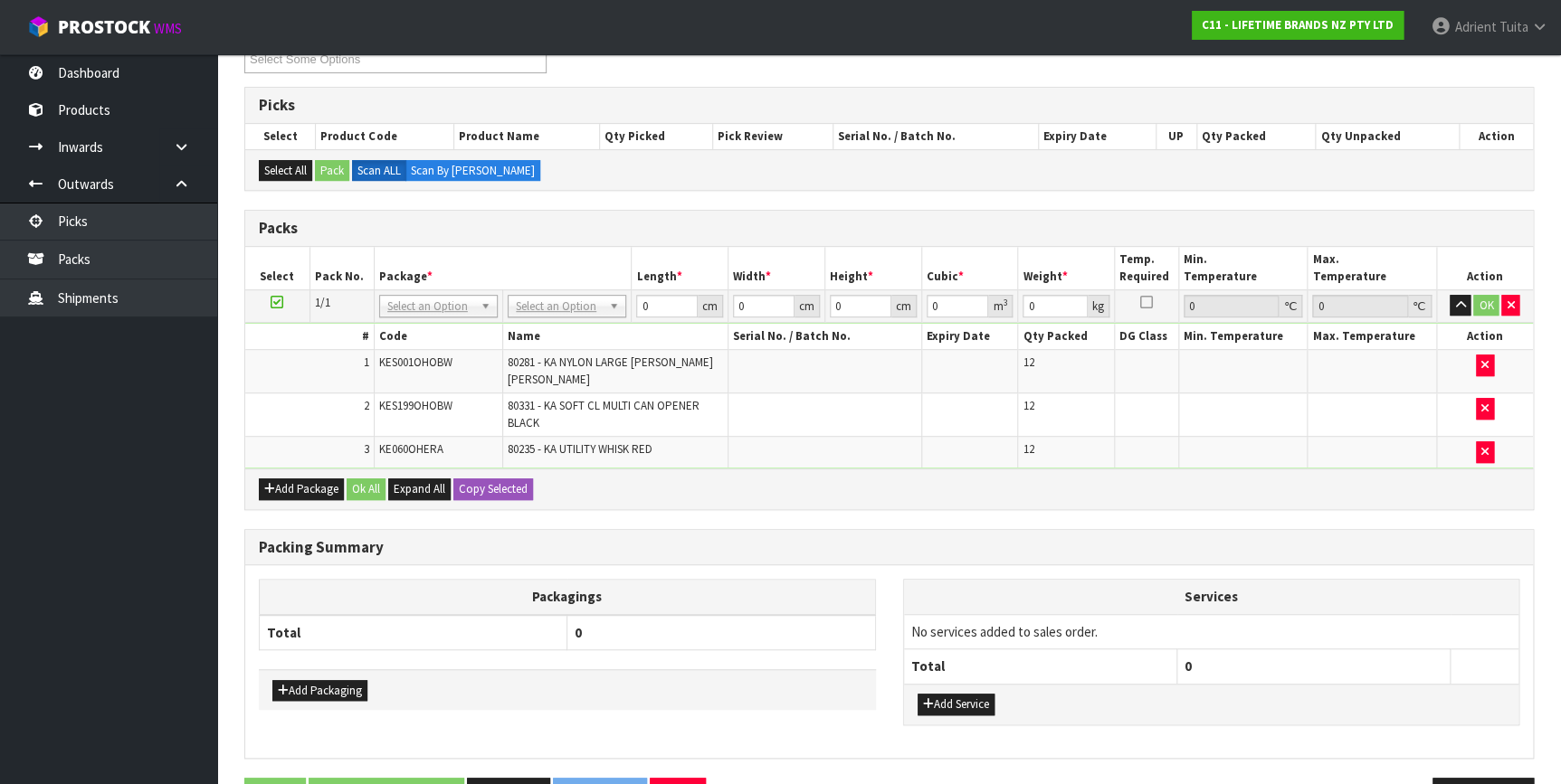
click at [331, 389] on td "1" at bounding box center [309, 371] width 129 height 43
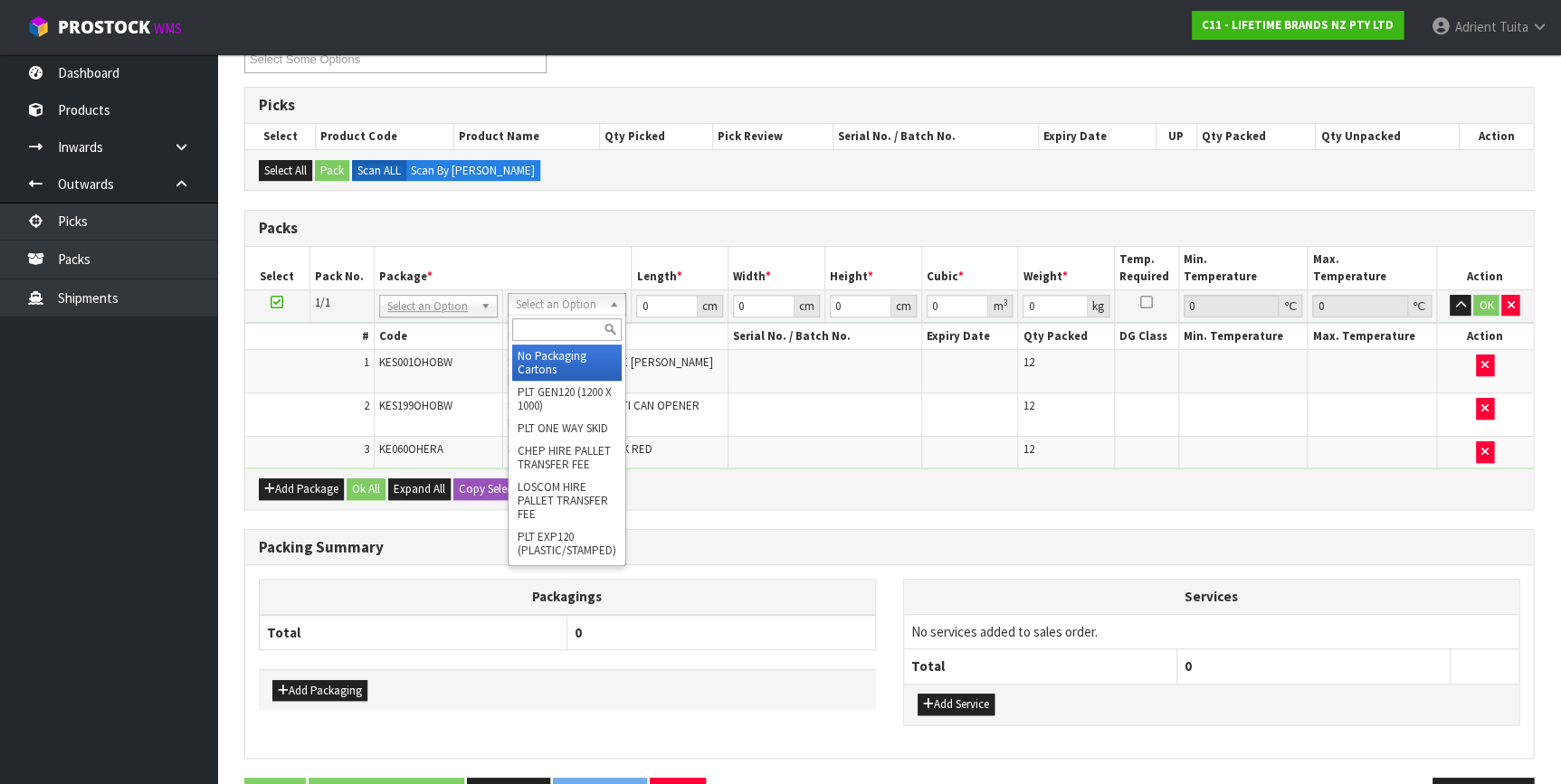
click at [527, 315] on div at bounding box center [566, 329] width 117 height 29
click at [527, 318] on input "text" at bounding box center [566, 329] width 109 height 23
type input "ctn7"
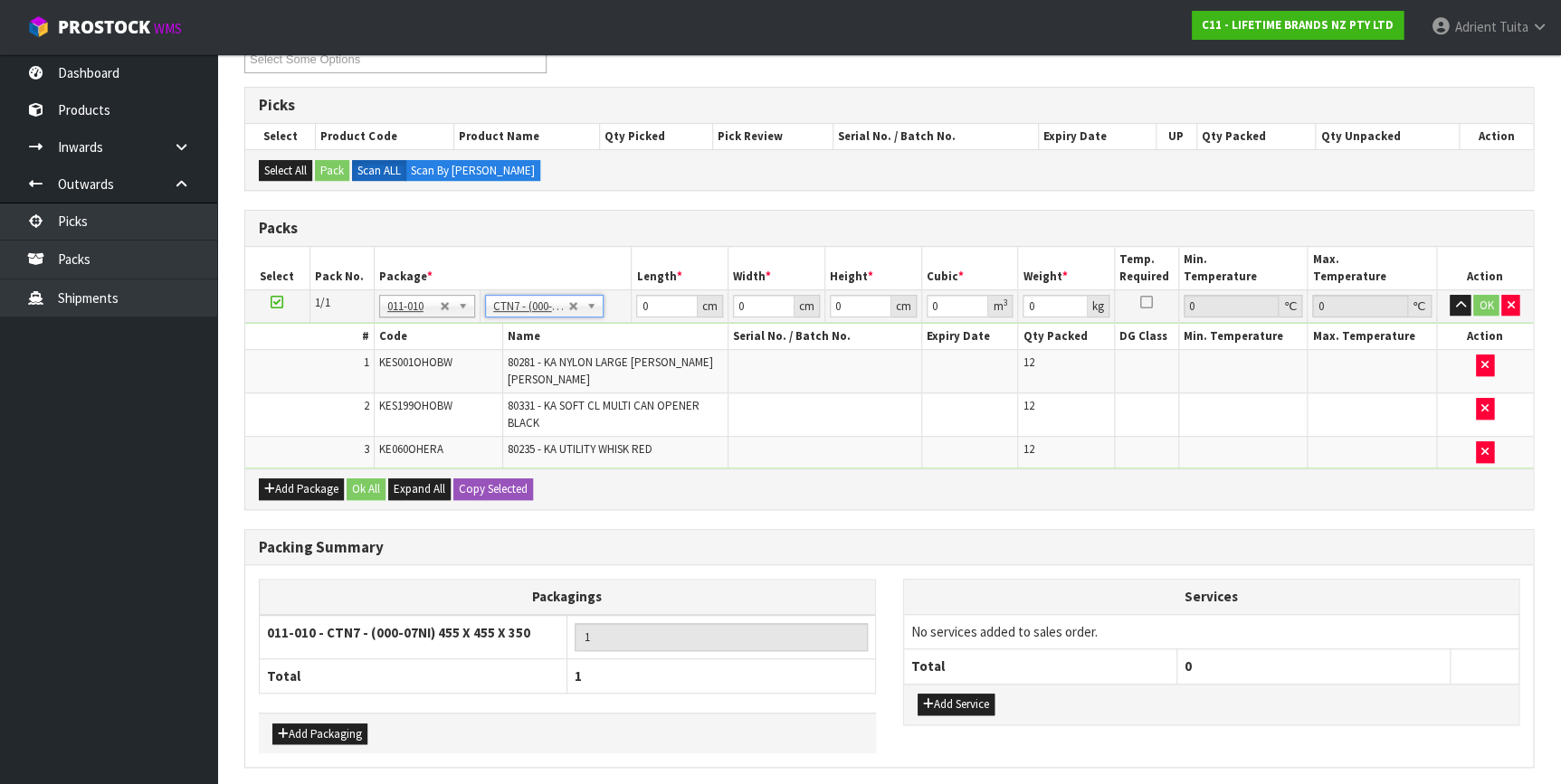
type input "45.5"
type input "35"
type input "0.072459"
type input "8.014"
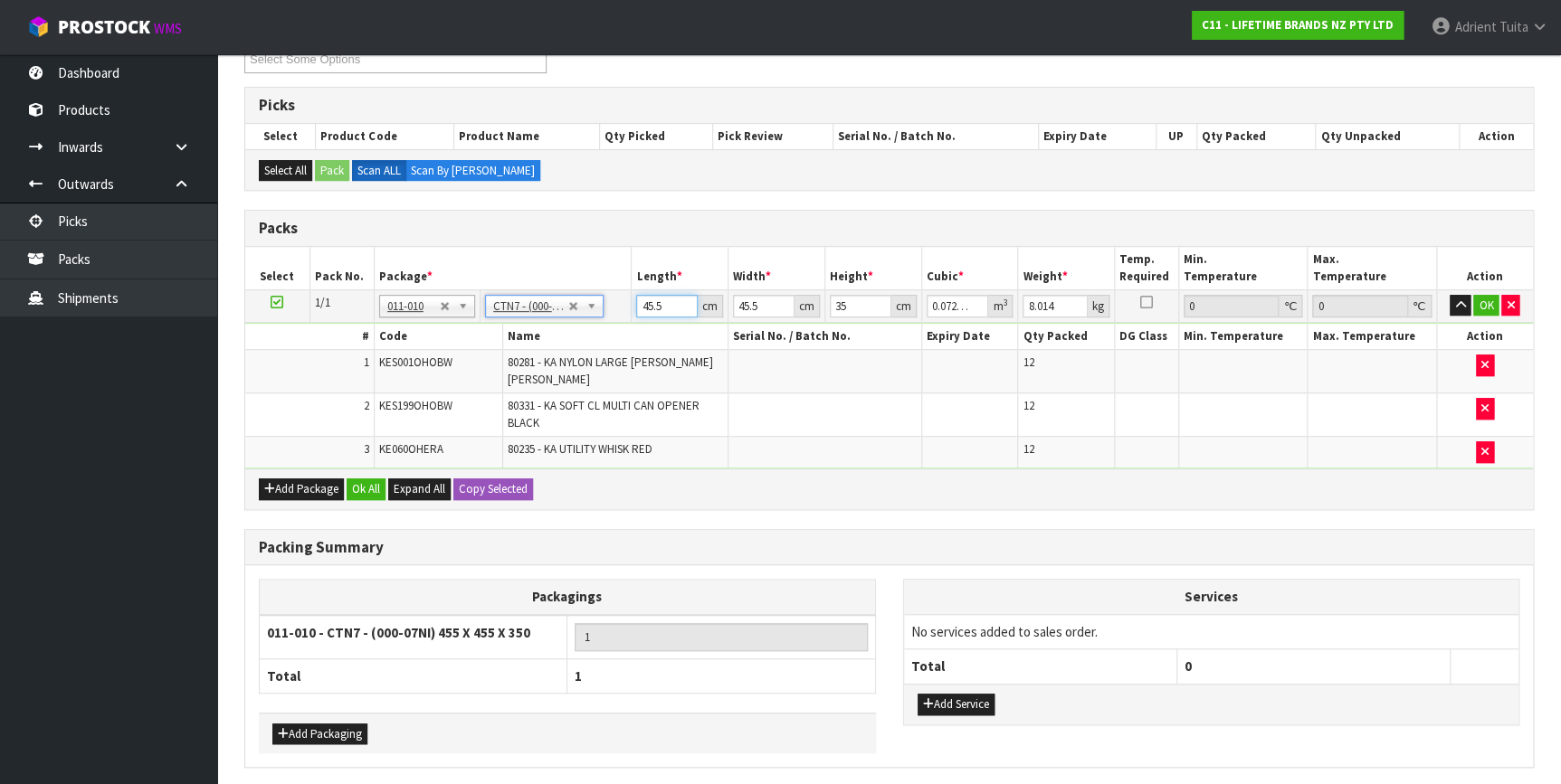
click at [648, 295] on input "45.5" at bounding box center [666, 306] width 62 height 23
click at [649, 295] on input "45.5" at bounding box center [666, 306] width 62 height 23
type input "4"
type input "0.00637"
type input "47"
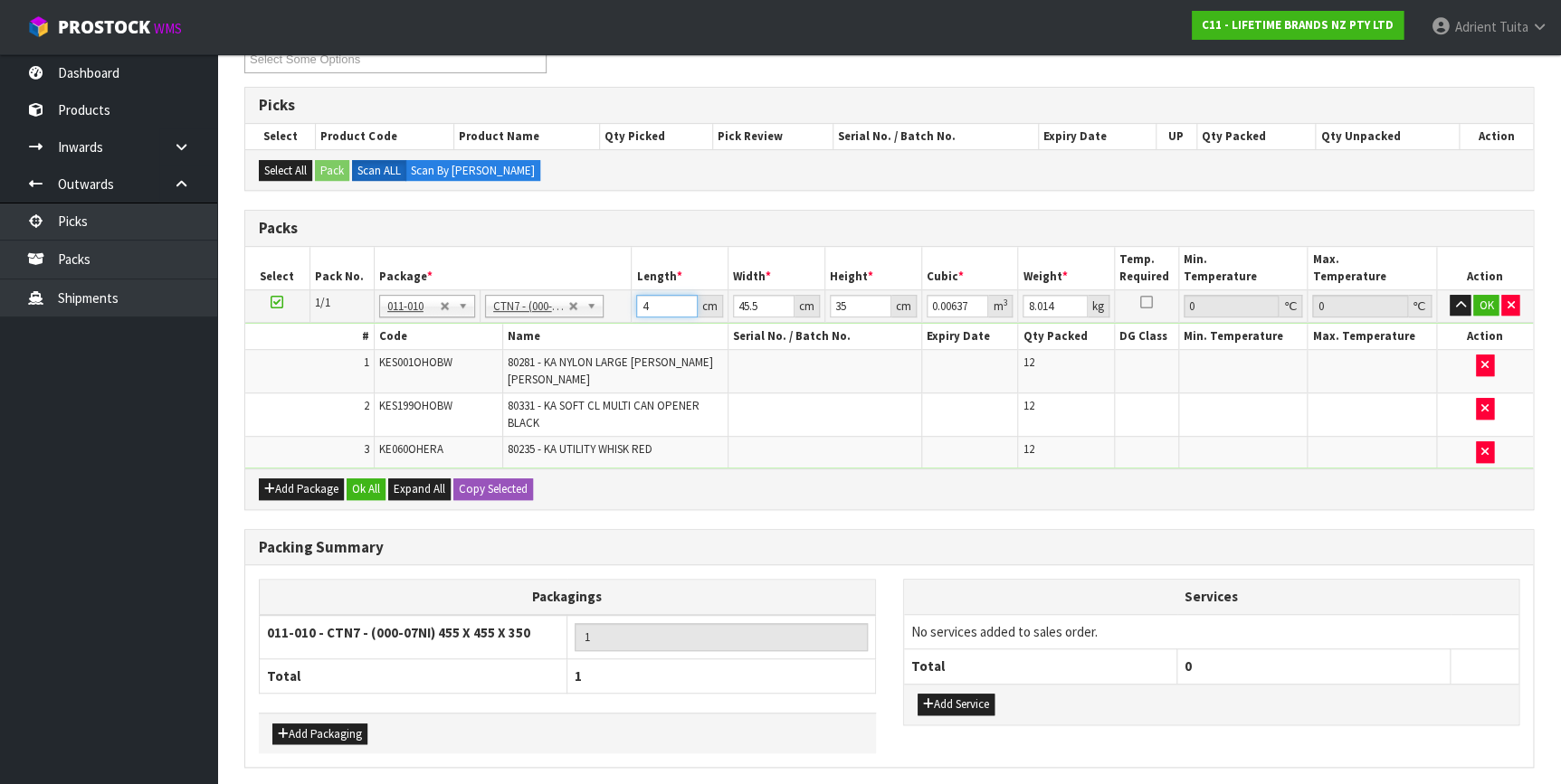
type input "0.074847"
type input "47"
type input "4"
type input "0.00658"
type input "47"
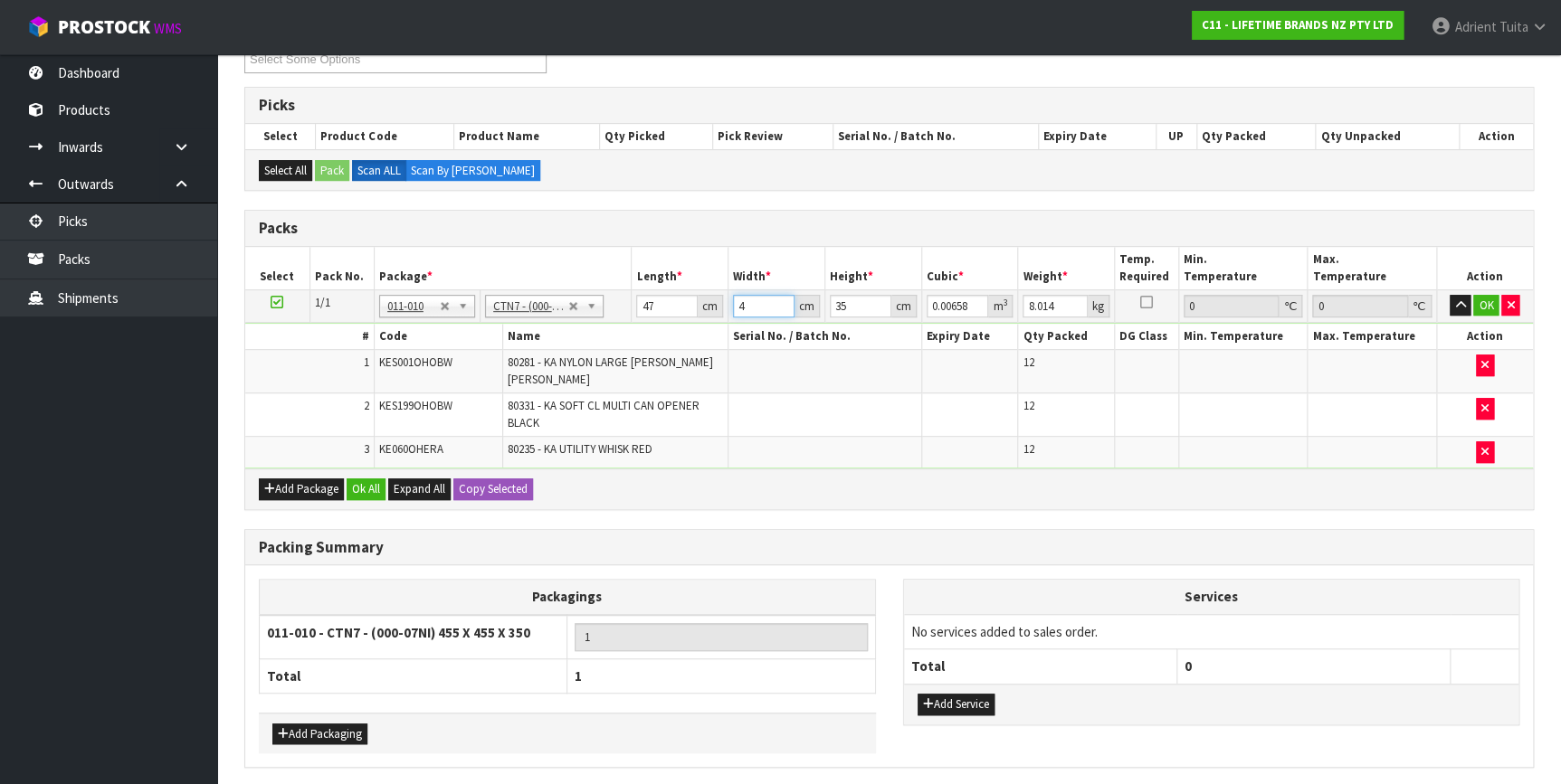
type input "0.077315"
type input "47"
type input "4"
type input "0.008836"
type input "43"
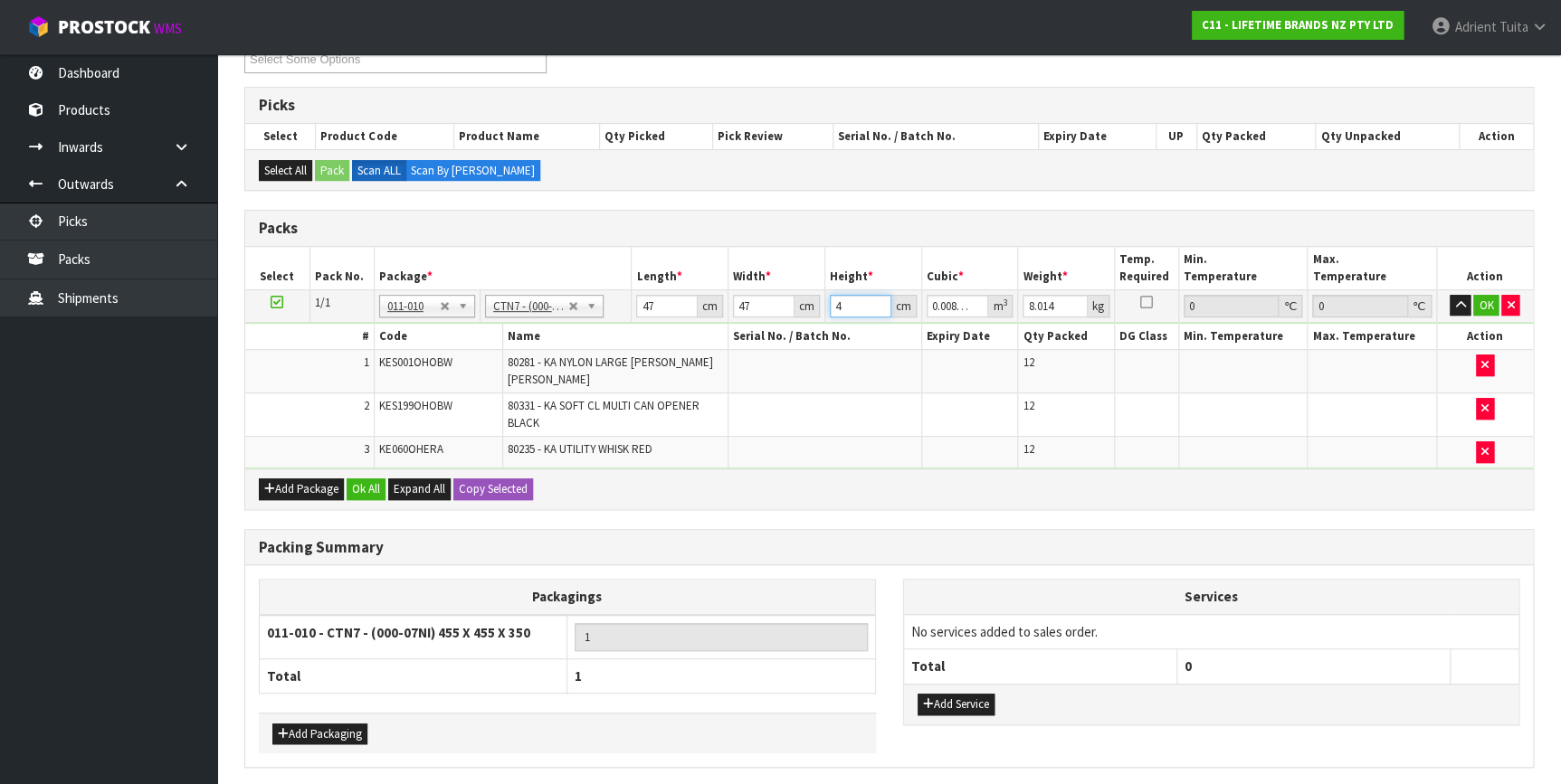
type input "0.094987"
type input "43"
type input "11"
click at [1478, 306] on button "OK" at bounding box center [1485, 306] width 26 height 22
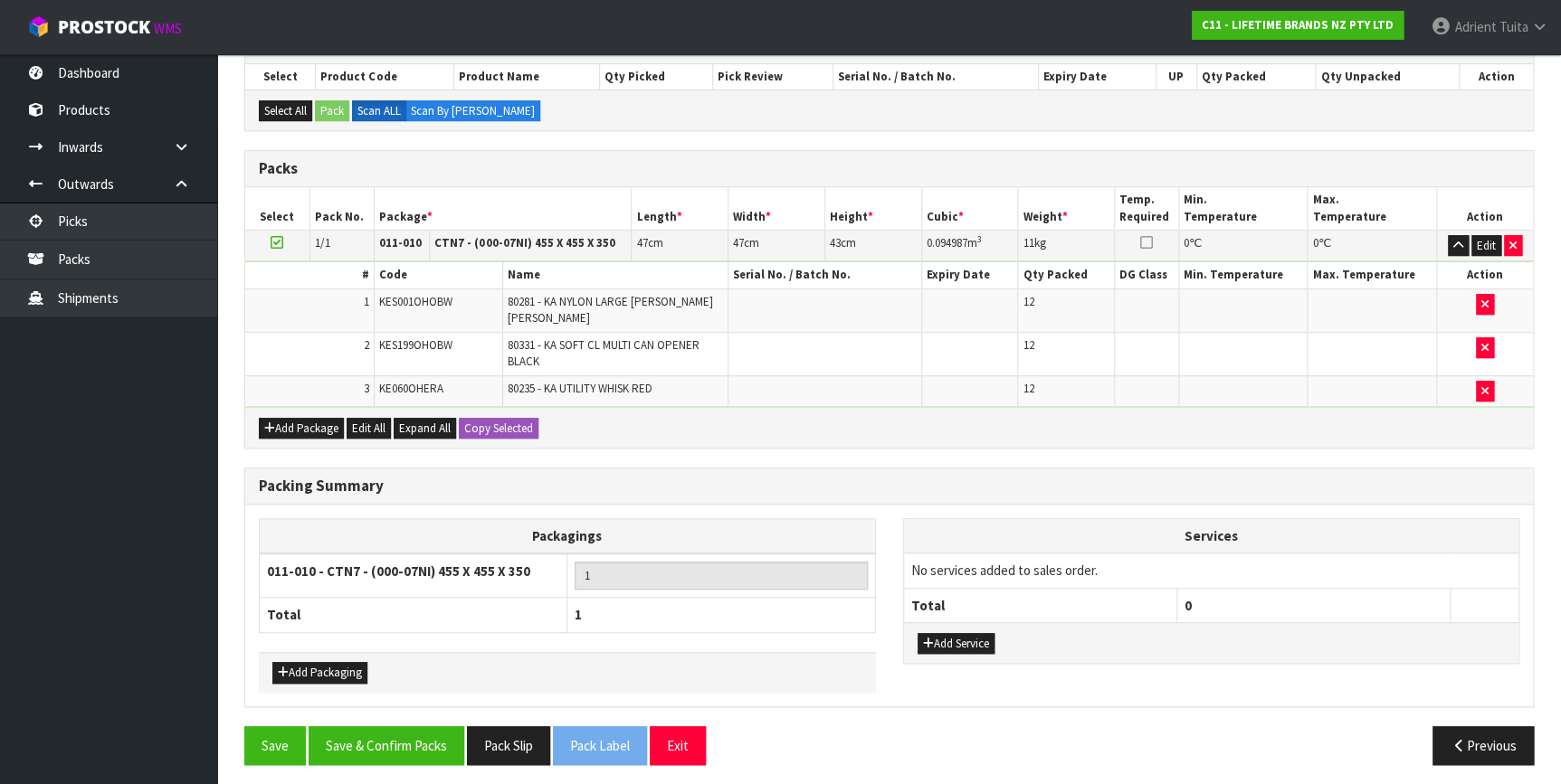
scroll to position [330, 0]
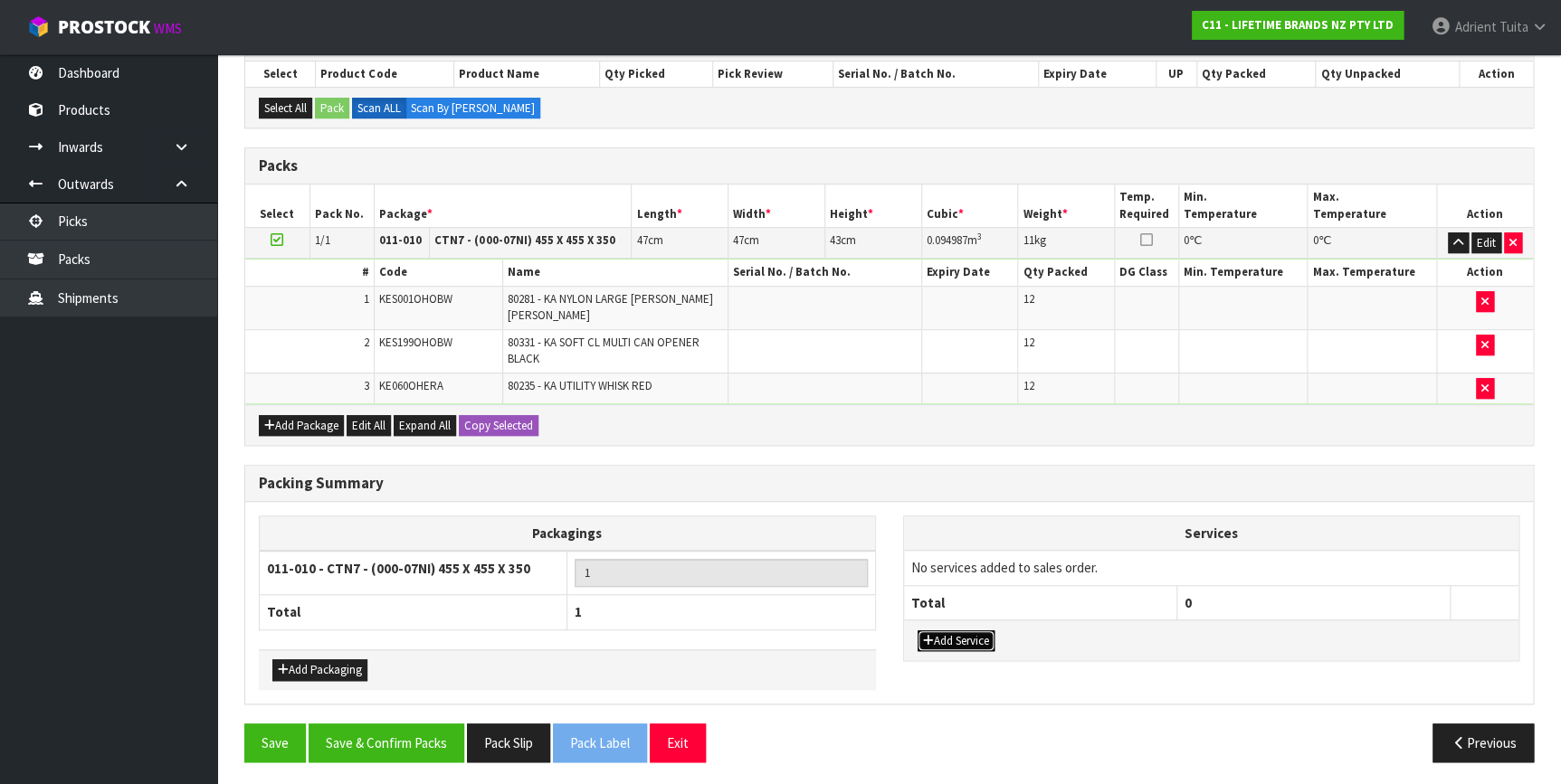
drag, startPoint x: 937, startPoint y: 642, endPoint x: 954, endPoint y: 602, distance: 43.5
click at [937, 642] on button "Add Service" at bounding box center [955, 642] width 77 height 22
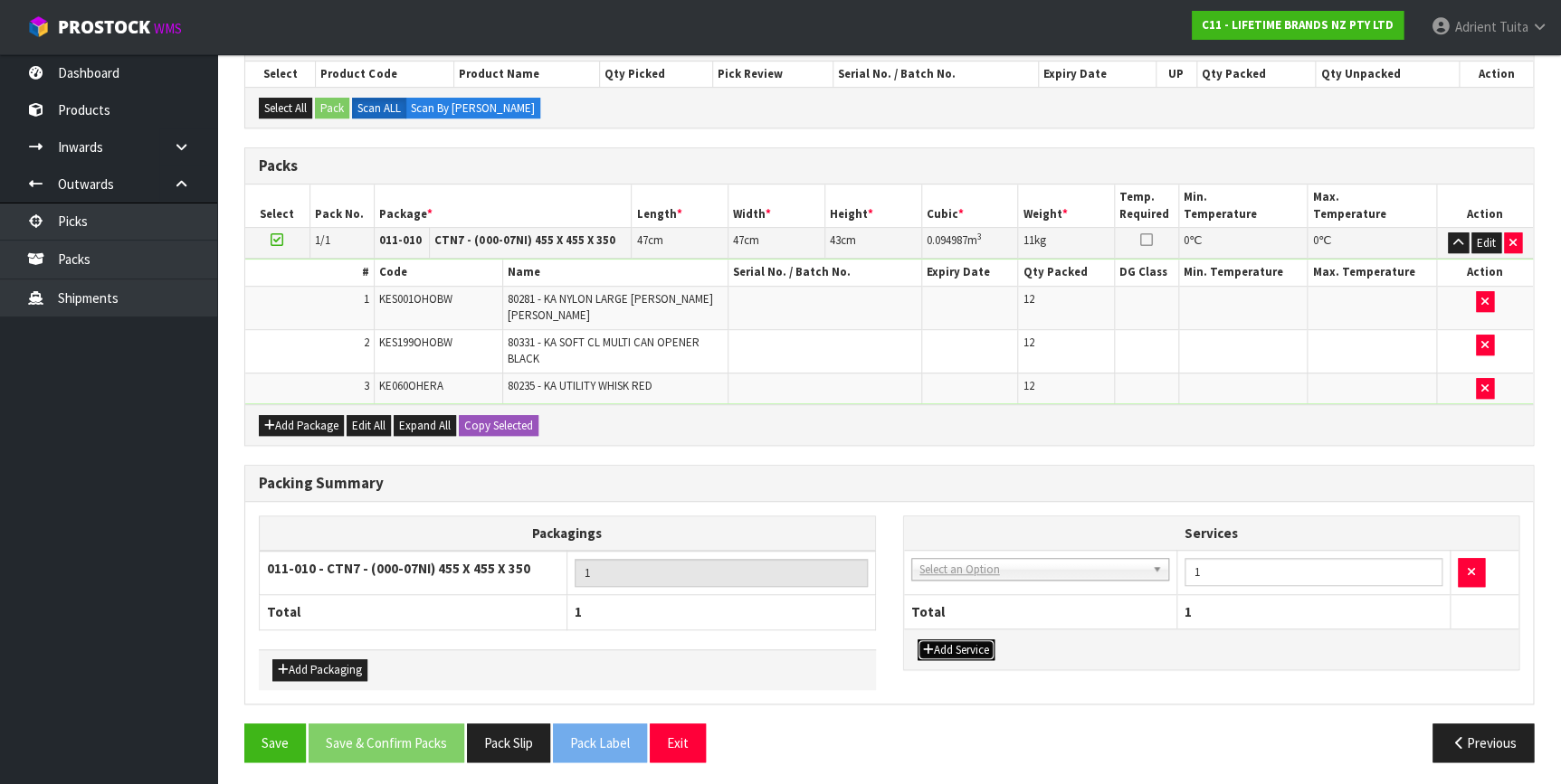
drag, startPoint x: 971, startPoint y: 556, endPoint x: 971, endPoint y: 588, distance: 32.0
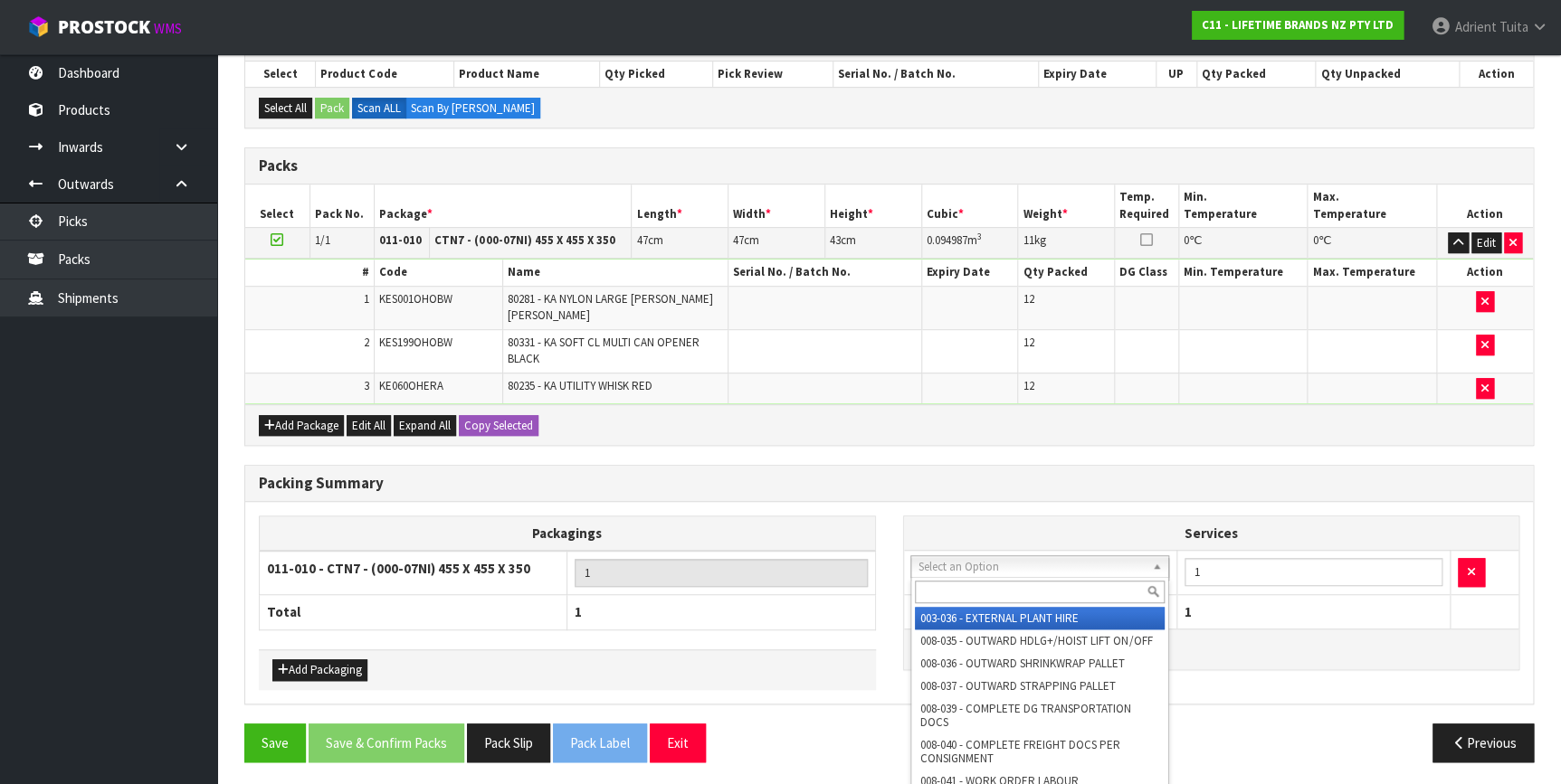
click at [971, 588] on input "text" at bounding box center [1039, 591] width 250 height 23
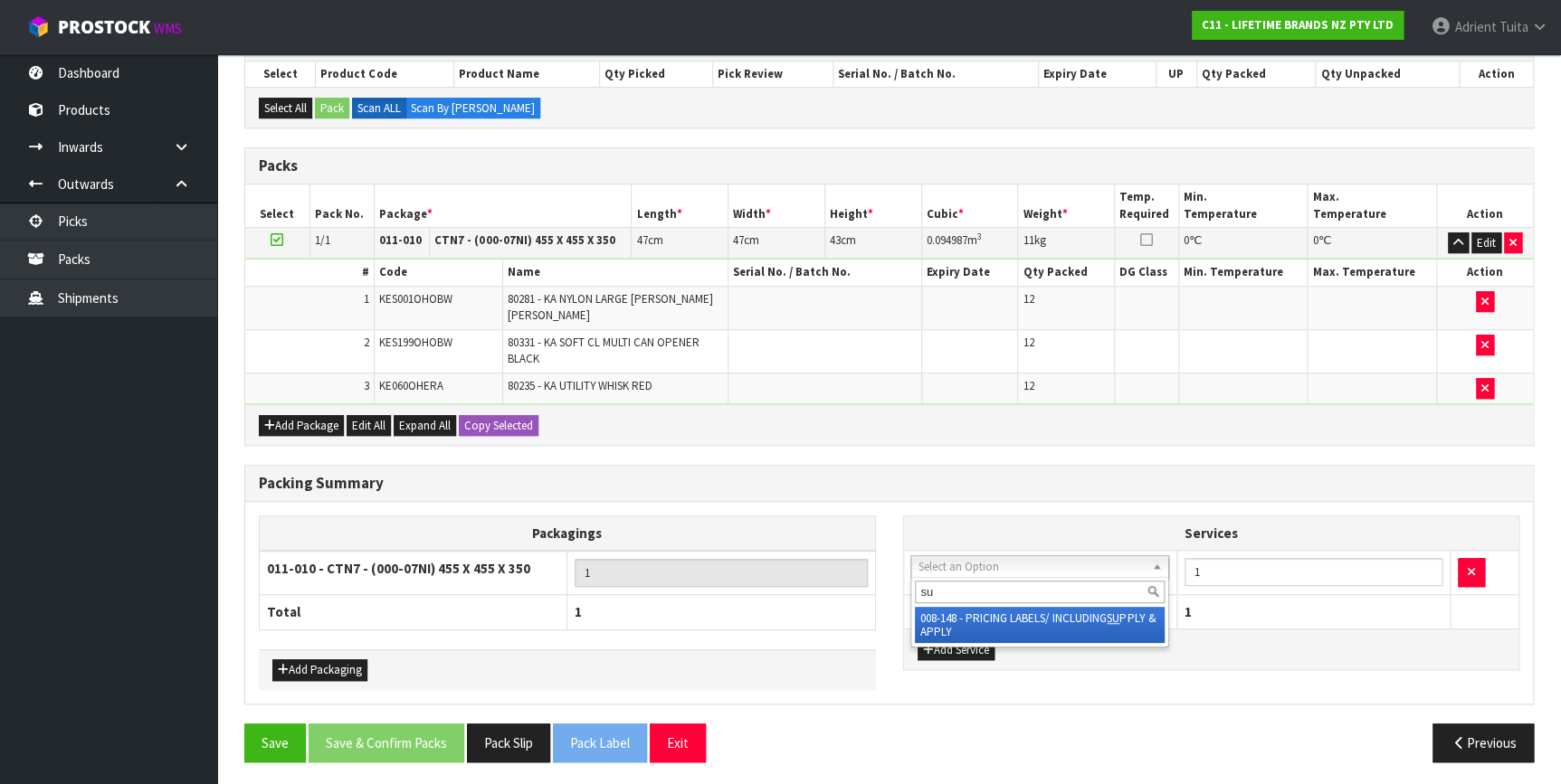
type input "su"
drag, startPoint x: 950, startPoint y: 607, endPoint x: 1123, endPoint y: 580, distance: 175.1
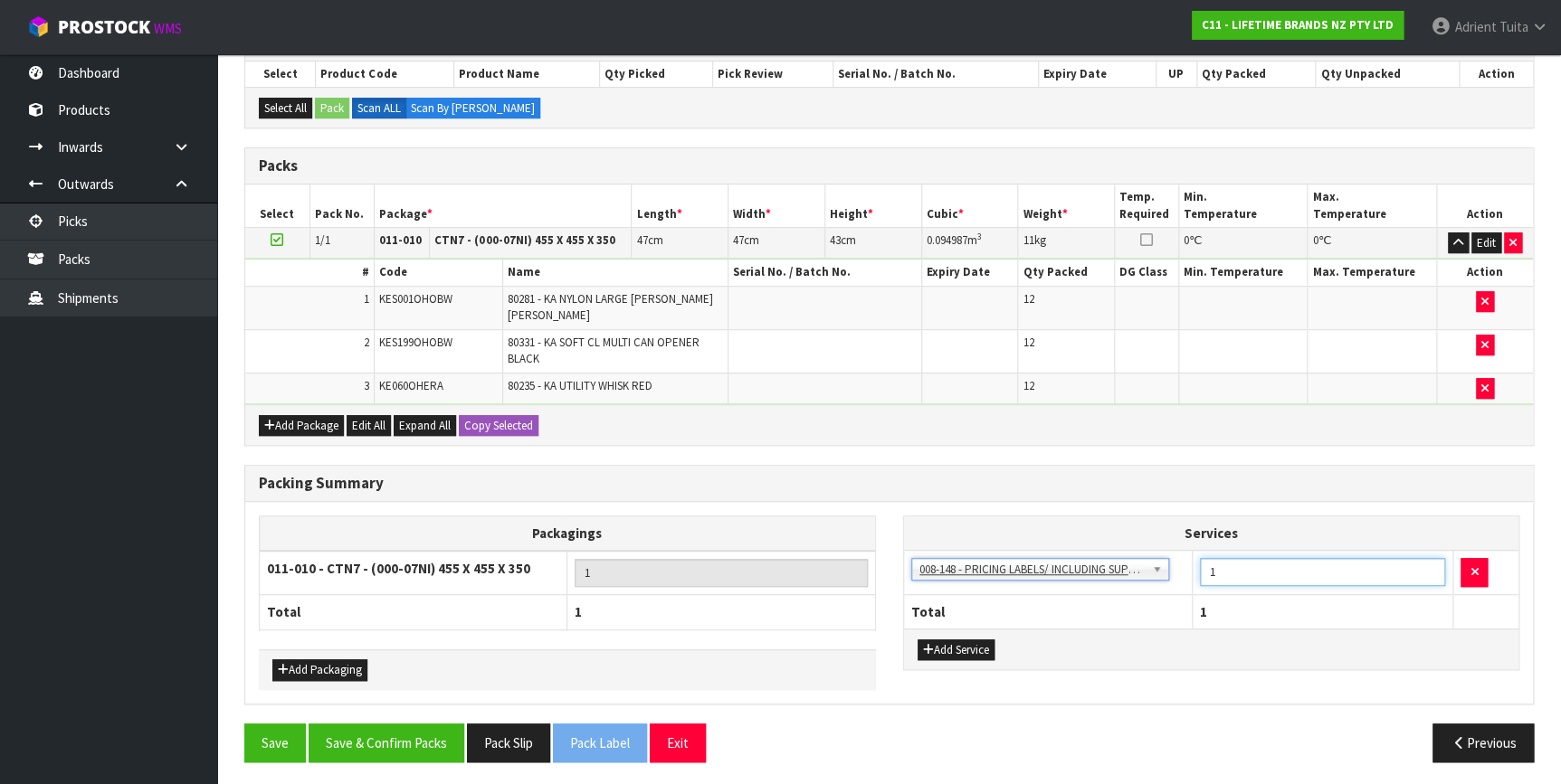
click at [1244, 562] on input "1" at bounding box center [1322, 572] width 246 height 28
type input "47"
click at [1220, 569] on input "47" at bounding box center [1322, 572] width 246 height 28
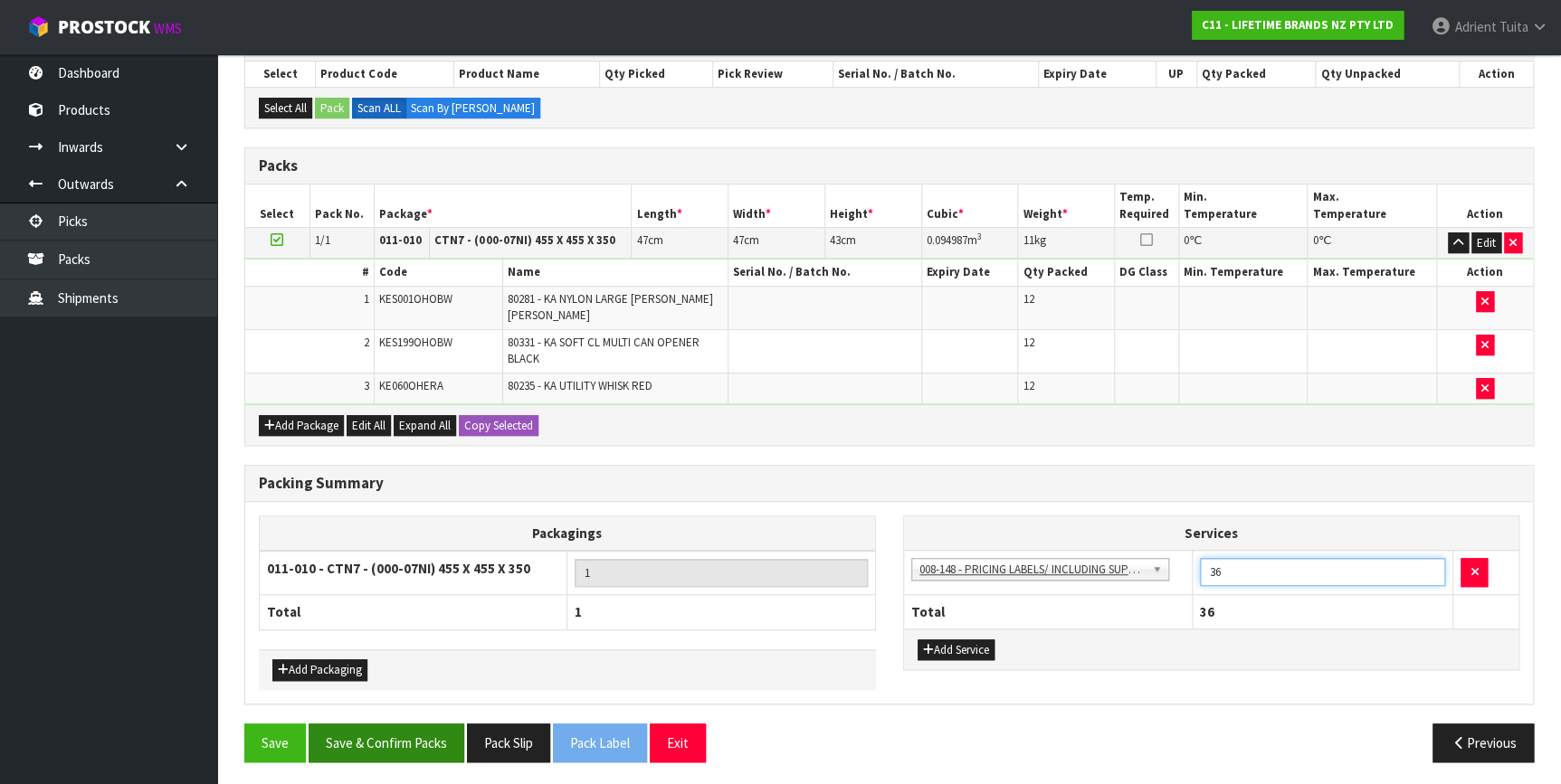
type input "36"
click at [403, 744] on button "Save & Confirm Packs" at bounding box center [386, 743] width 155 height 39
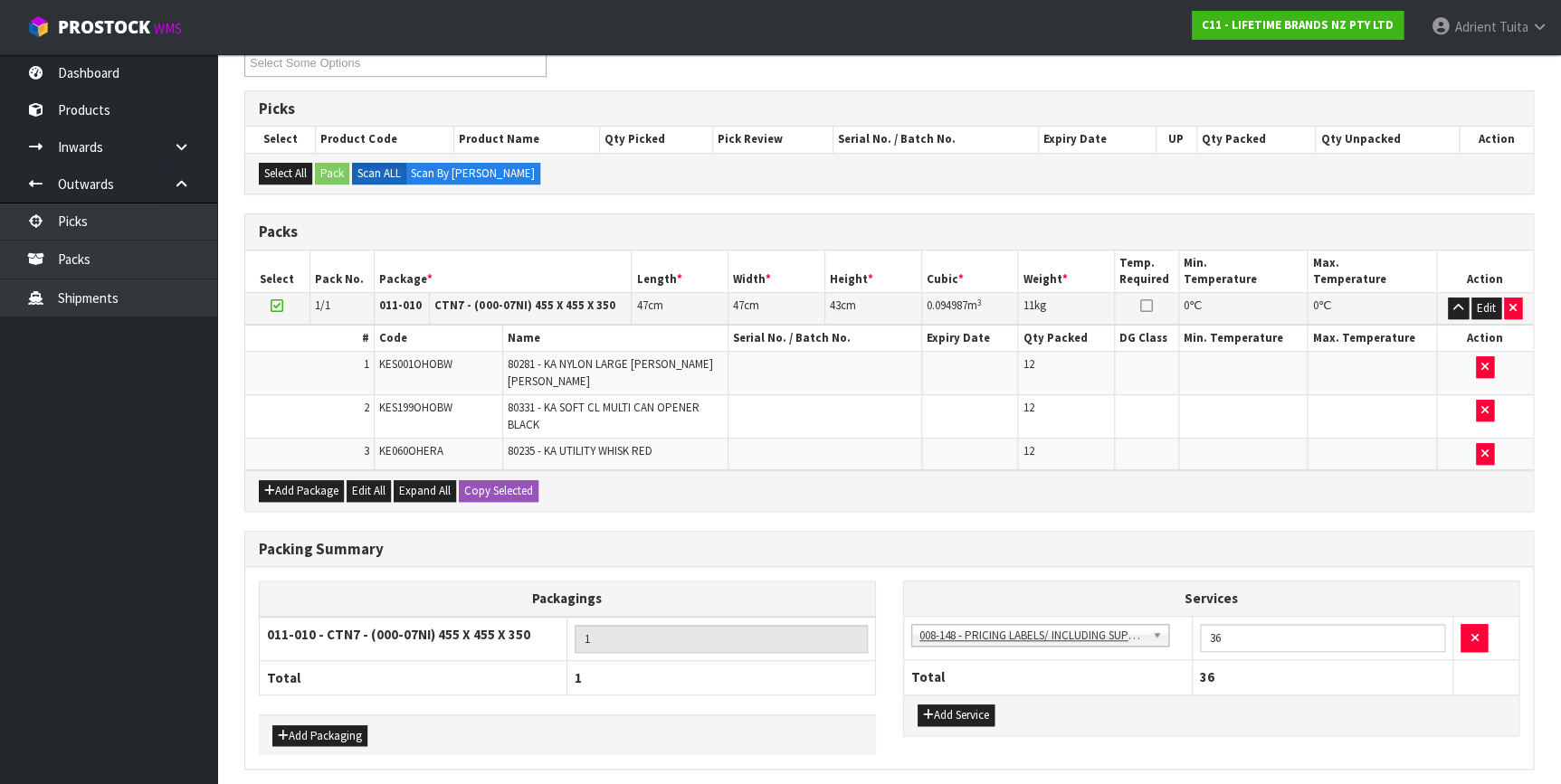
scroll to position [0, 0]
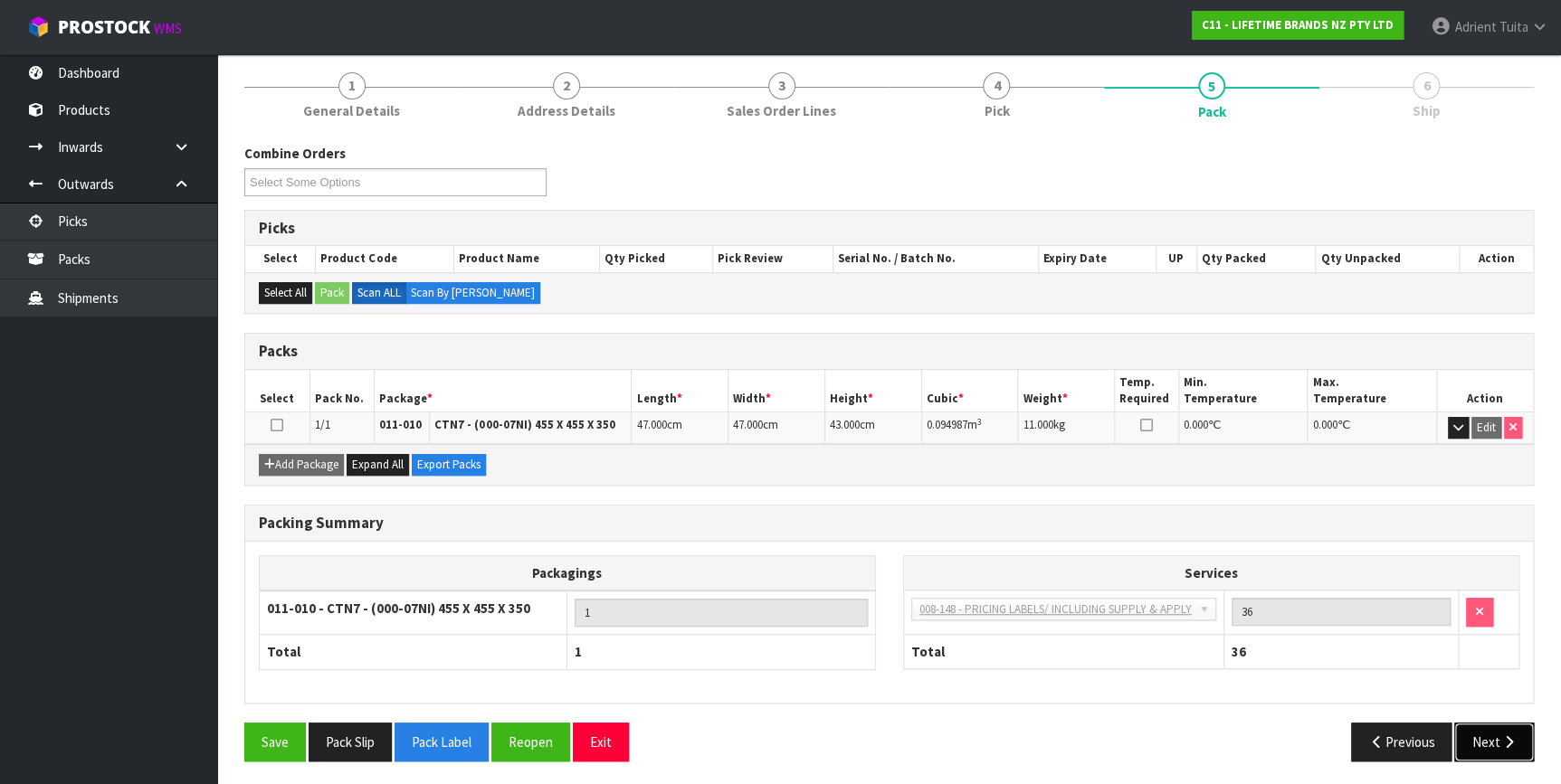
click at [1509, 744] on button "Next" at bounding box center [1493, 742] width 80 height 39
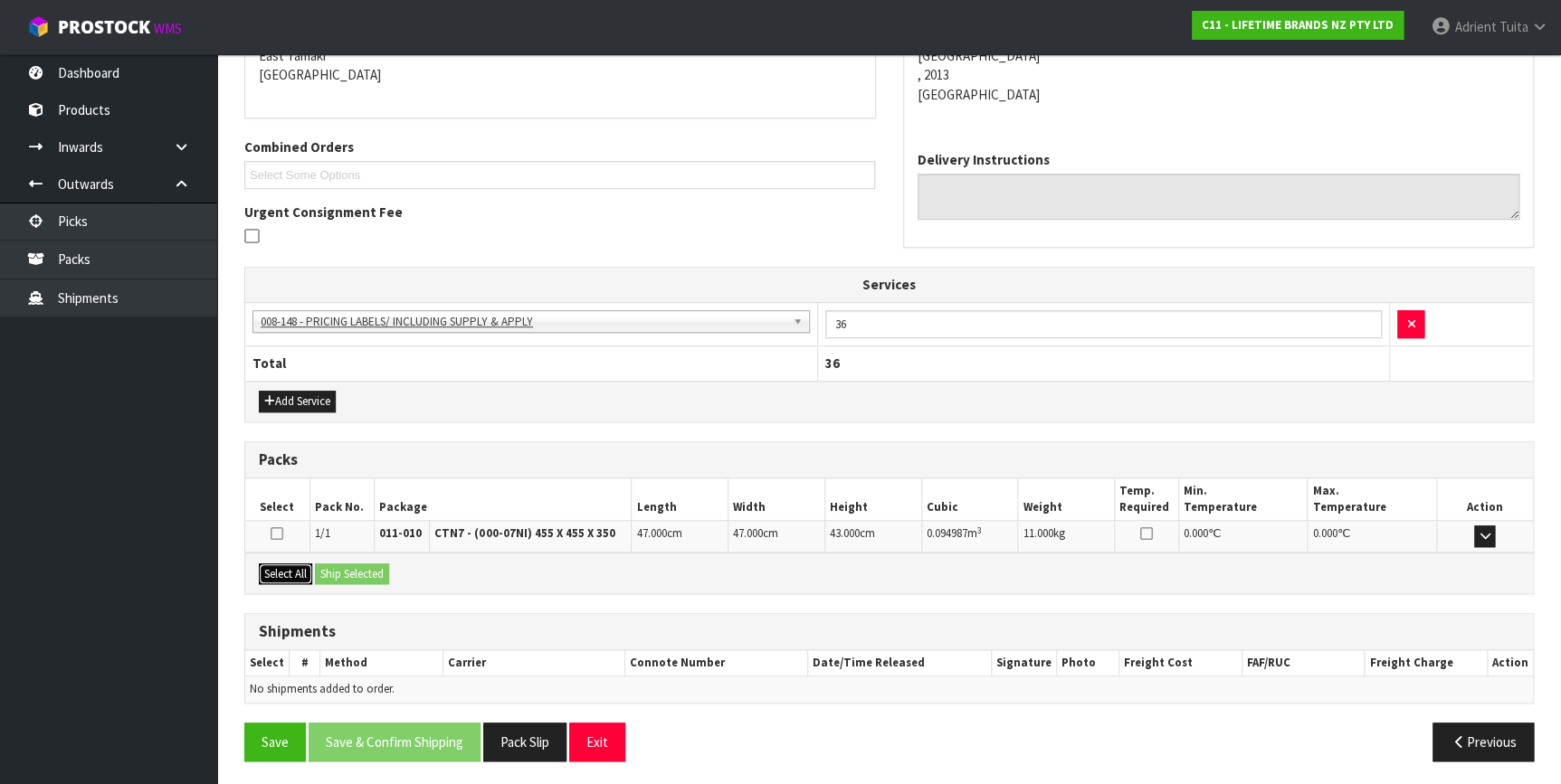
drag, startPoint x: 308, startPoint y: 570, endPoint x: 338, endPoint y: 570, distance: 30.0
click at [310, 570] on button "Select All" at bounding box center [285, 574] width 53 height 22
drag, startPoint x: 344, startPoint y: 570, endPoint x: 360, endPoint y: 569, distance: 16.0
click at [344, 570] on button "Ship Selected" at bounding box center [351, 574] width 74 height 22
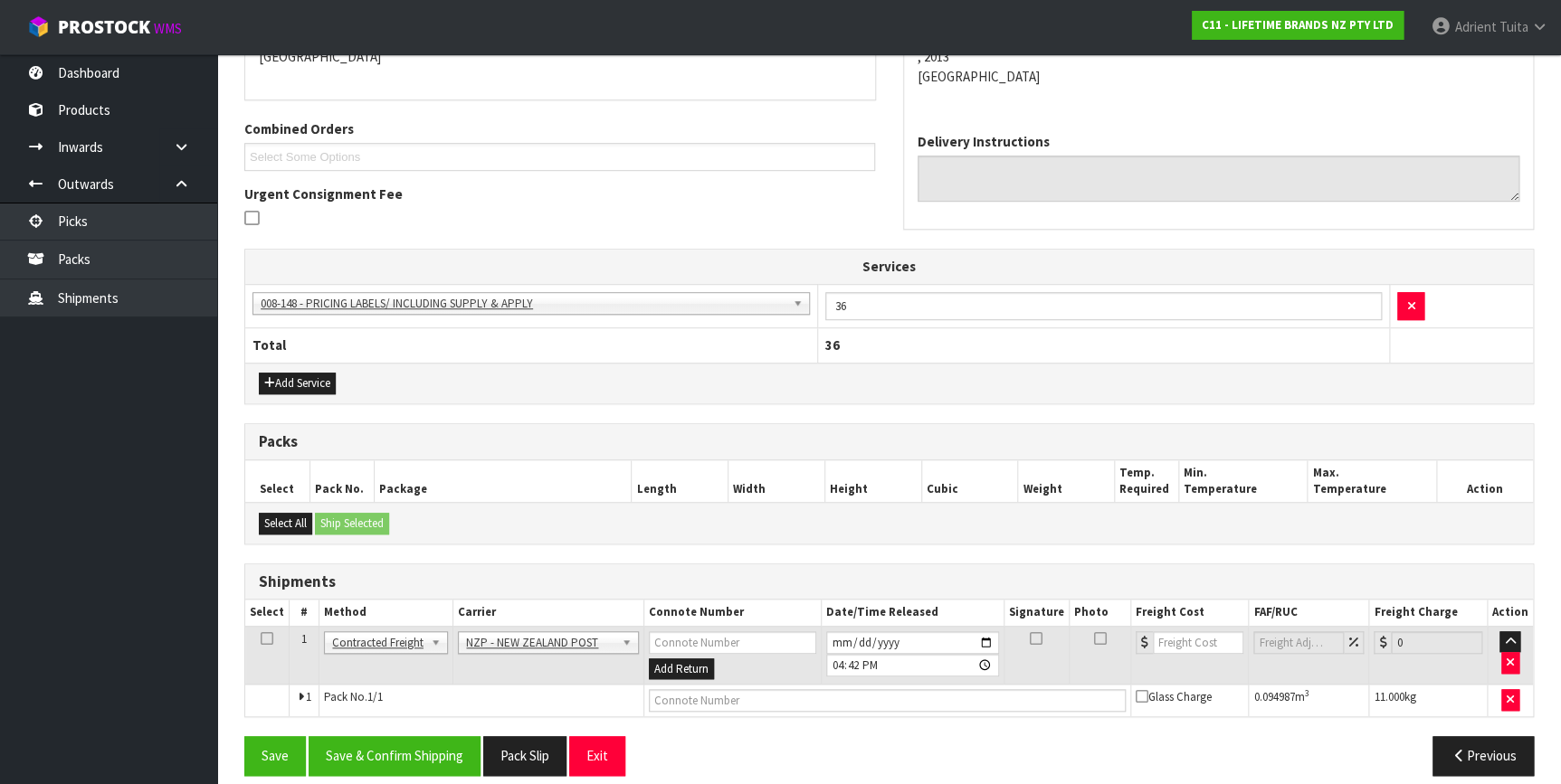
scroll to position [430, 0]
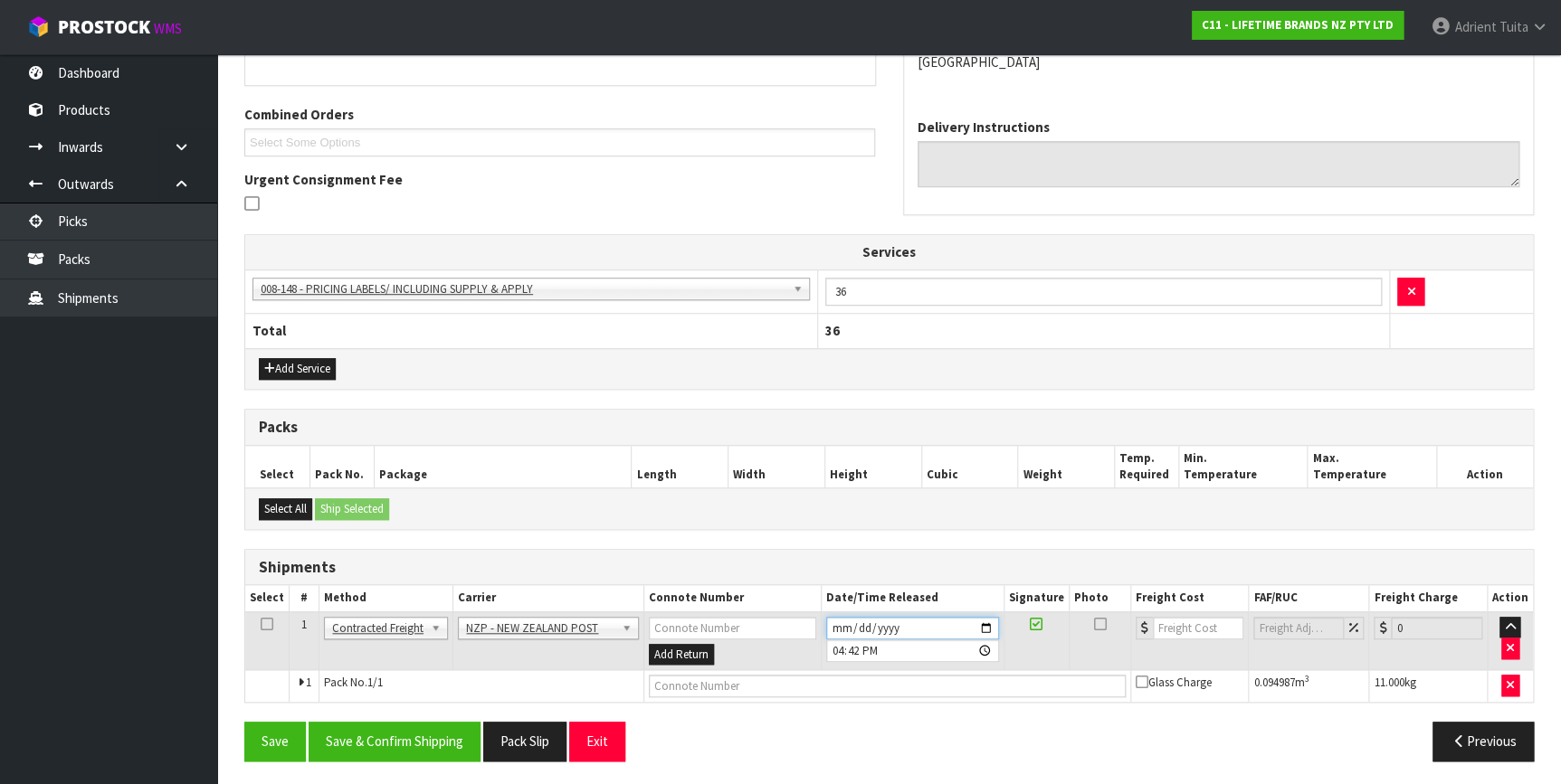
click at [987, 624] on input "2025-09-16" at bounding box center [912, 628] width 173 height 23
type input "2025-09-17"
click at [340, 740] on button "Save & Confirm Shipping" at bounding box center [394, 741] width 172 height 39
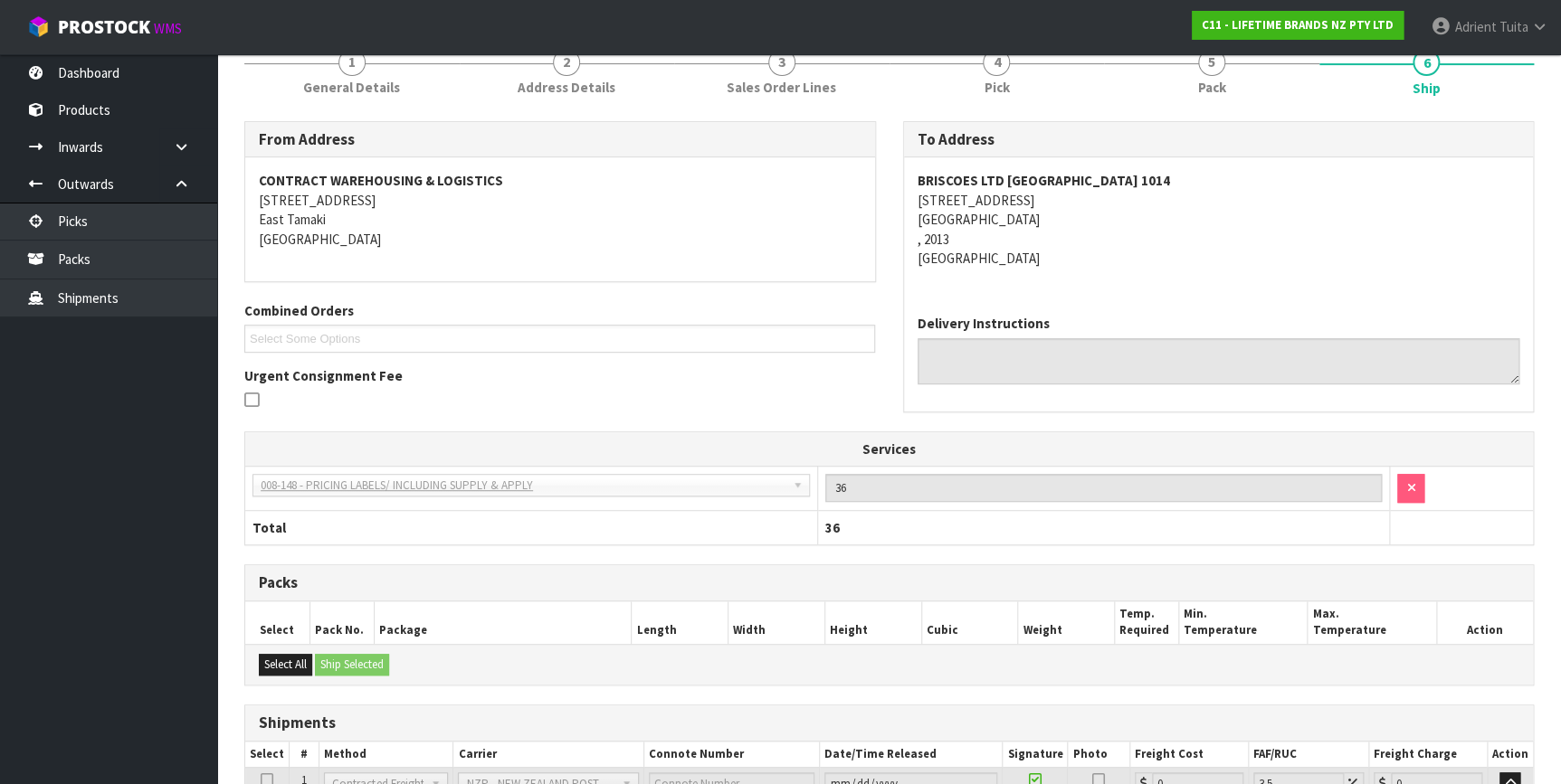
scroll to position [405, 0]
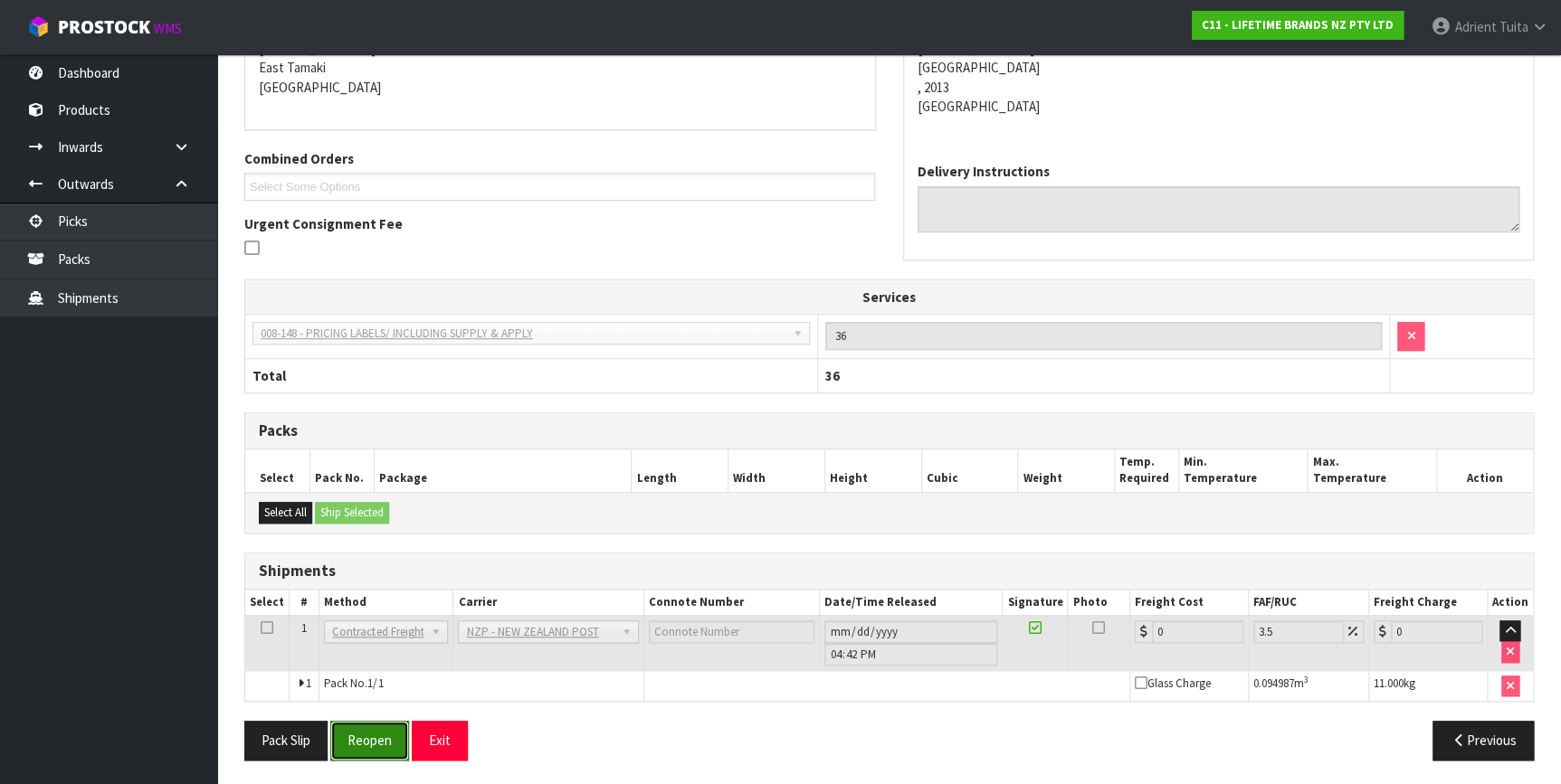
click at [365, 734] on button "Reopen" at bounding box center [370, 741] width 79 height 39
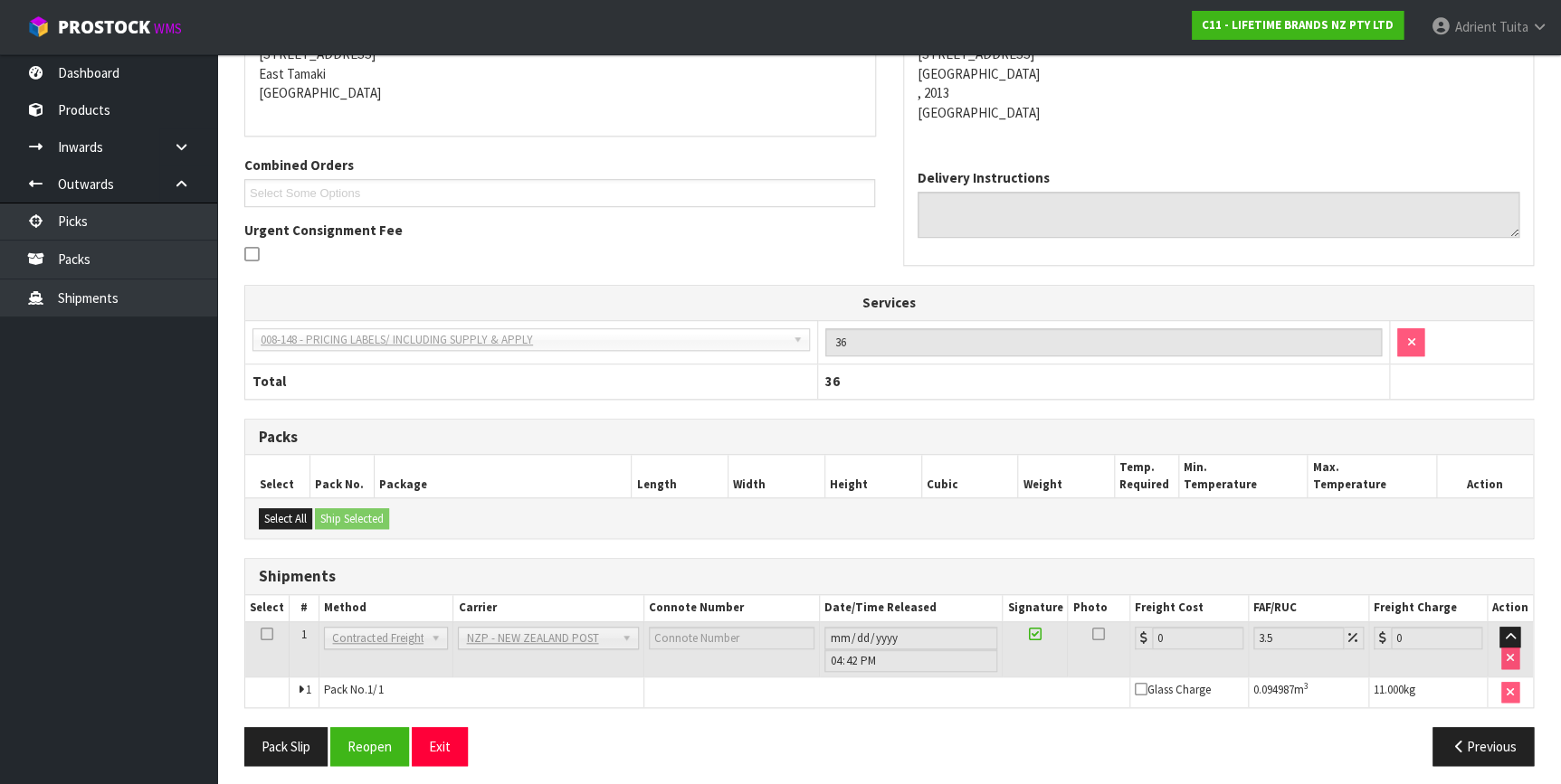
scroll to position [386, 0]
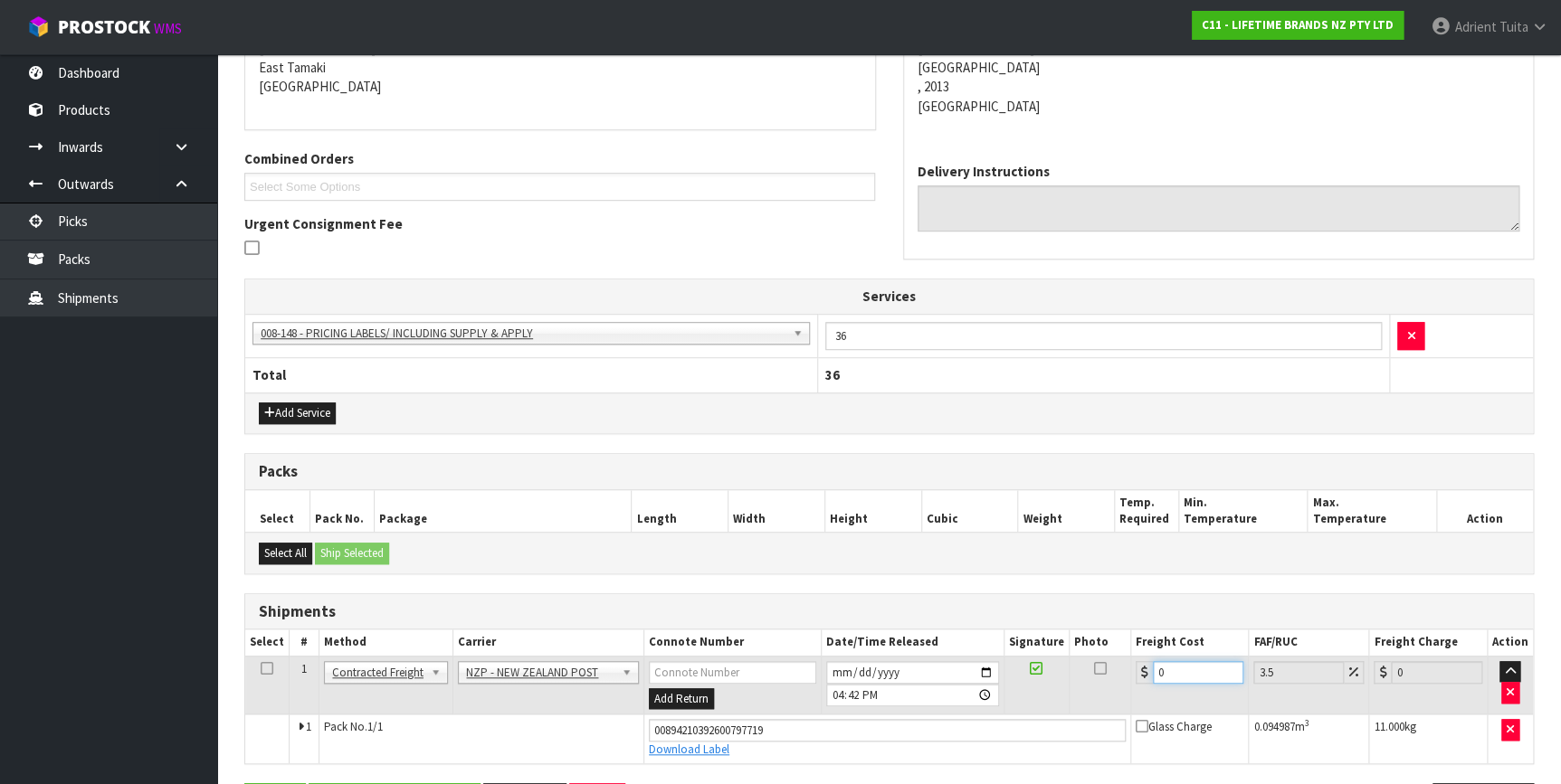
click at [1203, 675] on input "0" at bounding box center [1198, 672] width 91 height 23
type input "4"
type input "4.14"
type input "4.3"
type input "4.45"
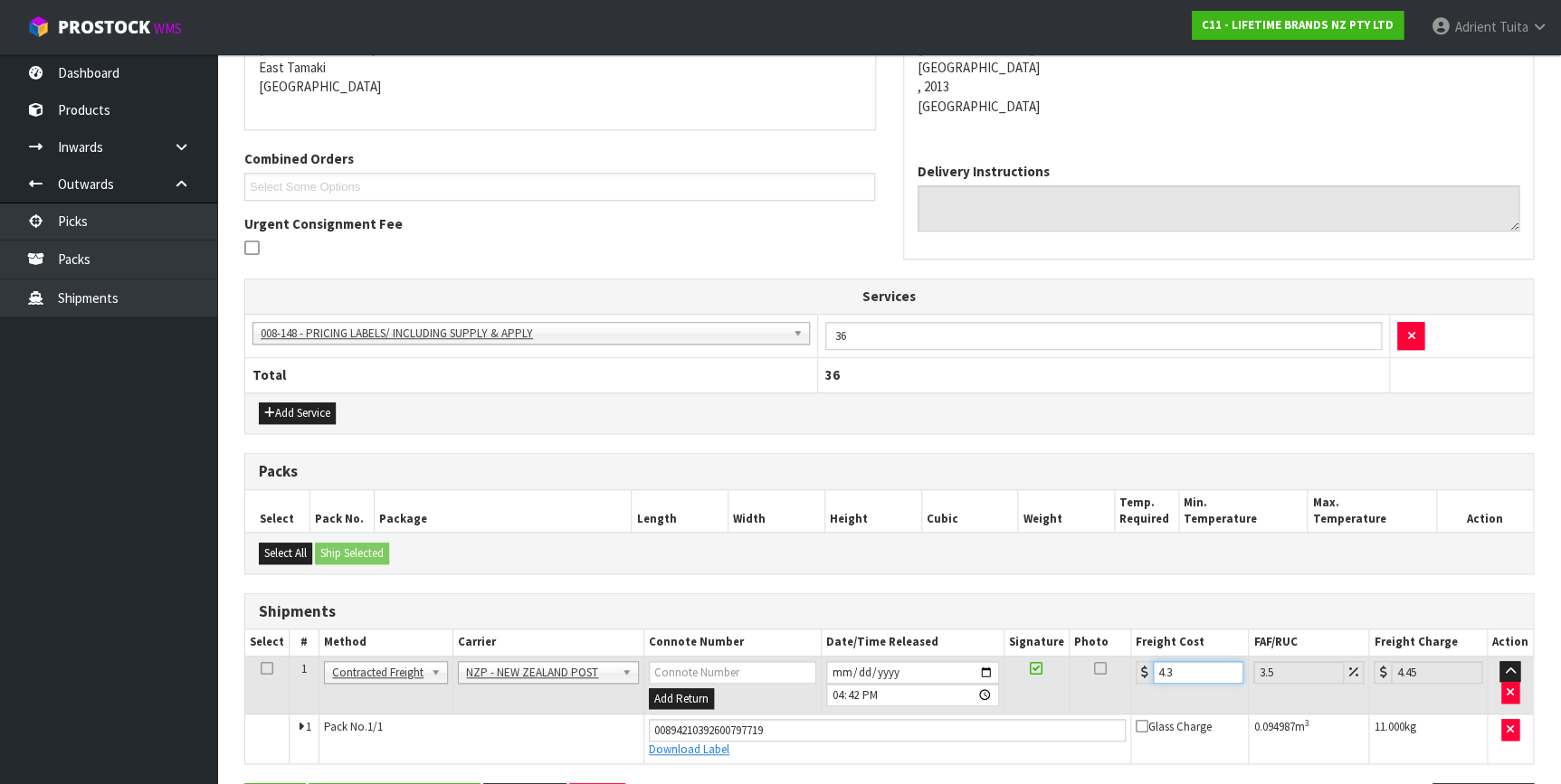
type input "4.33"
type input "4.48"
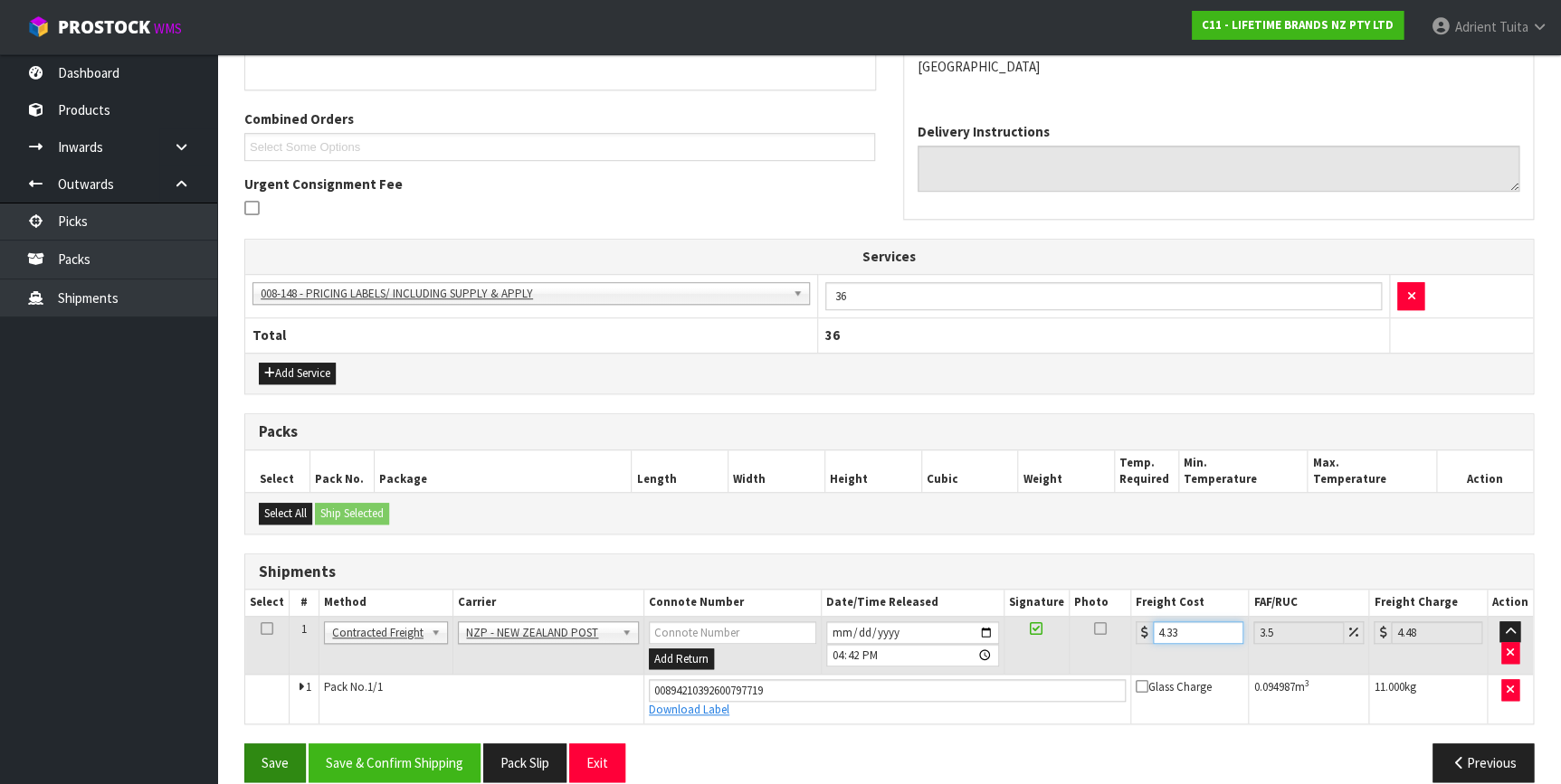
scroll to position [447, 0]
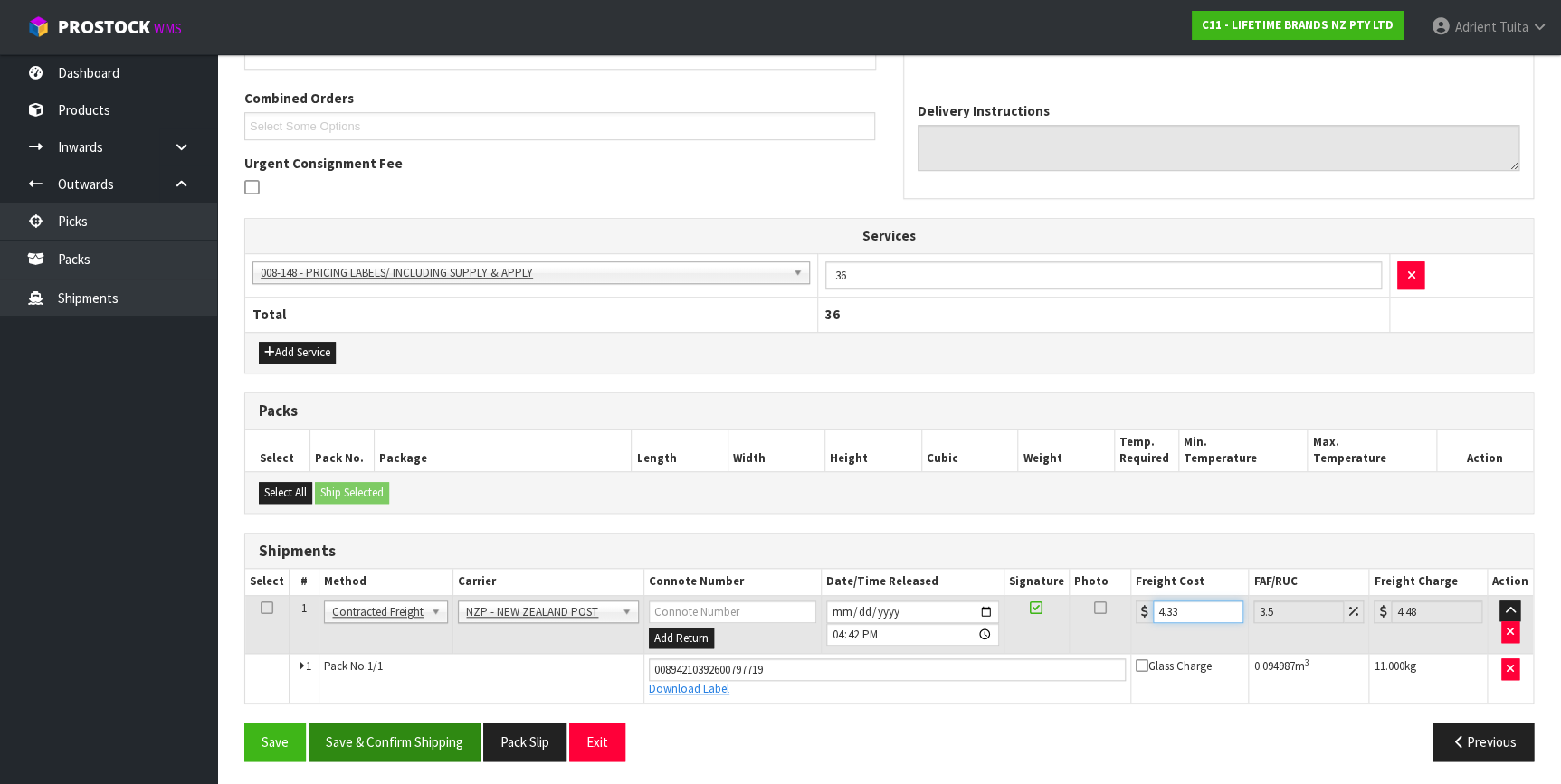
type input "4.33"
click at [425, 722] on button "Save & Confirm Shipping" at bounding box center [394, 742] width 172 height 39
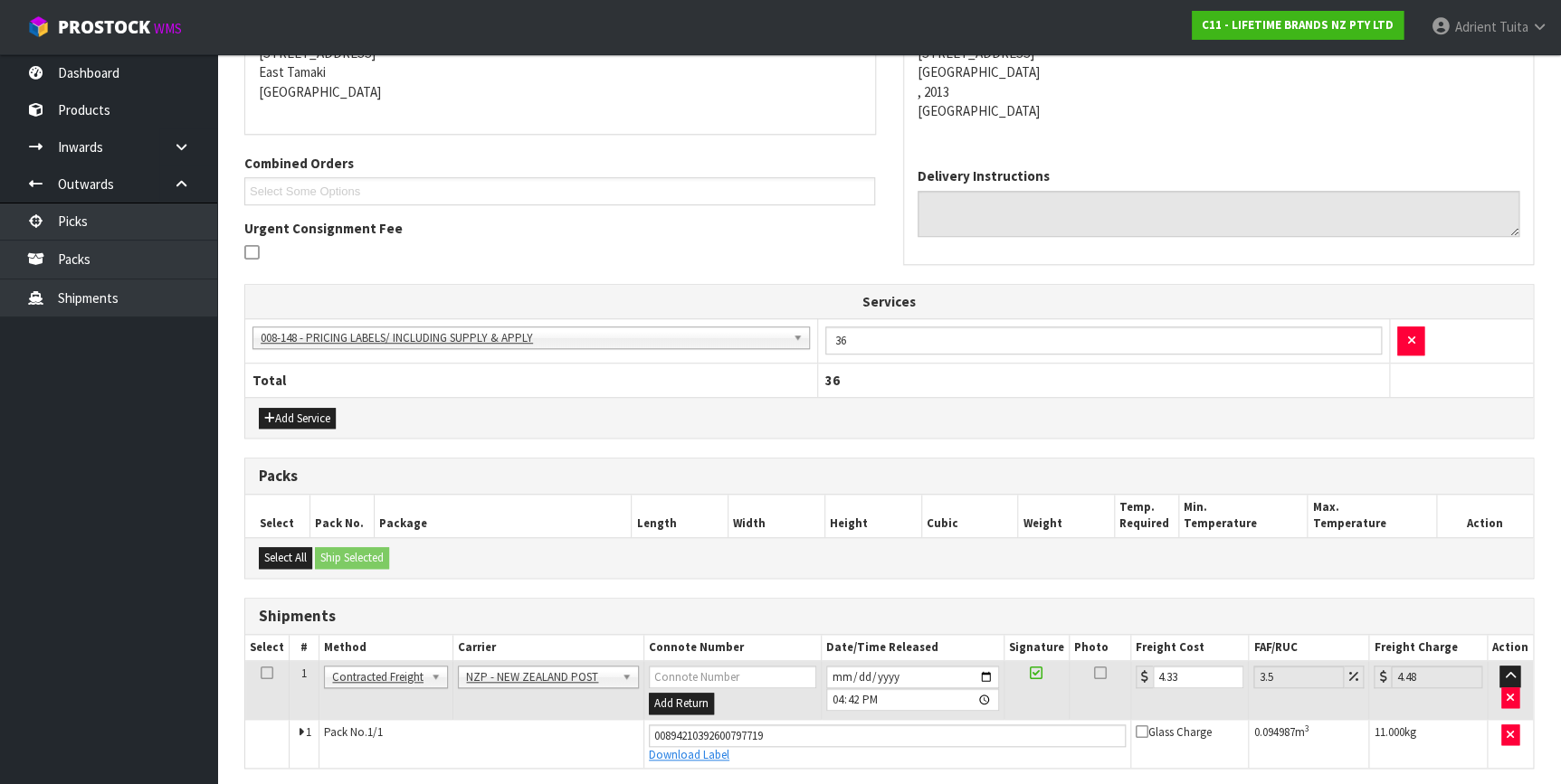
scroll to position [0, 0]
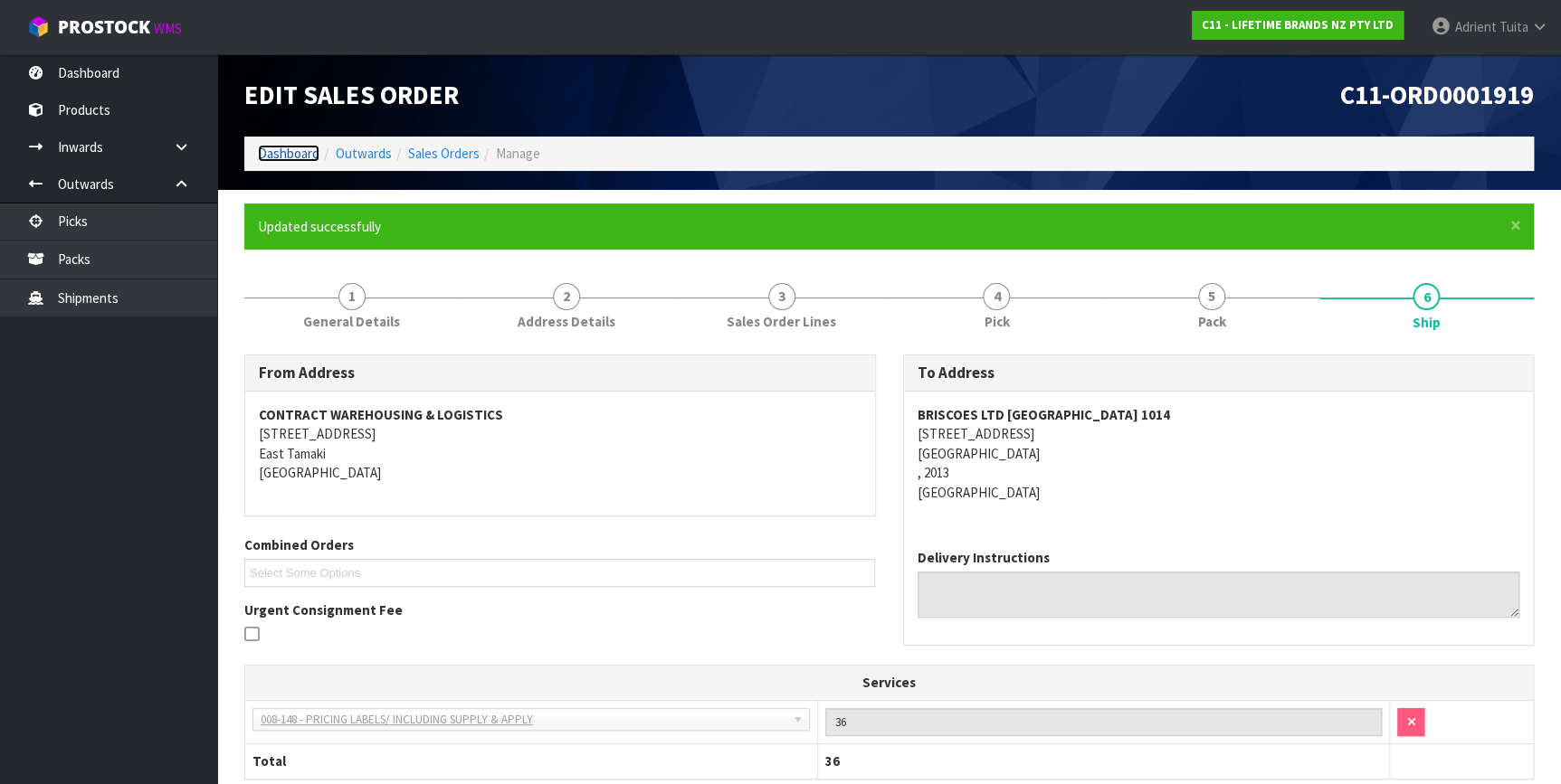
click at [287, 147] on link "Dashboard" at bounding box center [288, 152] width 62 height 17
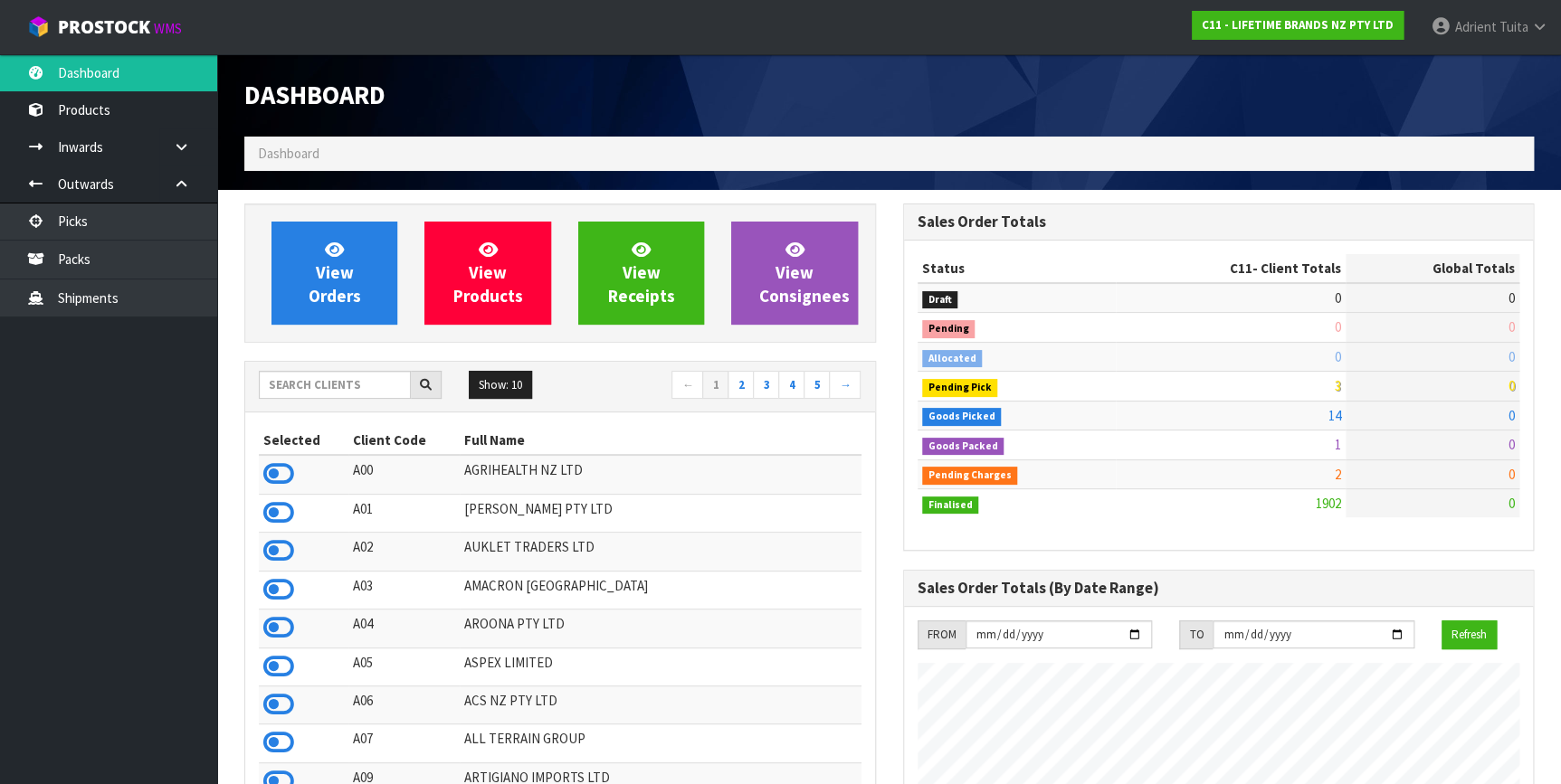
scroll to position [1368, 658]
drag, startPoint x: 115, startPoint y: 369, endPoint x: 1519, endPoint y: 39, distance: 1442.3
click at [1519, 39] on link "Adrient Tuita" at bounding box center [1488, 27] width 144 height 54
click at [1506, 73] on link "Logout" at bounding box center [1487, 72] width 143 height 25
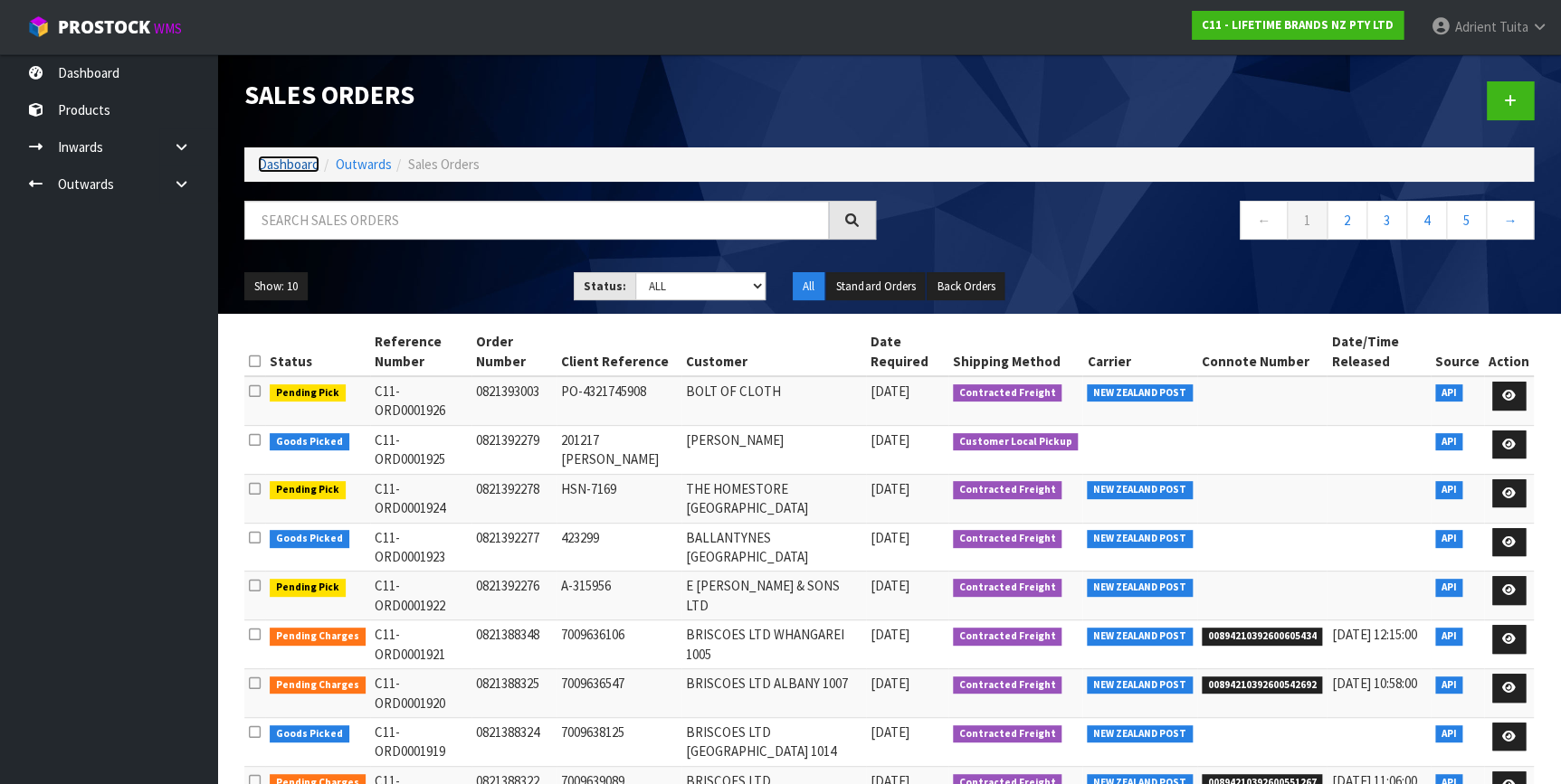
drag, startPoint x: 270, startPoint y: 159, endPoint x: 280, endPoint y: 130, distance: 30.7
click at [270, 159] on link "Dashboard" at bounding box center [288, 163] width 62 height 17
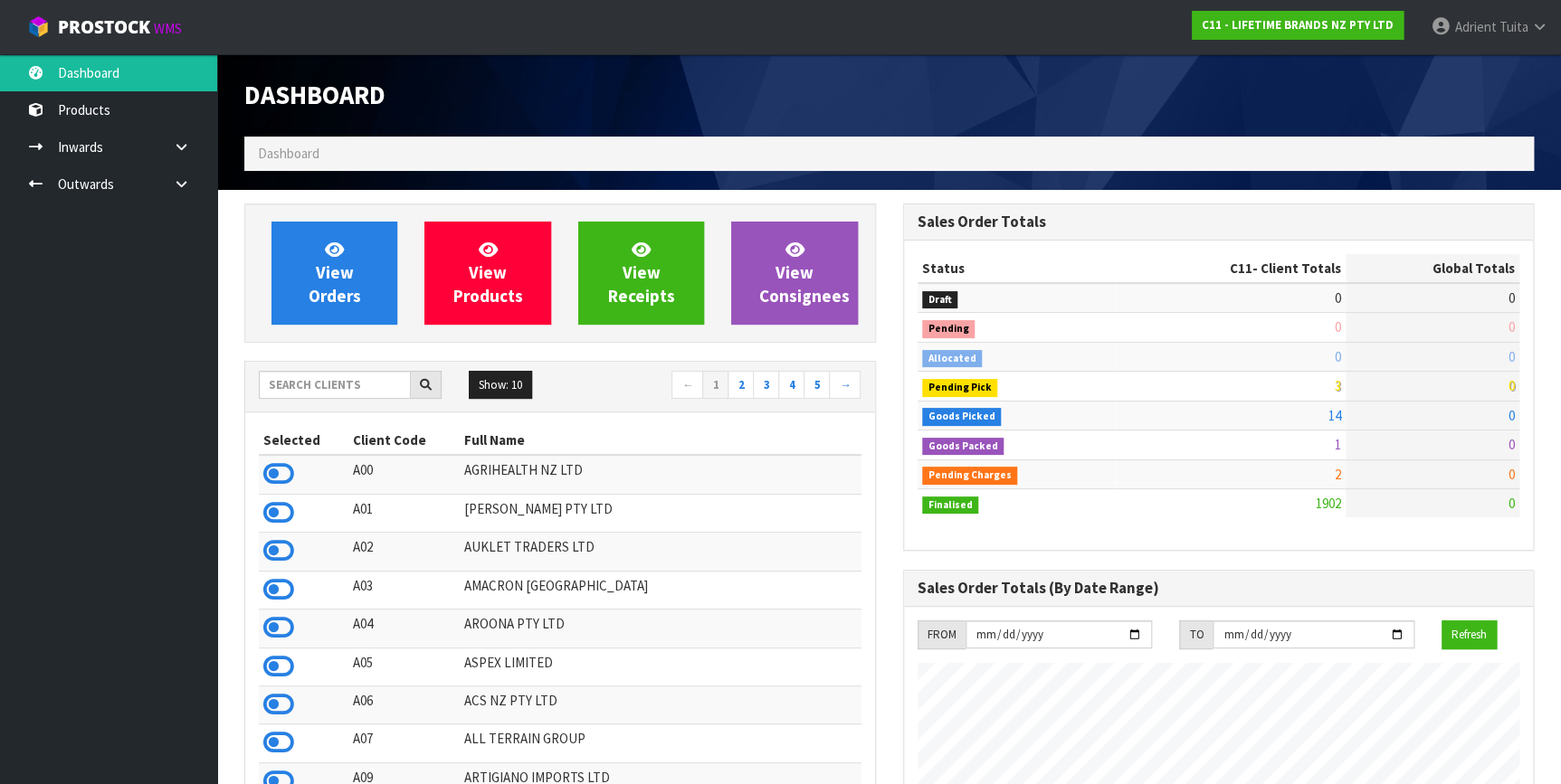
scroll to position [1368, 658]
click at [275, 463] on icon at bounding box center [278, 474] width 30 height 28
click at [348, 364] on div "Show: 10 5 10 25 50 ← 1 2 3 4 5 →" at bounding box center [559, 387] width 630 height 51
click at [334, 398] on div "Show: 10 5 10 25 50 ← 1 2 3 4 5 →" at bounding box center [559, 386] width 630 height 31
click at [333, 389] on input "text" at bounding box center [334, 384] width 152 height 28
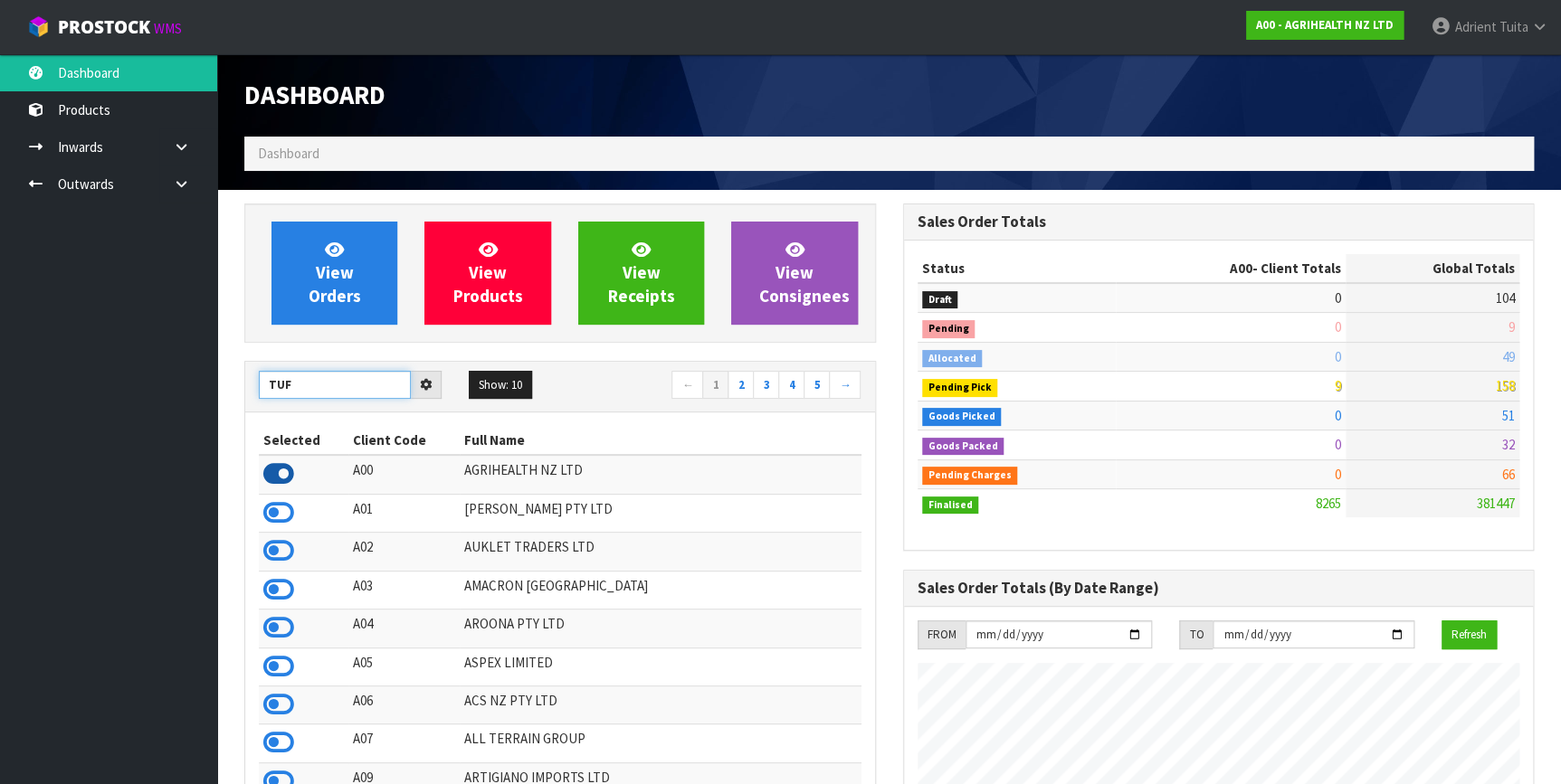
type input "TUF"
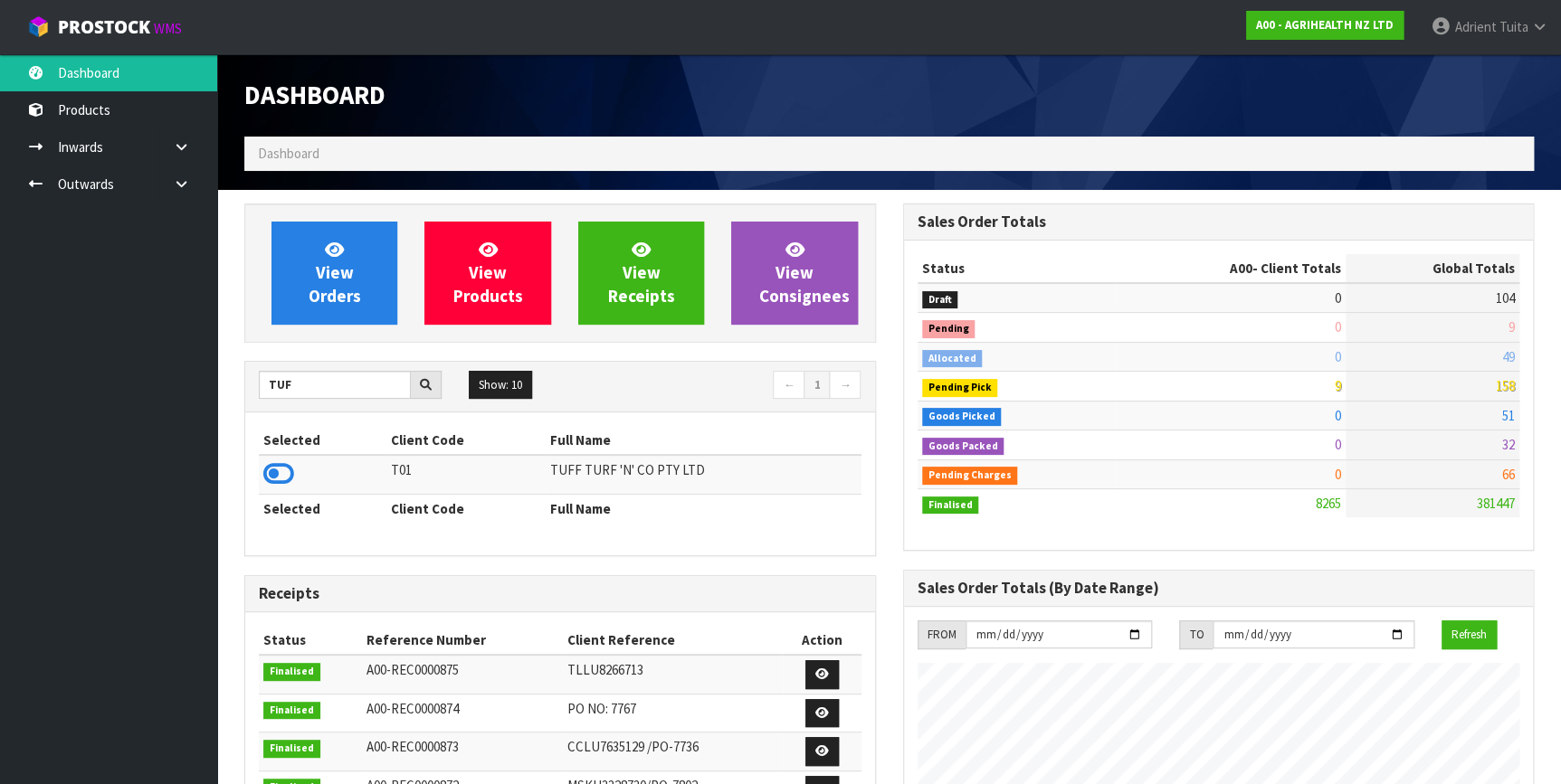
click at [273, 477] on icon at bounding box center [278, 474] width 30 height 28
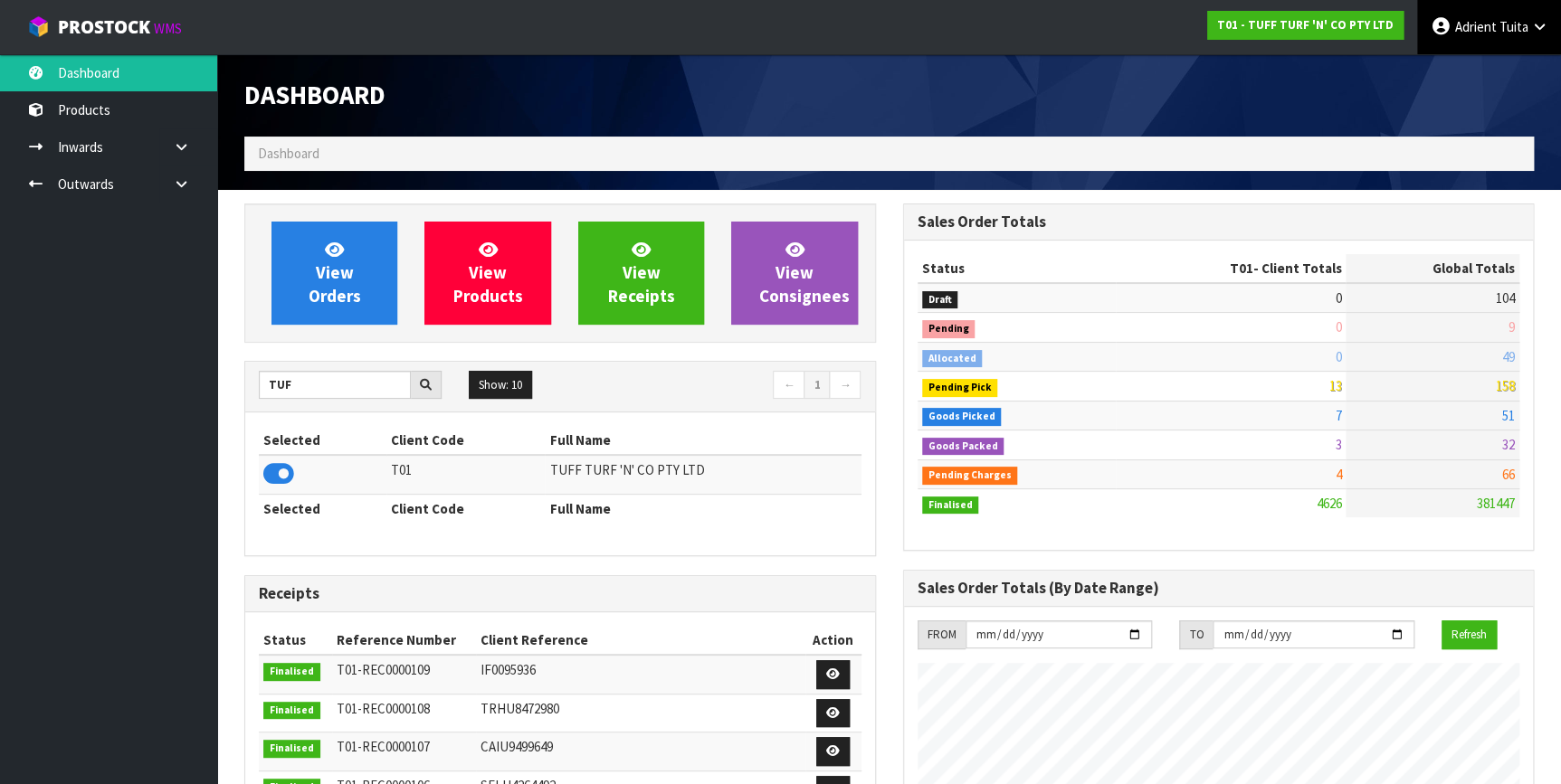
click at [1509, 34] on span "Tuita" at bounding box center [1512, 26] width 29 height 17
click at [1503, 70] on link "Logout" at bounding box center [1487, 72] width 143 height 25
